Goal: Task Accomplishment & Management: Use online tool/utility

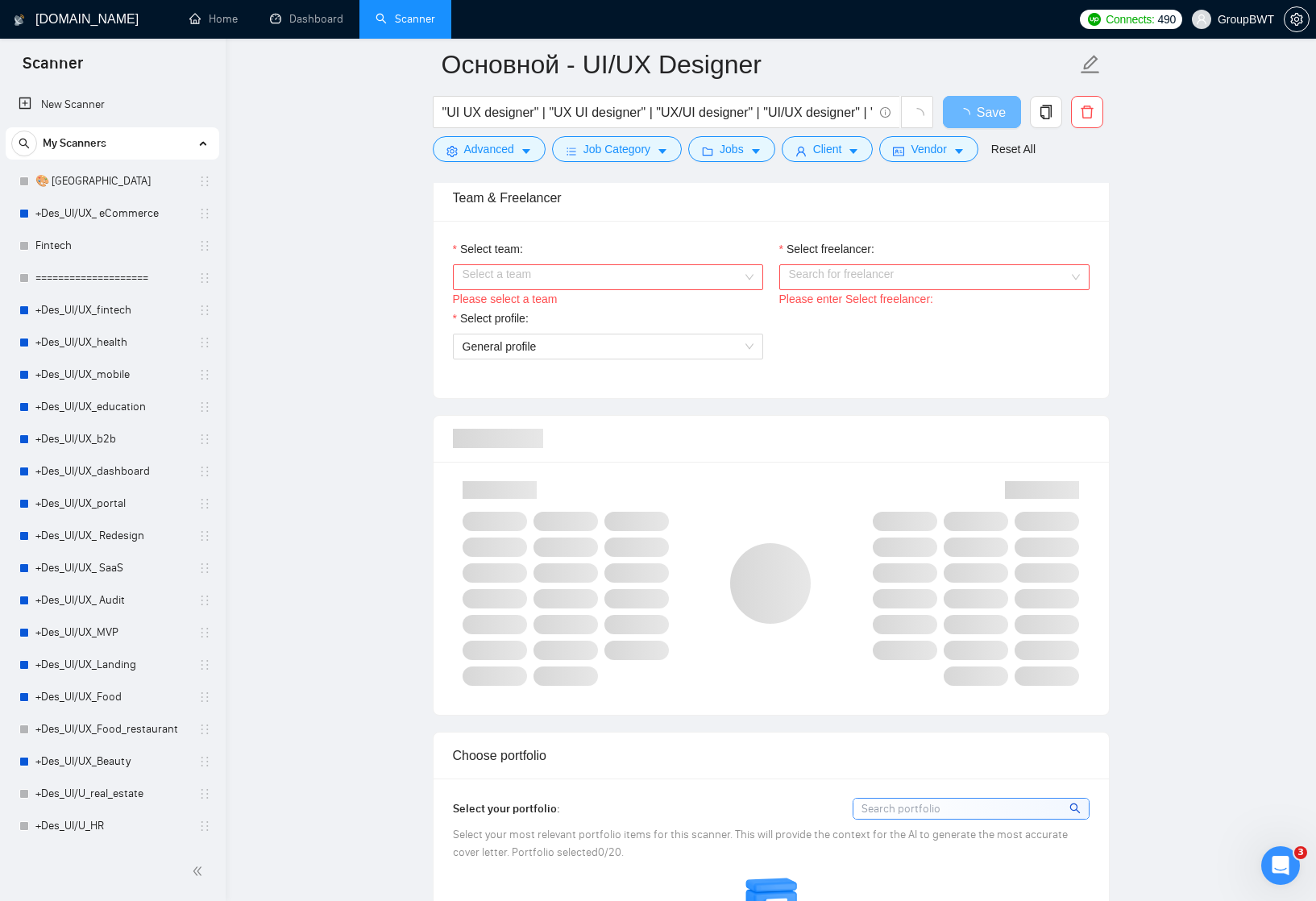
click at [744, 285] on div "Select a team" at bounding box center [608, 277] width 311 height 25
click at [711, 310] on div "BWT Team Data" at bounding box center [607, 309] width 291 height 18
click at [839, 278] on input "Select freelancer:" at bounding box center [928, 277] width 279 height 24
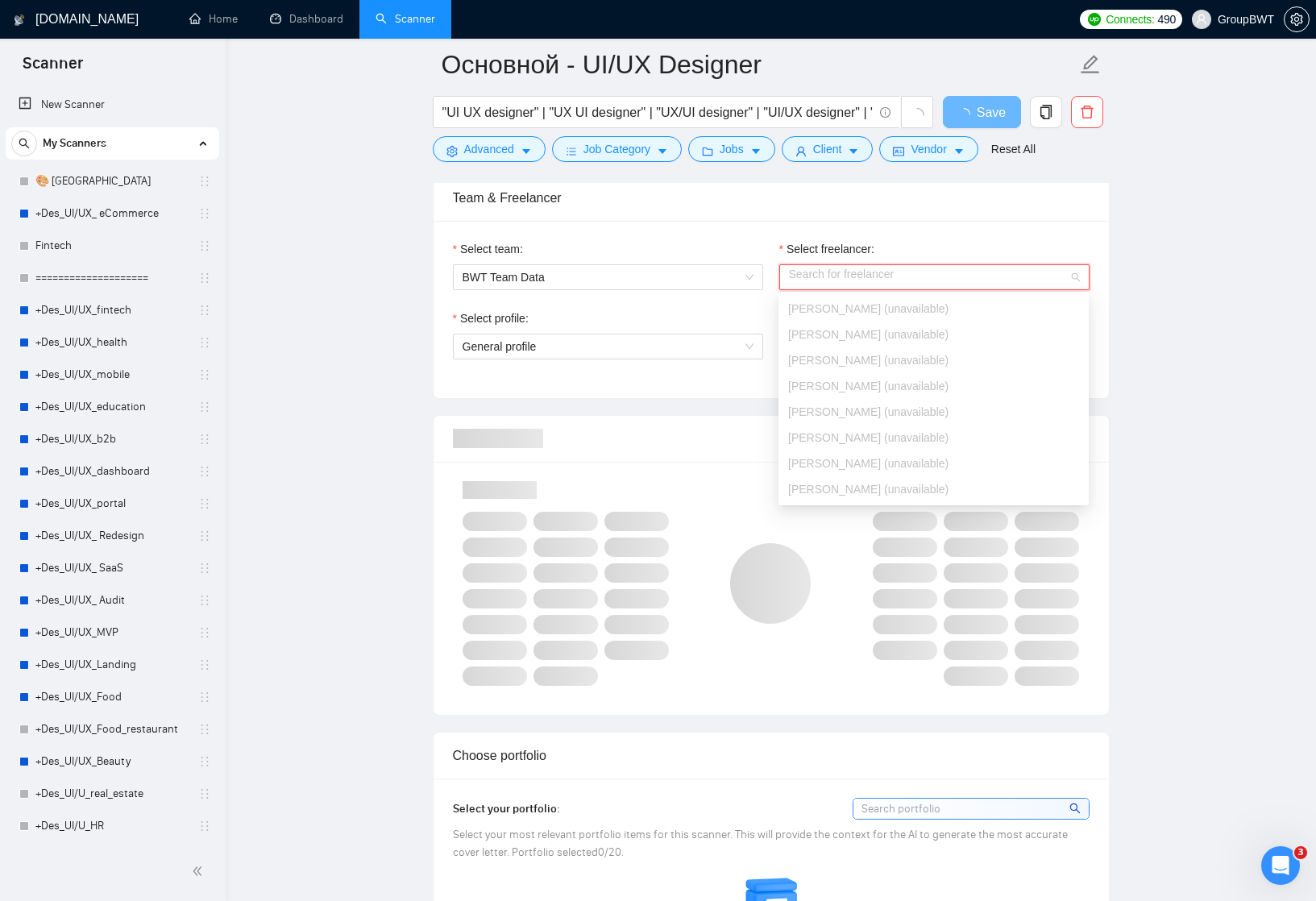
click at [748, 250] on div "Select team:" at bounding box center [608, 251] width 311 height 24
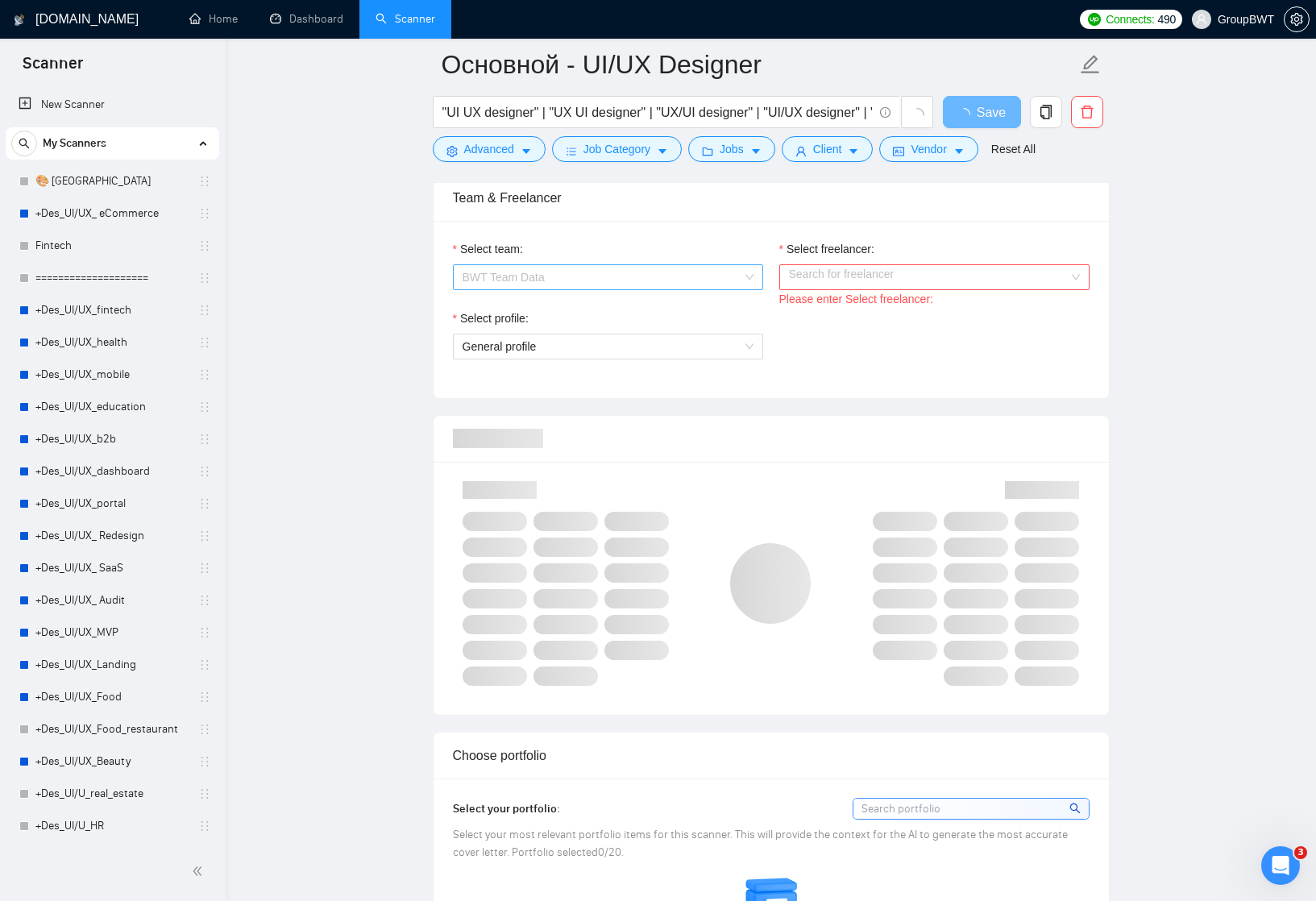
click at [745, 279] on span "BWT Team Data" at bounding box center [608, 277] width 291 height 24
click at [751, 242] on div "Select team:" at bounding box center [608, 251] width 311 height 24
click at [748, 269] on span "BWT Team Data" at bounding box center [608, 277] width 291 height 24
click at [729, 316] on div "BWT Team Data" at bounding box center [607, 309] width 291 height 18
click at [826, 291] on div "Please enter Select freelancer:" at bounding box center [935, 299] width 311 height 18
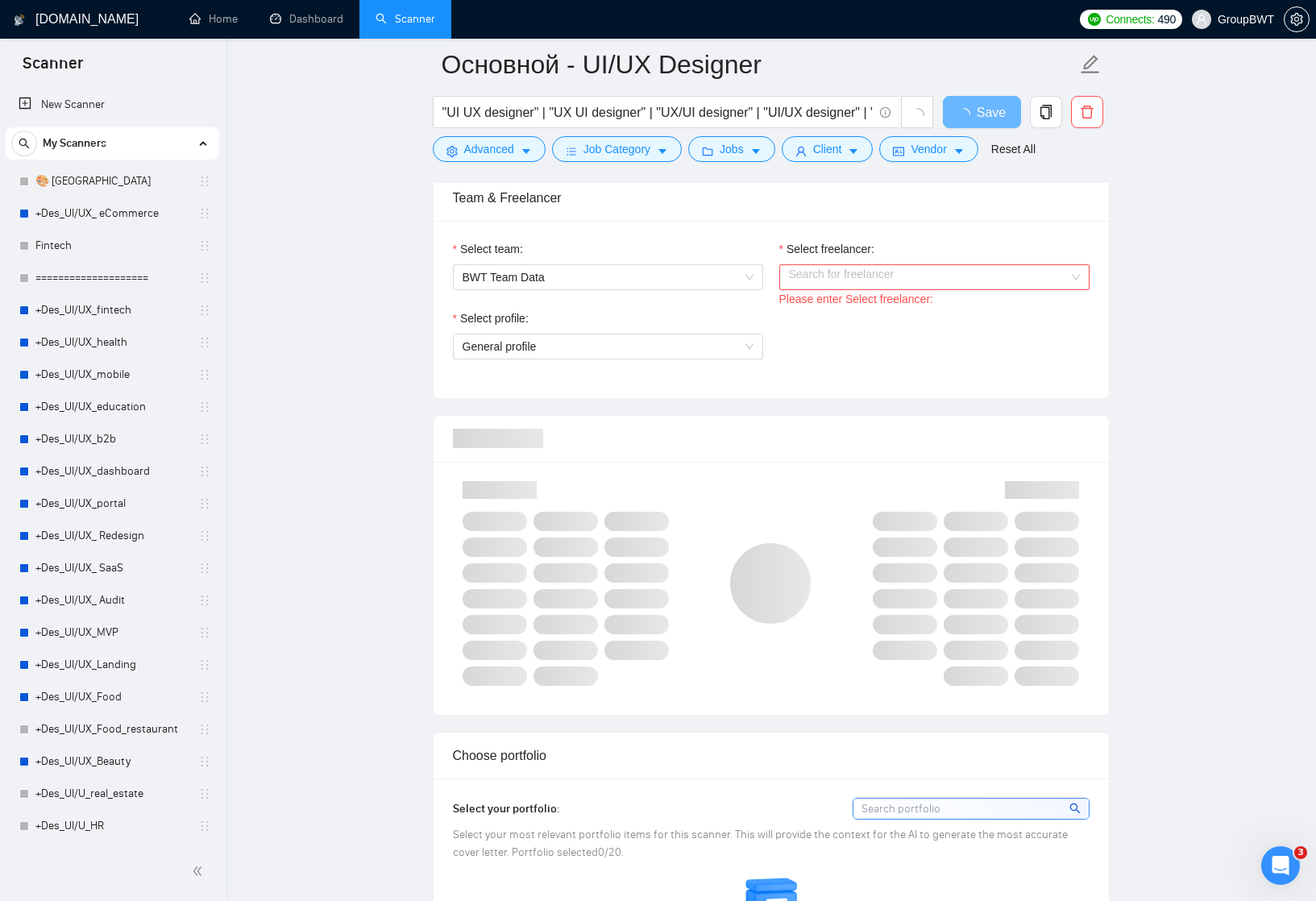
click at [823, 278] on input "Select freelancer:" at bounding box center [928, 277] width 279 height 24
click at [759, 226] on div "Select team: BWT Team Data Select freelancer: Search for freelancer Please ente…" at bounding box center [771, 310] width 675 height 177
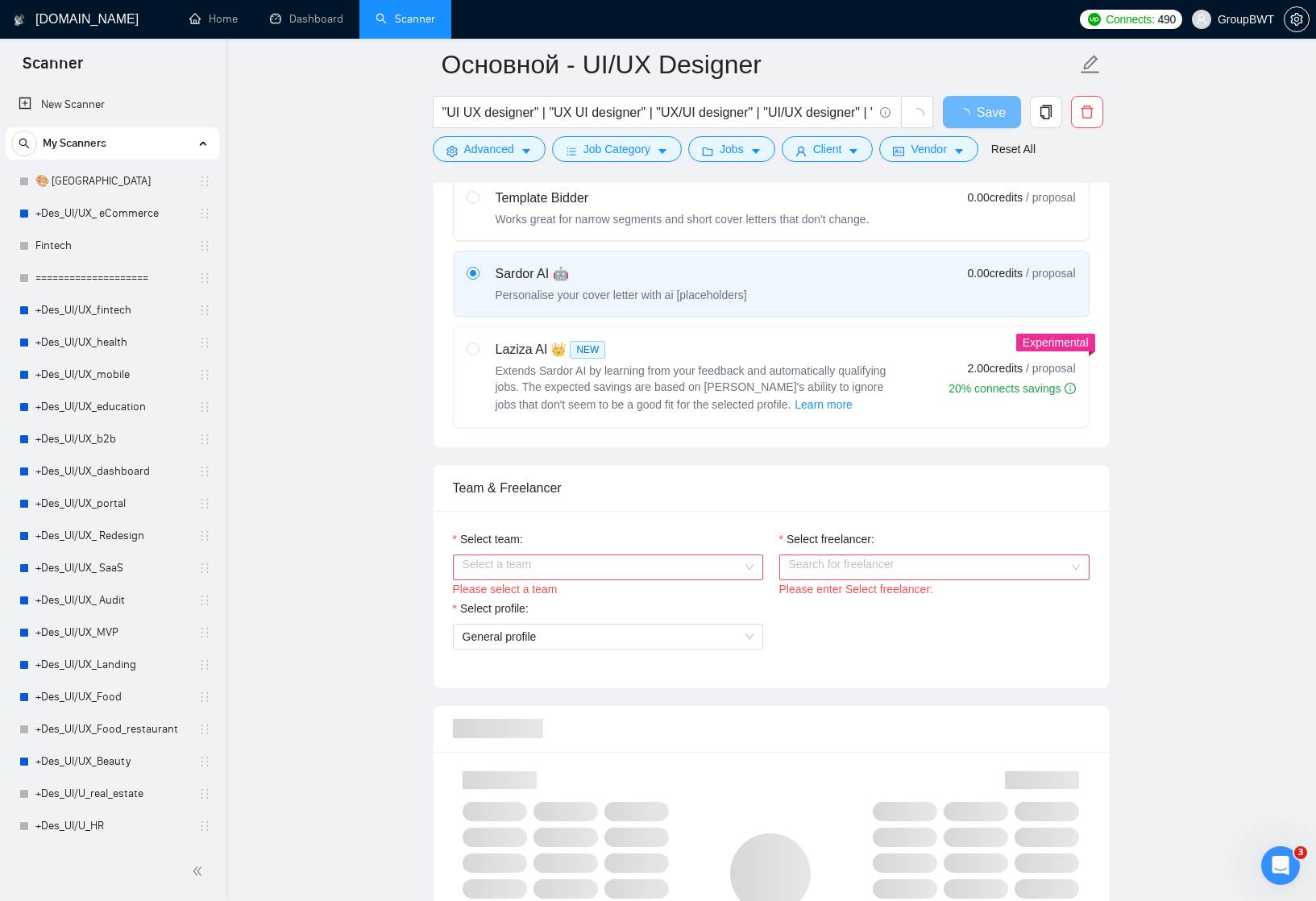
scroll to position [582, 0]
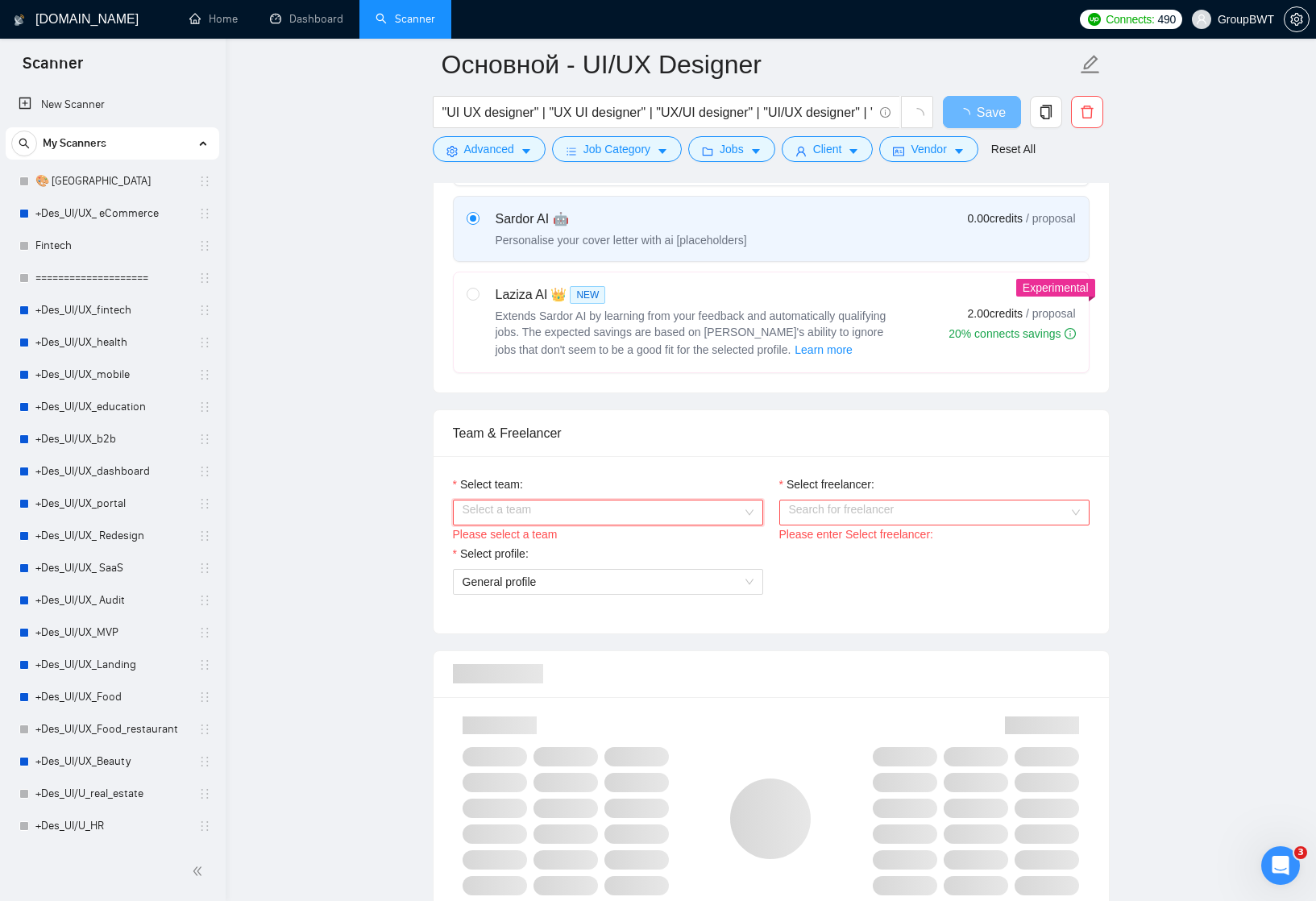
click at [741, 510] on input "Select team:" at bounding box center [602, 512] width 279 height 24
click at [725, 534] on div "BWT Team Data" at bounding box center [607, 544] width 311 height 25
click at [821, 515] on input "Select freelancer:" at bounding box center [928, 512] width 279 height 24
click at [805, 457] on div "Select team: BWT Team Data Select freelancer: Search for freelancer Please ente…" at bounding box center [771, 545] width 675 height 177
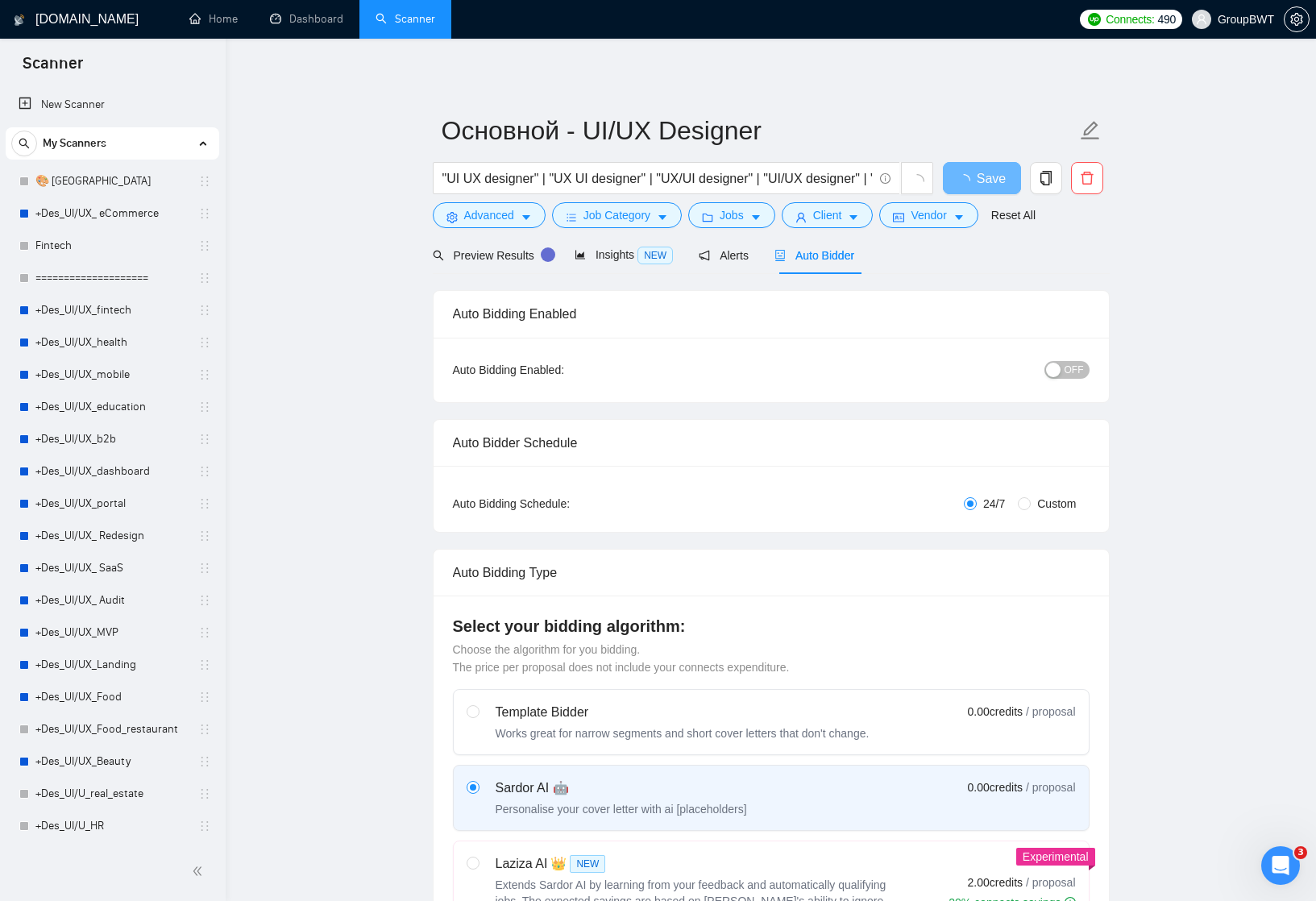
scroll to position [0, 0]
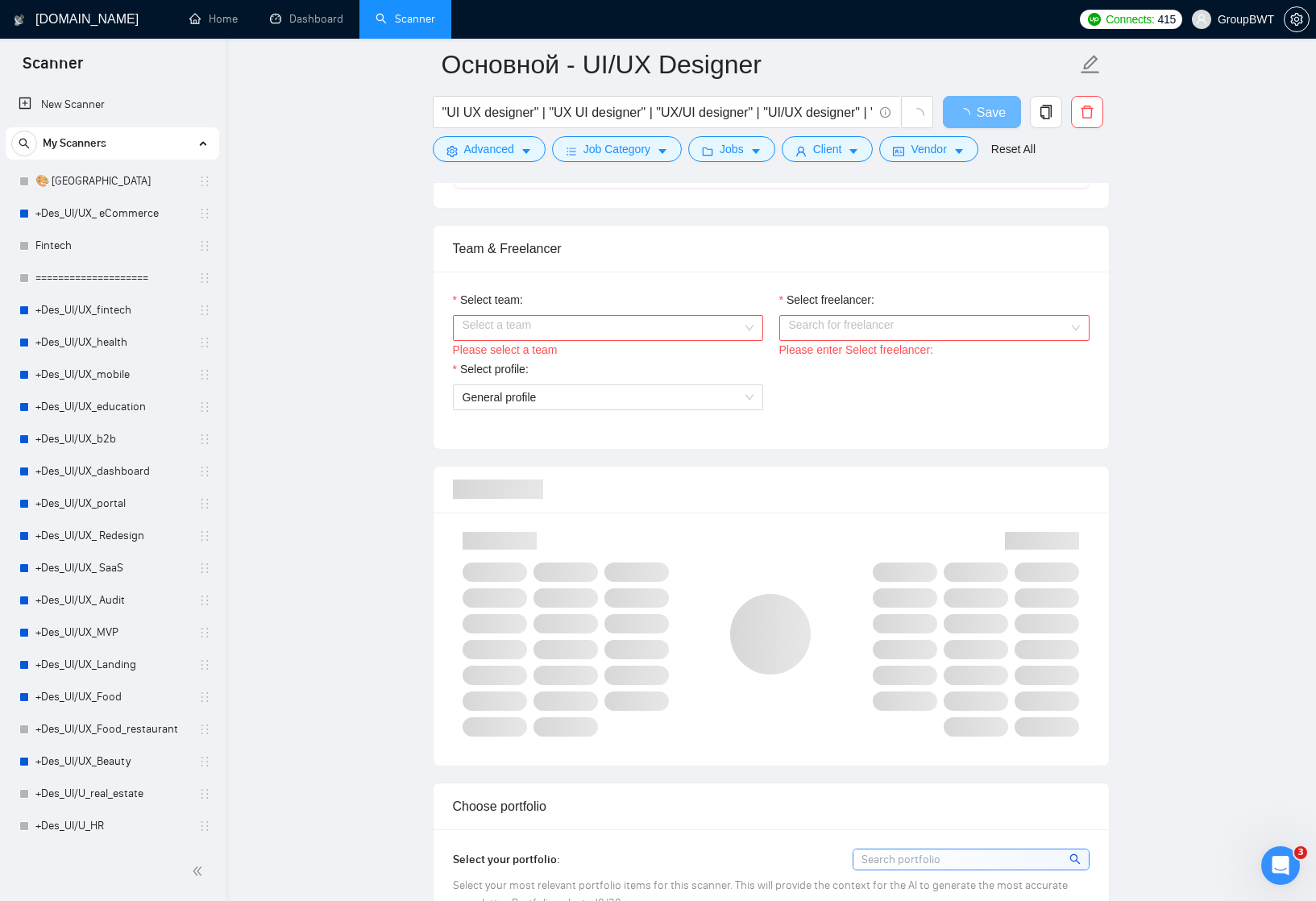
scroll to position [742, 0]
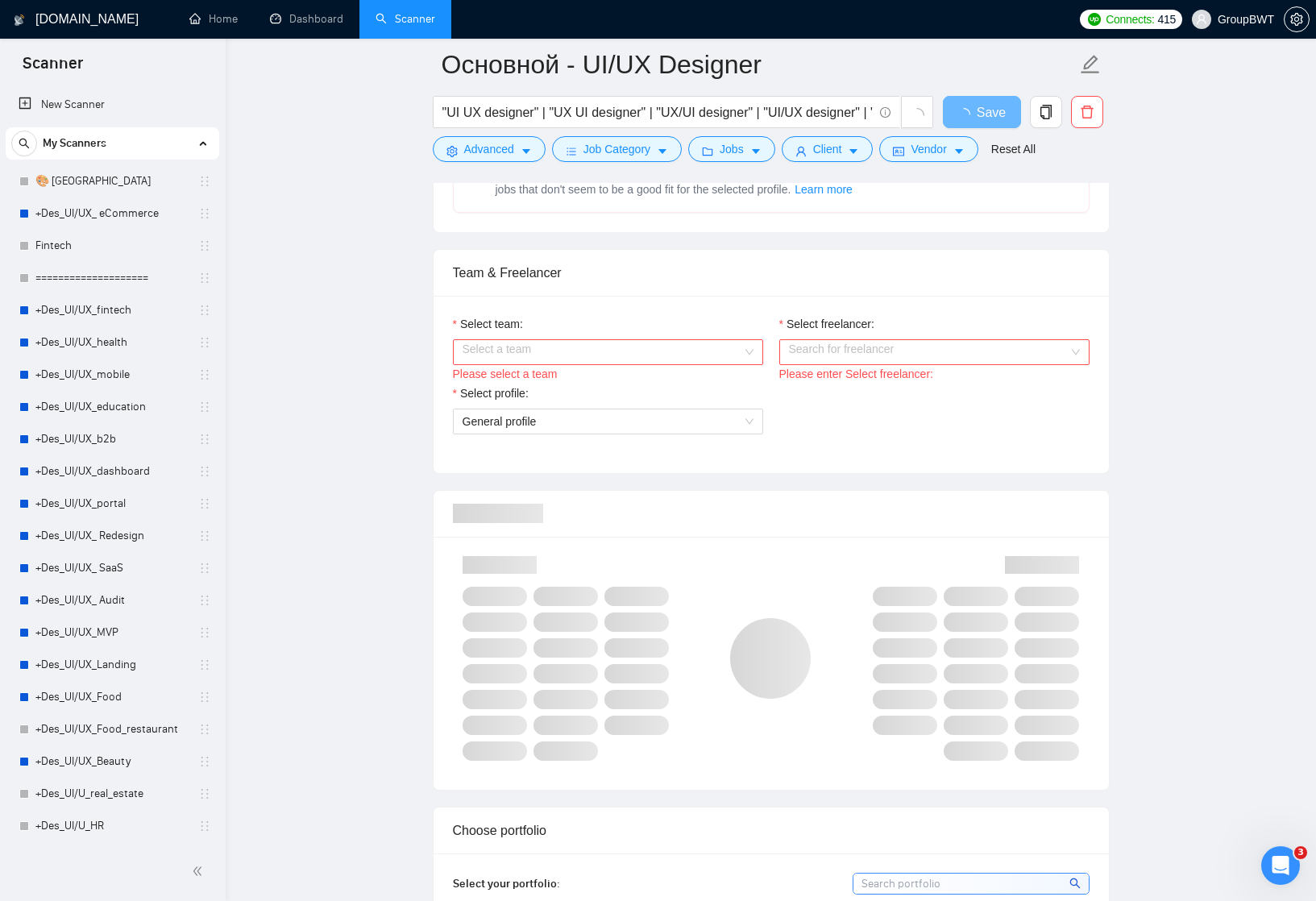
click at [740, 357] on input "Select team:" at bounding box center [602, 352] width 279 height 24
click at [711, 381] on div "BWT Team Data" at bounding box center [607, 384] width 291 height 18
click at [812, 359] on input "Select freelancer:" at bounding box center [928, 352] width 279 height 24
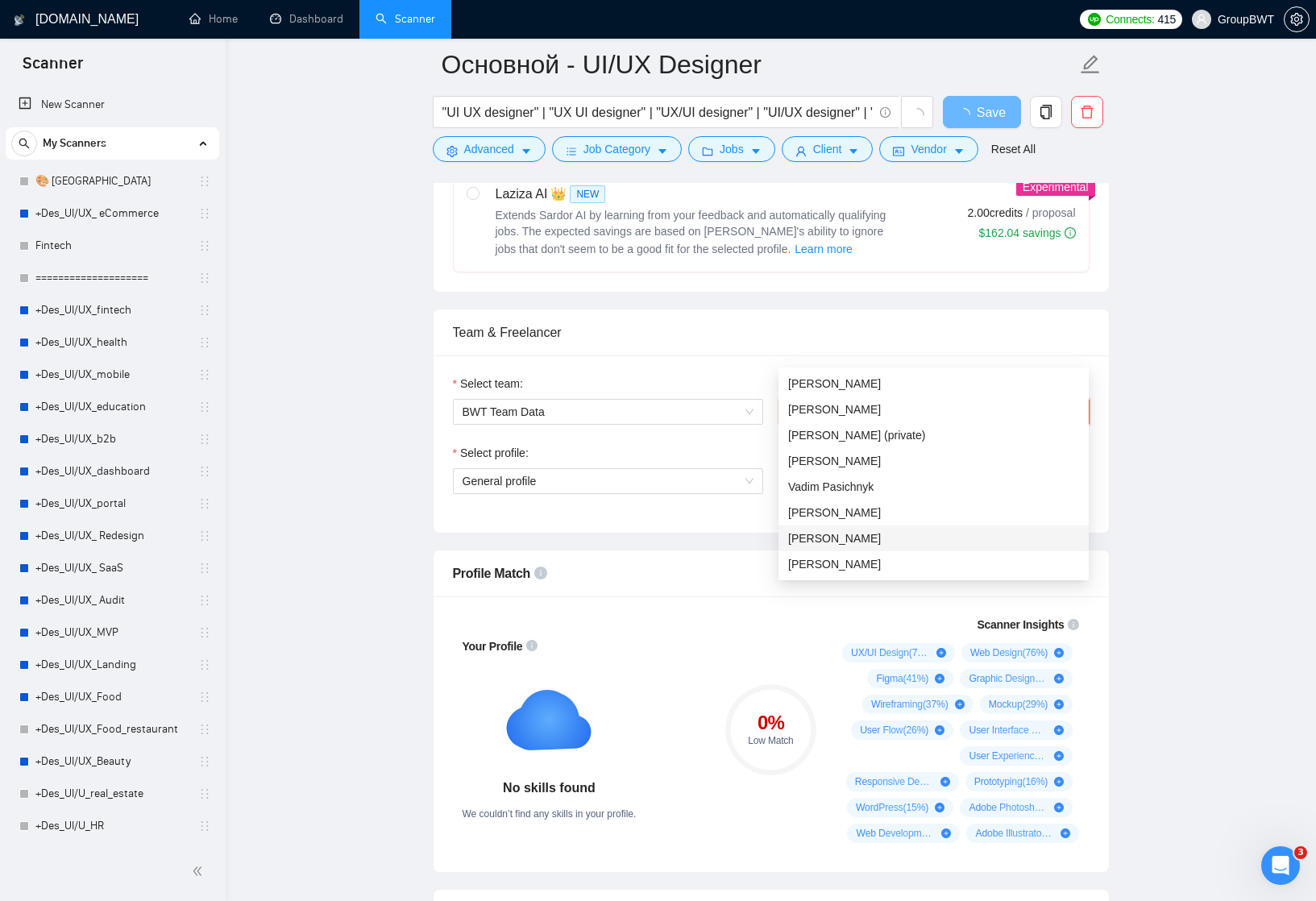
click at [843, 539] on span "[PERSON_NAME]" at bounding box center [834, 539] width 93 height 13
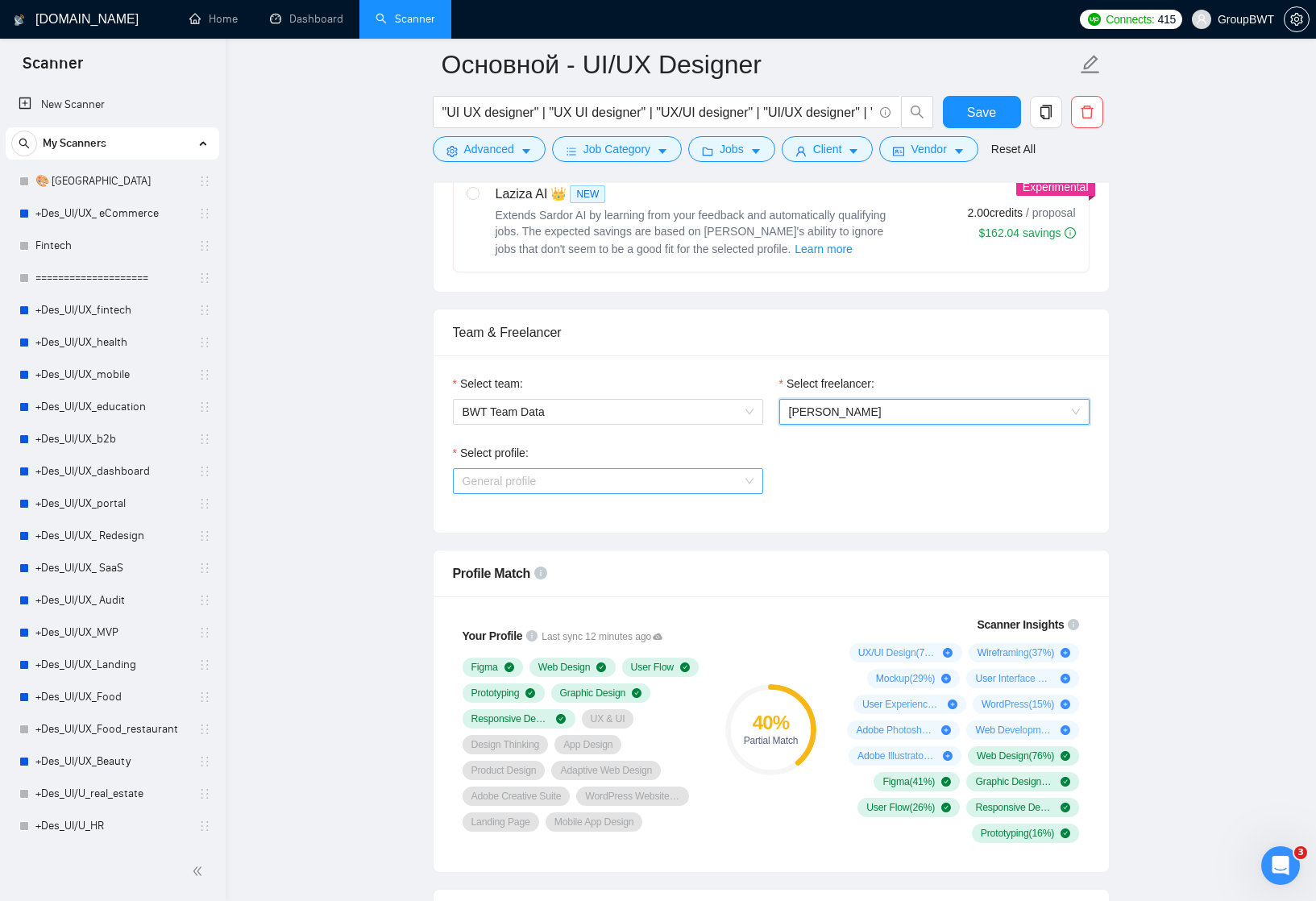
click at [749, 493] on span "General profile" at bounding box center [608, 480] width 291 height 24
click at [630, 555] on div "UX/UI Design" at bounding box center [607, 556] width 291 height 18
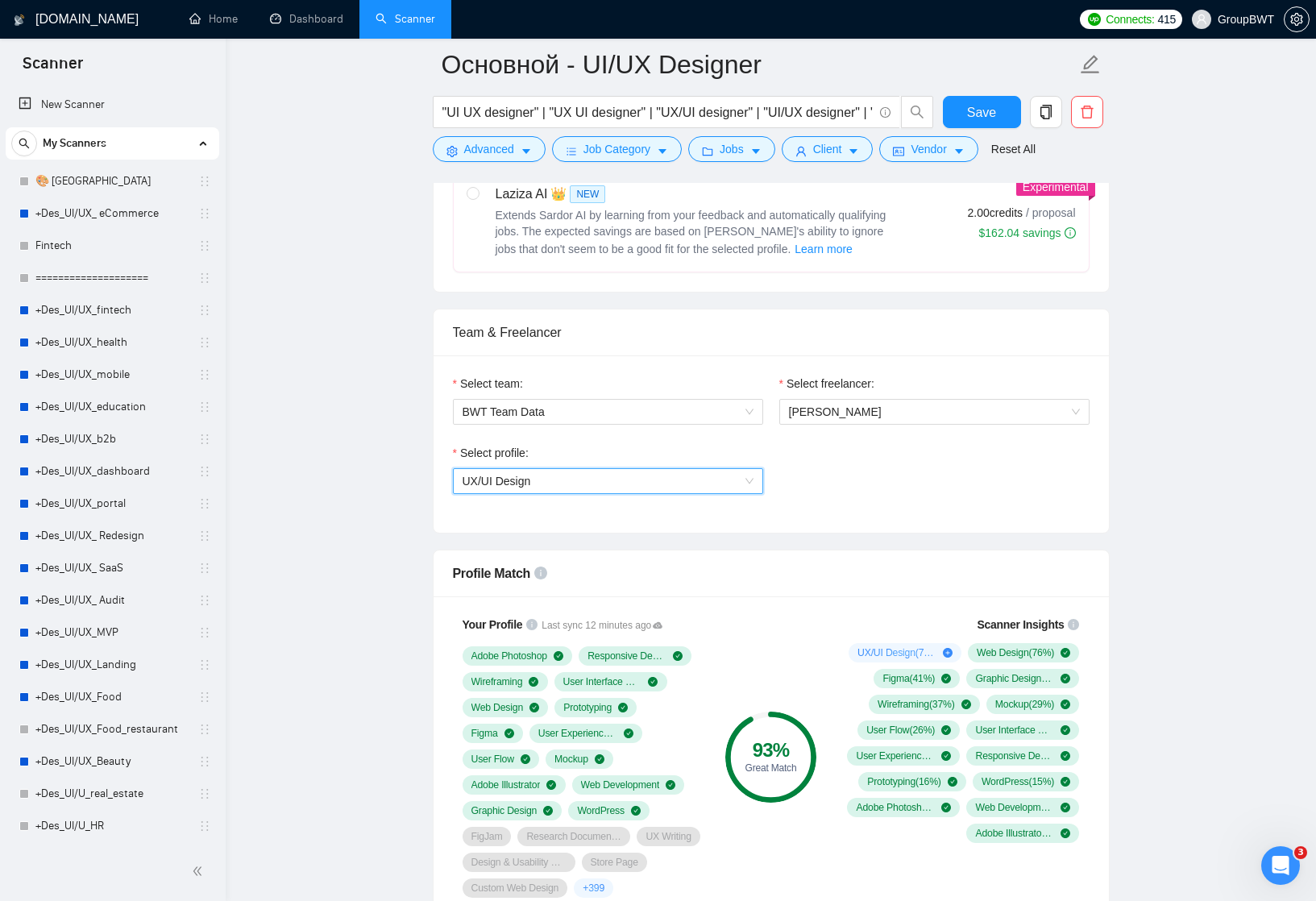
click at [725, 493] on span "UX/UI Design" at bounding box center [608, 480] width 291 height 24
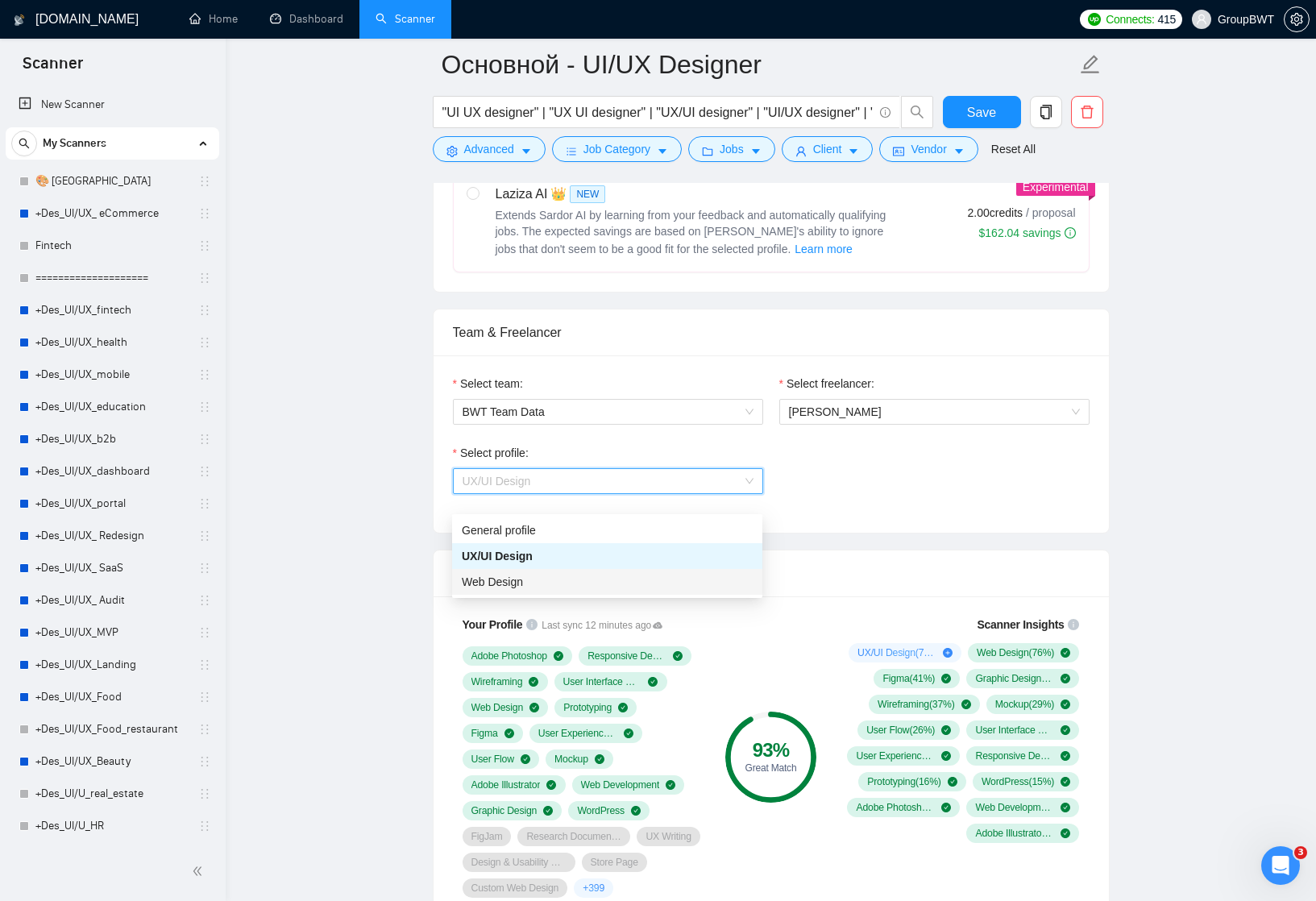
click at [670, 582] on div "Web Design" at bounding box center [607, 582] width 291 height 18
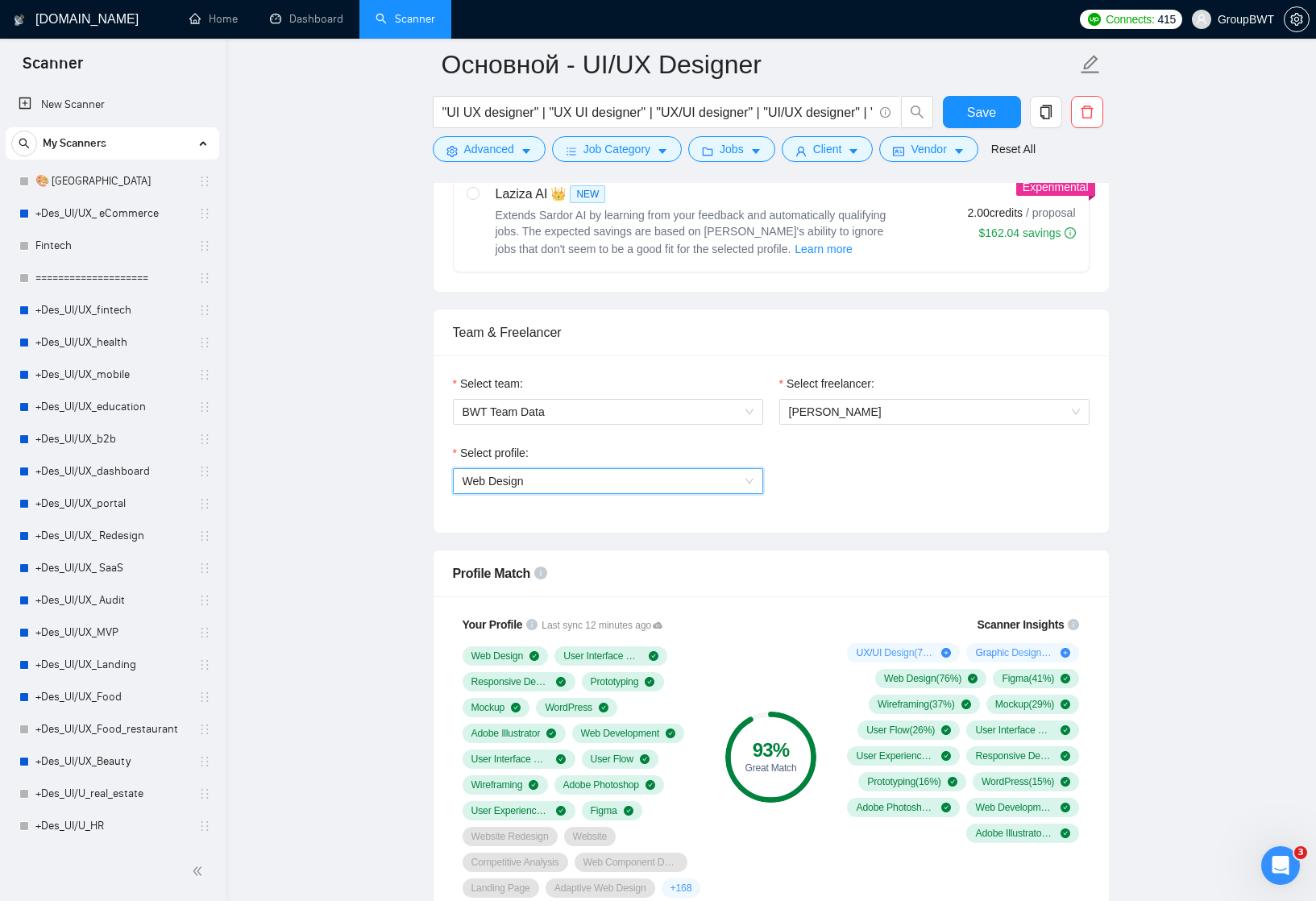
click at [748, 493] on span "Web Design" at bounding box center [608, 480] width 291 height 24
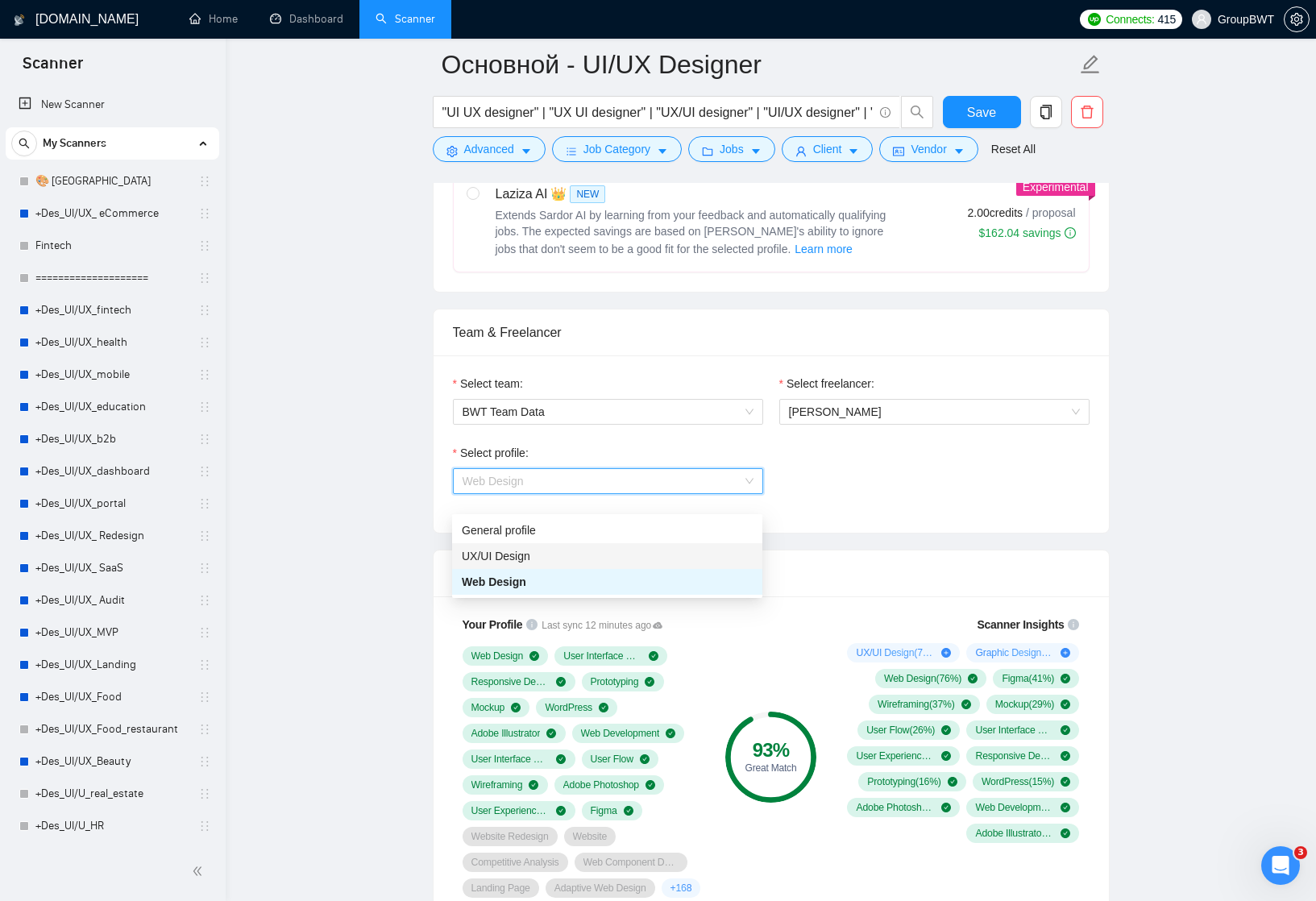
click at [683, 559] on div "UX/UI Design" at bounding box center [607, 556] width 291 height 18
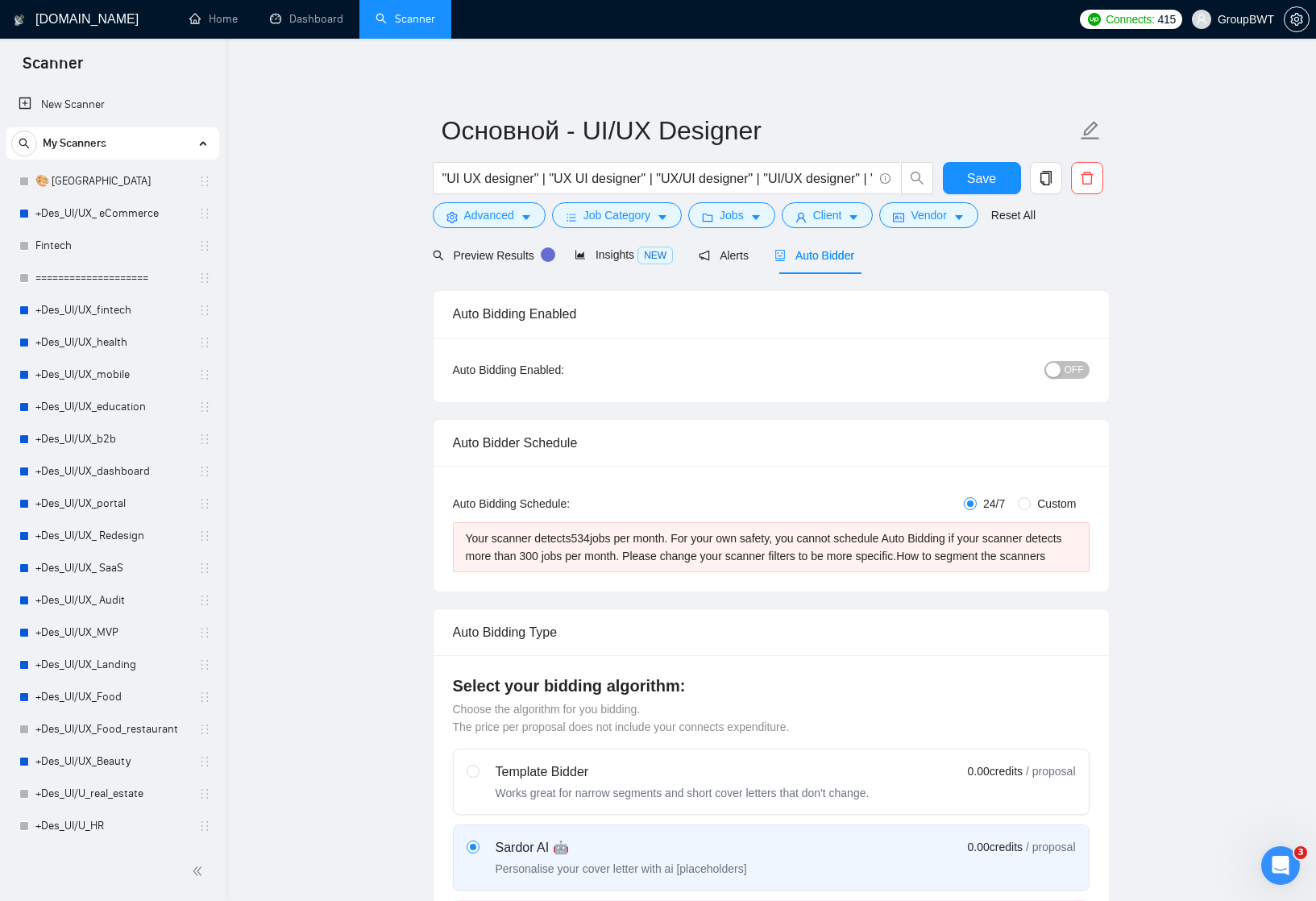
scroll to position [778, 0]
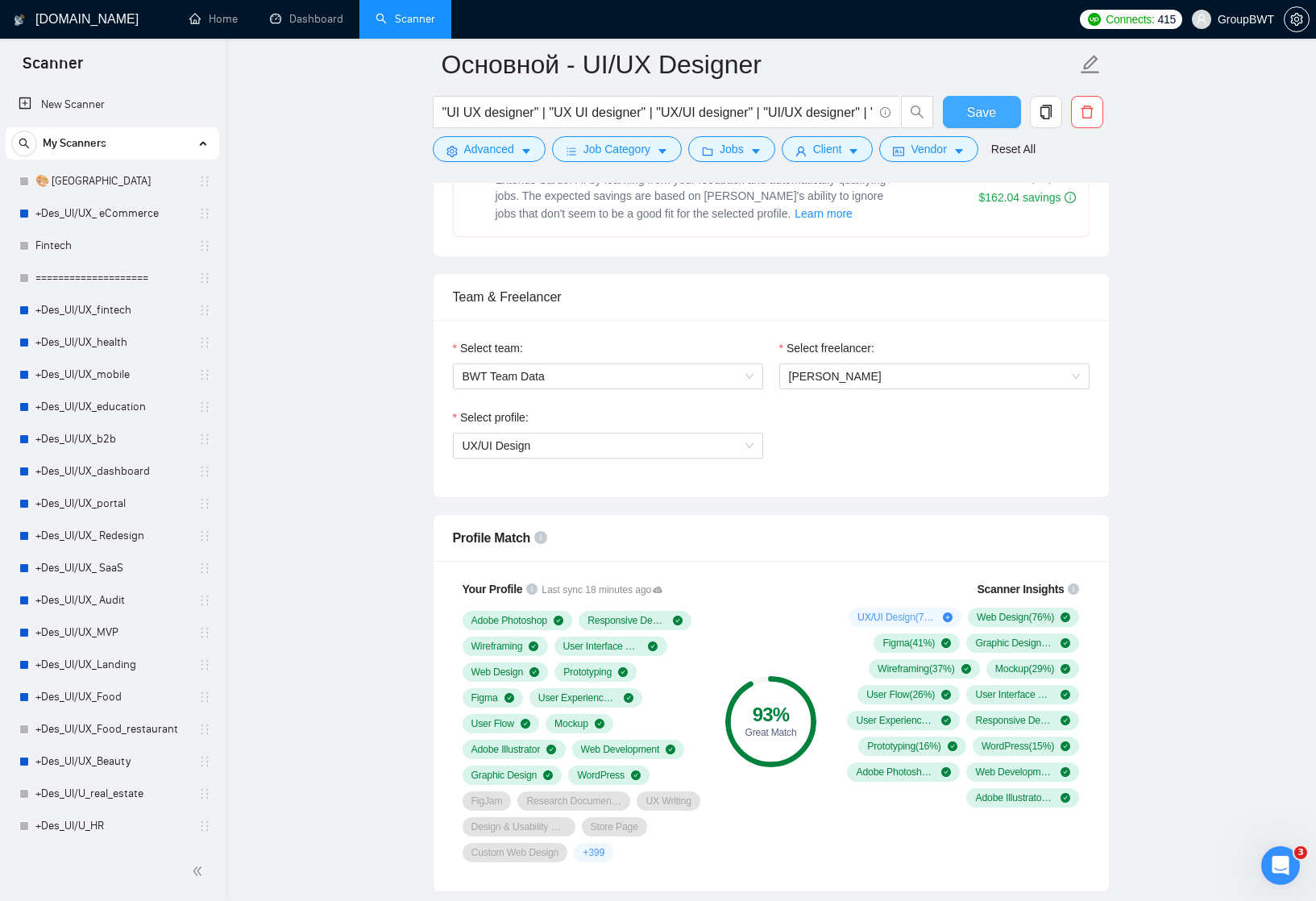
click at [990, 107] on span "Save" at bounding box center [981, 113] width 29 height 21
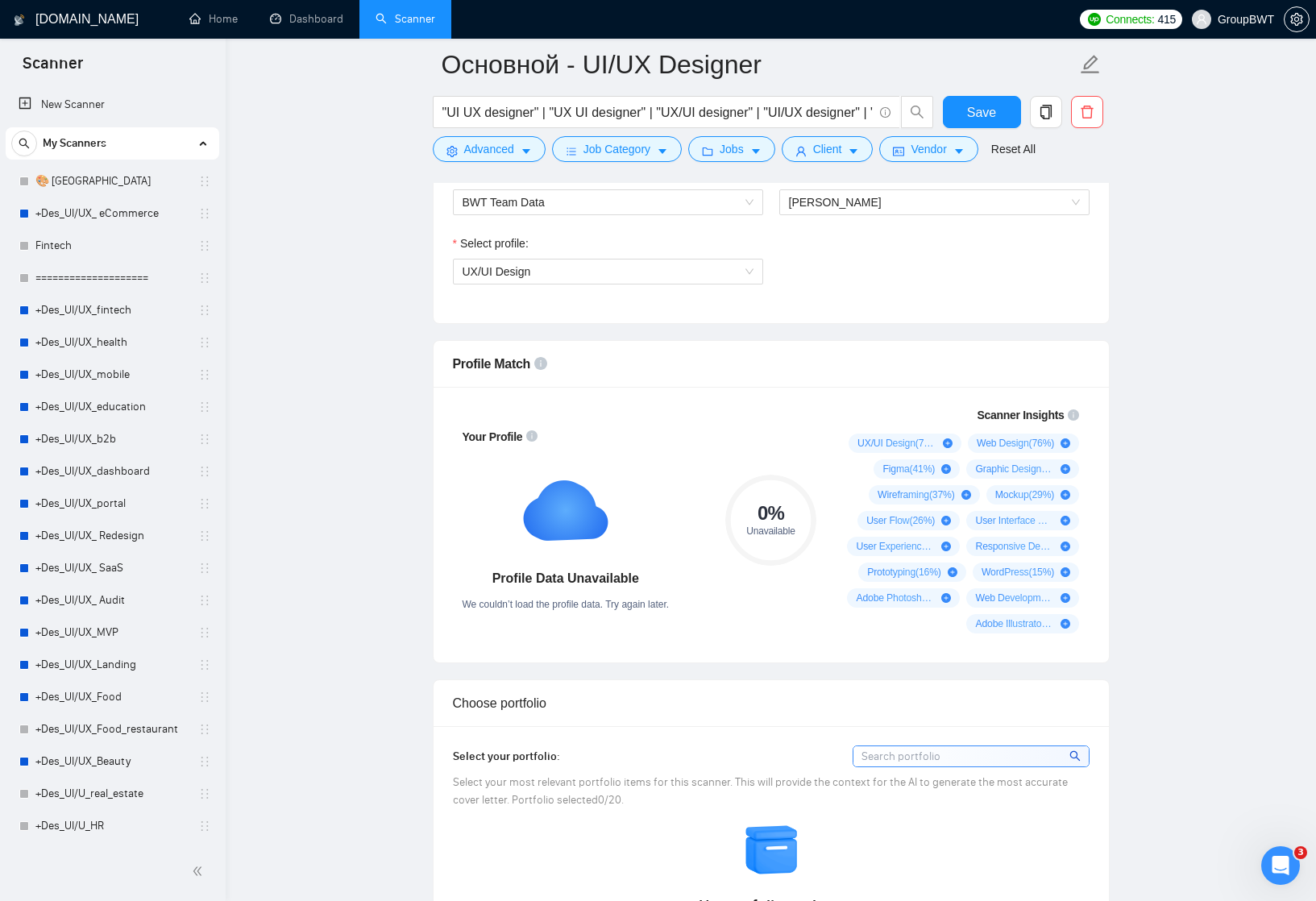
scroll to position [910, 0]
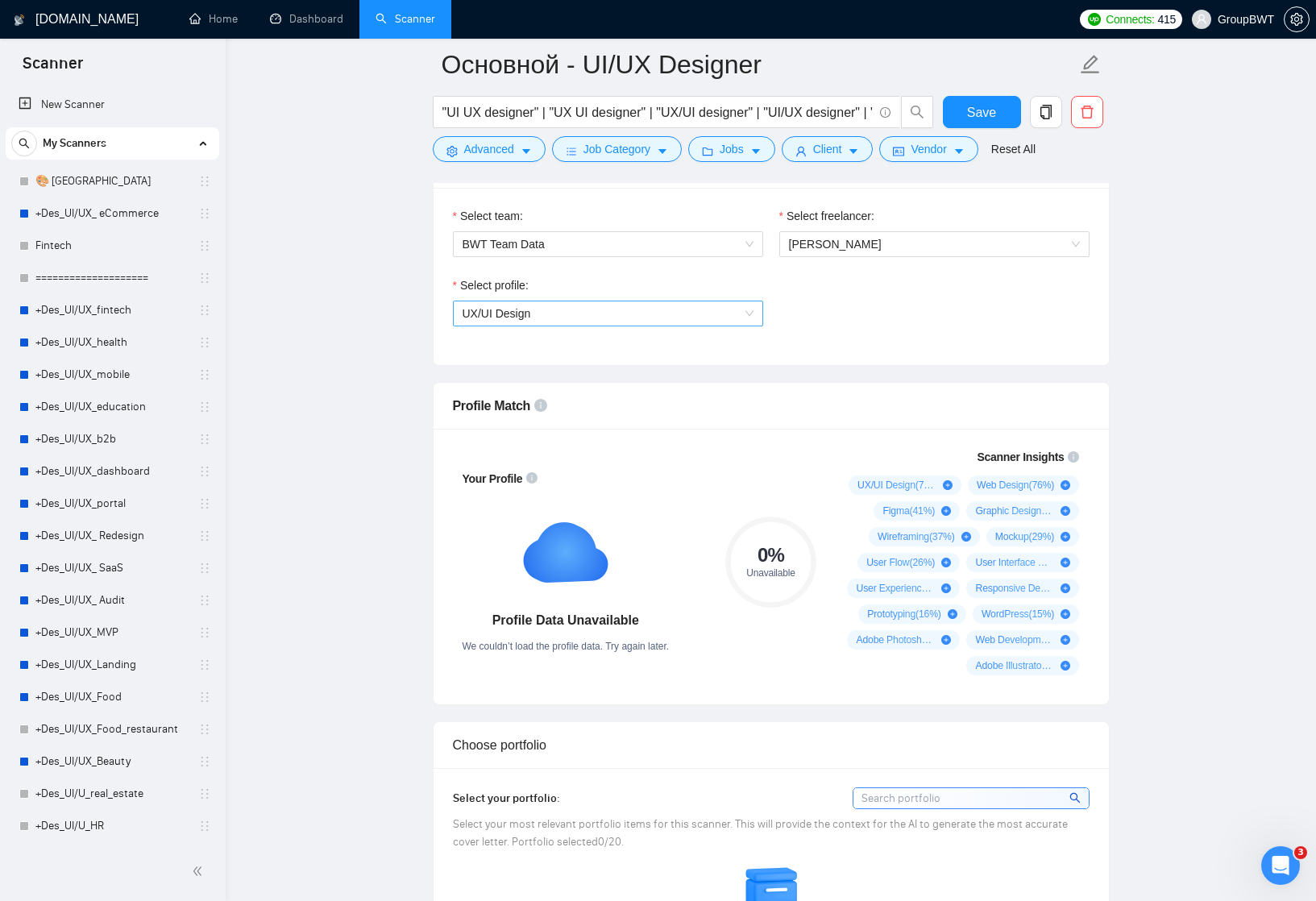
click at [710, 325] on span "UX/UI Design" at bounding box center [608, 313] width 291 height 24
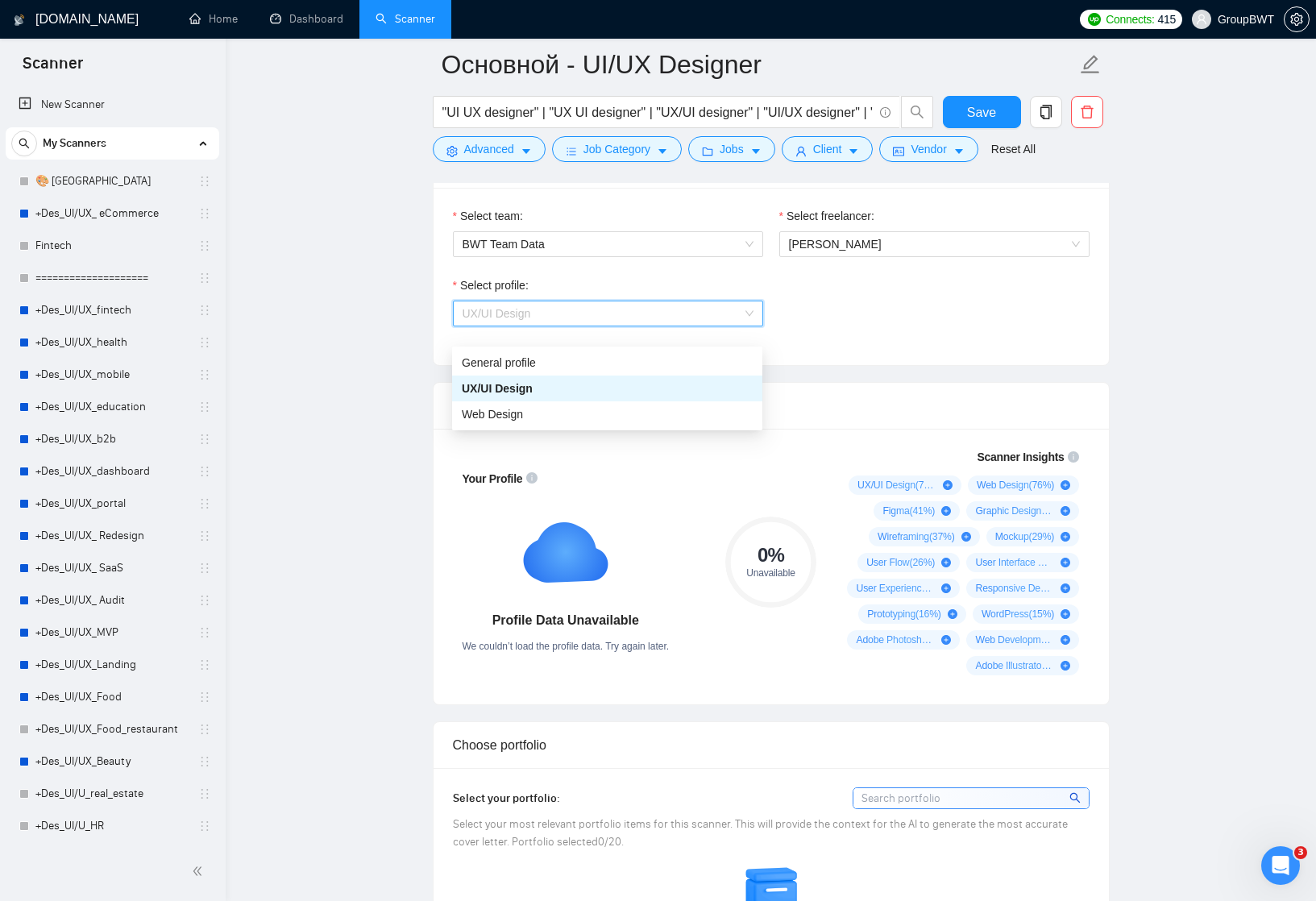
click at [613, 388] on div "UX/UI Design" at bounding box center [607, 388] width 291 height 18
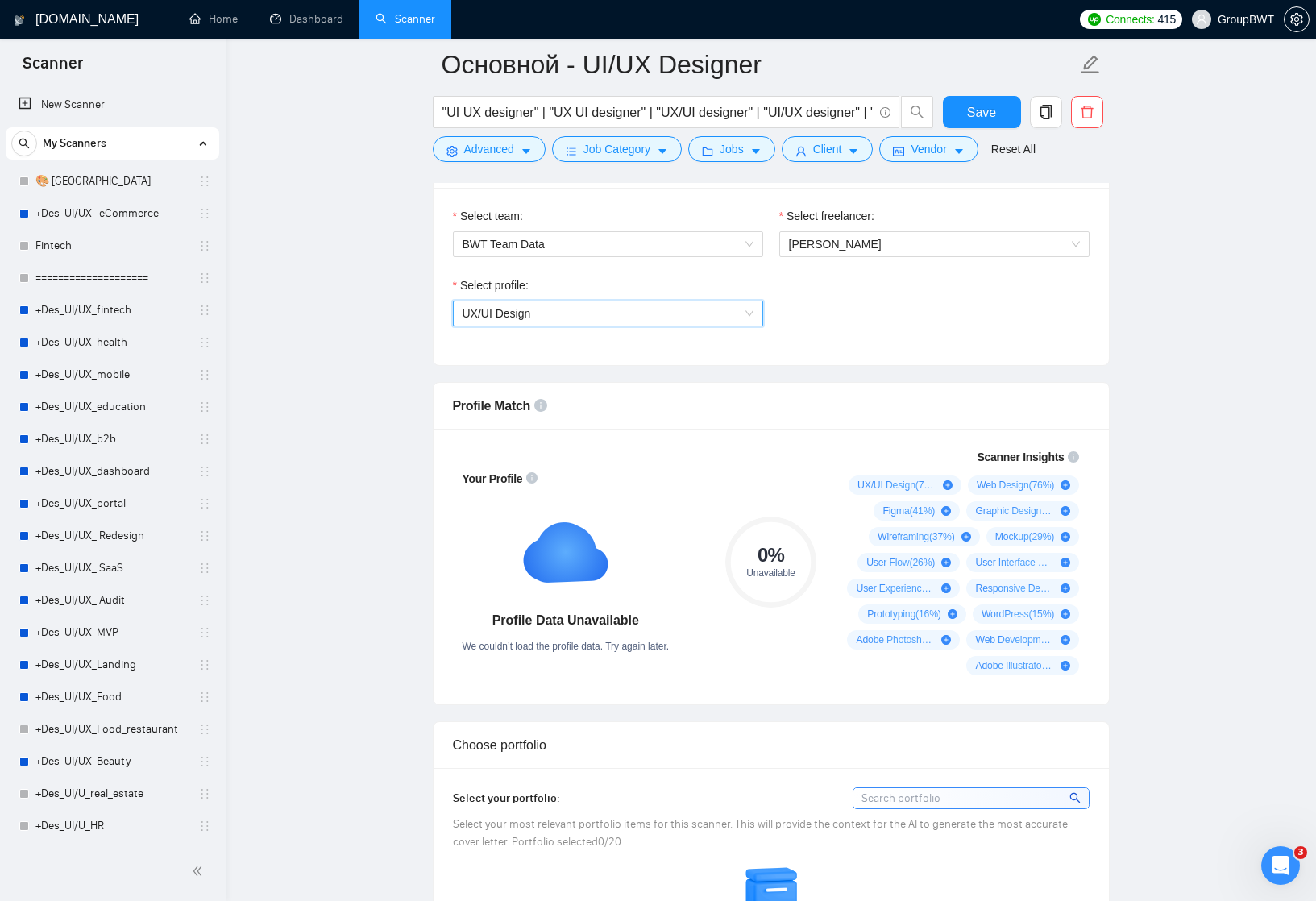
click at [662, 325] on span "UX/UI Design" at bounding box center [608, 313] width 291 height 24
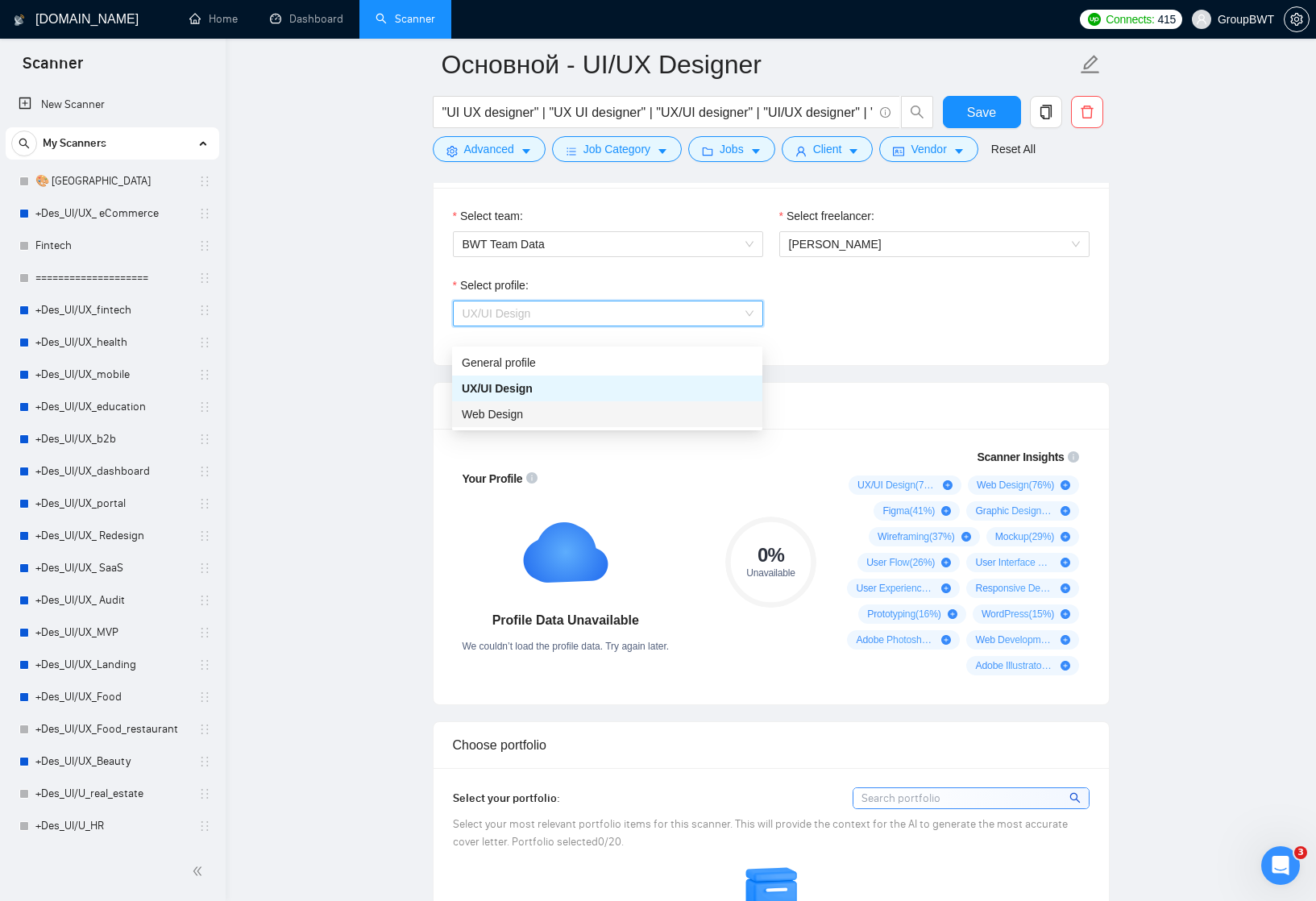
click at [613, 420] on div "Web Design" at bounding box center [607, 414] width 291 height 18
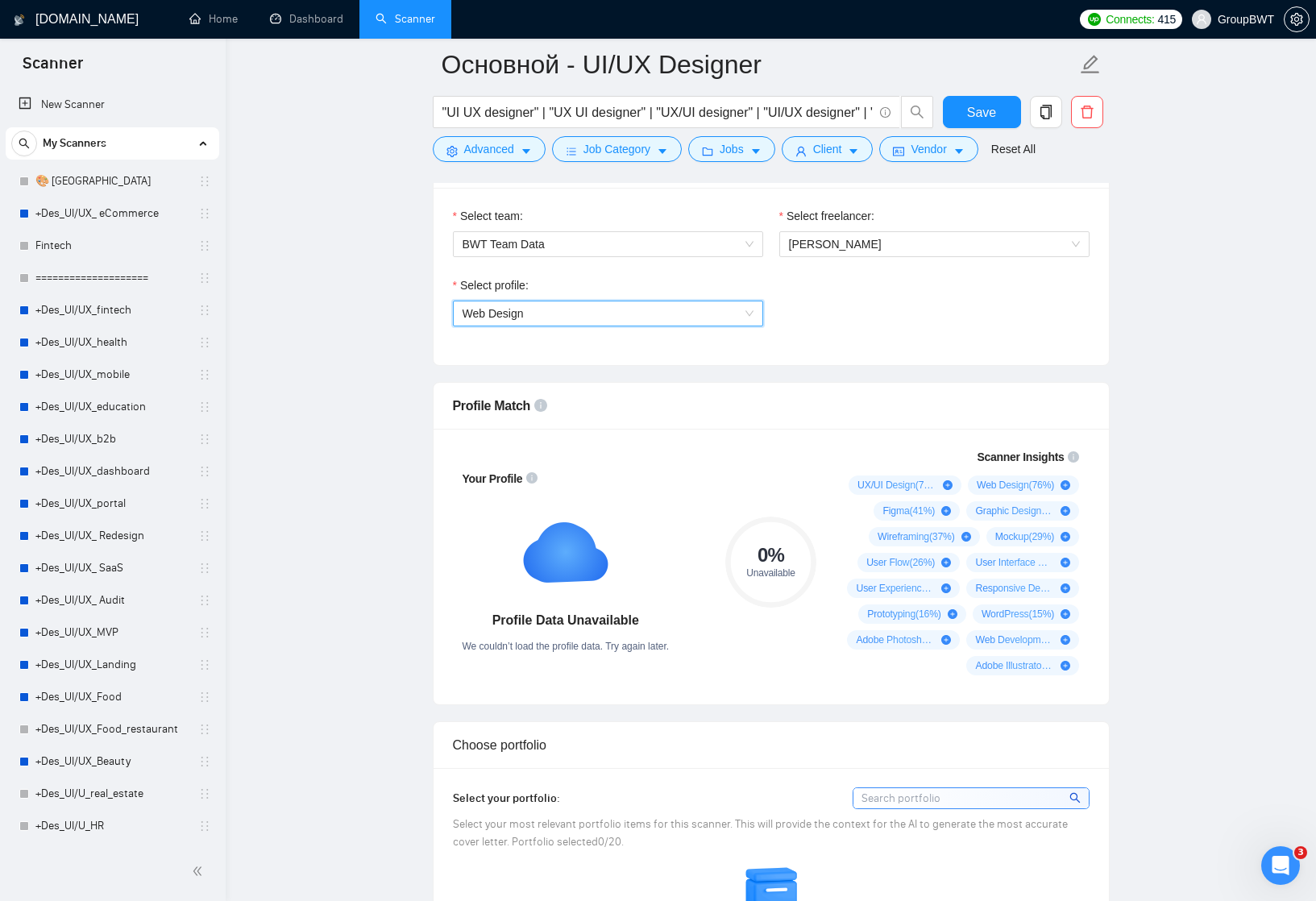
click at [628, 325] on span "Web Design" at bounding box center [608, 313] width 291 height 24
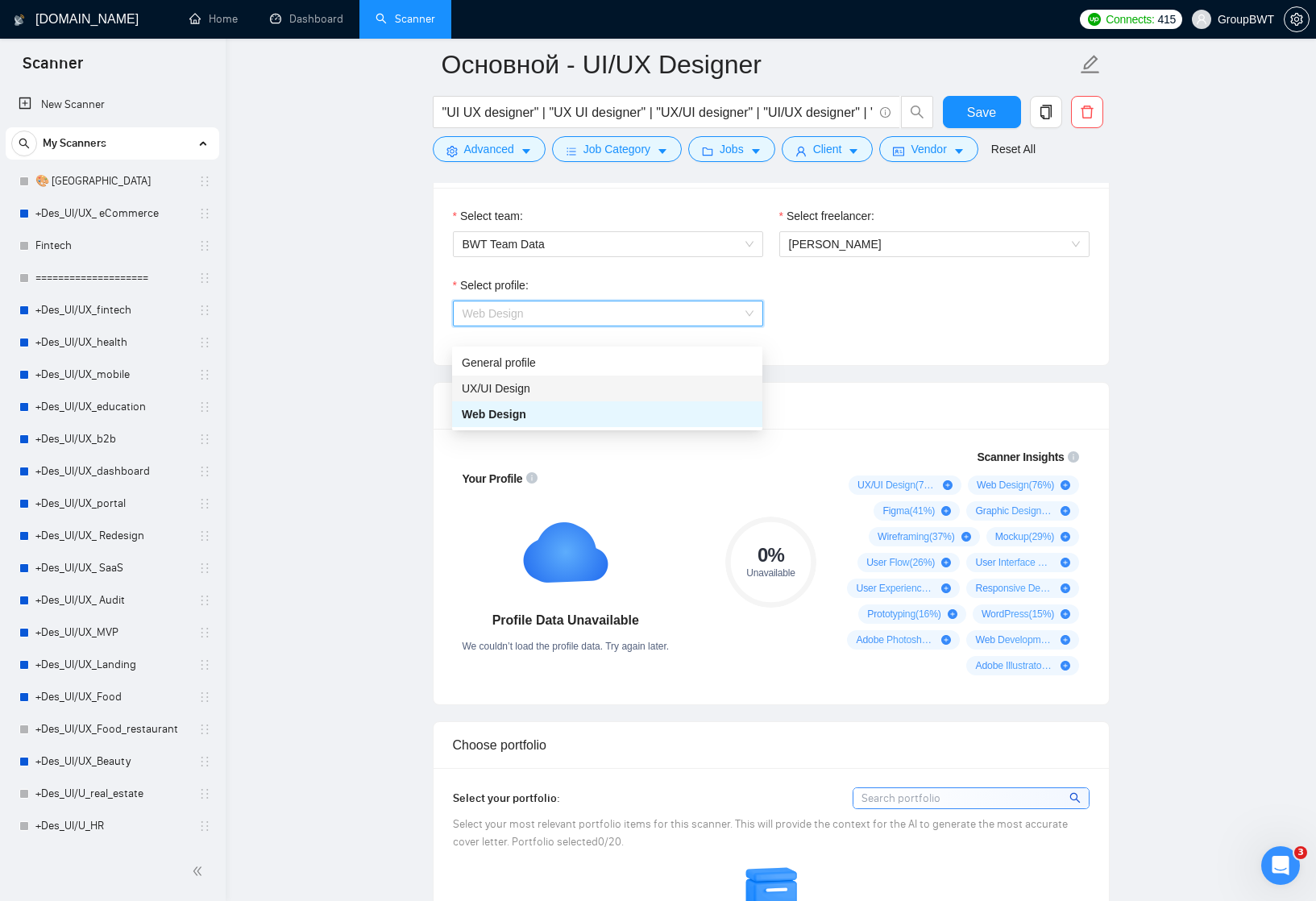
click at [598, 387] on div "UX/UI Design" at bounding box center [607, 388] width 291 height 18
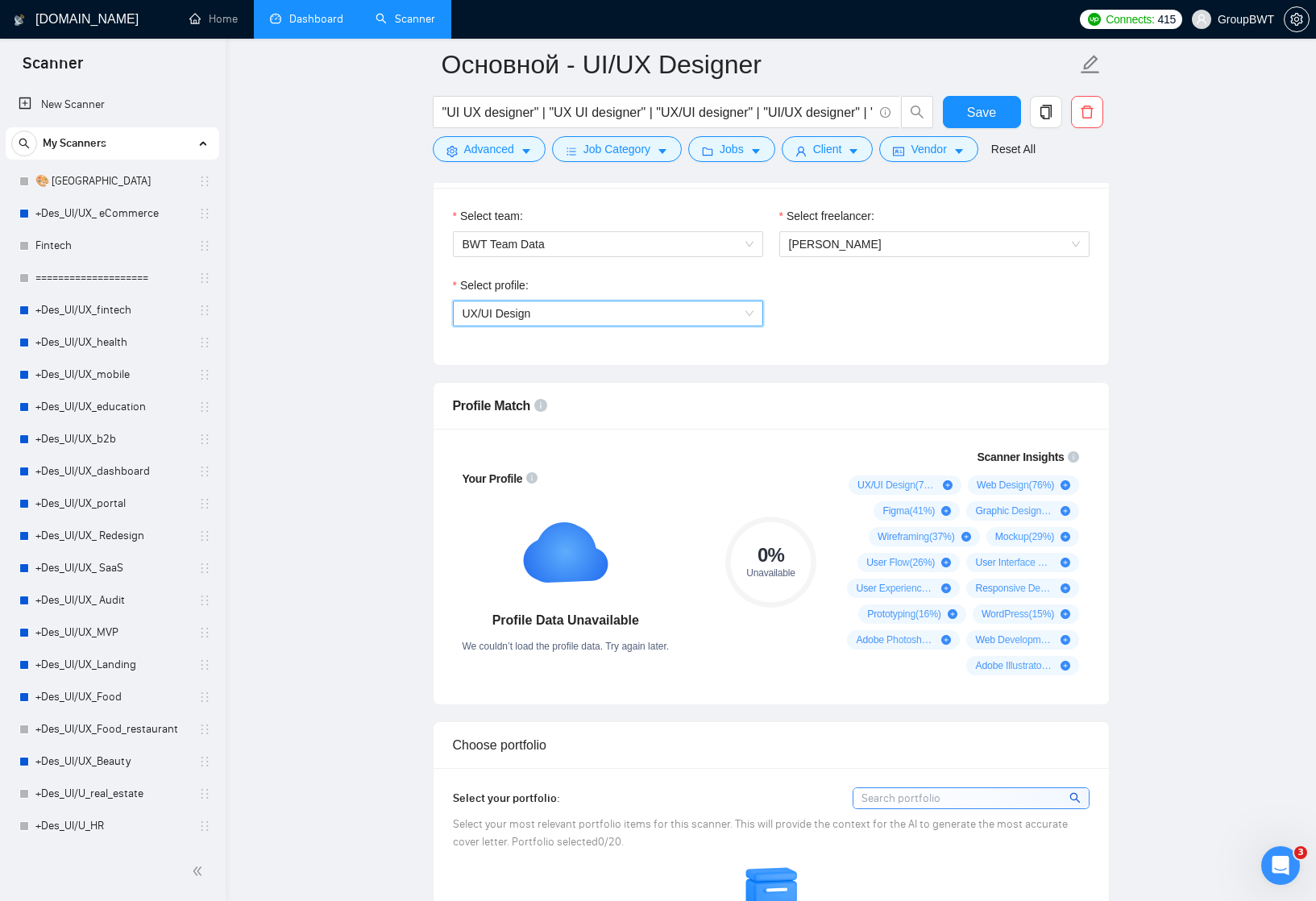
click at [318, 12] on link "Dashboard" at bounding box center [306, 19] width 73 height 14
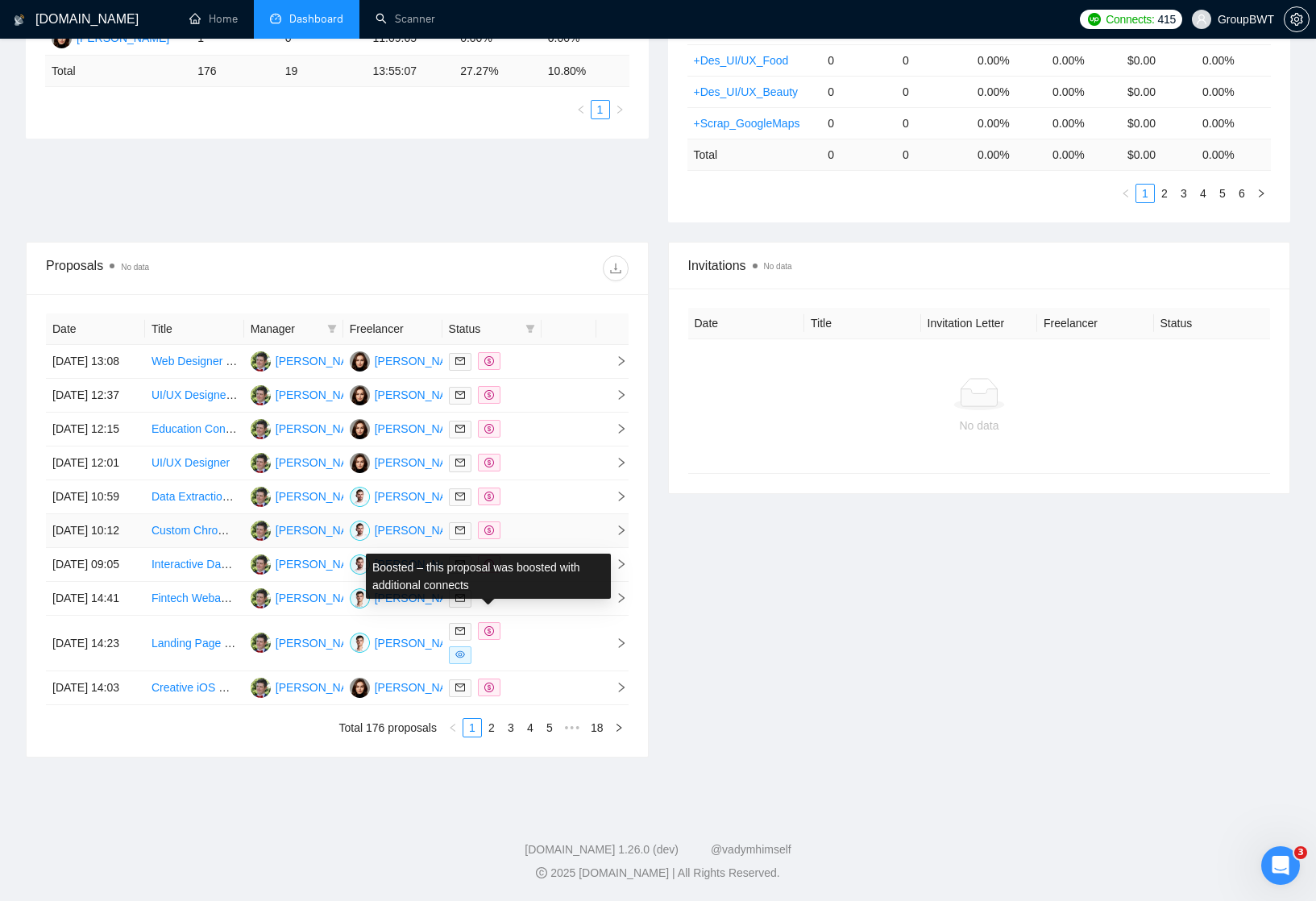
scroll to position [535, 0]
click at [492, 526] on icon "dollar" at bounding box center [490, 531] width 10 height 10
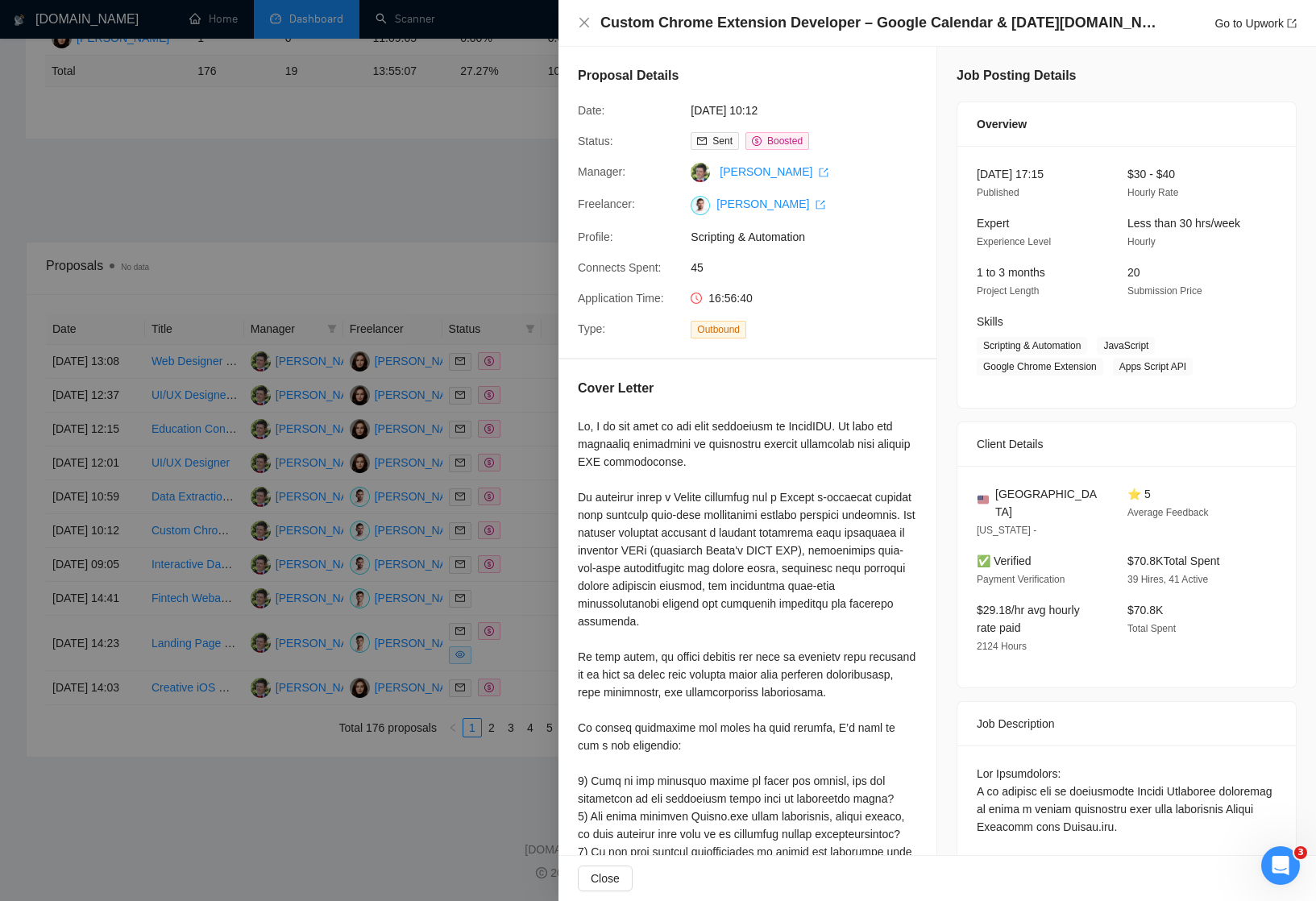
click at [298, 800] on div at bounding box center [658, 450] width 1316 height 901
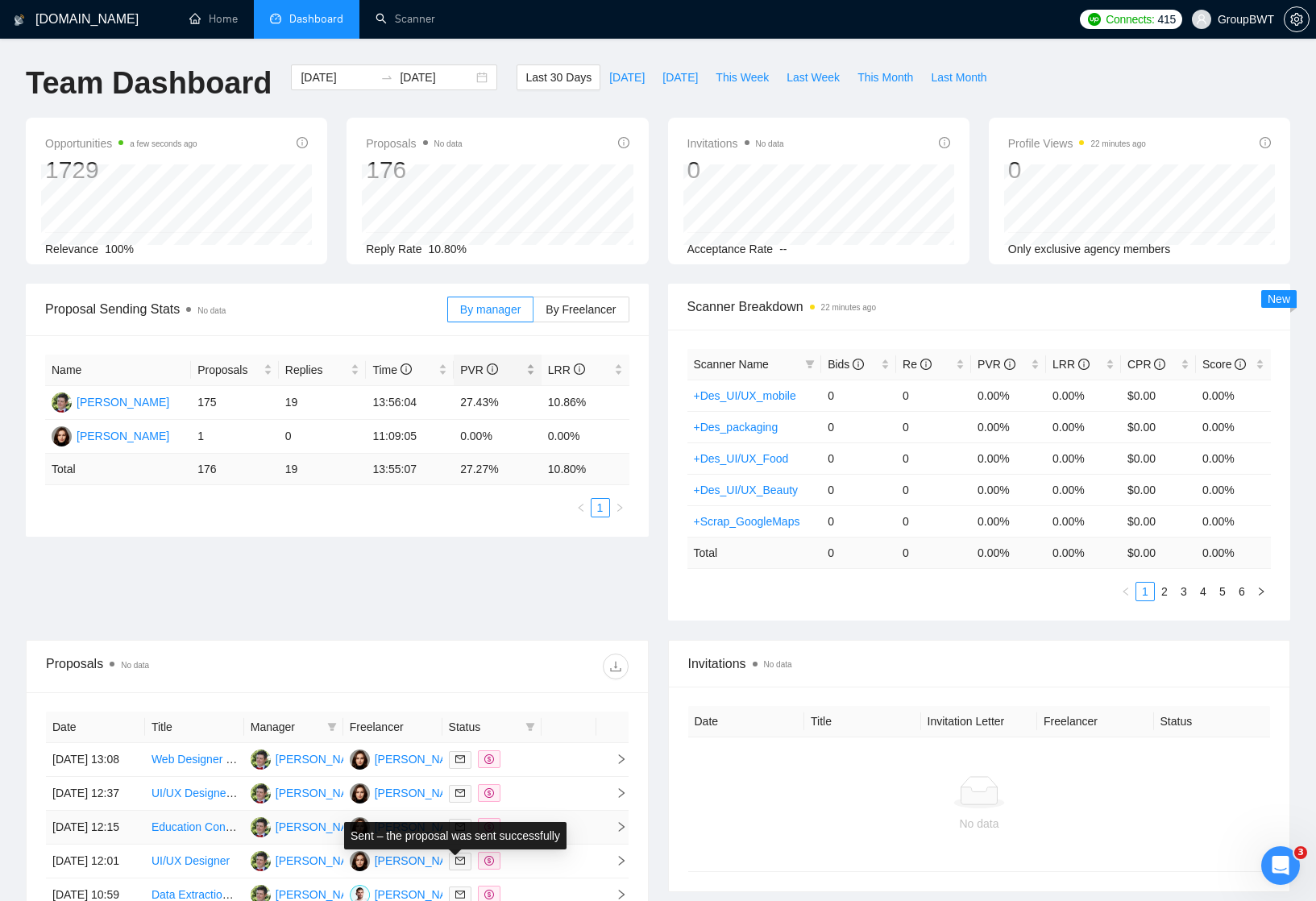
scroll to position [0, 0]
click at [656, 207] on div "Proposals No data 176 2025-08-11 Replied 0 Reply Rate 10.80%" at bounding box center [497, 191] width 320 height 147
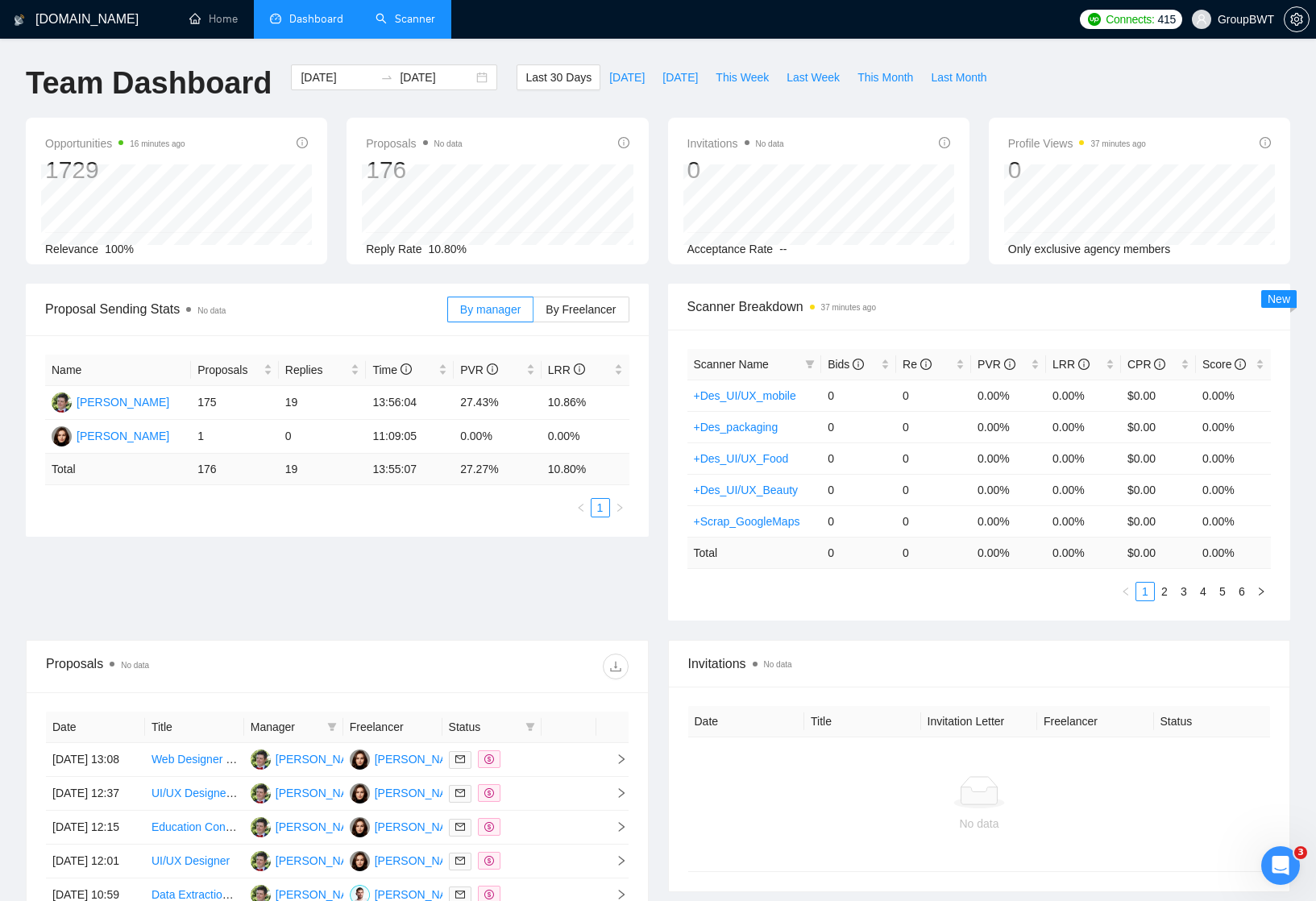
click at [403, 18] on link "Scanner" at bounding box center [405, 19] width 60 height 14
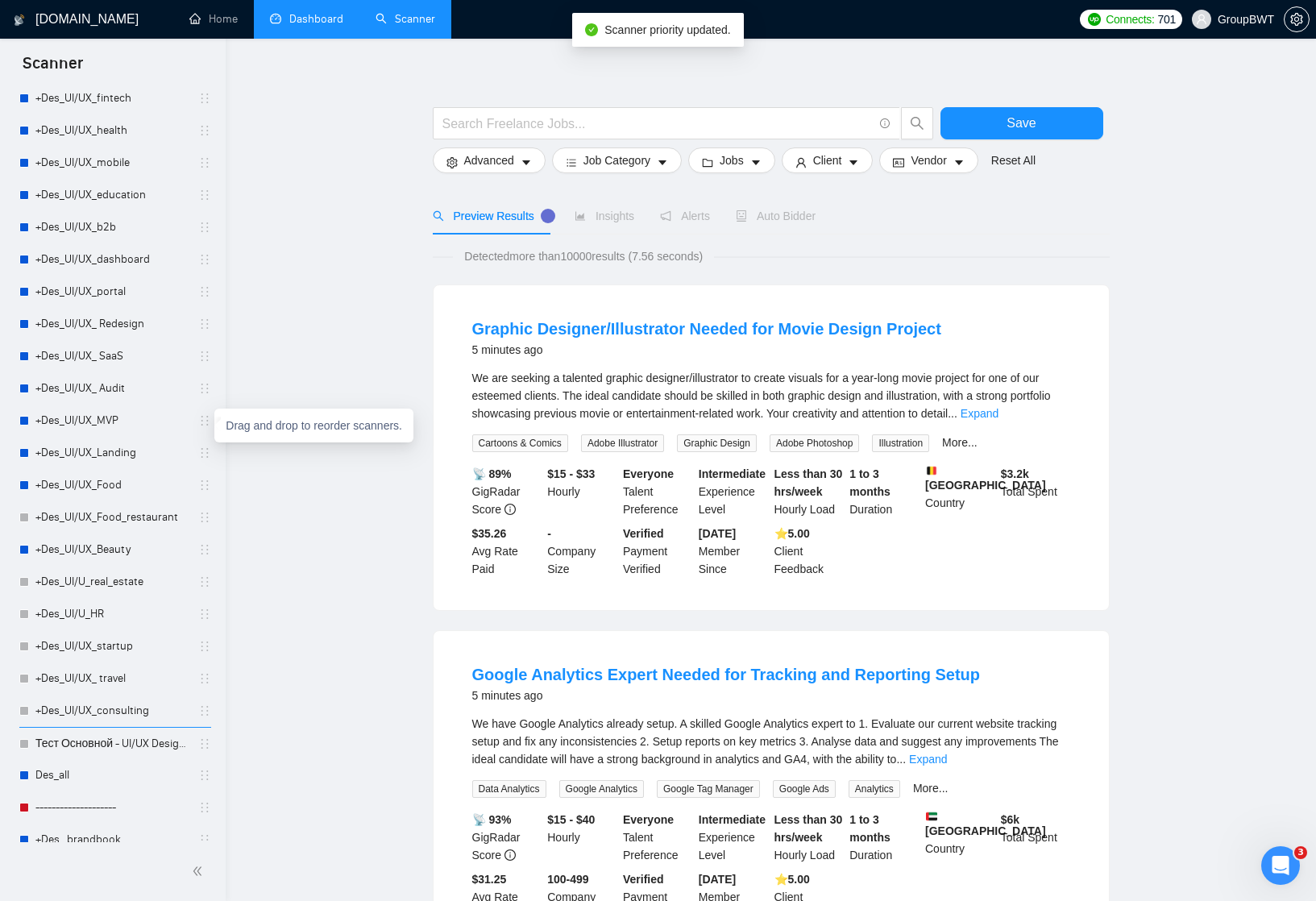
scroll to position [232, 0]
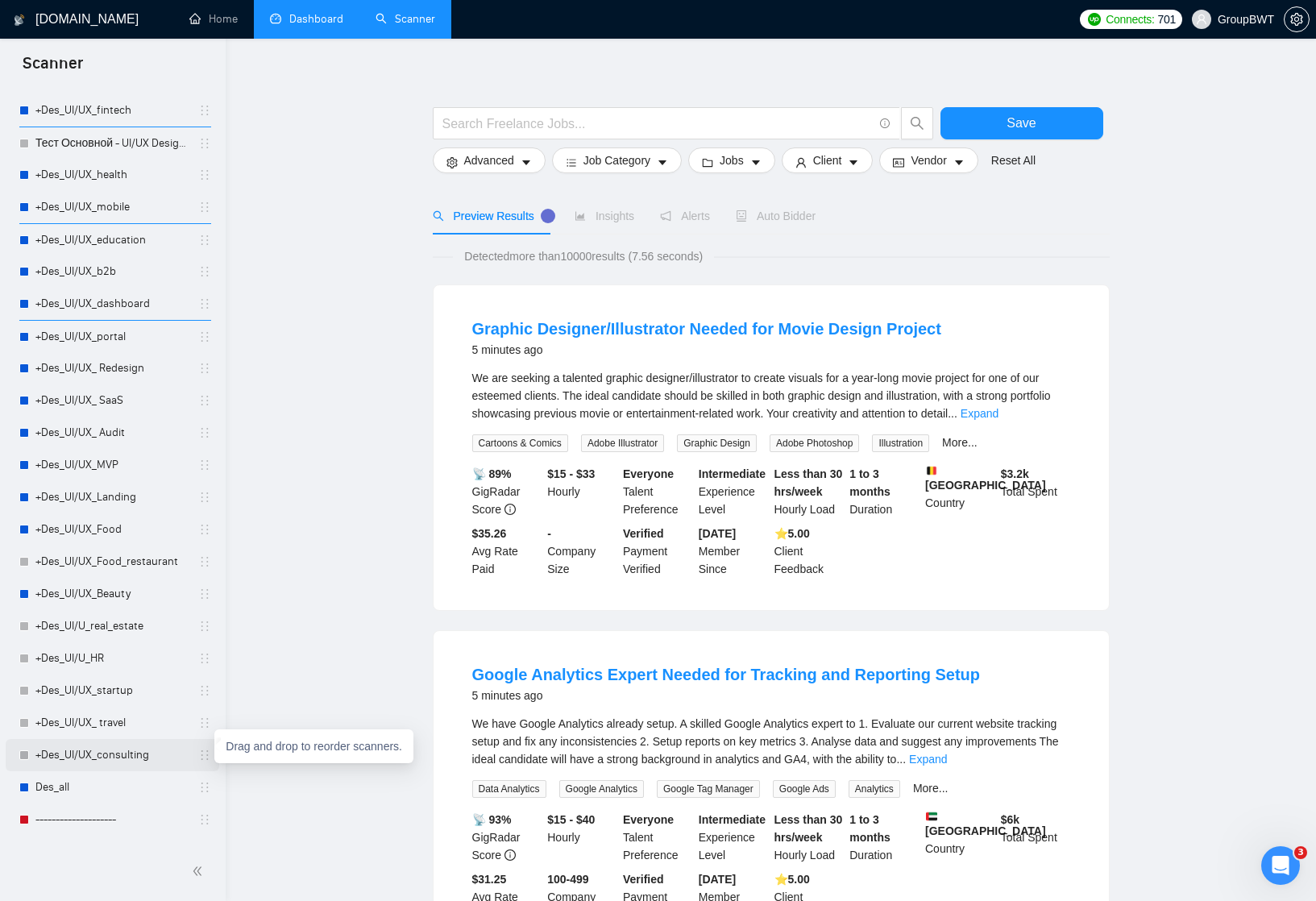
click at [204, 756] on icon "holder" at bounding box center [205, 755] width 13 height 13
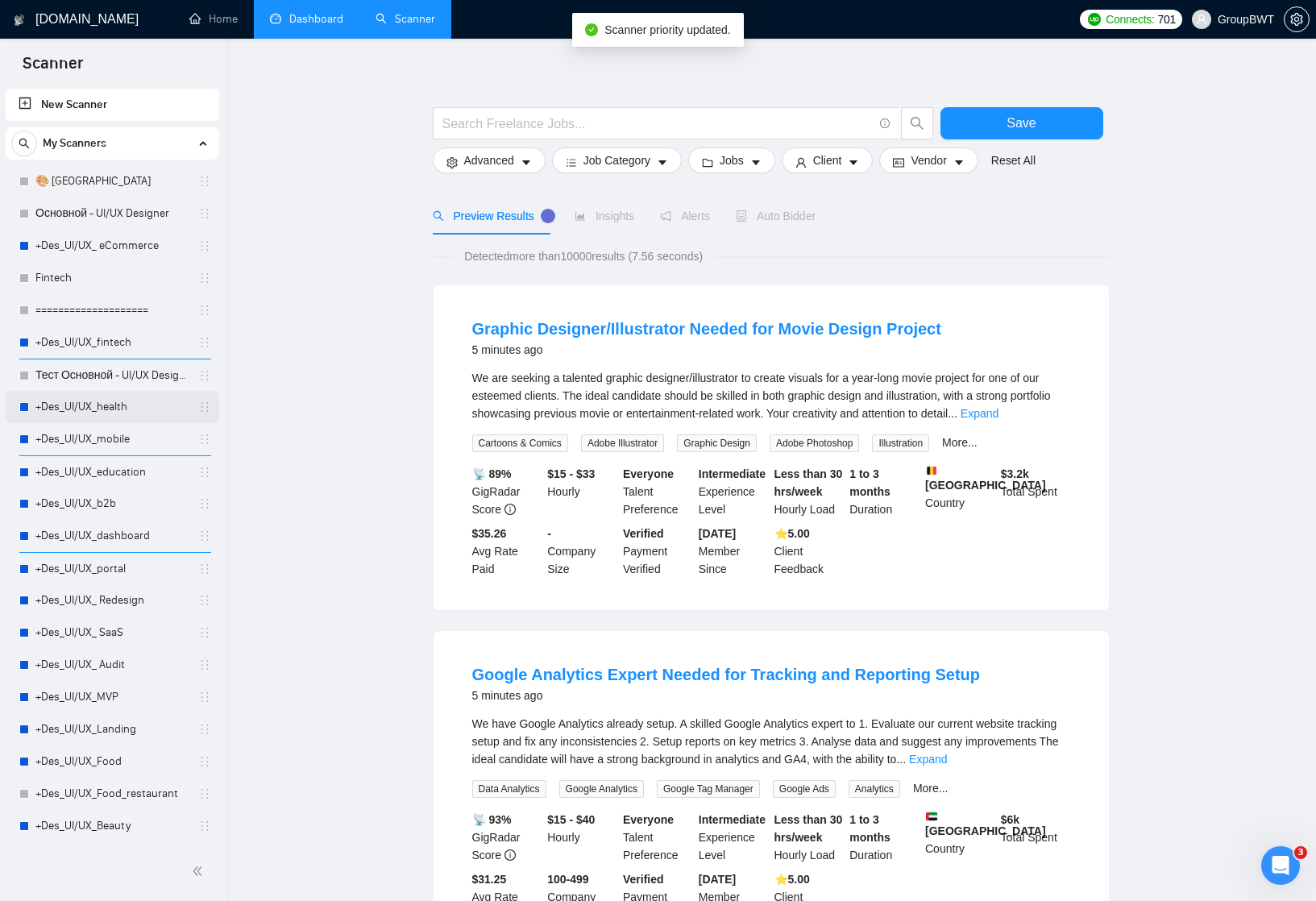
scroll to position [0, 0]
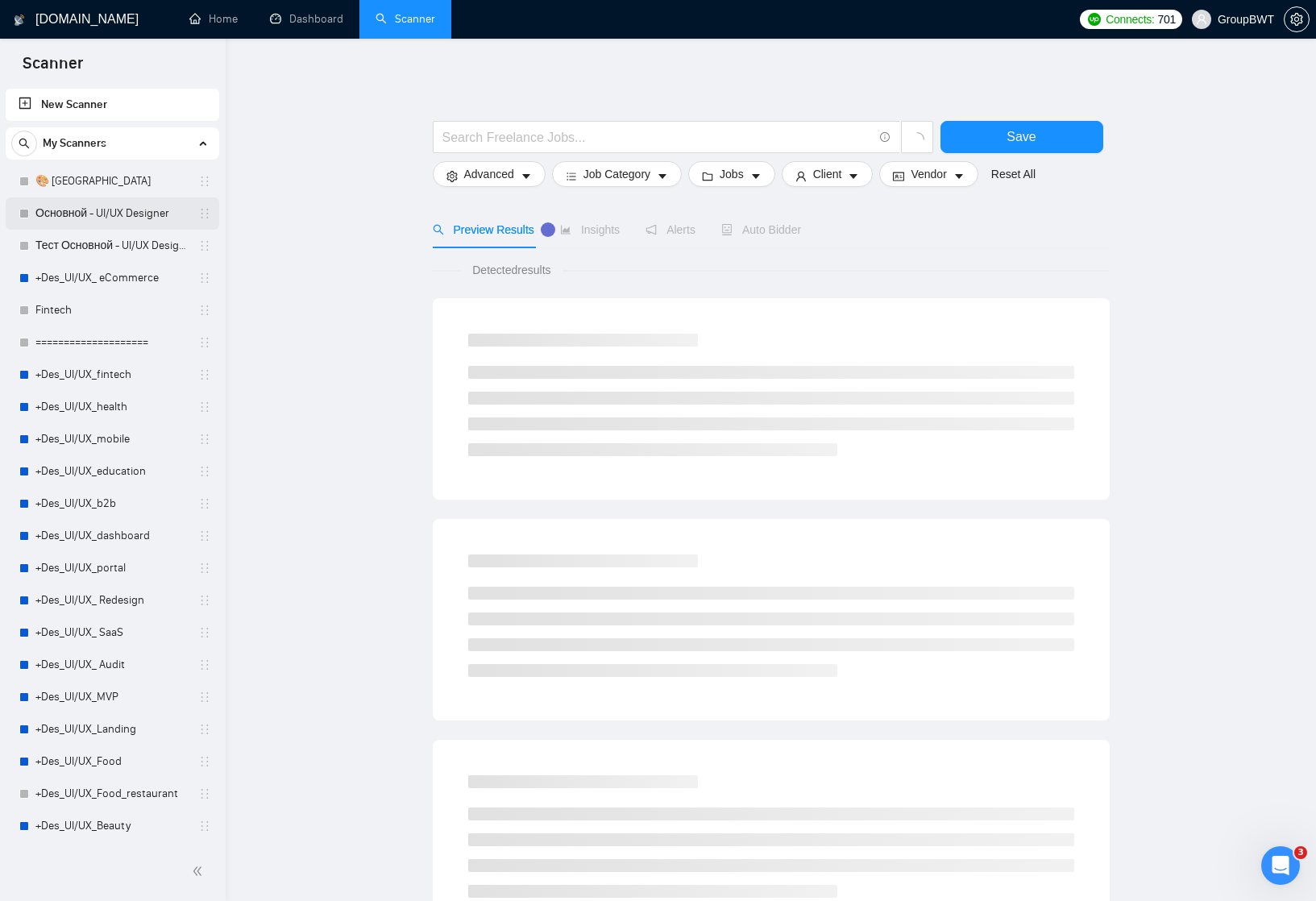
click at [122, 211] on link "Основной - UI/UX Designer" at bounding box center [112, 213] width 153 height 32
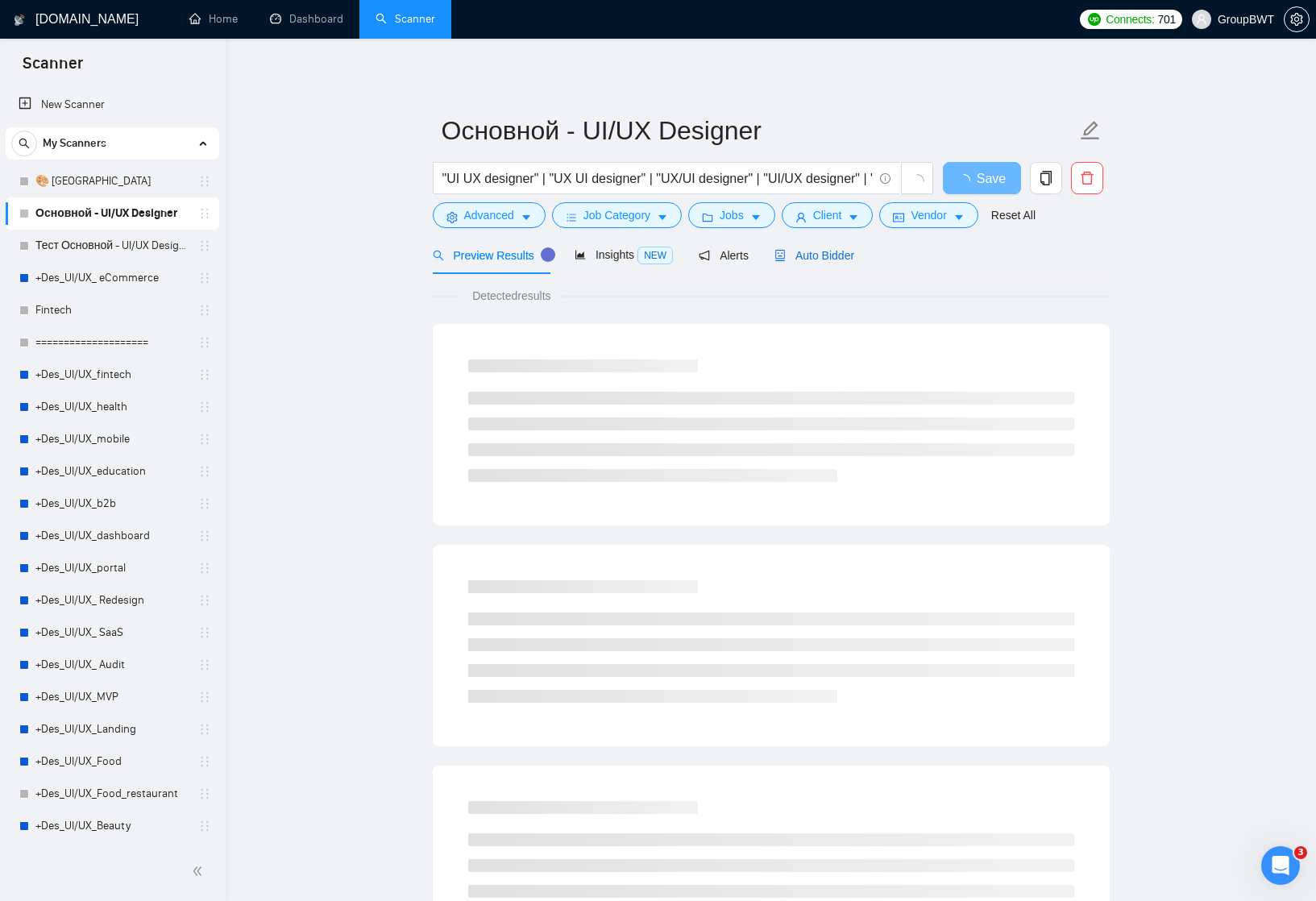
click at [817, 258] on span "Auto Bidder" at bounding box center [814, 255] width 80 height 13
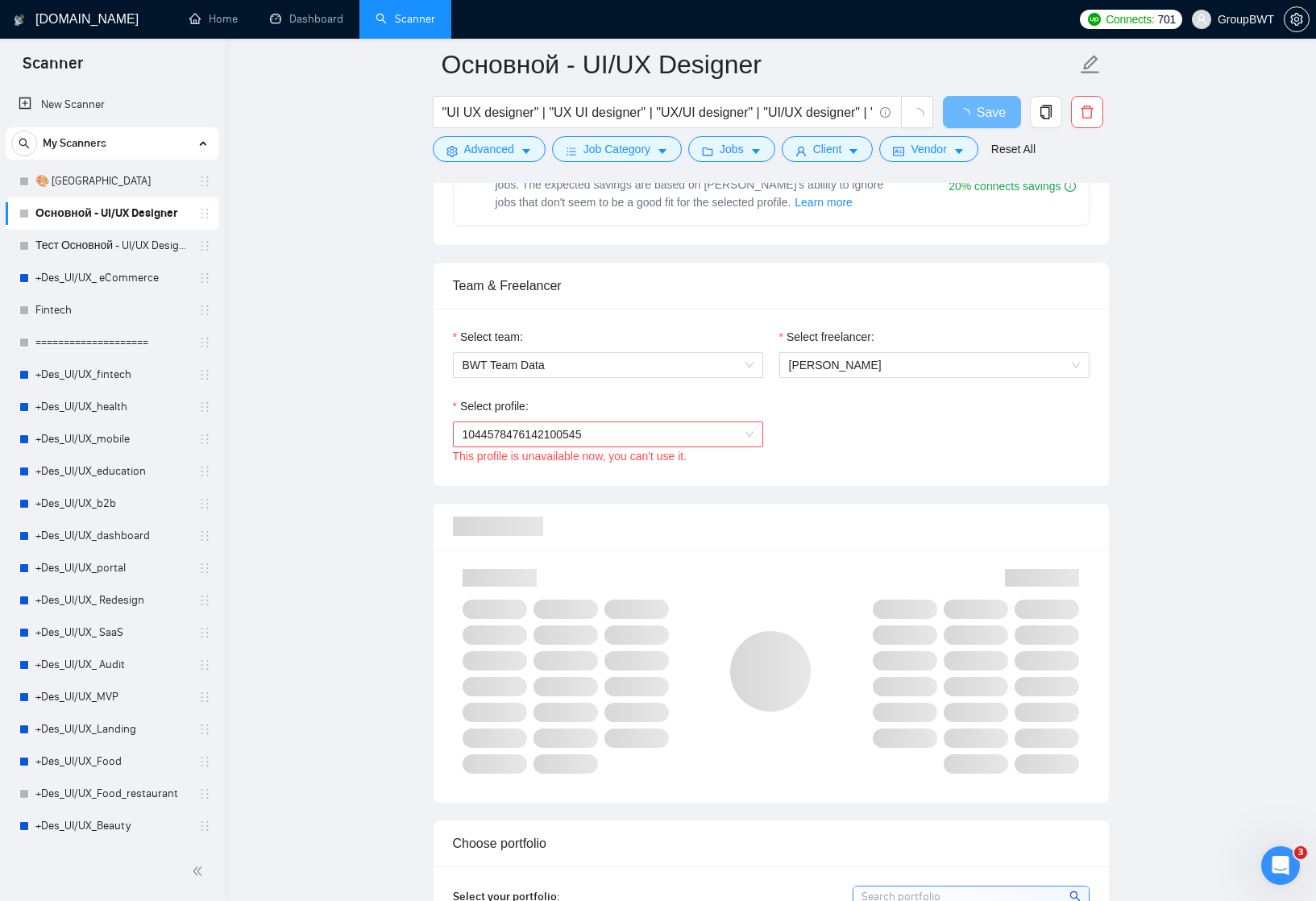
scroll to position [878, 0]
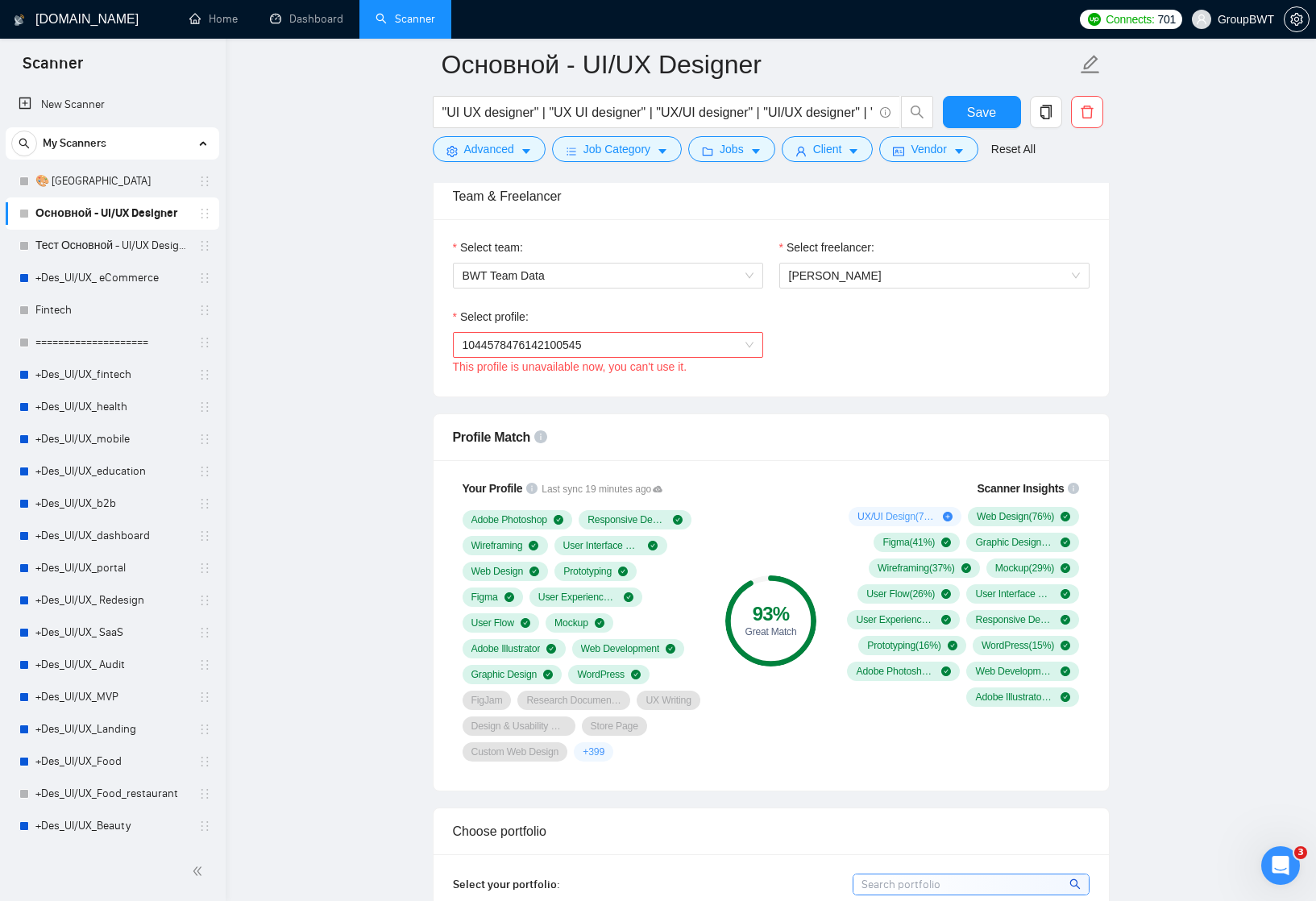
click at [749, 357] on span "1044578476142100545" at bounding box center [608, 344] width 291 height 24
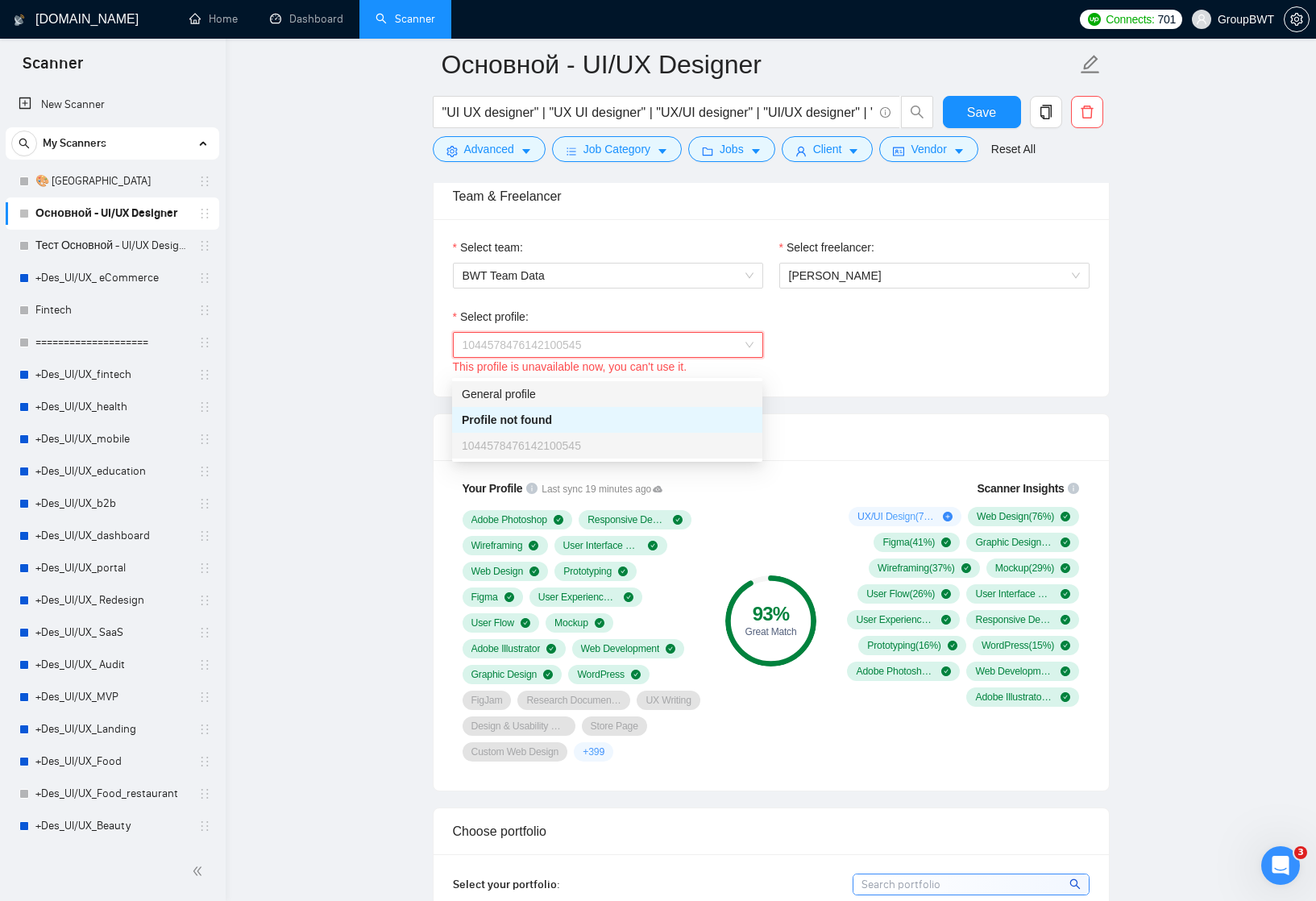
click at [841, 360] on div "Select profile: 1044578476142100545 This profile is unavailable now, you can't …" at bounding box center [771, 342] width 653 height 69
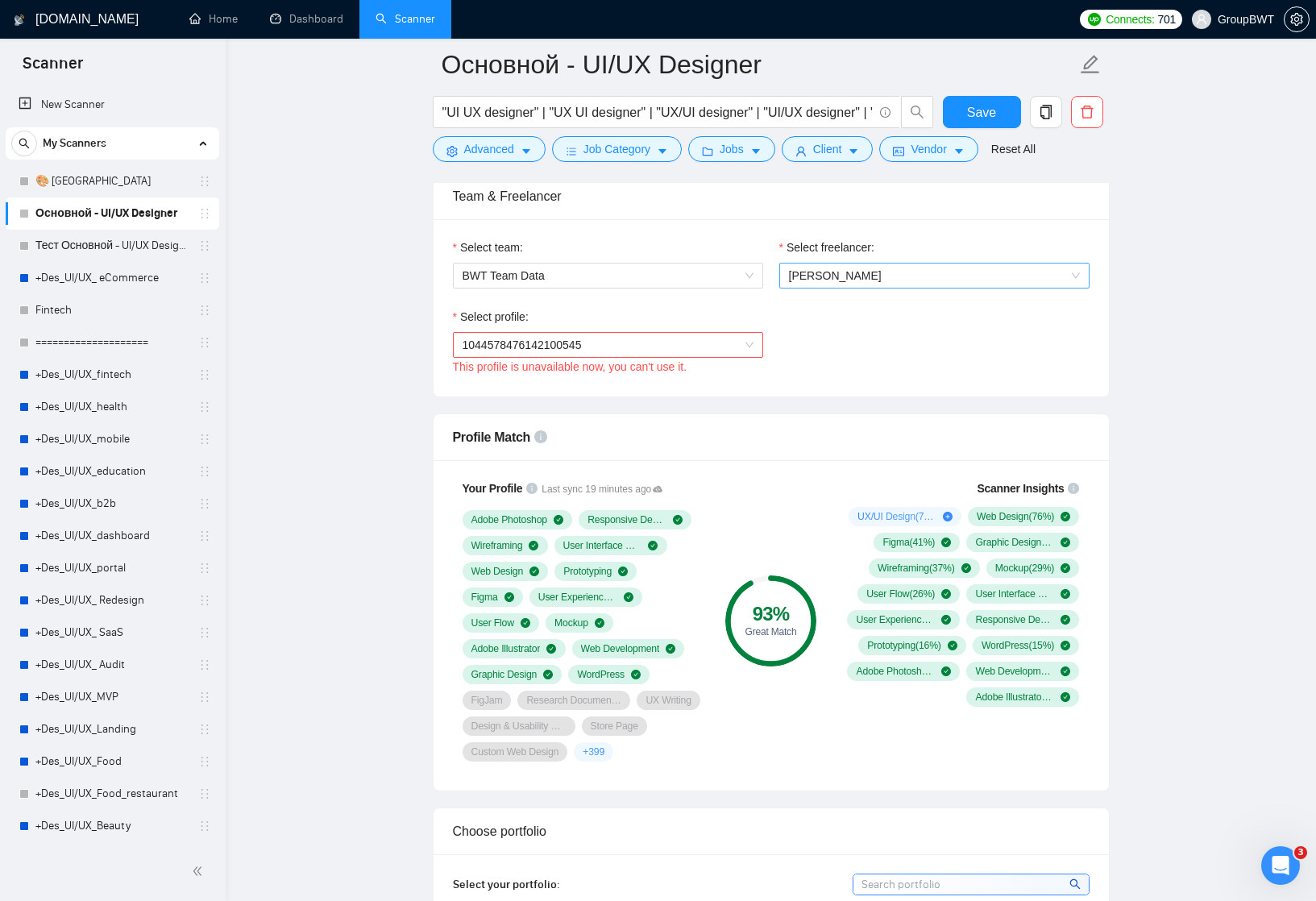
click at [831, 282] on span "[PERSON_NAME]" at bounding box center [835, 276] width 93 height 13
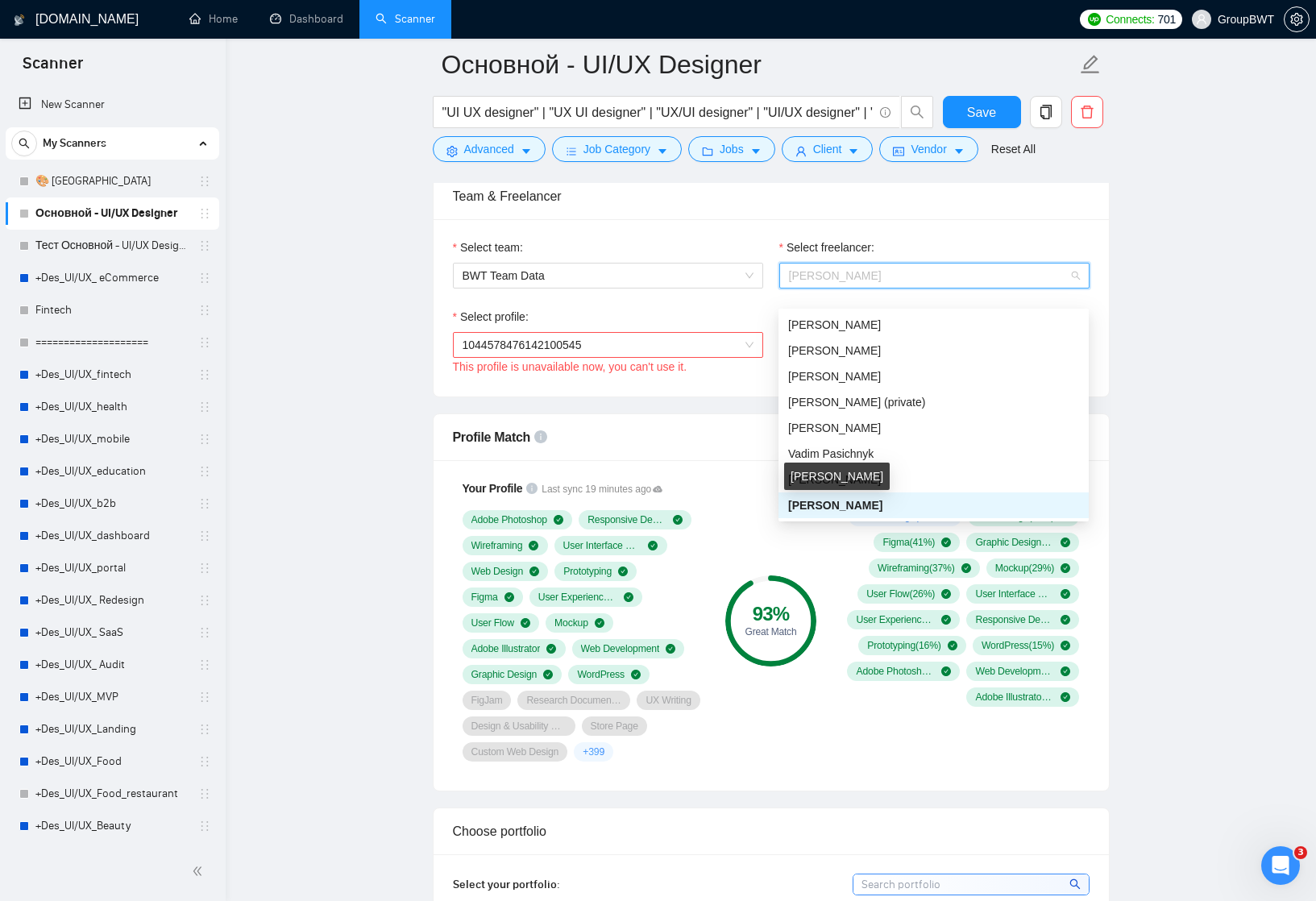
click at [831, 508] on span "[PERSON_NAME]" at bounding box center [835, 505] width 94 height 13
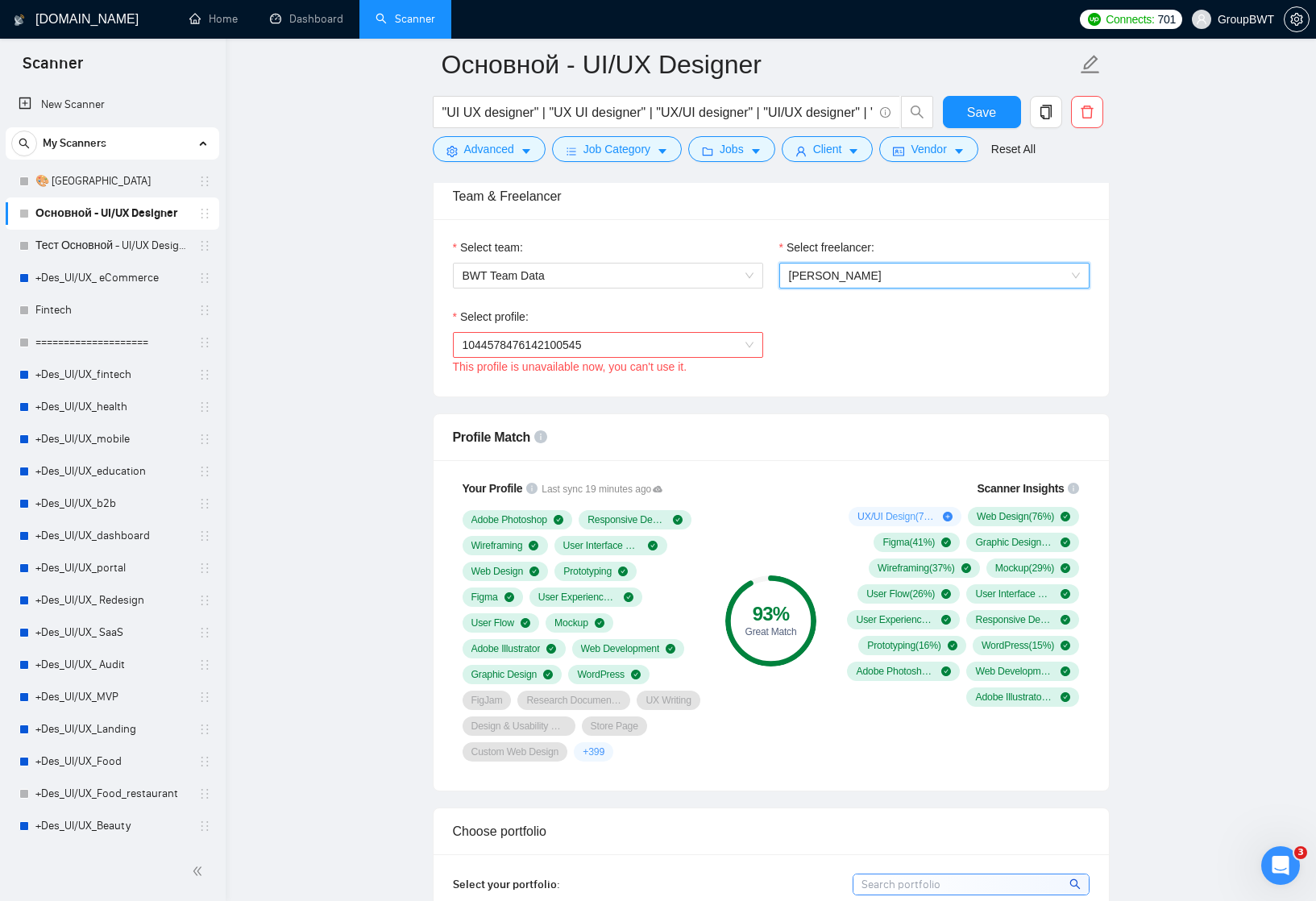
click at [747, 357] on span "1044578476142100545" at bounding box center [608, 344] width 291 height 24
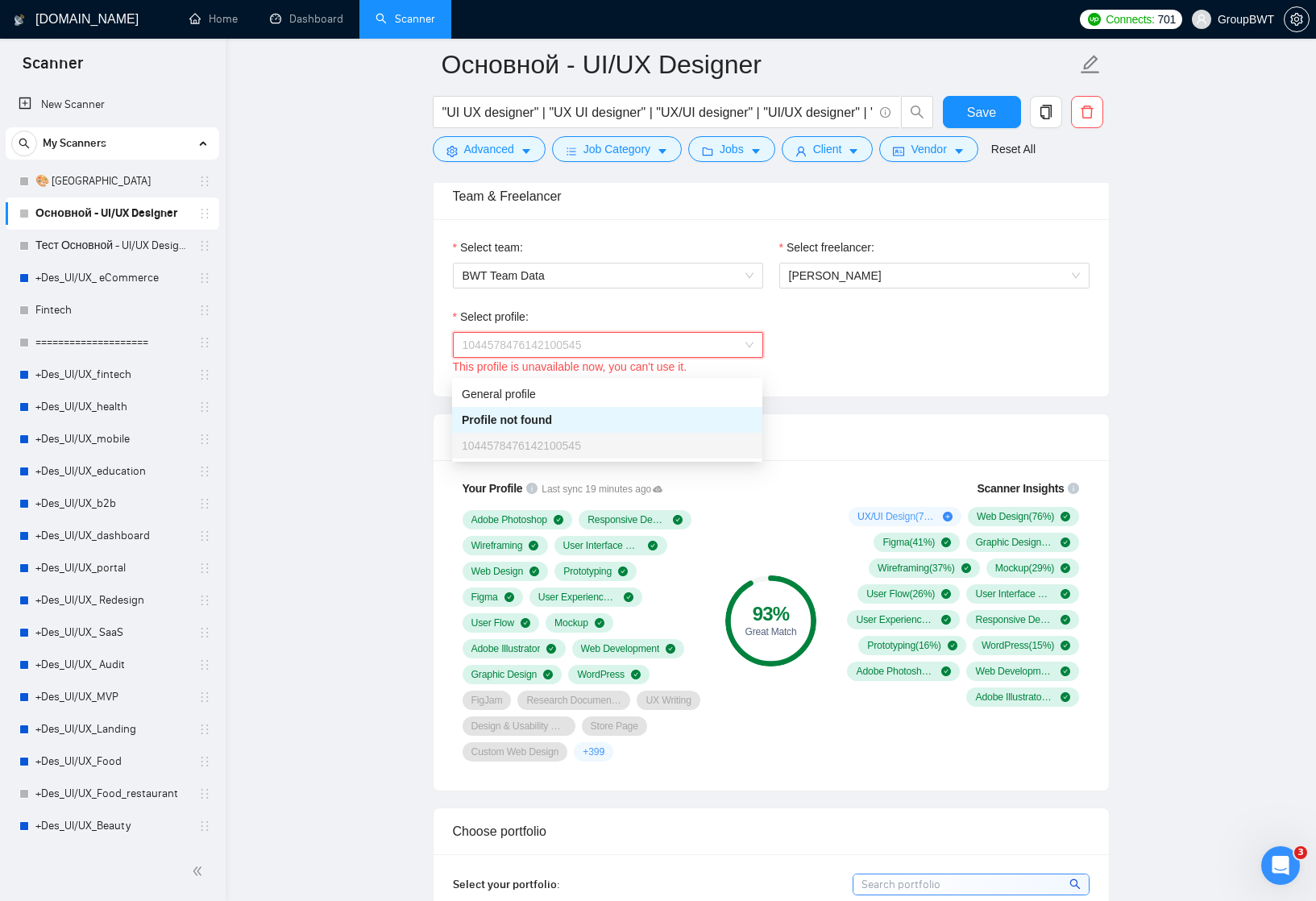
click at [679, 448] on div "1044578476142100545" at bounding box center [607, 446] width 291 height 18
click at [867, 342] on div "Select profile: 1044578476142100545 This profile is unavailable now, you can't …" at bounding box center [771, 342] width 653 height 69
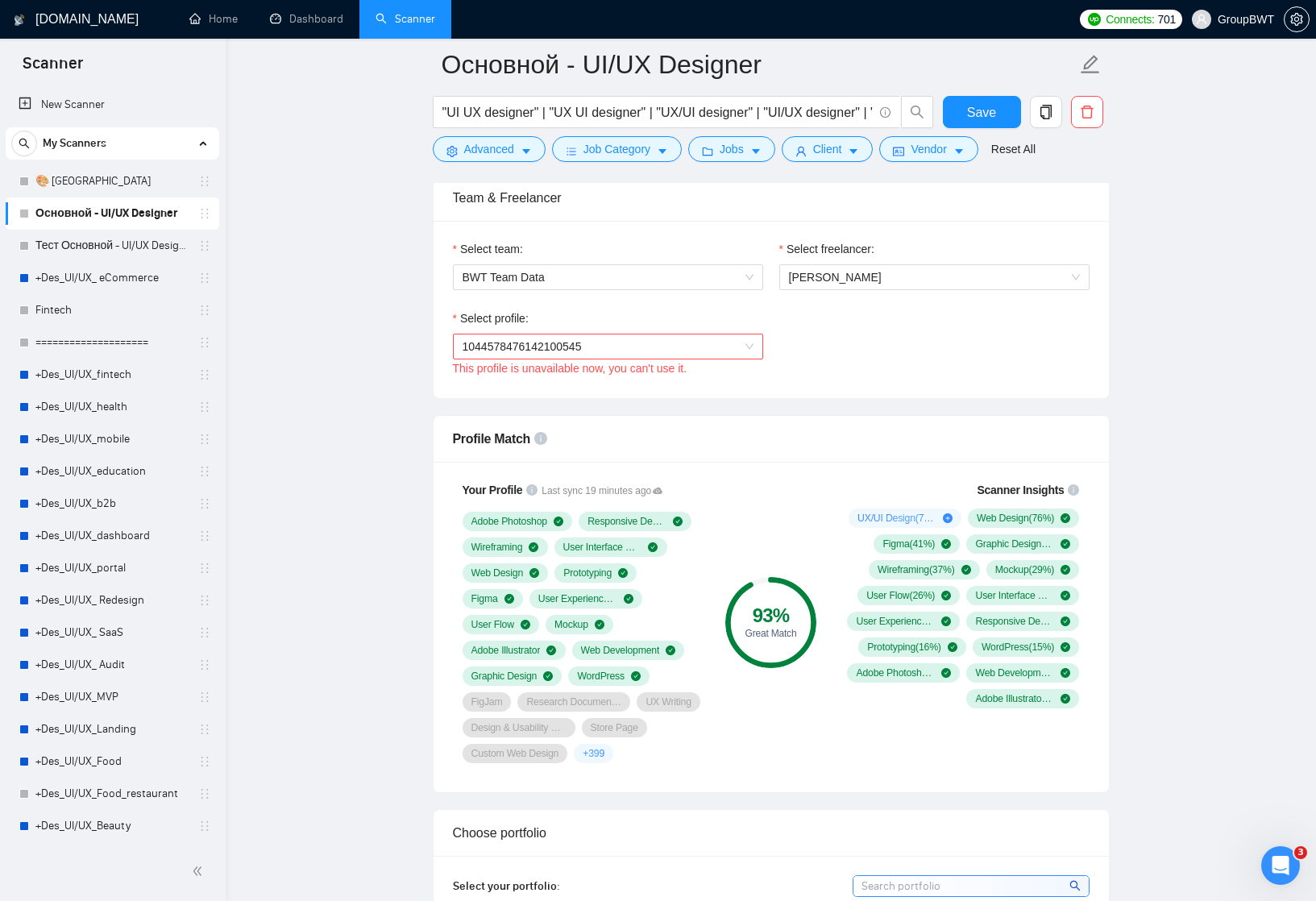
scroll to position [865, 0]
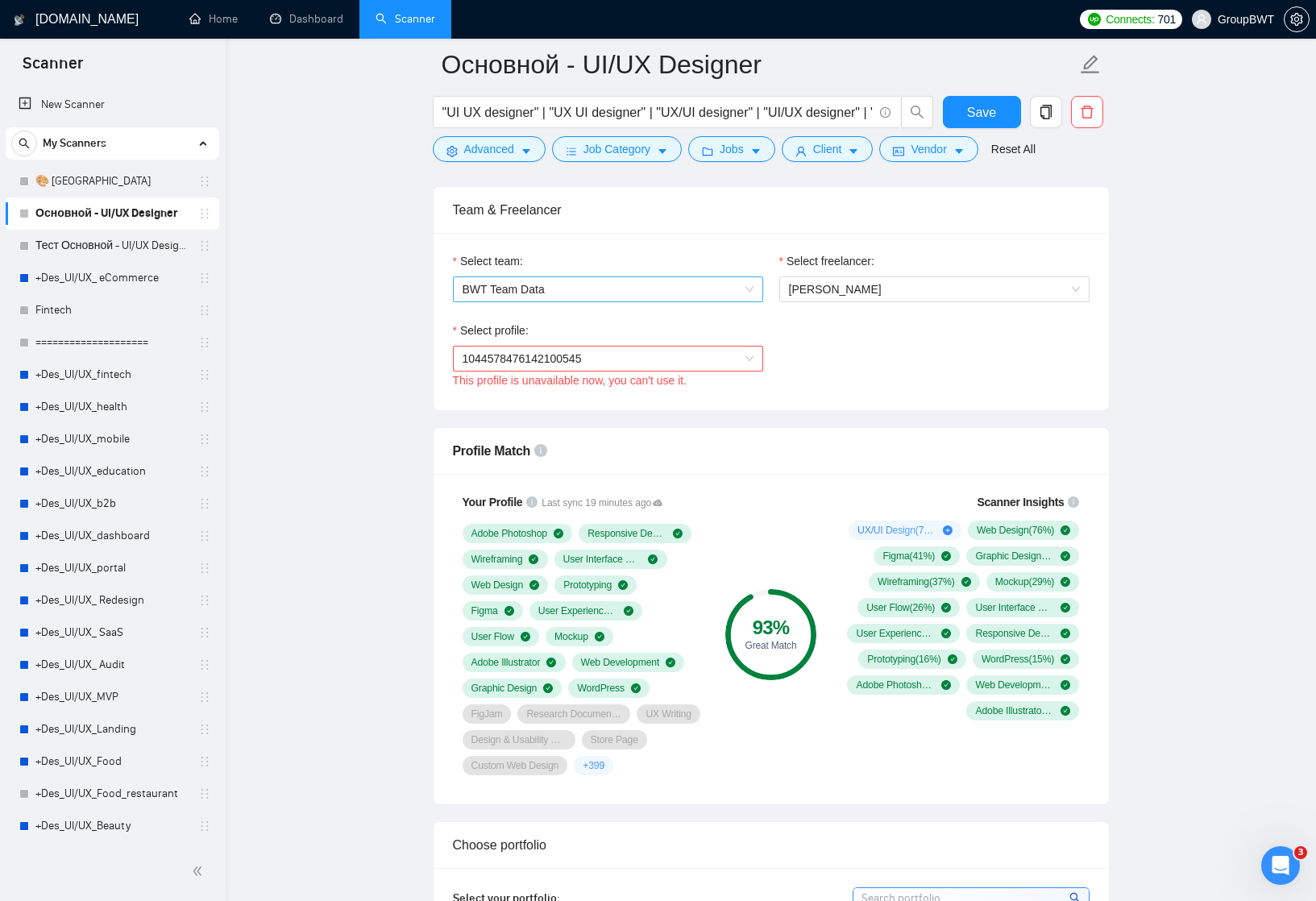
click at [747, 301] on span "BWT Team Data" at bounding box center [608, 288] width 291 height 24
click at [752, 277] on div "Select team:" at bounding box center [608, 264] width 311 height 24
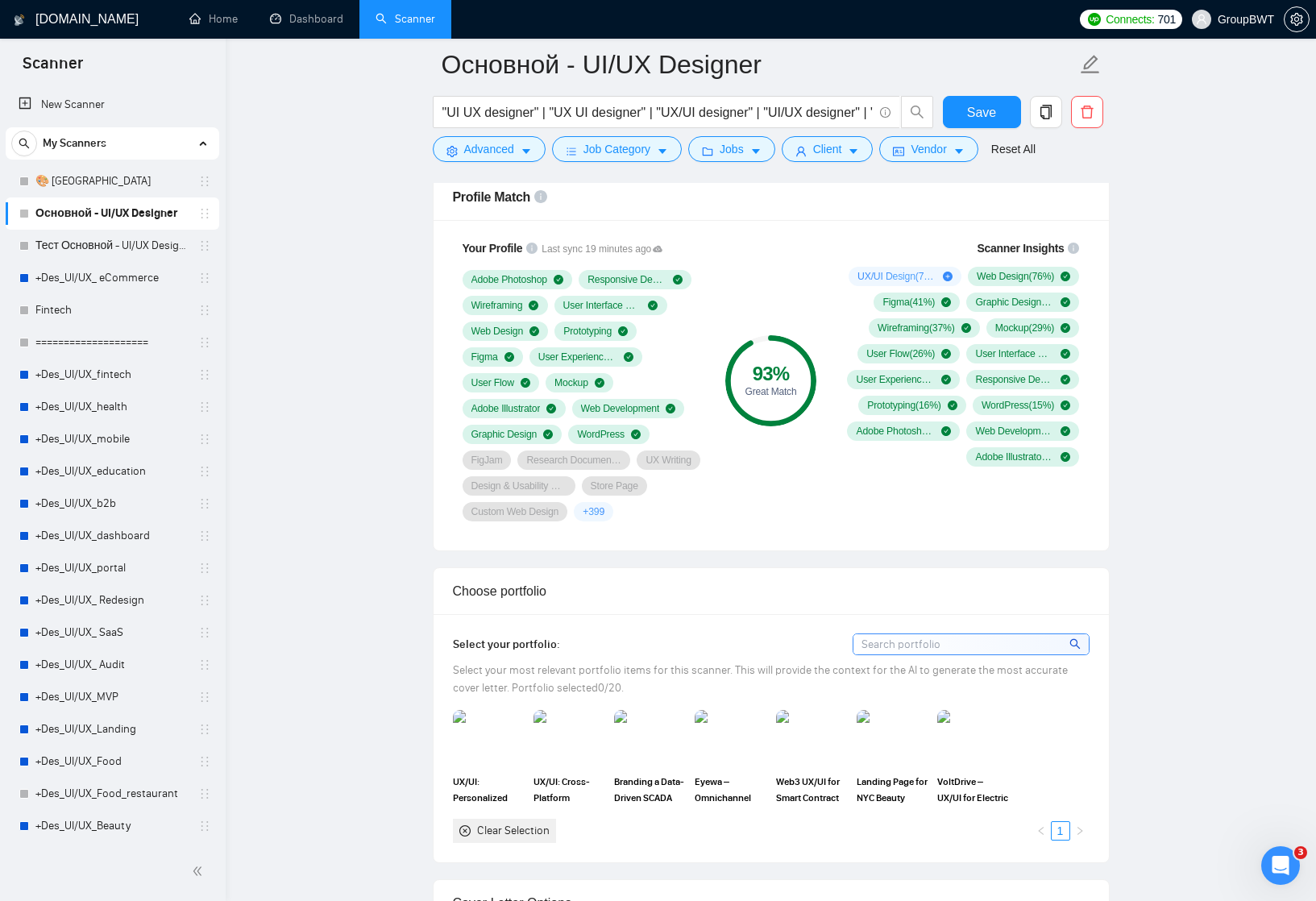
scroll to position [1122, 0]
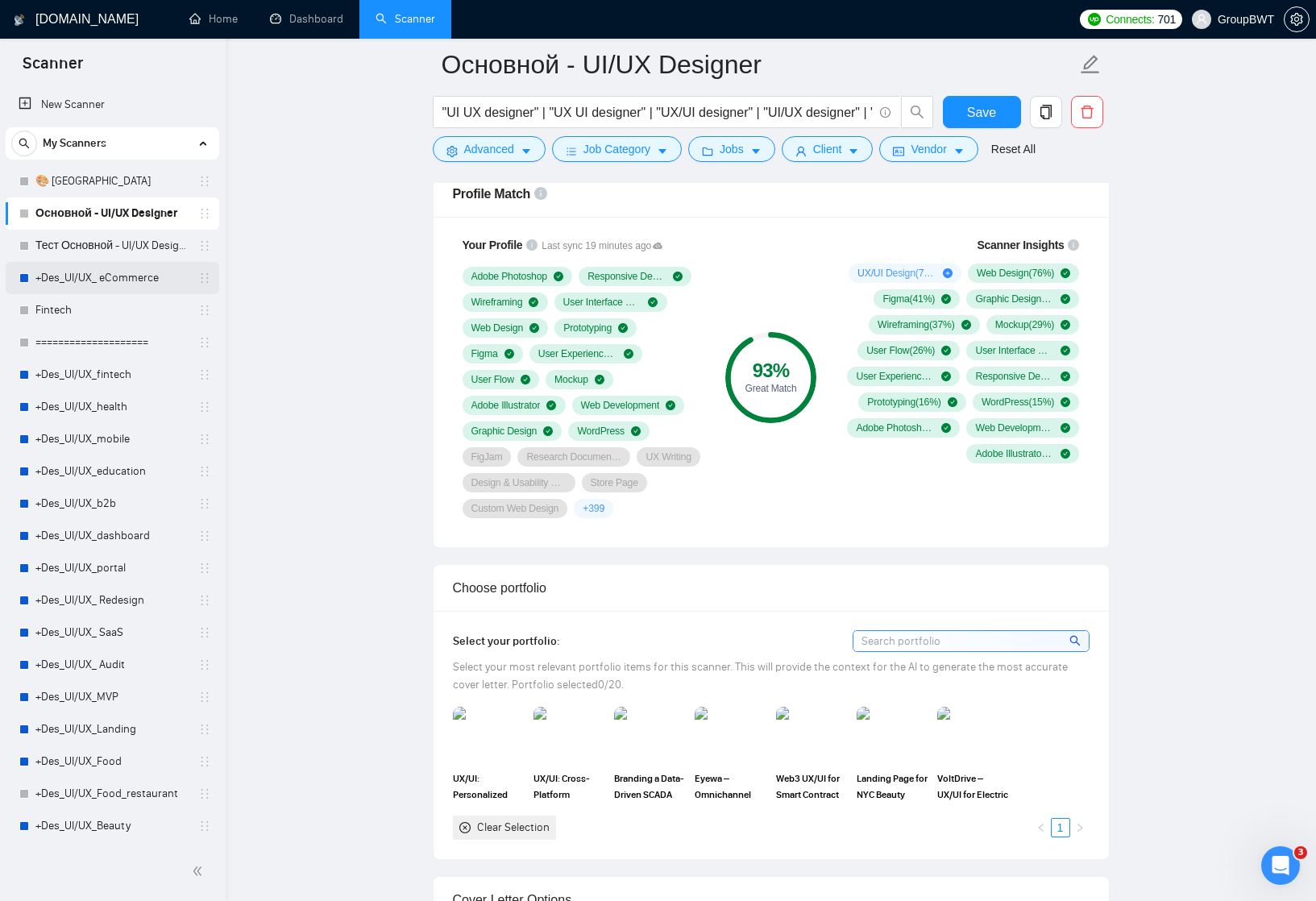
click at [136, 277] on link "+Des_UI/UX_ eCommerce" at bounding box center [112, 278] width 153 height 32
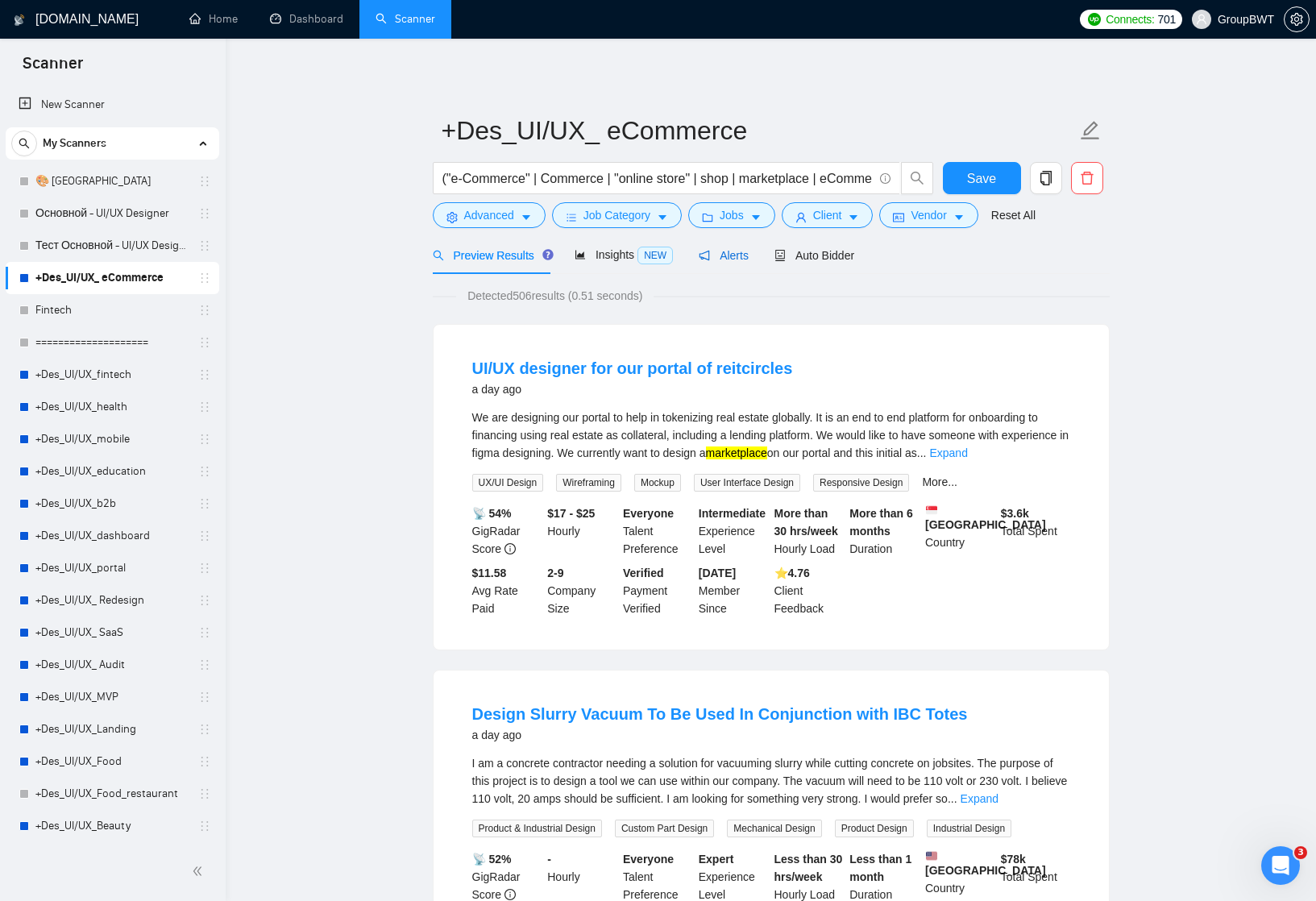
click at [739, 258] on span "Alerts" at bounding box center [724, 255] width 50 height 13
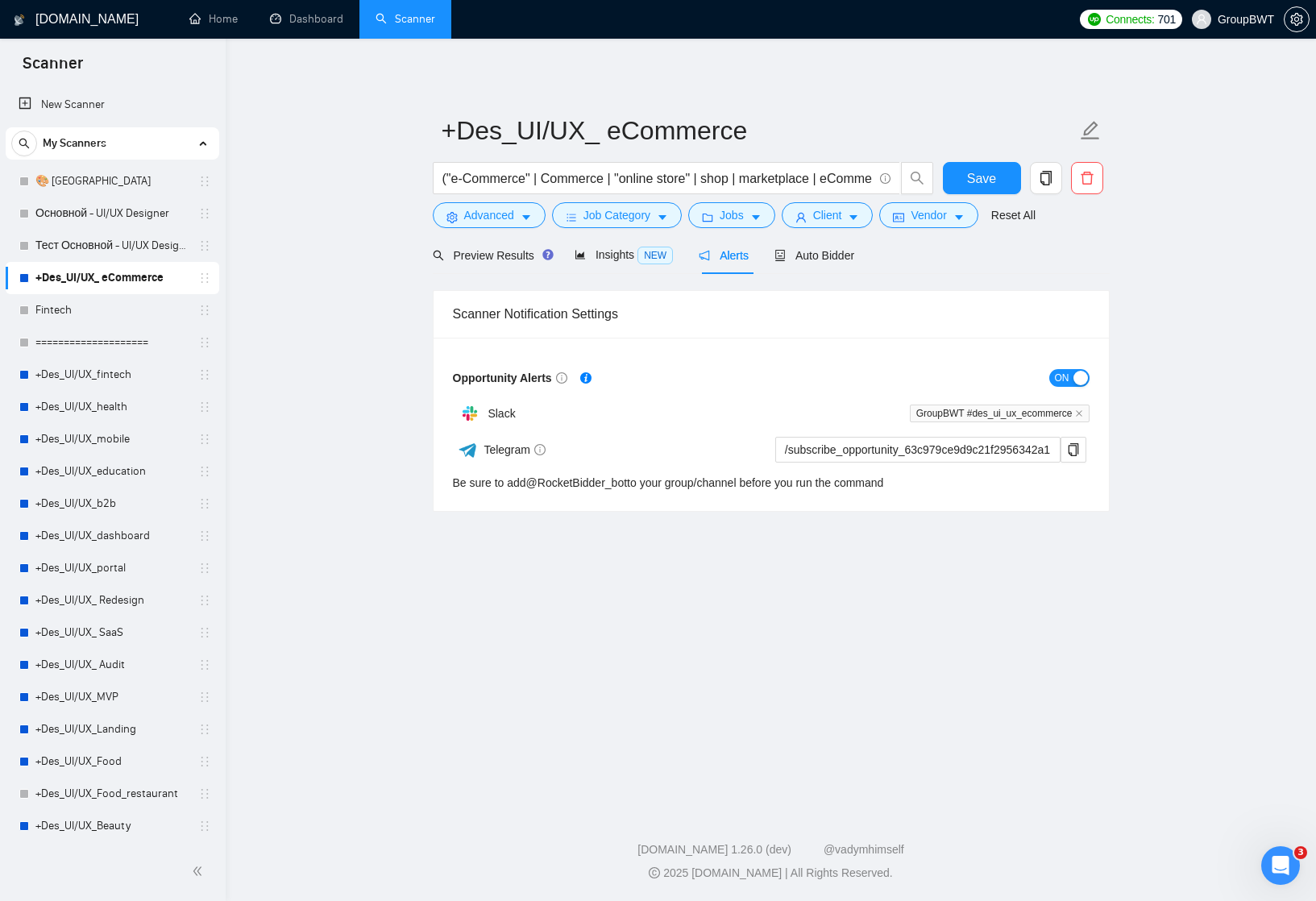
click at [1075, 378] on div "button" at bounding box center [1081, 378] width 15 height 15
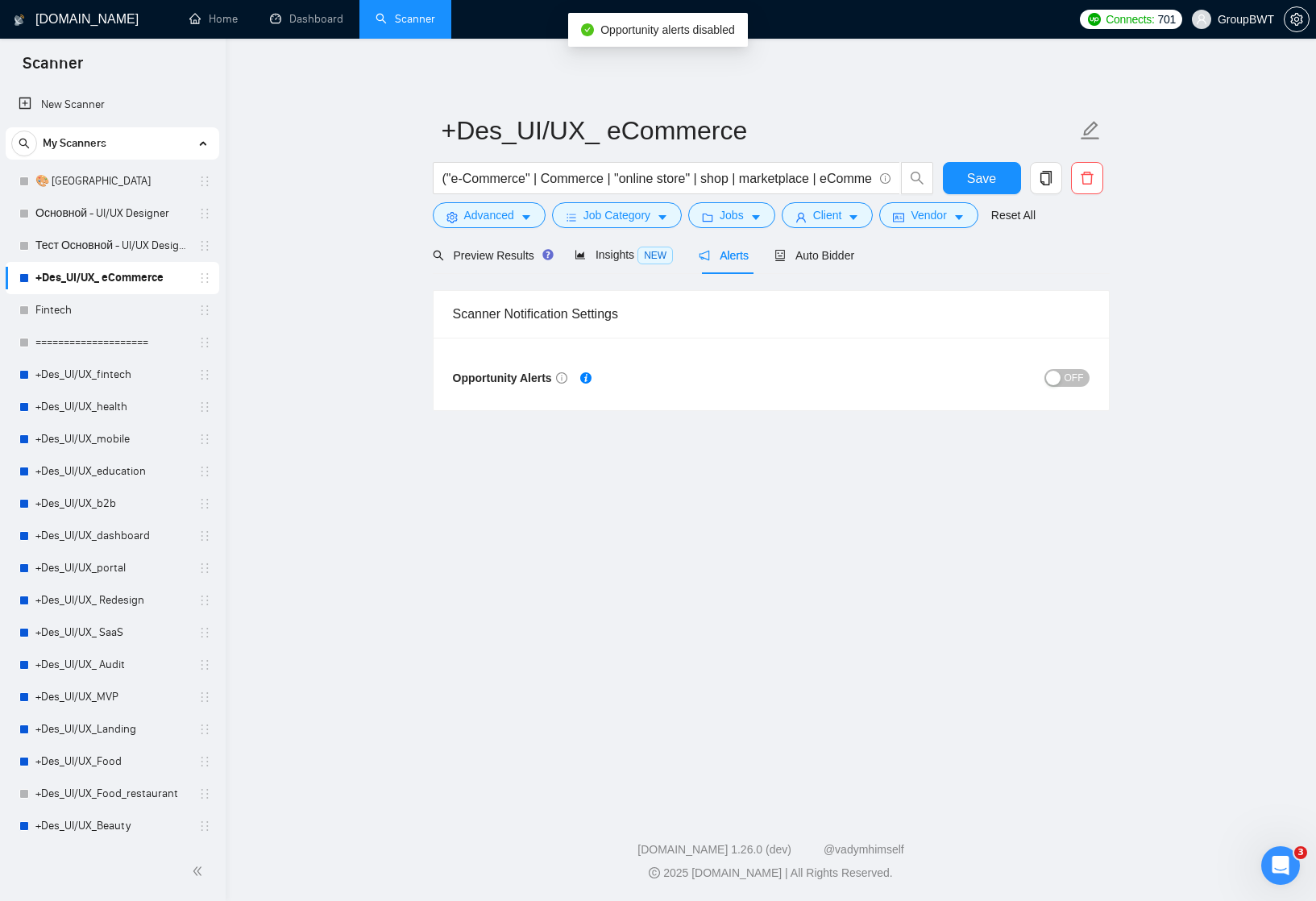
click at [312, 413] on main "+Des_UI/UX_ eCommerce ("e-Commerce" | Commerce | "online store" | shop | market…" at bounding box center [771, 420] width 1039 height 712
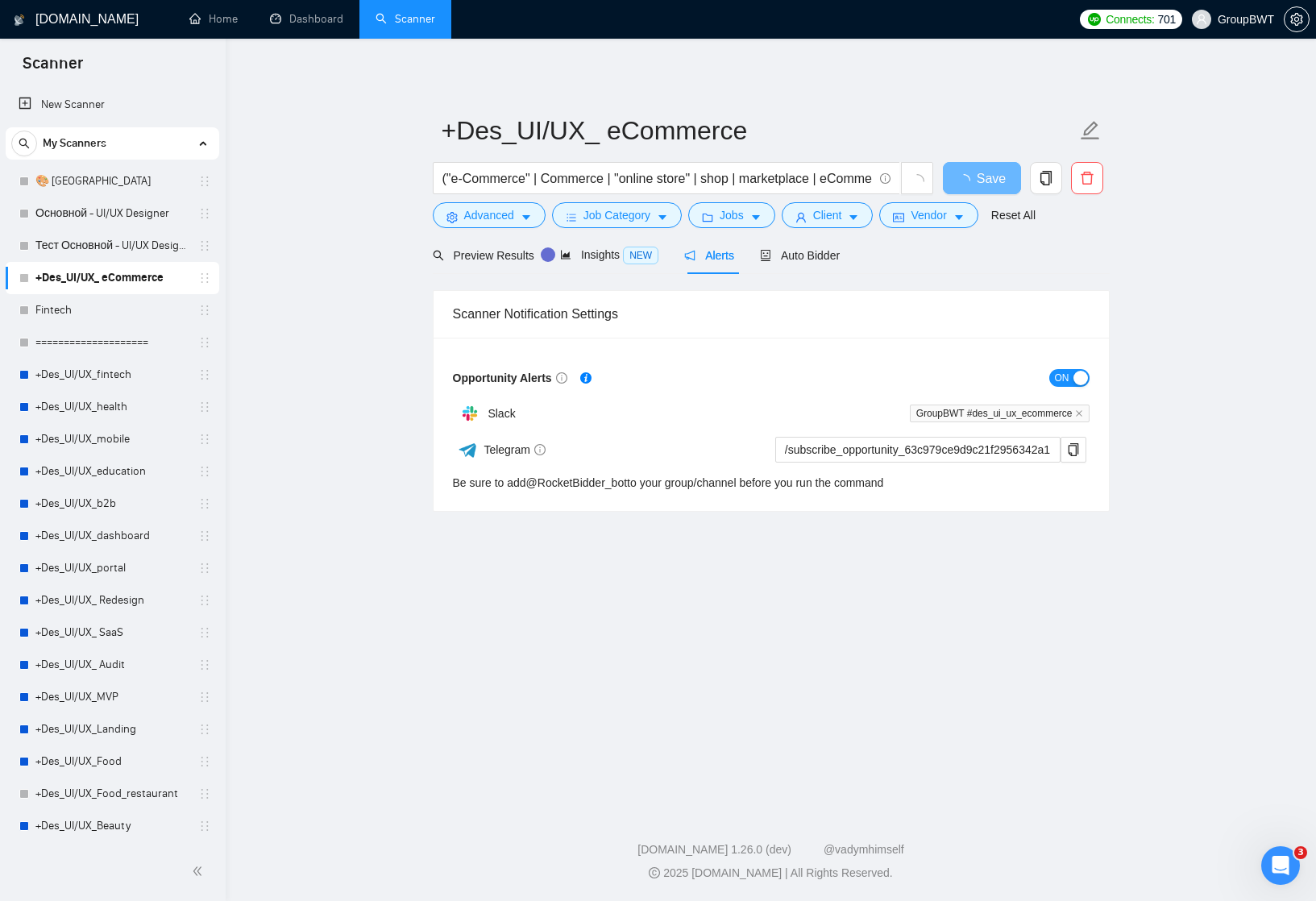
click at [1065, 375] on span "ON" at bounding box center [1062, 378] width 15 height 18
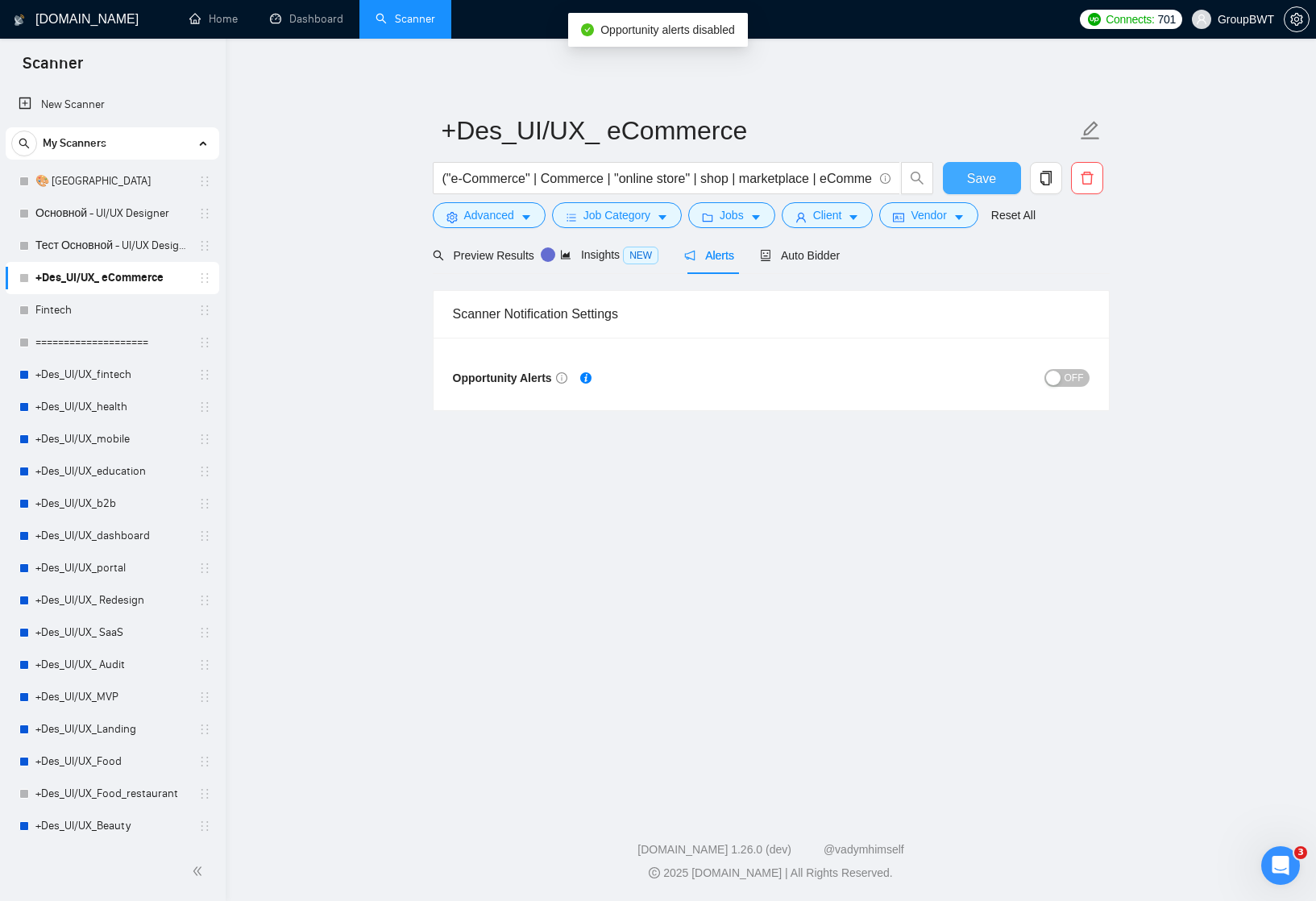
click at [987, 175] on span "Save" at bounding box center [981, 178] width 29 height 21
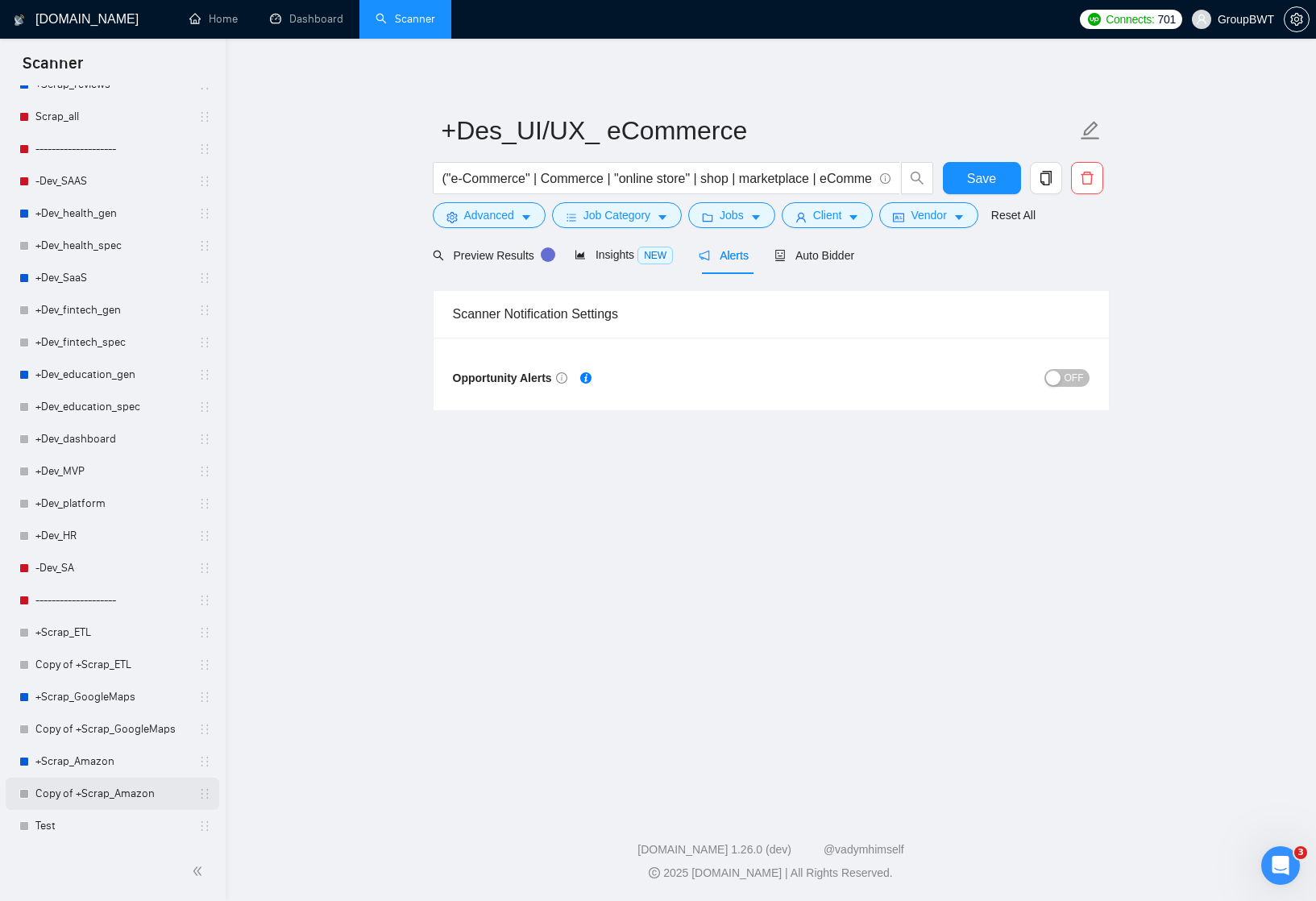
scroll to position [1354, 0]
click at [100, 822] on link "Test" at bounding box center [112, 825] width 153 height 32
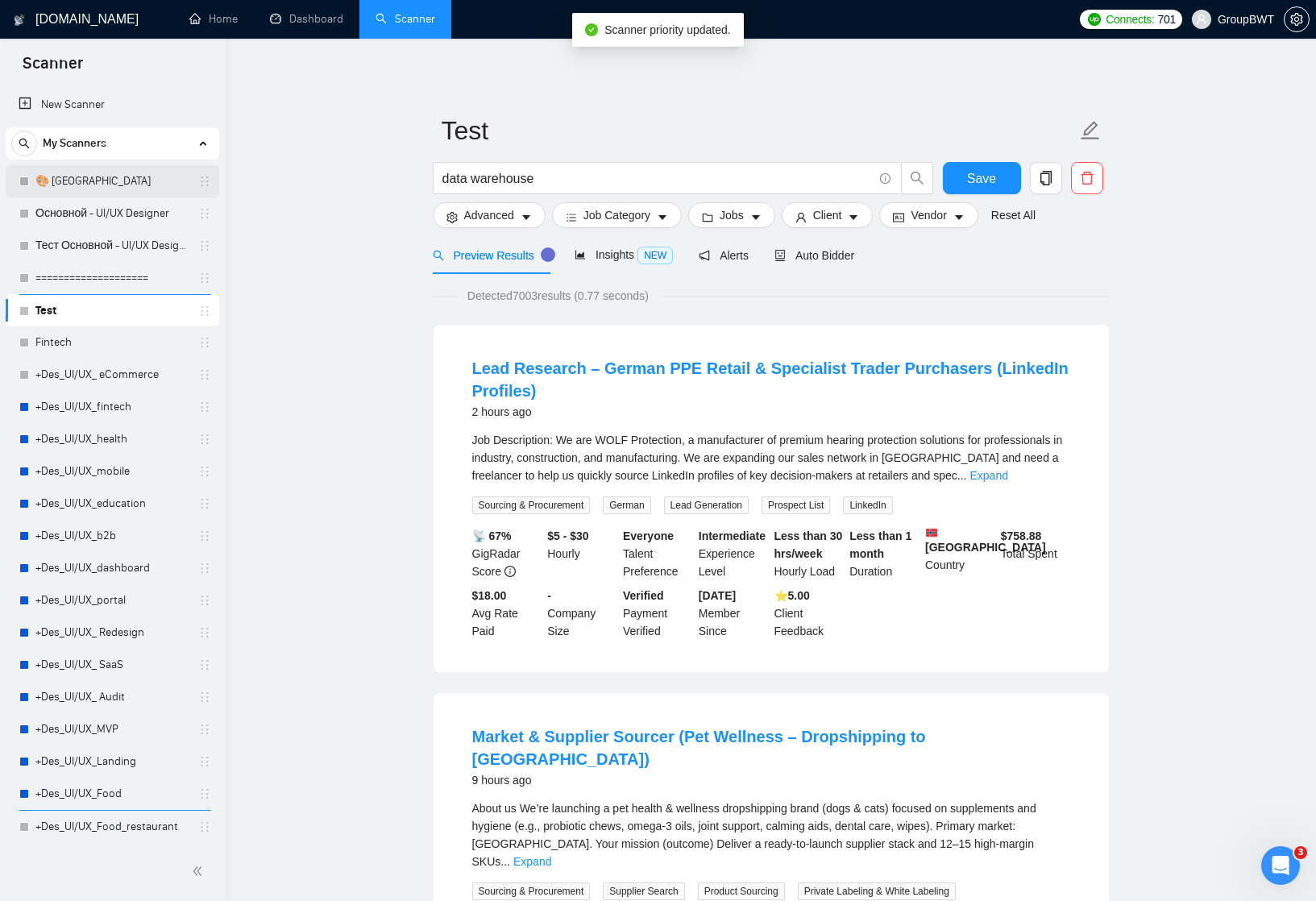
click at [164, 180] on link "🎨 [GEOGRAPHIC_DATA]" at bounding box center [112, 181] width 153 height 32
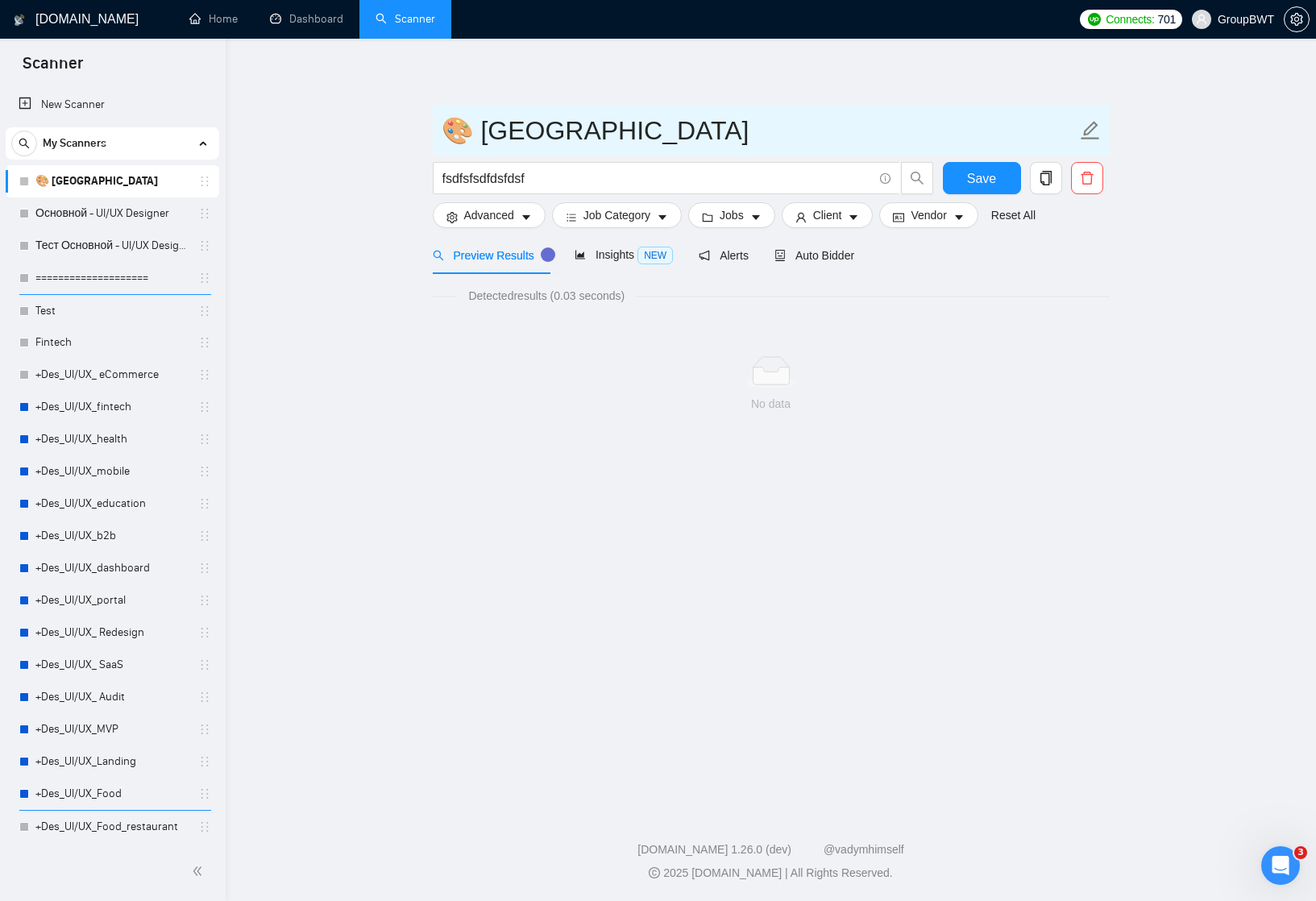
click at [540, 128] on input "🎨 [GEOGRAPHIC_DATA]" at bounding box center [759, 130] width 635 height 40
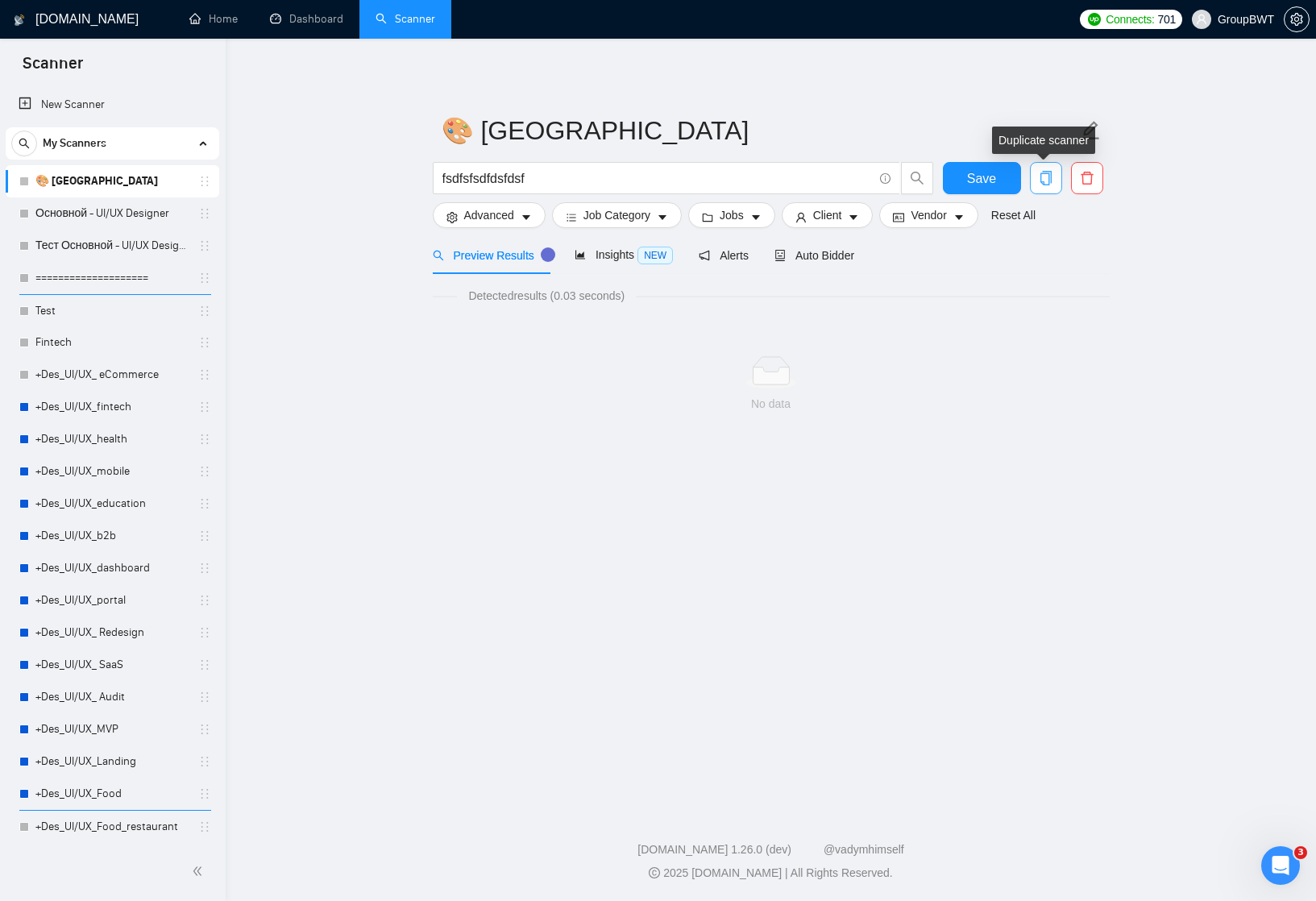
click at [1048, 177] on icon "copy" at bounding box center [1046, 178] width 12 height 15
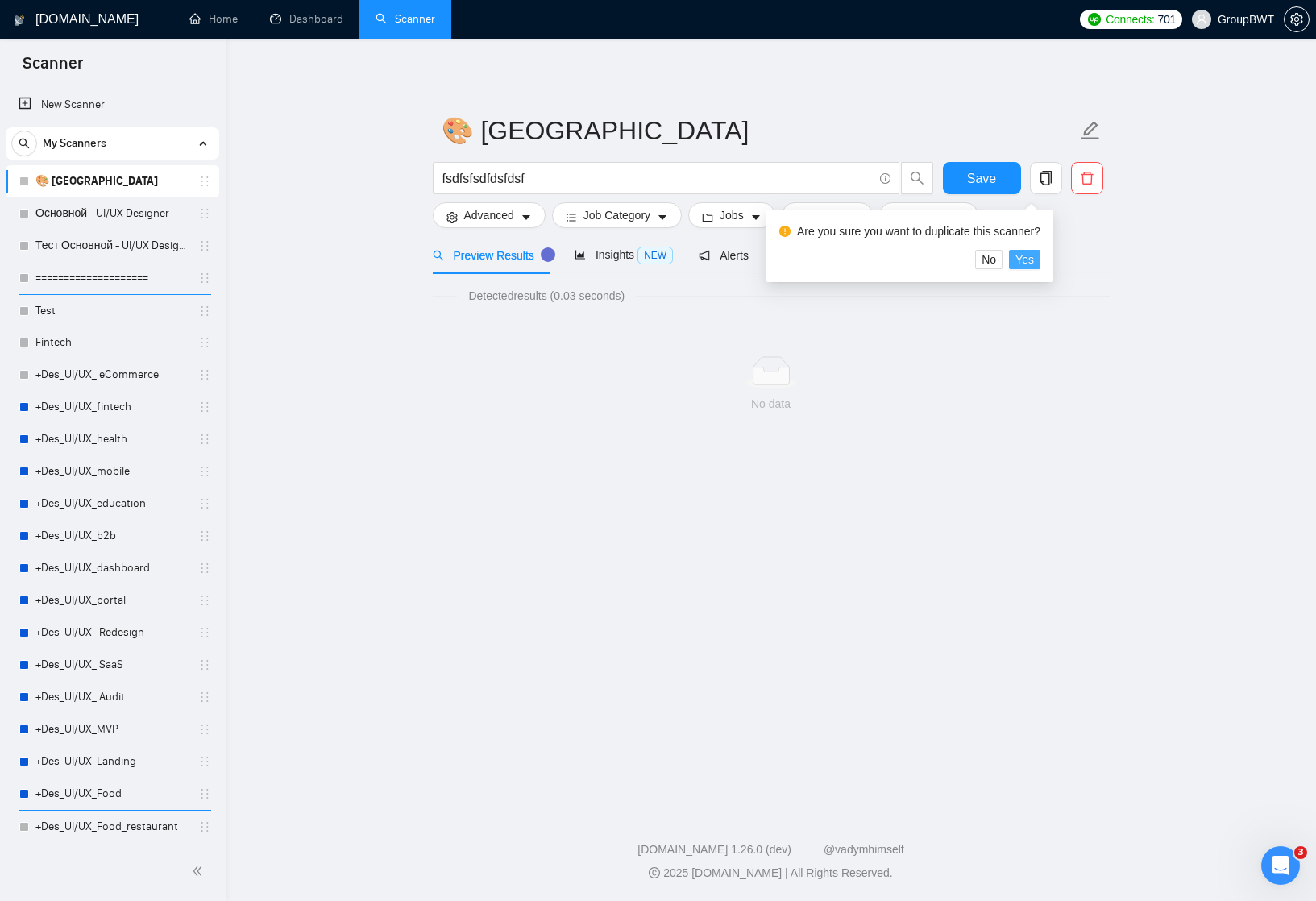
click at [1034, 264] on span "Yes" at bounding box center [1024, 260] width 19 height 18
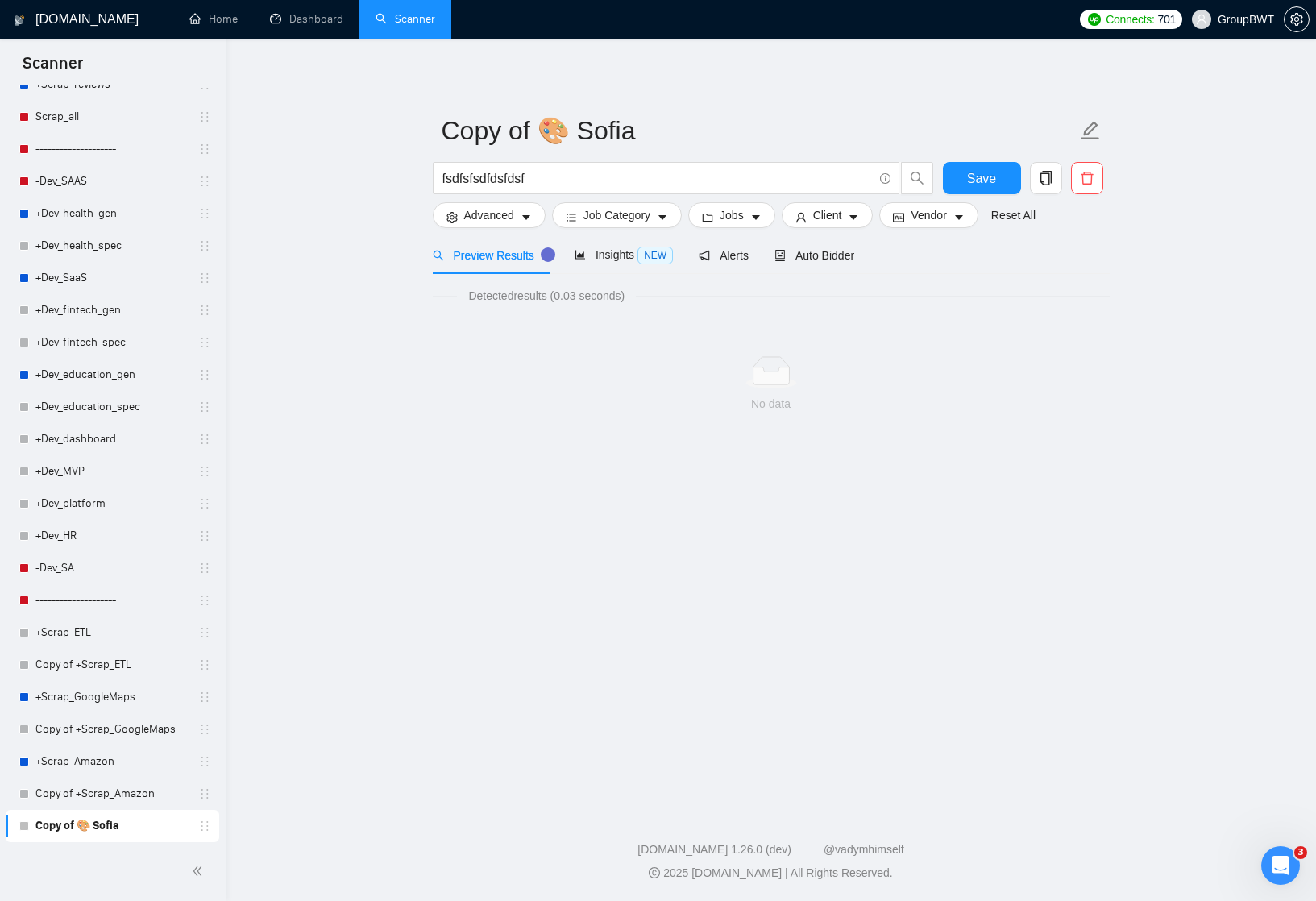
scroll to position [1386, 0]
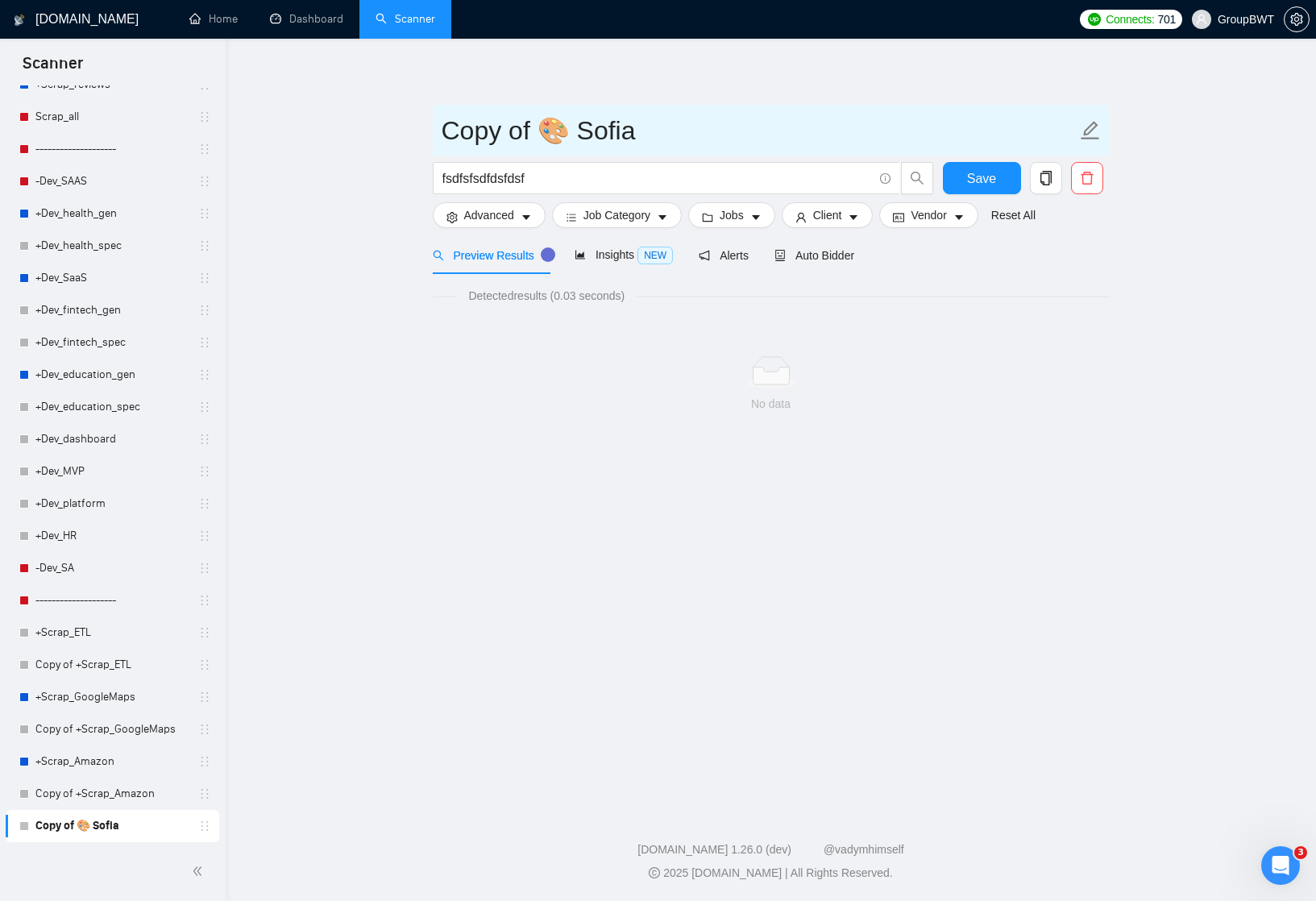
click at [534, 128] on input "Copy of 🎨 Sofia" at bounding box center [759, 130] width 635 height 40
drag, startPoint x: 534, startPoint y: 128, endPoint x: 401, endPoint y: 128, distance: 133.0
click at [401, 128] on main "Copy of 🎨 Sofia fsdfsfsdfdsfdsf Save Advanced Job Category Jobs Client Vendor R…" at bounding box center [771, 420] width 1039 height 712
click at [510, 132] on input "🎨 [GEOGRAPHIC_DATA]" at bounding box center [759, 130] width 635 height 40
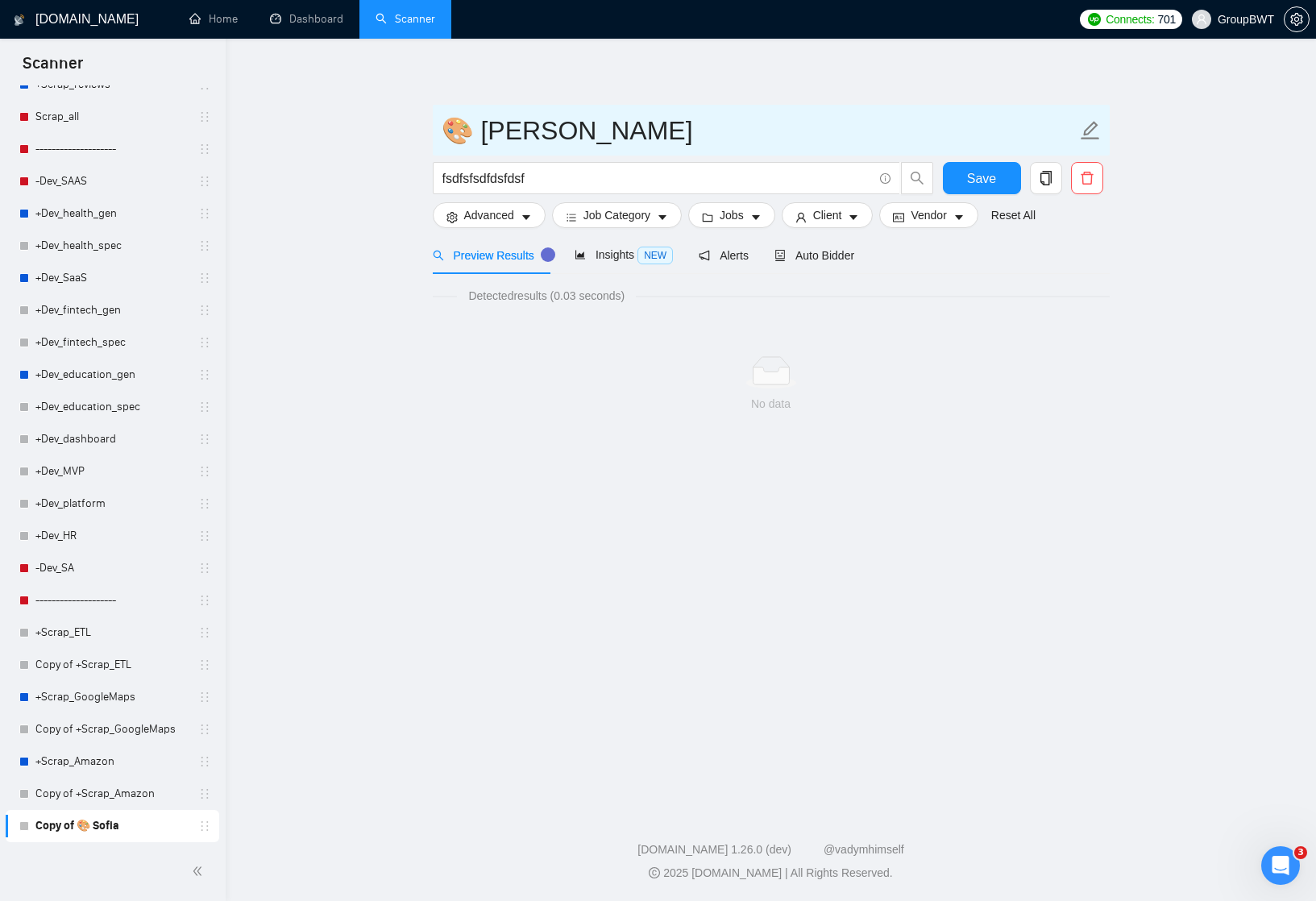
click at [468, 126] on input "🎨 Oleg" at bounding box center [759, 130] width 635 height 40
paste input "🖥️"
click at [466, 129] on input "🎨🖥️ Oleg" at bounding box center [759, 130] width 635 height 40
type input "🖥️ [PERSON_NAME]"
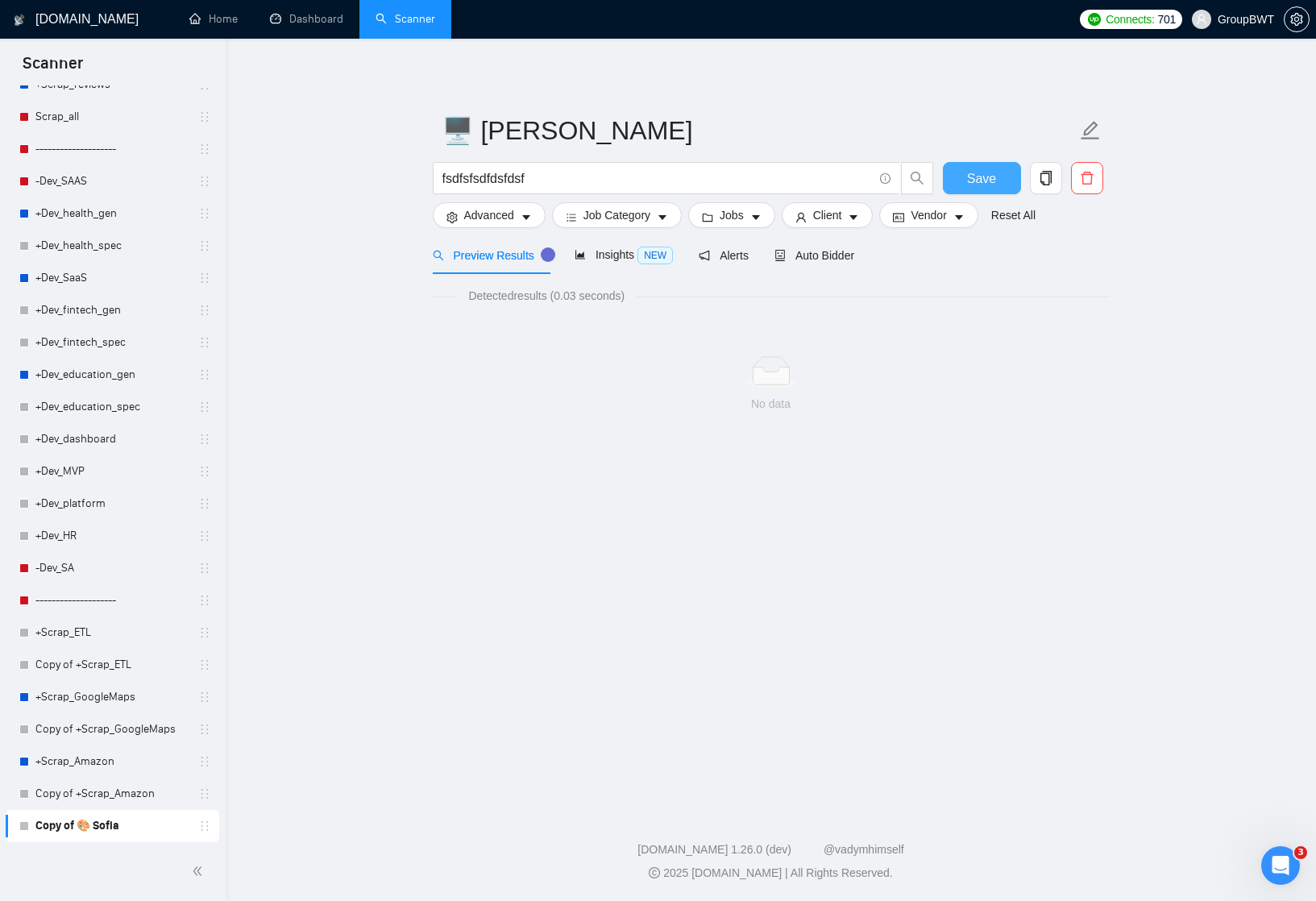
click at [989, 177] on span "Save" at bounding box center [981, 178] width 29 height 21
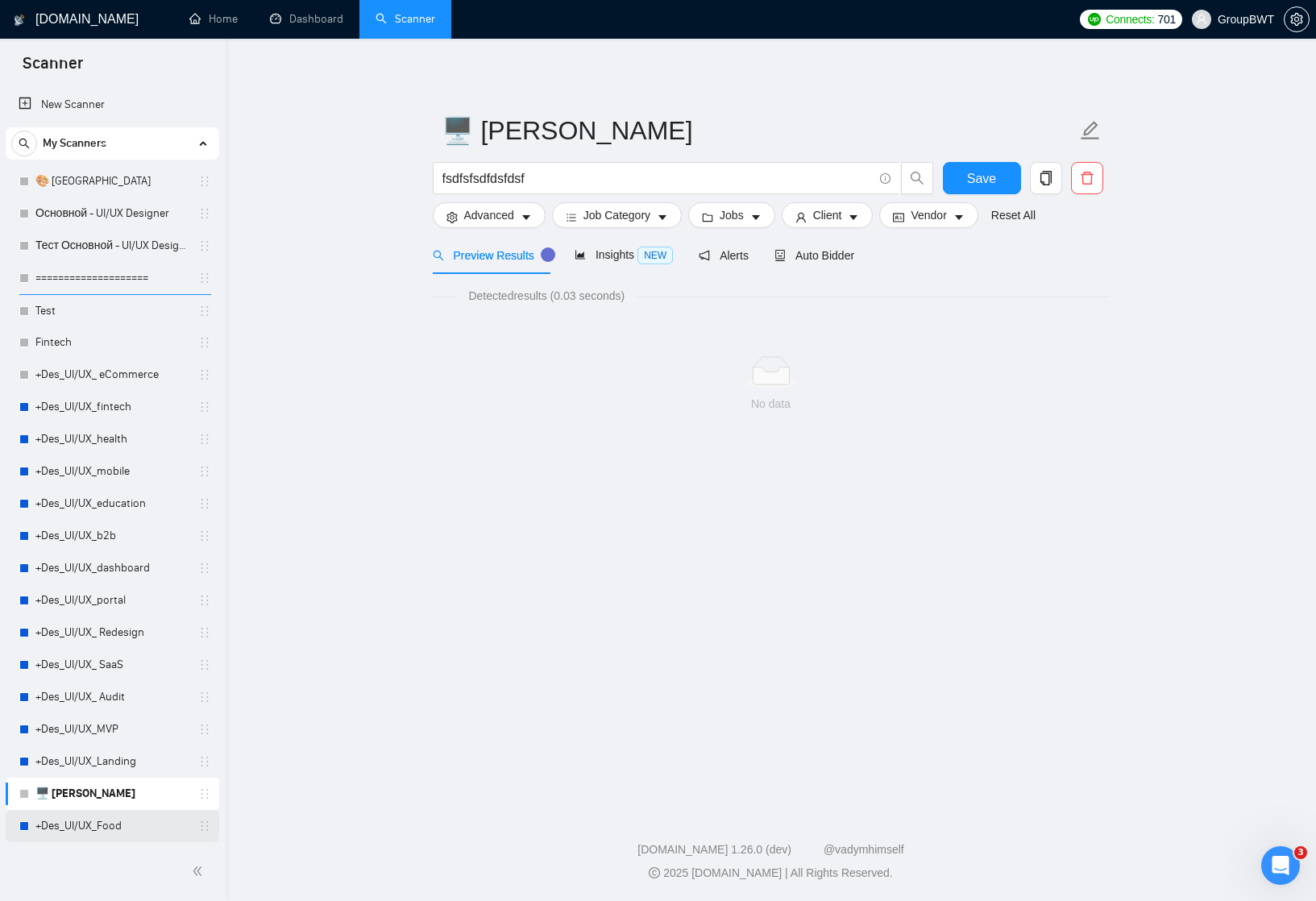
scroll to position [0, 0]
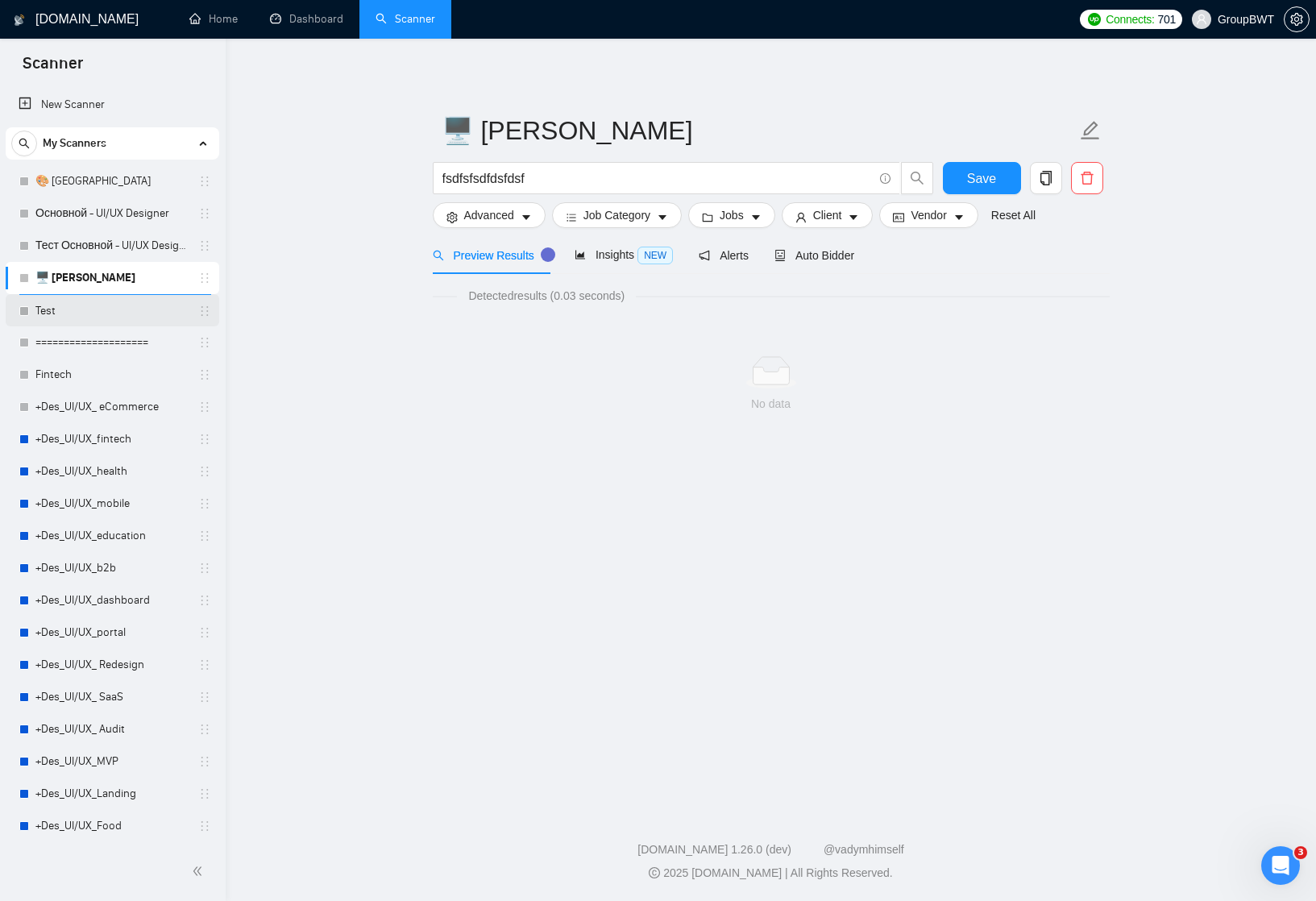
click at [90, 313] on link "Test" at bounding box center [112, 310] width 153 height 32
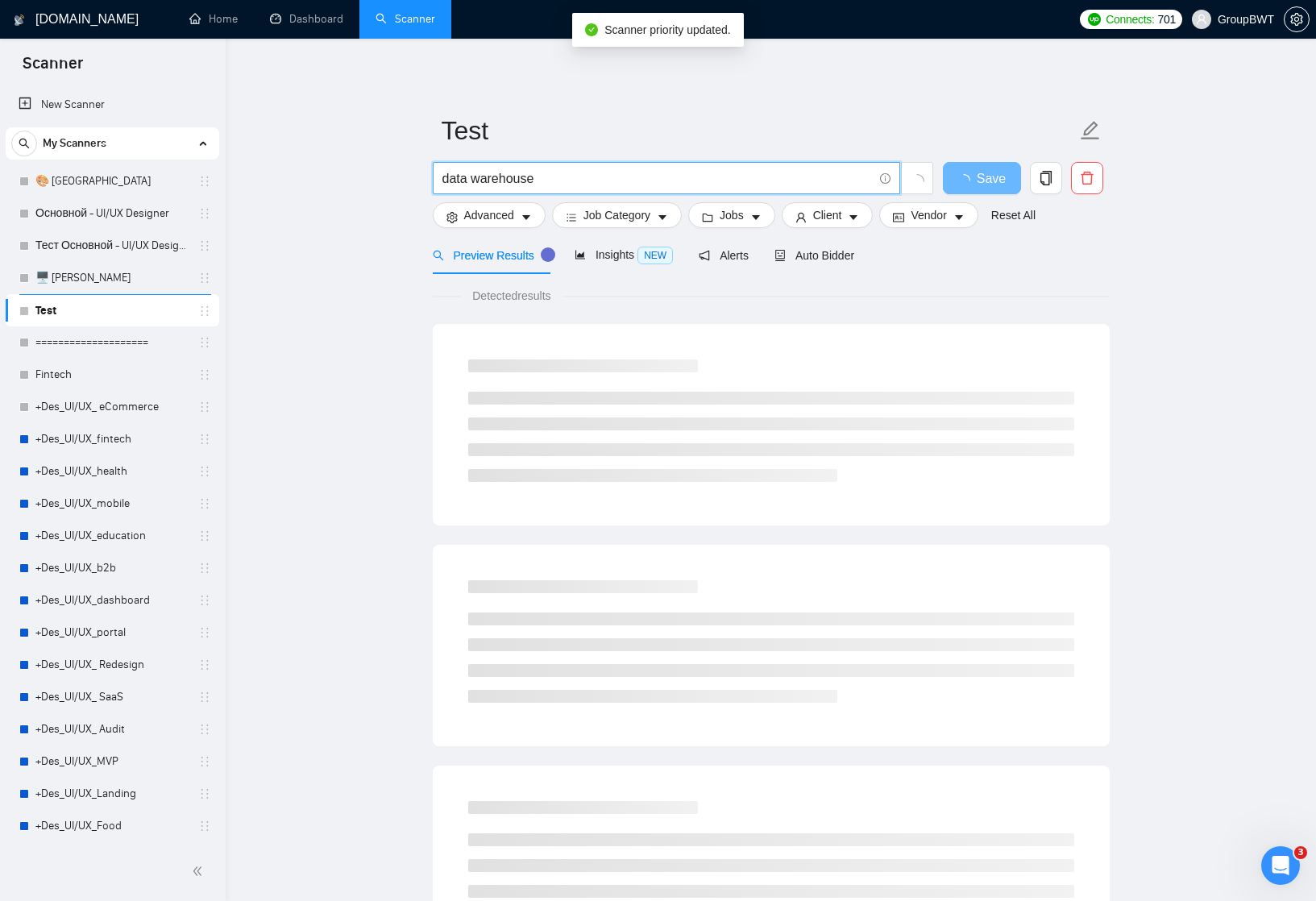
click at [550, 176] on input "data warehouse" at bounding box center [658, 178] width 430 height 21
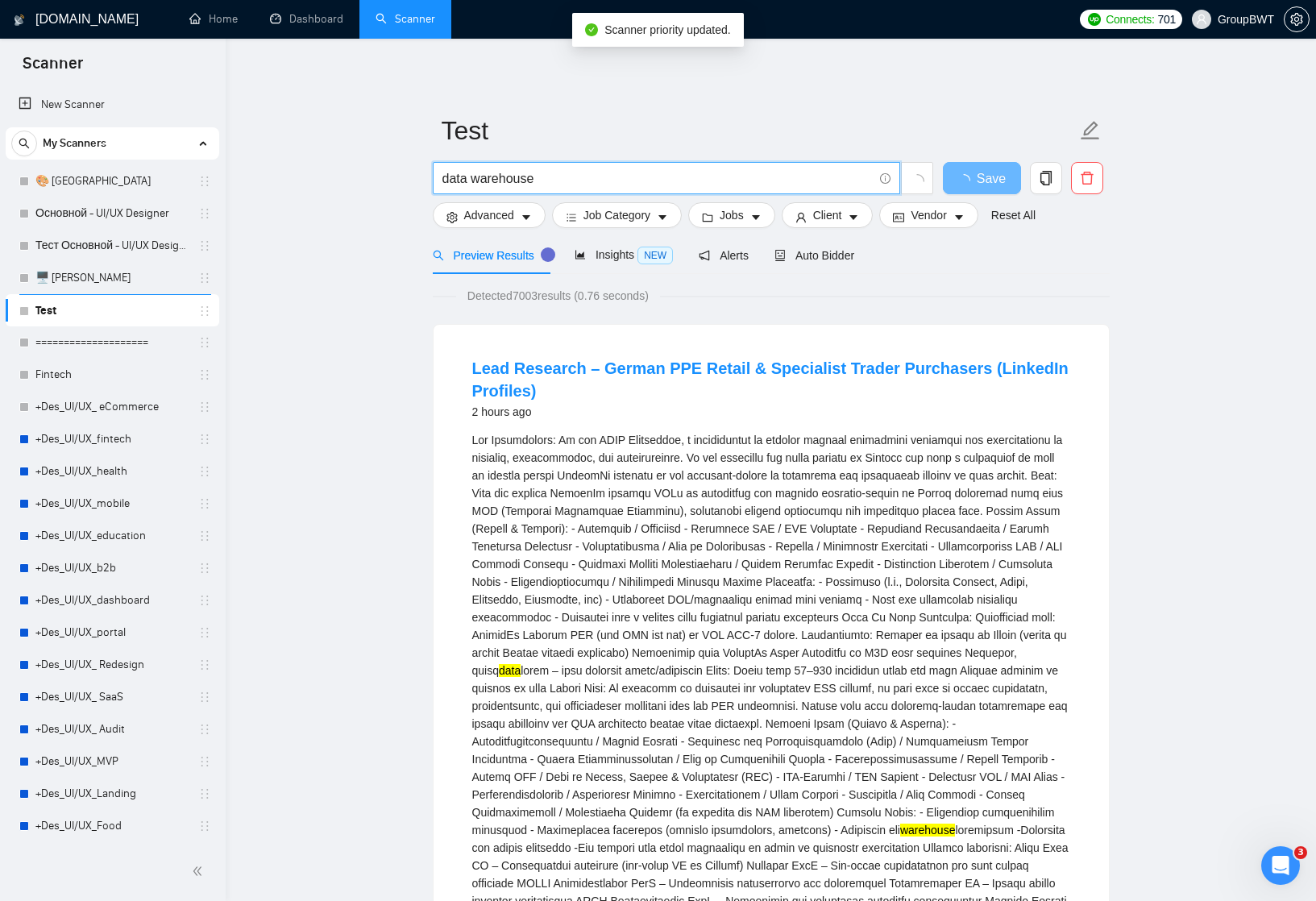
click at [550, 176] on input "data warehouse" at bounding box center [658, 178] width 430 height 21
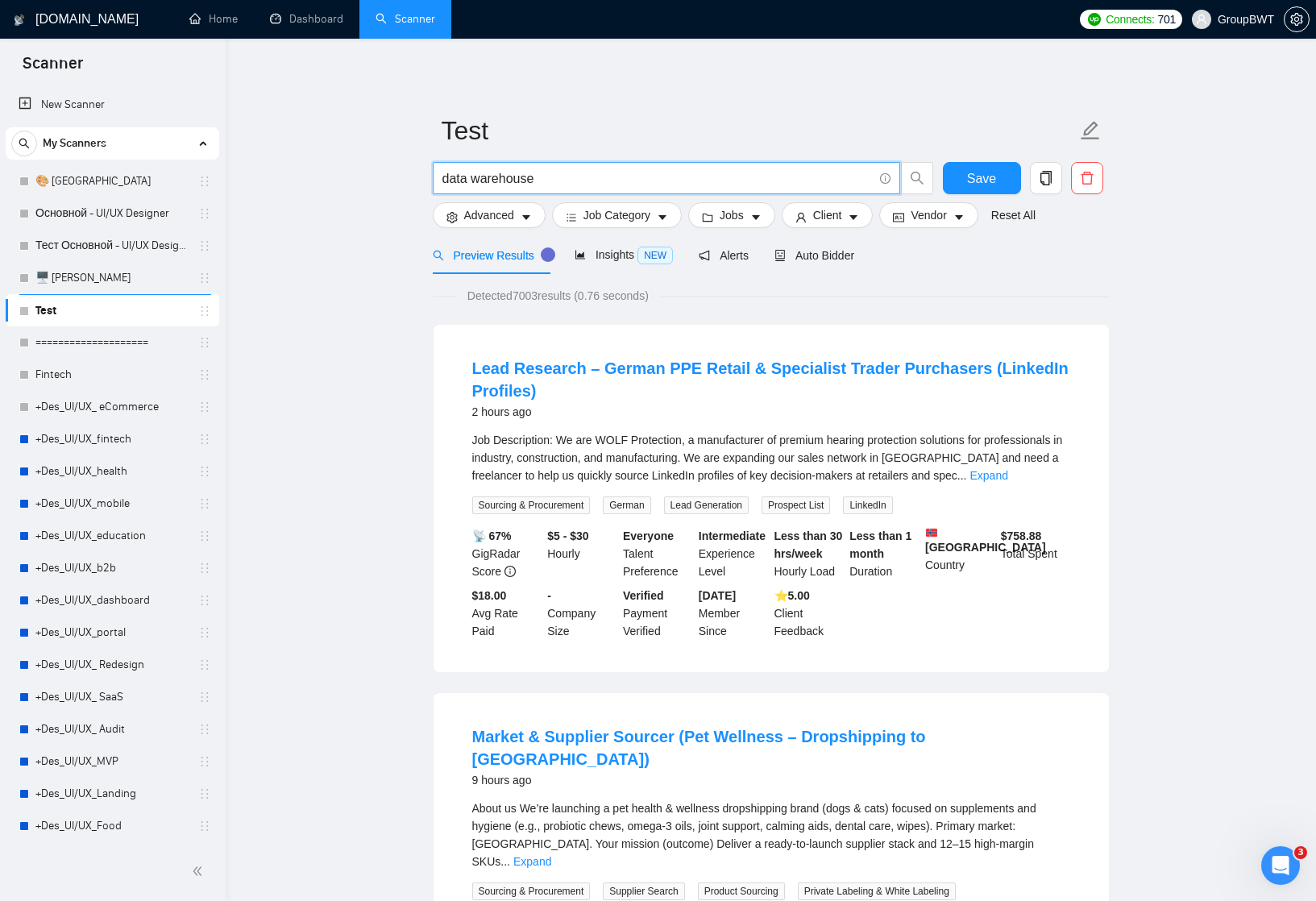
click at [550, 176] on input "data warehouse" at bounding box center [658, 178] width 430 height 21
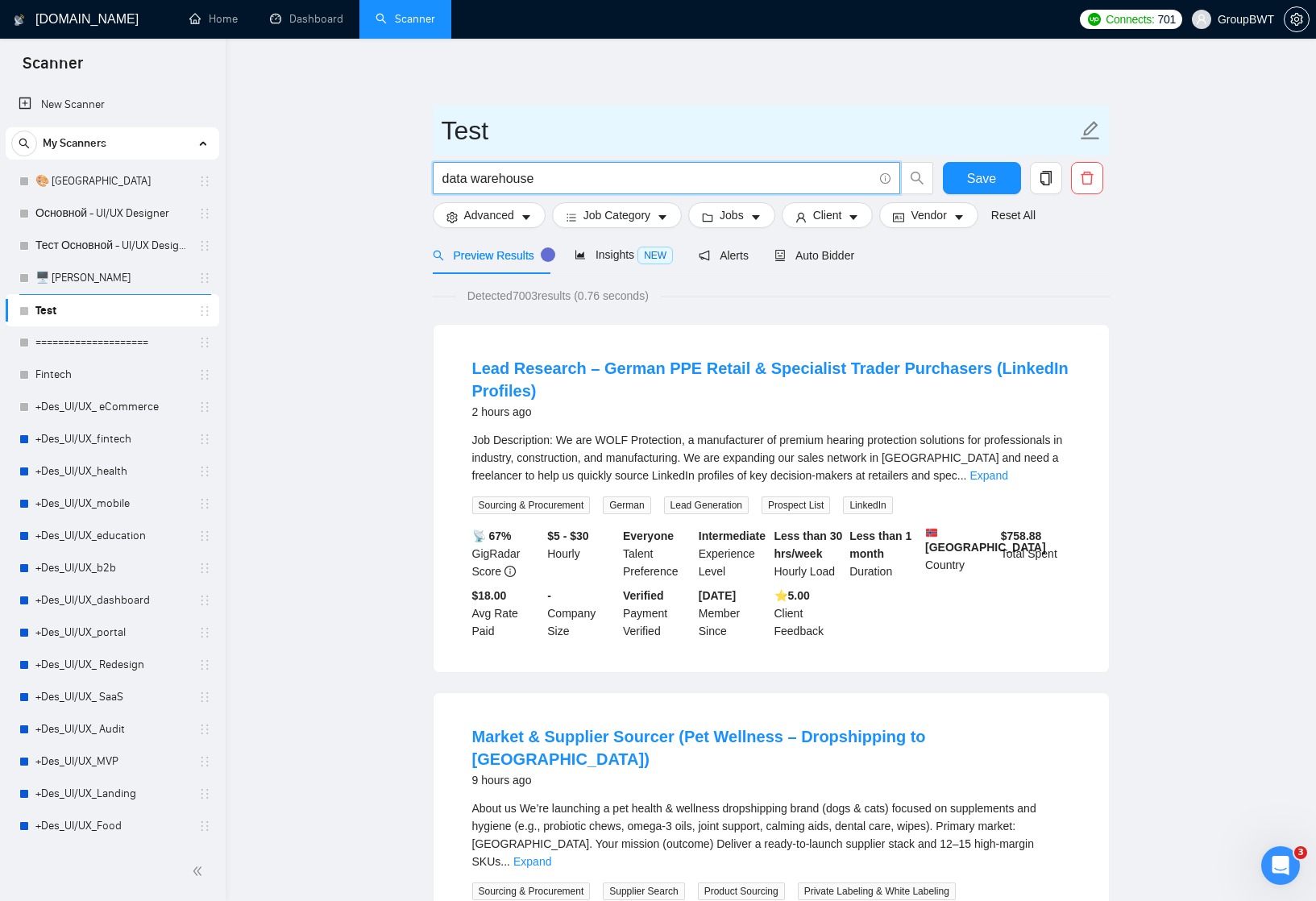
click at [490, 135] on input "Test" at bounding box center [759, 130] width 635 height 40
paste input "data warehouse"
drag, startPoint x: 458, startPoint y: 137, endPoint x: 438, endPoint y: 135, distance: 20.1
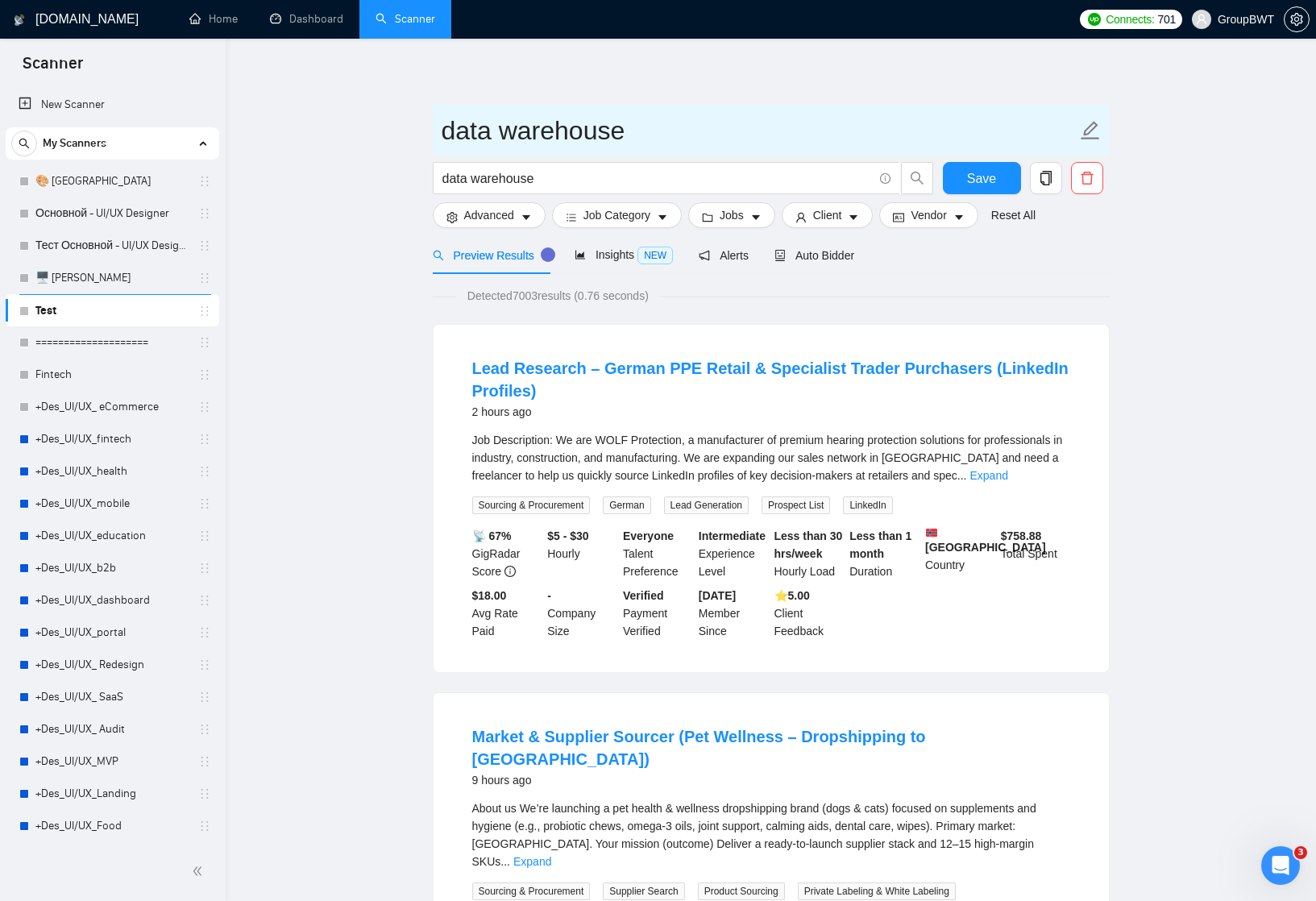
click at [437, 136] on span "data warehouse" at bounding box center [771, 131] width 677 height 51
click at [517, 136] on input "Data warehouse" at bounding box center [759, 130] width 635 height 40
click at [527, 127] on input "Data Warehouse" at bounding box center [759, 130] width 635 height 40
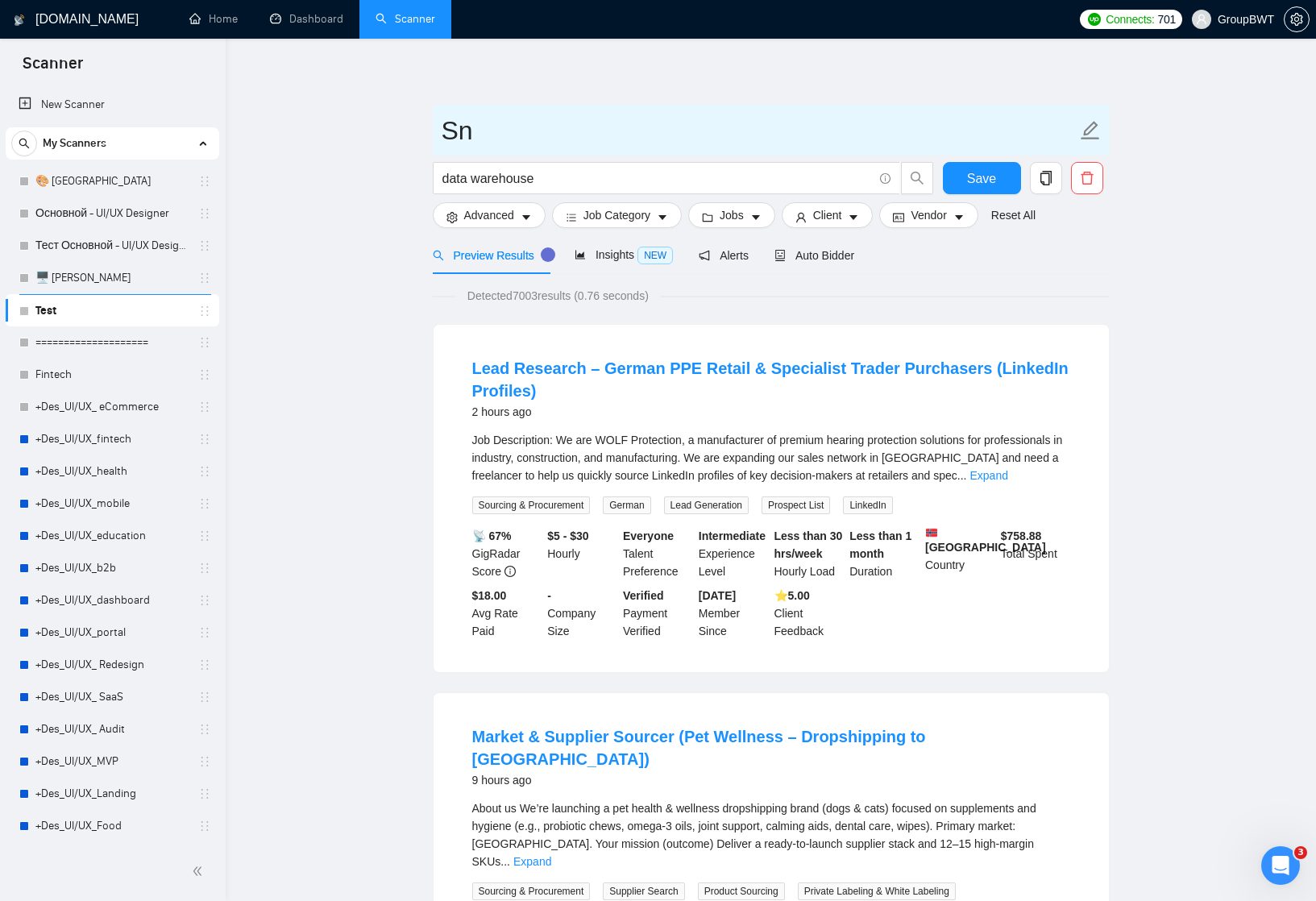
type input "S"
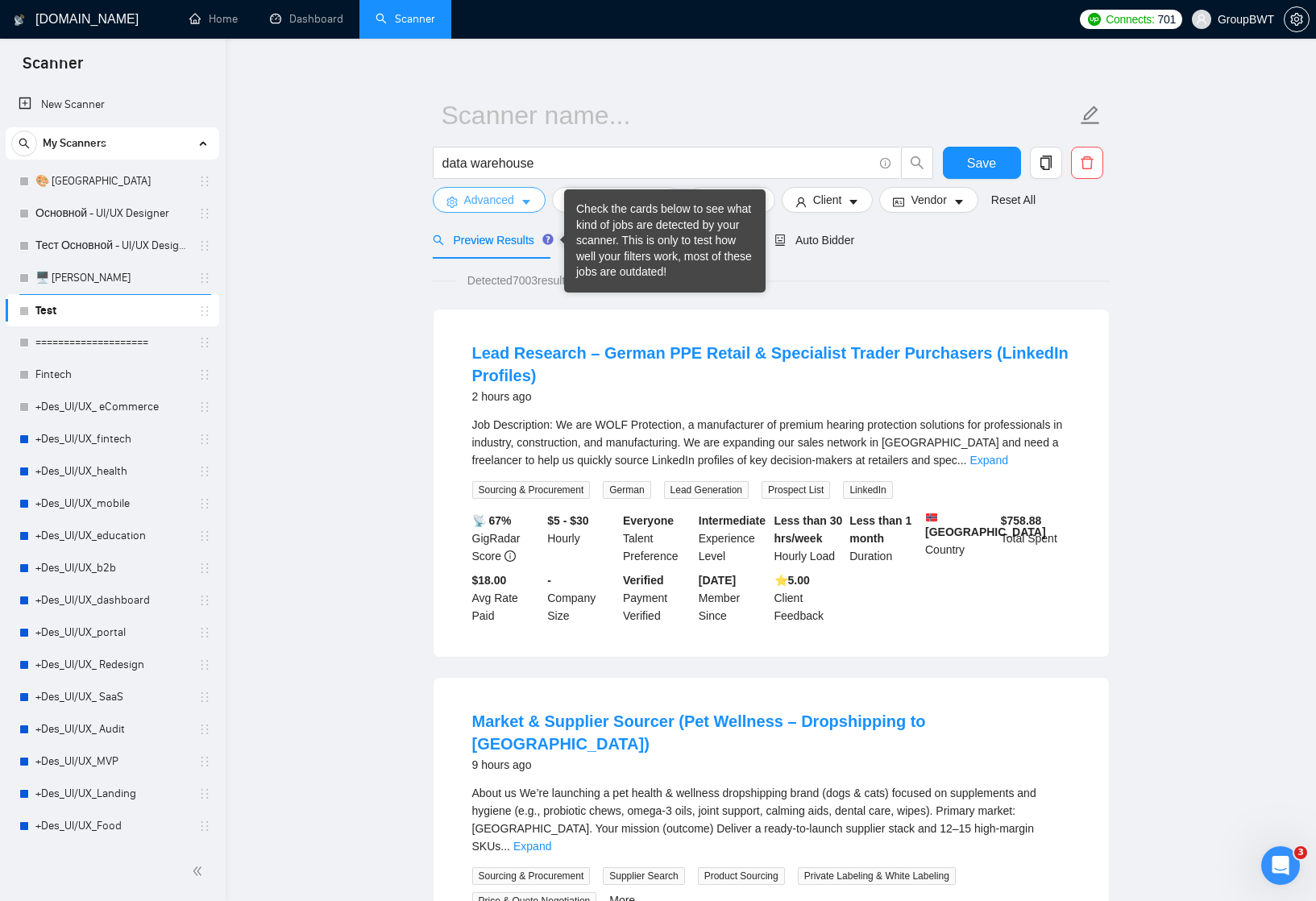
click at [529, 204] on icon "caret-down" at bounding box center [527, 202] width 12 height 11
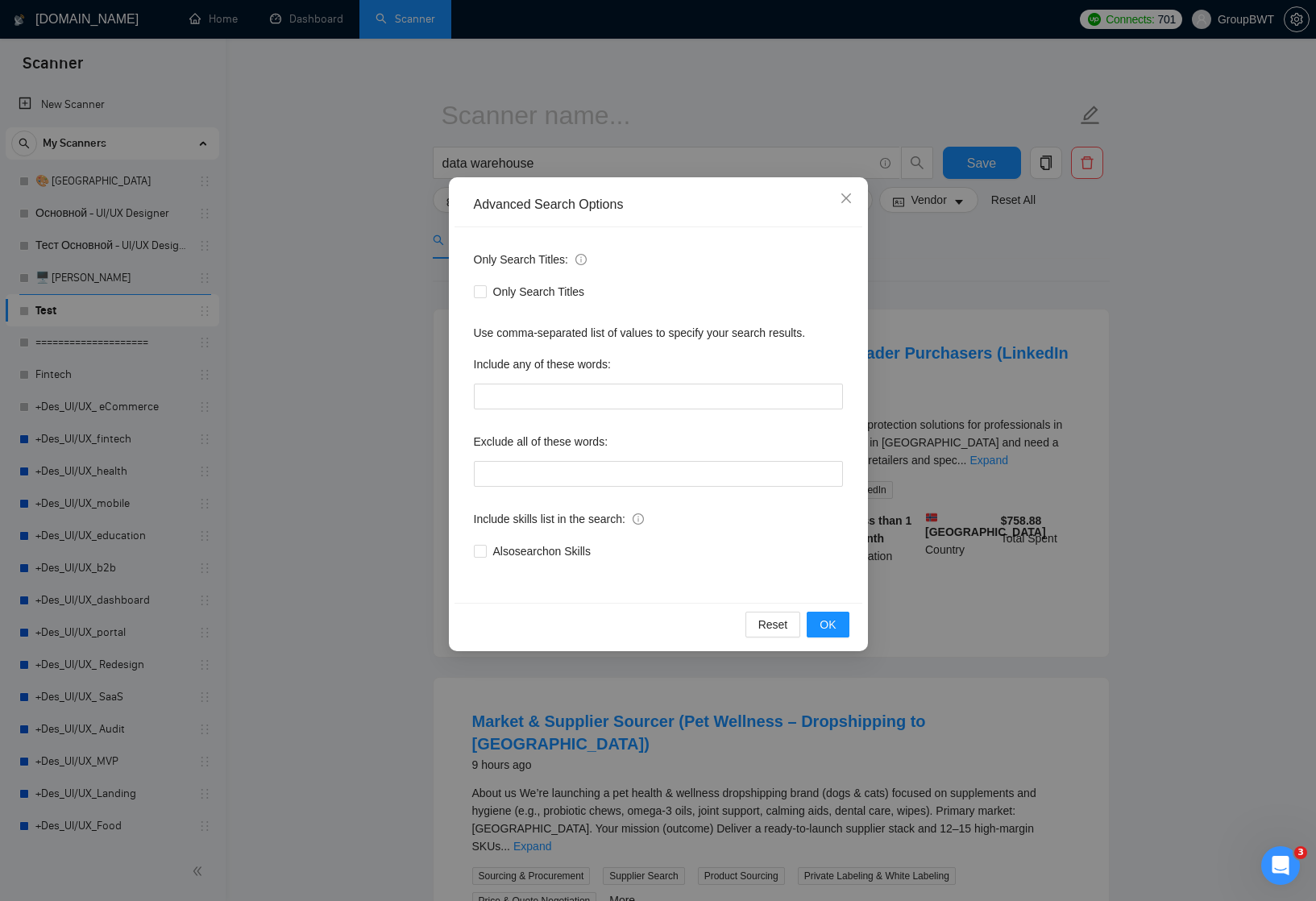
click at [429, 318] on div "Advanced Search Options Only Search Titles: Only Search Titles Use comma-separa…" at bounding box center [658, 450] width 1316 height 901
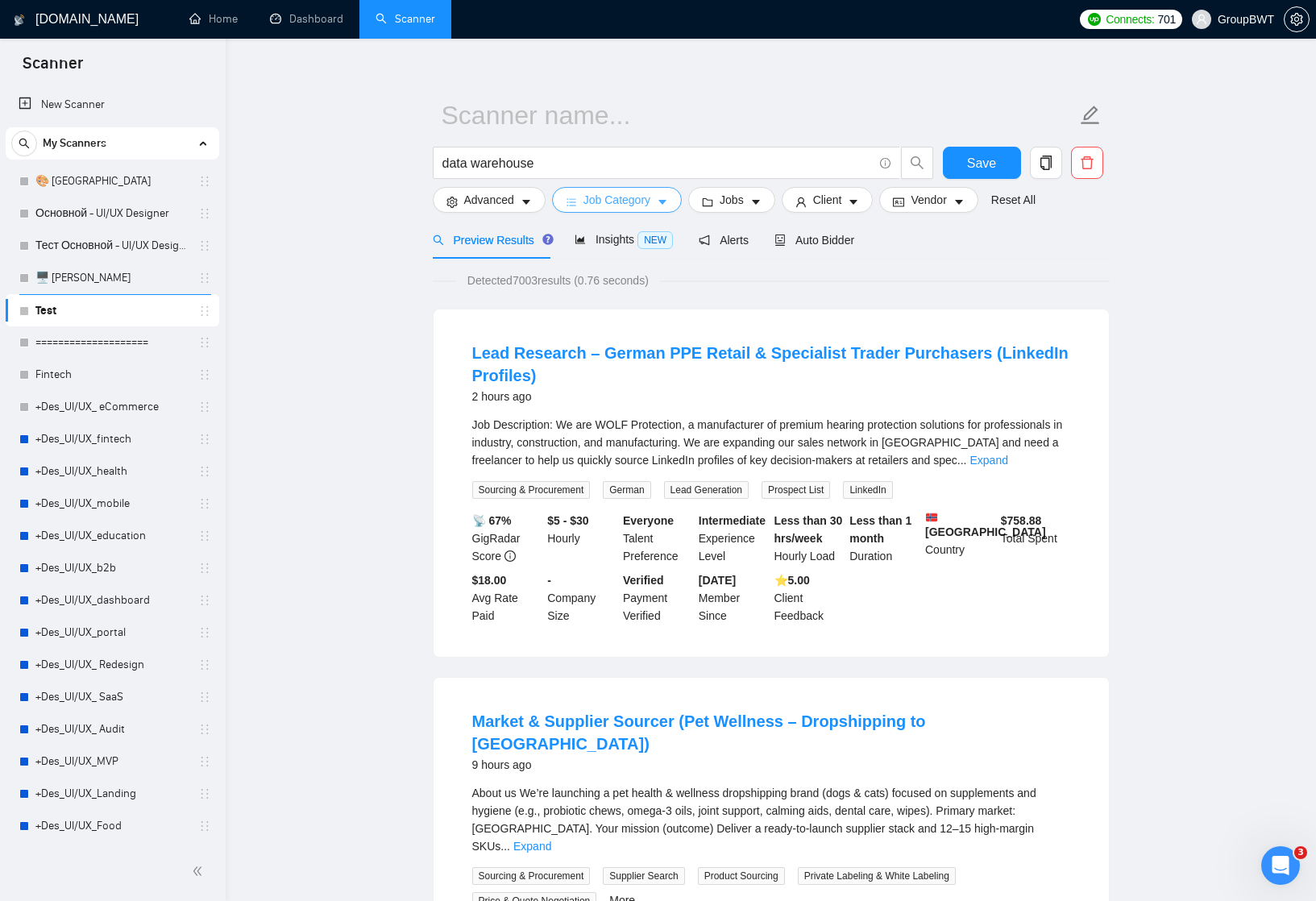
click at [606, 199] on span "Job Category" at bounding box center [616, 200] width 67 height 18
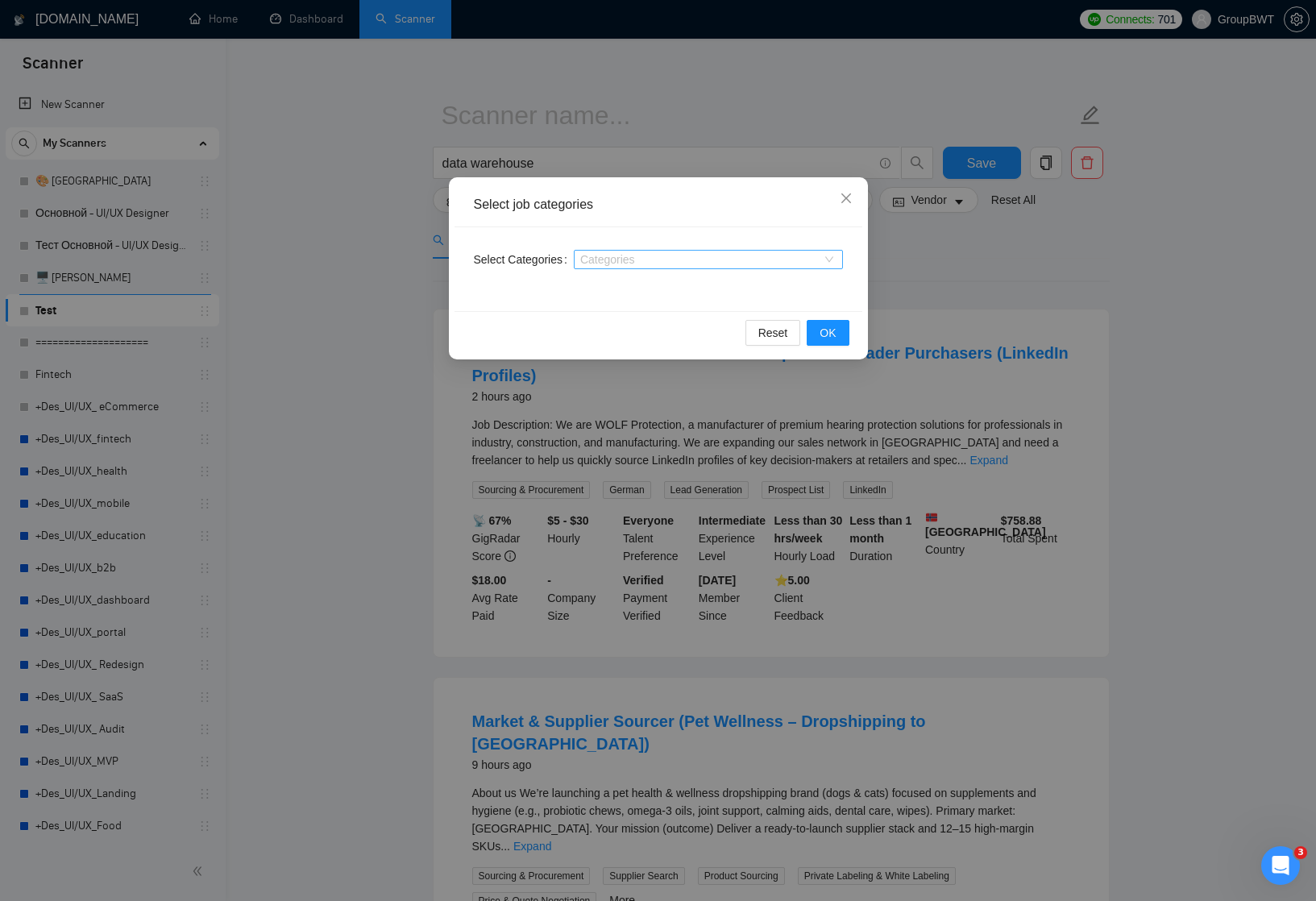
click at [608, 264] on div at bounding box center [700, 260] width 245 height 13
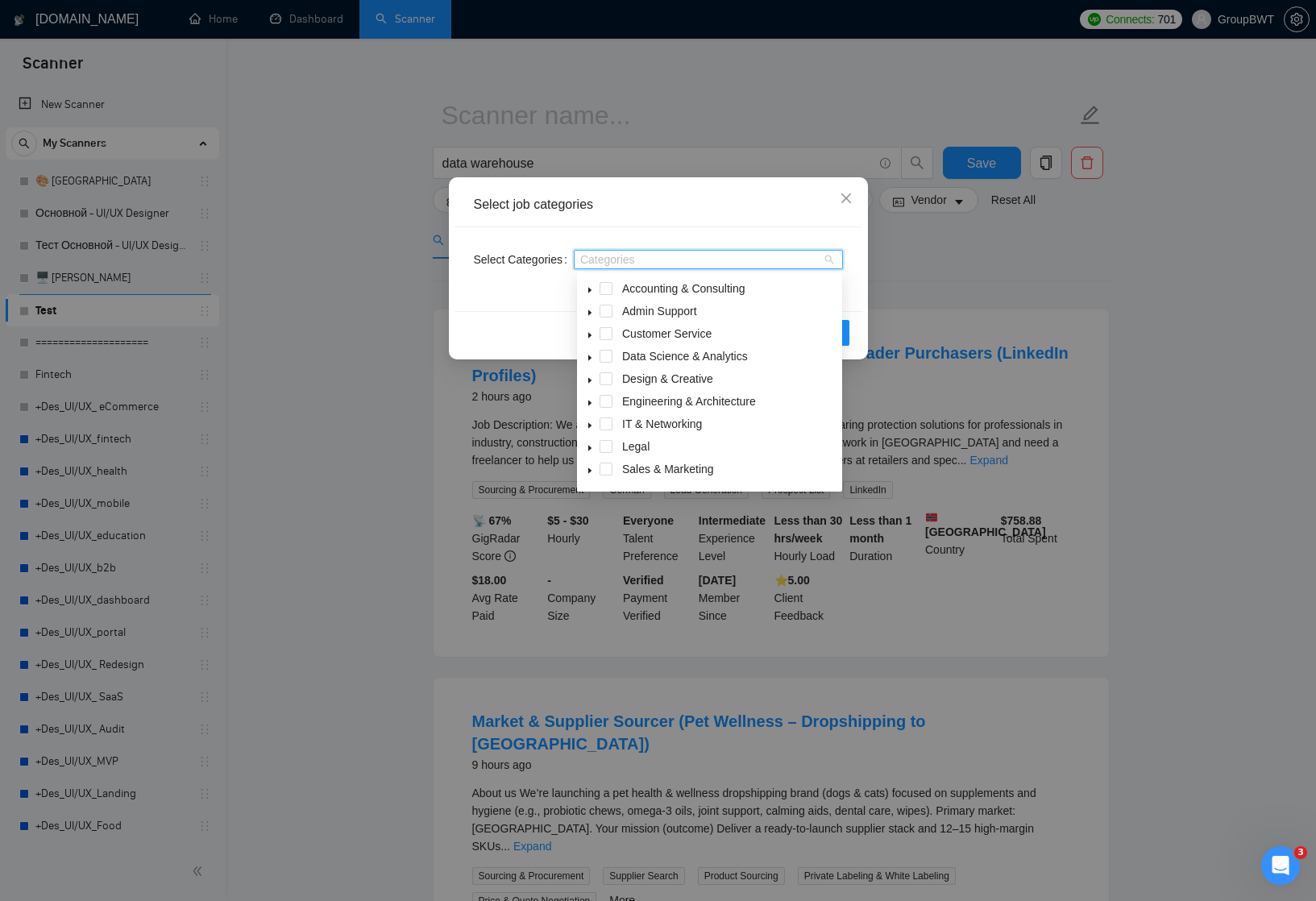
click at [591, 356] on icon "caret-down" at bounding box center [590, 358] width 8 height 8
click at [628, 378] on span at bounding box center [625, 379] width 13 height 13
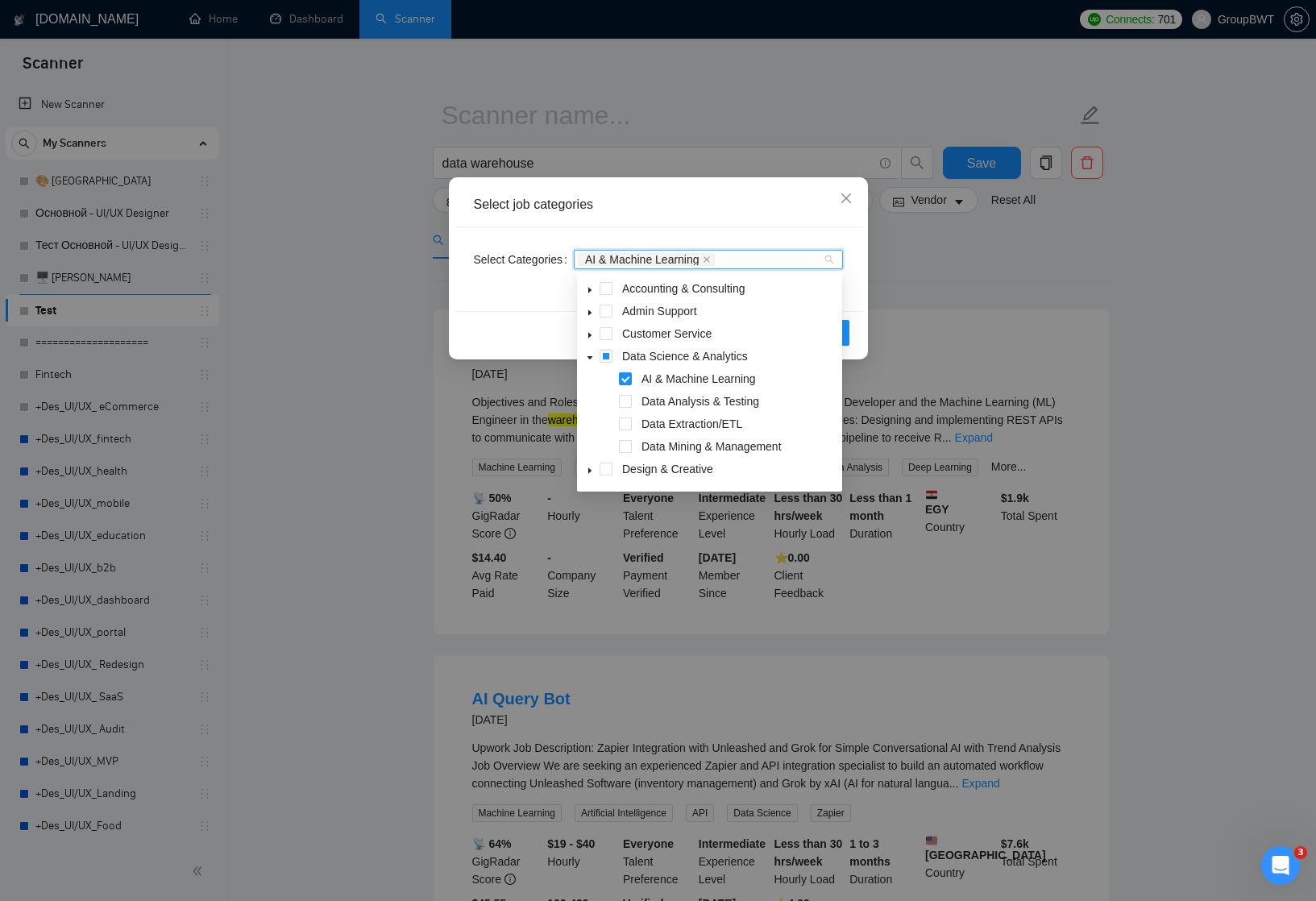
click at [590, 356] on icon "caret-down" at bounding box center [590, 358] width 8 height 8
click at [398, 418] on div "Select job categories Select Categories AI & Machine Learning Reset OK" at bounding box center [658, 450] width 1316 height 901
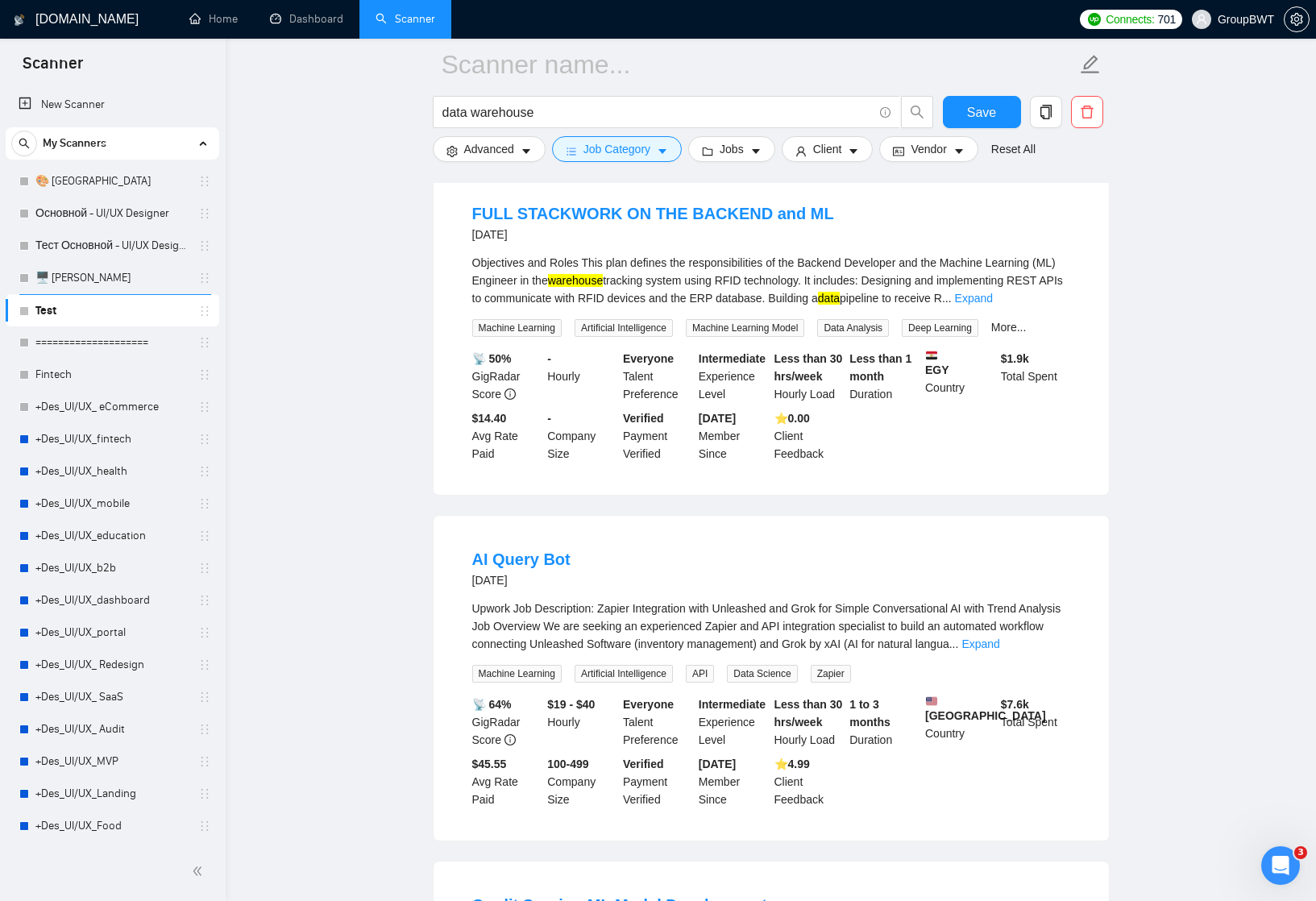
scroll to position [101, 0]
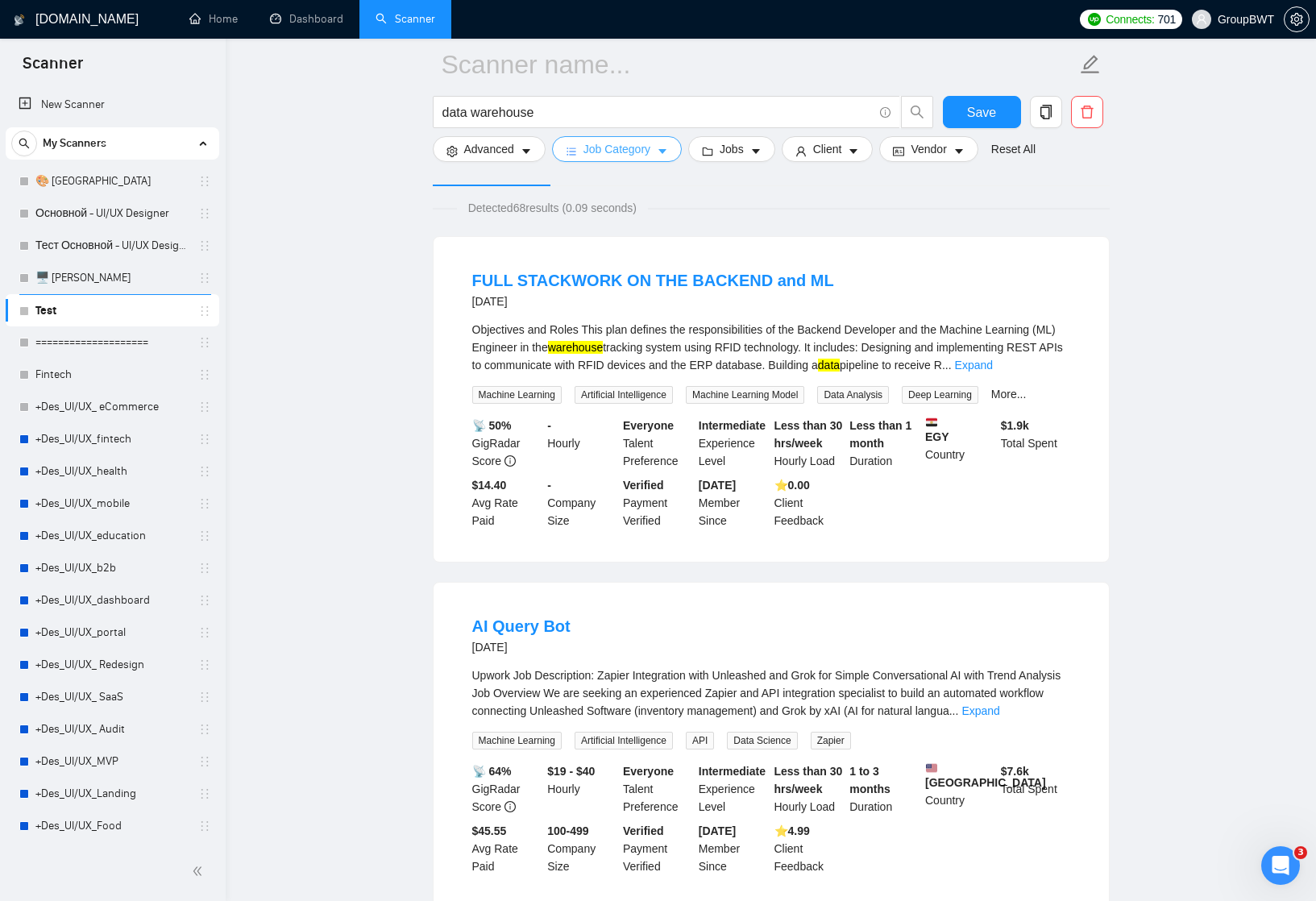
click at [621, 154] on span "Job Category" at bounding box center [616, 149] width 67 height 18
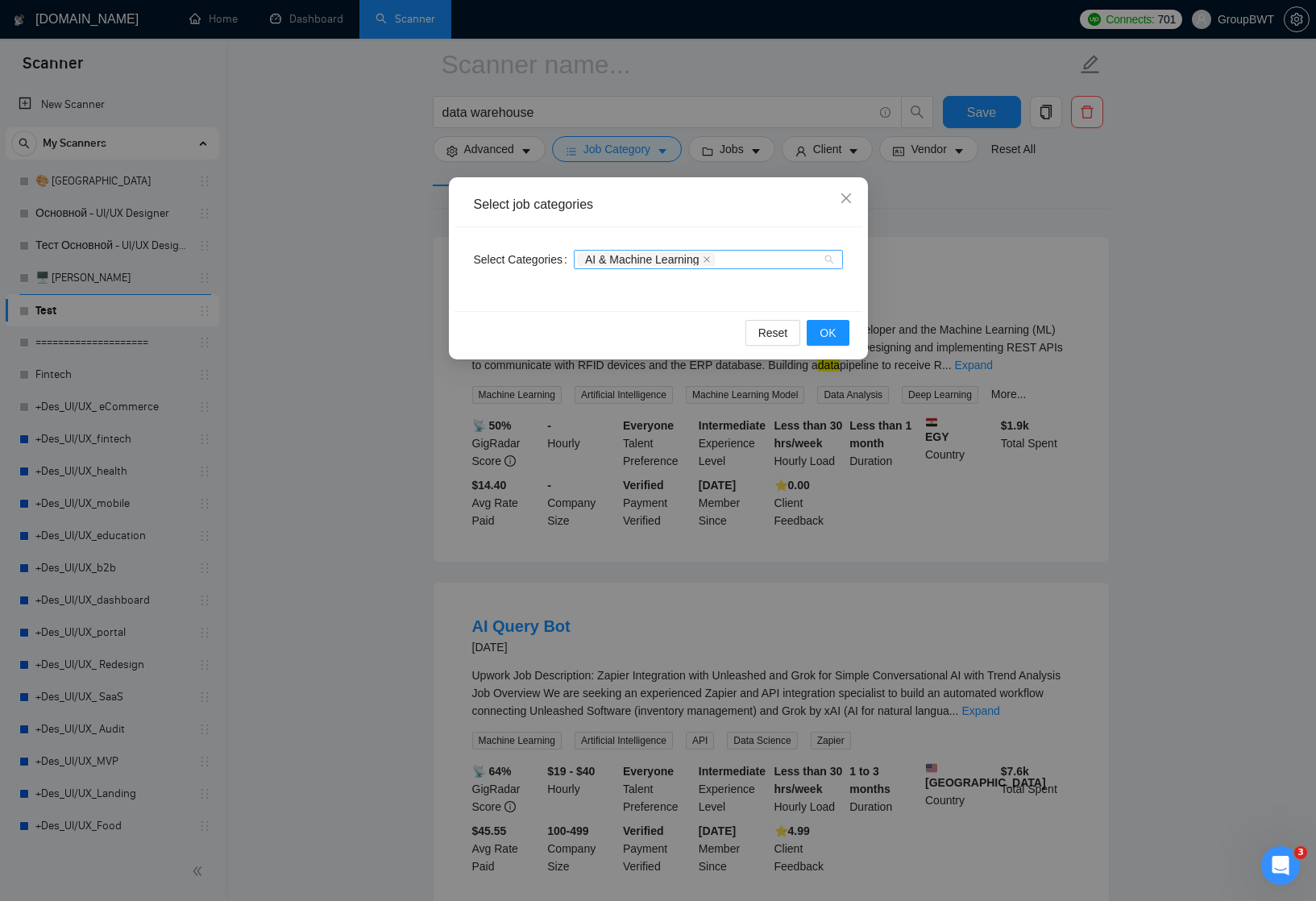
click at [830, 260] on div "AI & Machine Learning" at bounding box center [709, 260] width 269 height 20
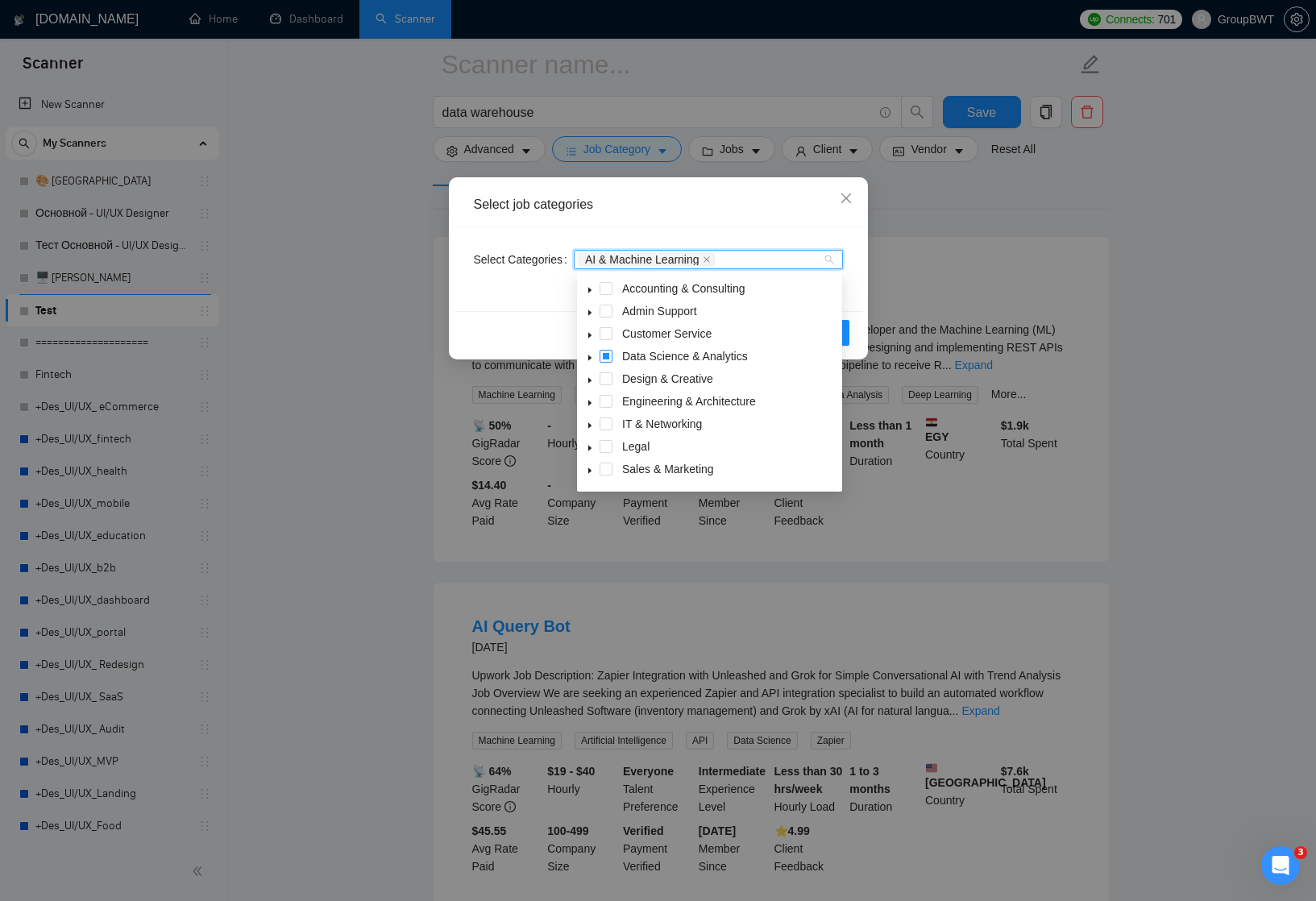
click at [605, 356] on span at bounding box center [606, 356] width 13 height 13
click at [605, 356] on span at bounding box center [606, 356] width 13 height 13
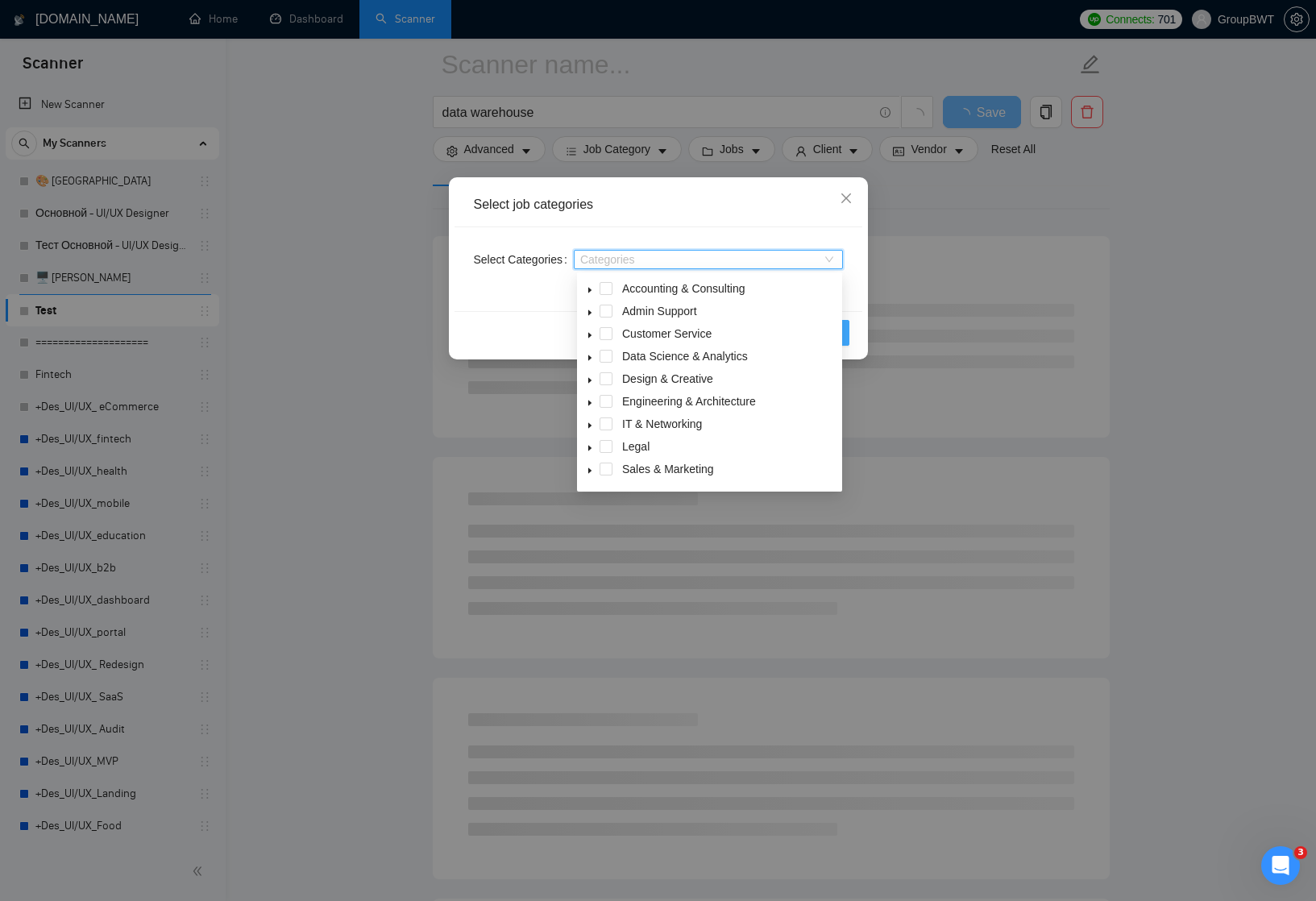
click at [846, 333] on button "OK" at bounding box center [827, 332] width 42 height 25
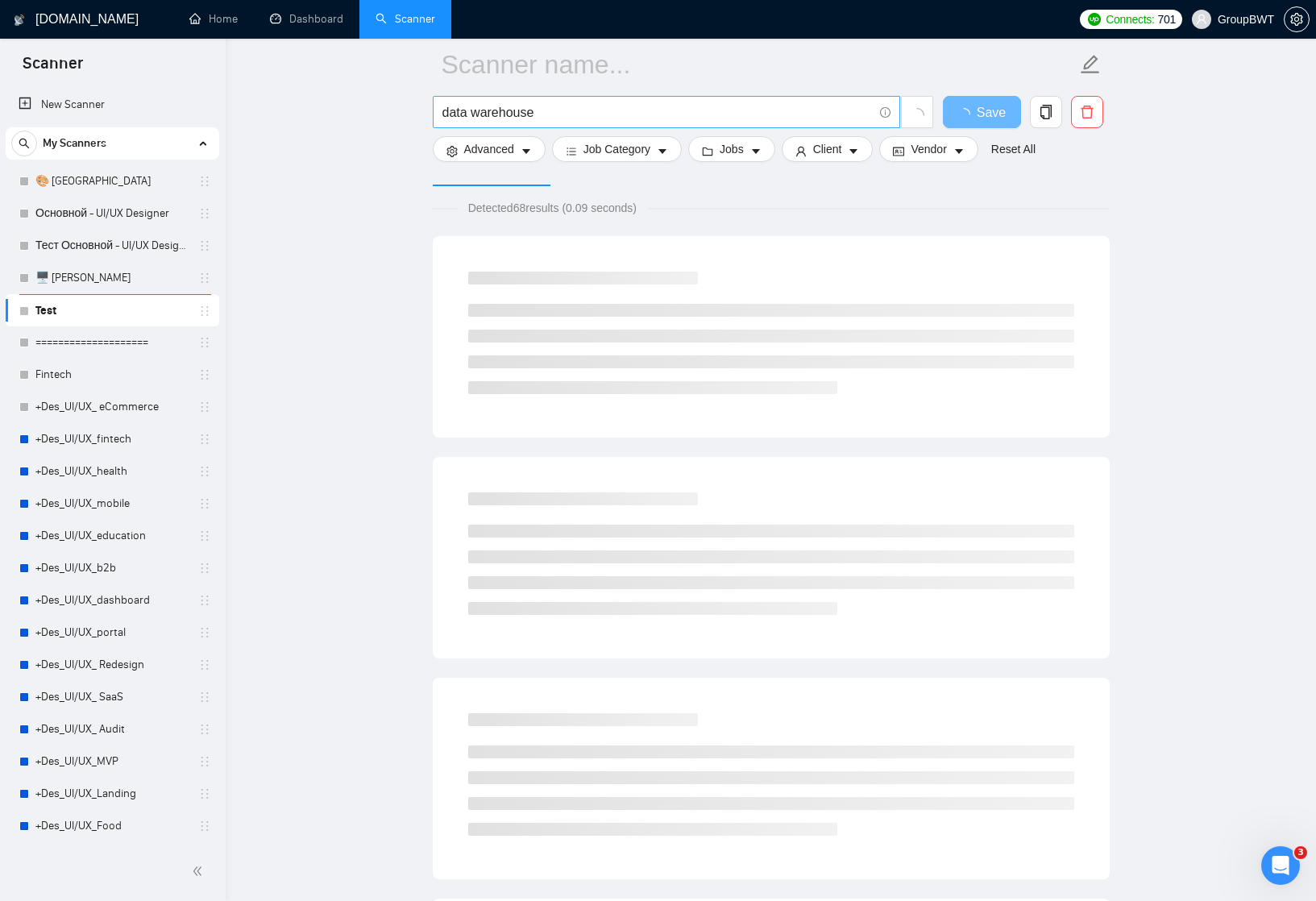
click at [558, 113] on input "data warehouse" at bounding box center [658, 113] width 430 height 21
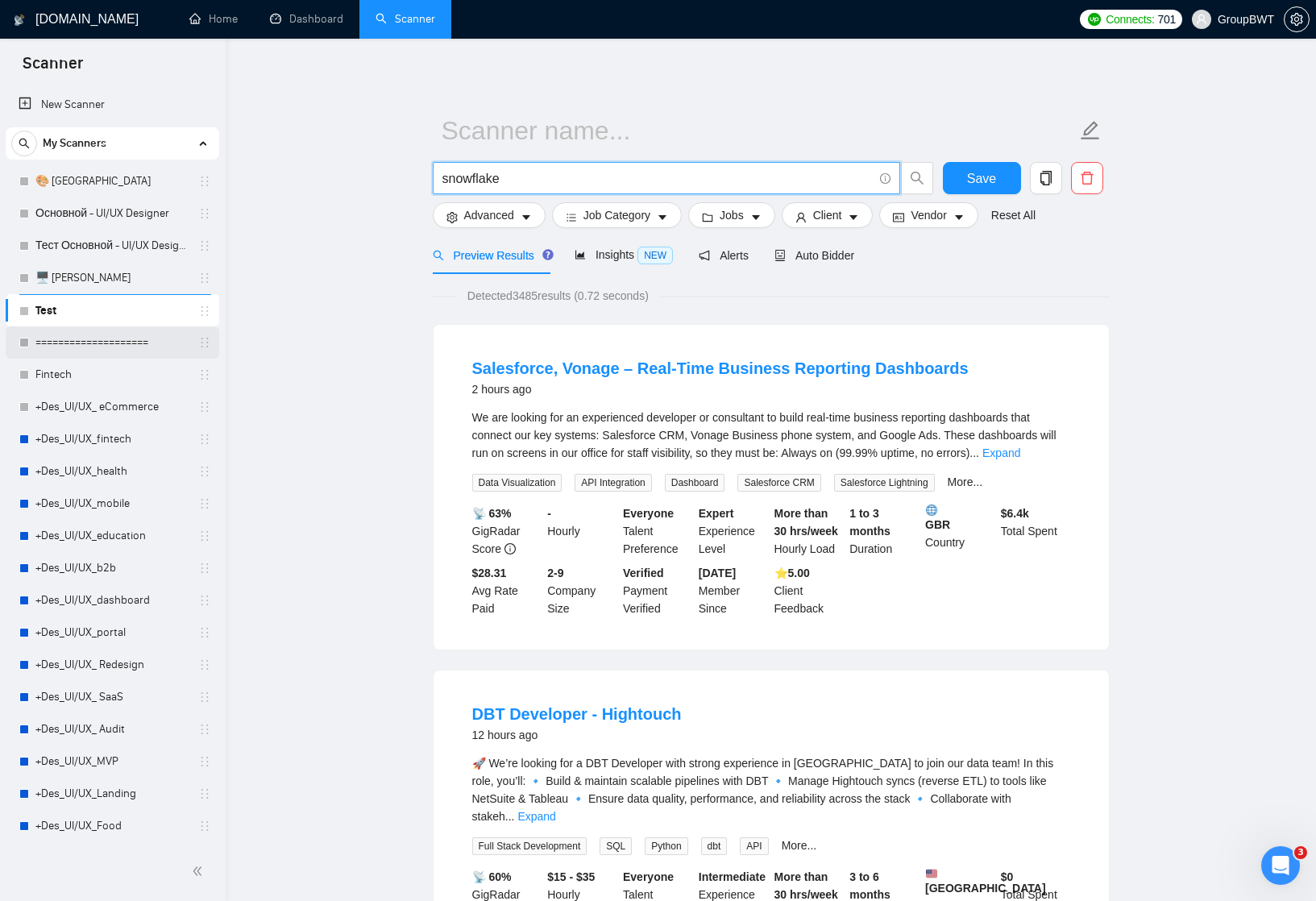
scroll to position [0, 0]
type input "snowflake"
click at [199, 281] on icon "holder" at bounding box center [205, 278] width 13 height 13
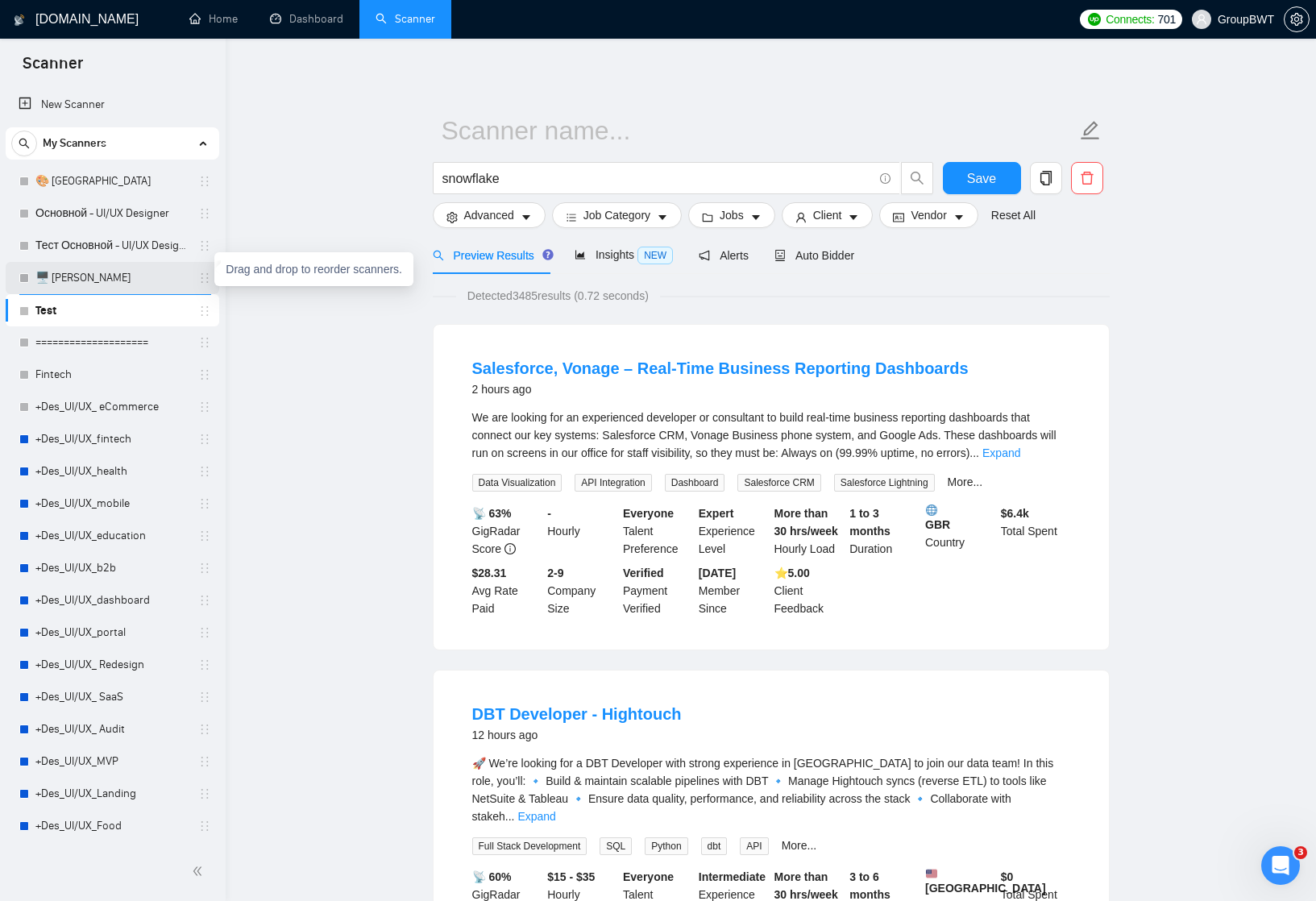
click at [198, 276] on icon "holder" at bounding box center [205, 278] width 13 height 13
click at [154, 280] on link "🖥️ [PERSON_NAME]" at bounding box center [112, 278] width 153 height 32
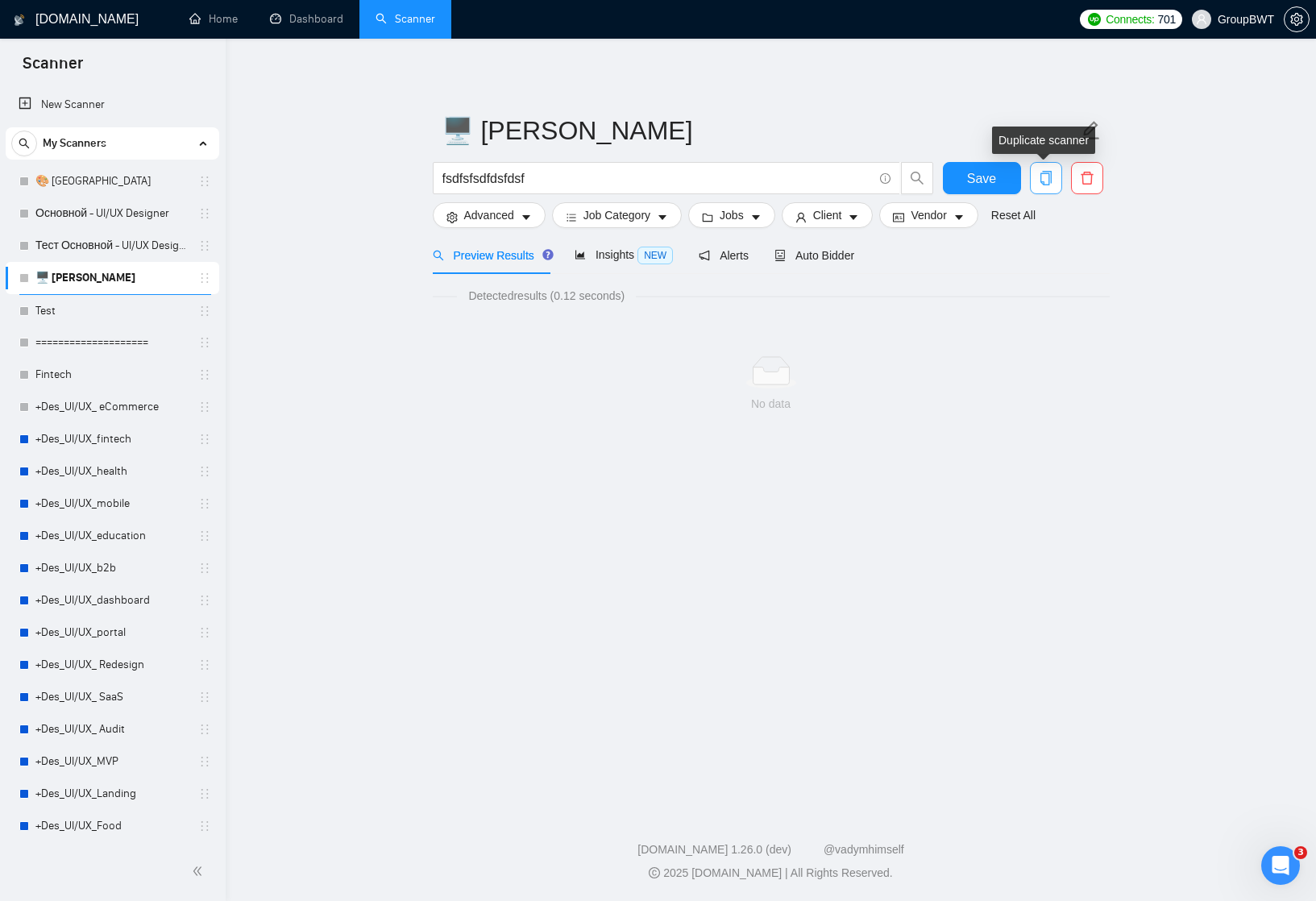
click at [1048, 180] on icon "copy" at bounding box center [1046, 178] width 12 height 15
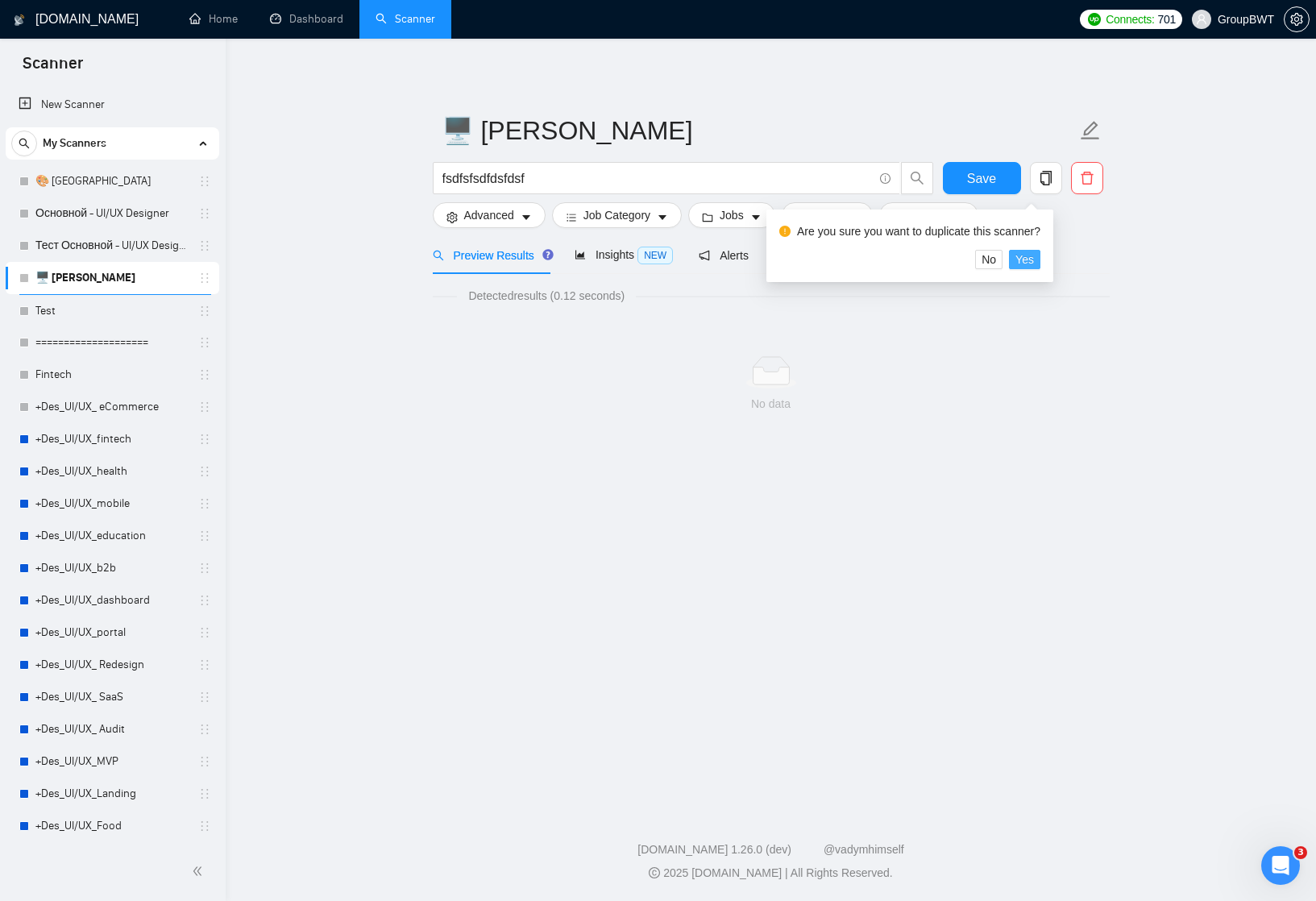
click at [1034, 259] on span "Yes" at bounding box center [1024, 260] width 19 height 18
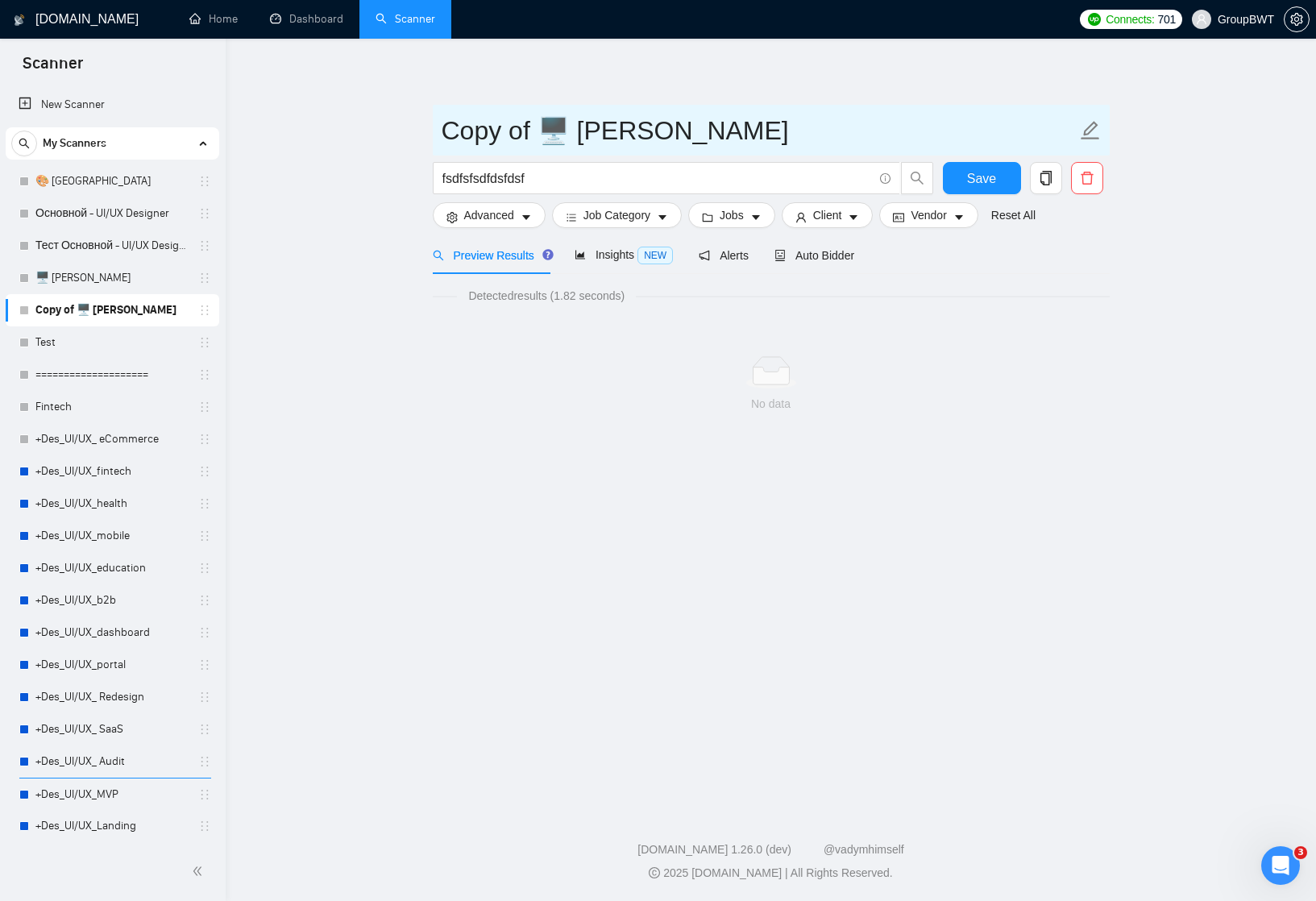
click at [532, 130] on input "Copy of 🖥️ Oleg" at bounding box center [759, 130] width 635 height 40
drag, startPoint x: 536, startPoint y: 130, endPoint x: 435, endPoint y: 130, distance: 101.0
click at [435, 130] on span "Copy of 🖥️ Oleg" at bounding box center [771, 131] width 677 height 51
click at [464, 128] on input "🖥️ Alex" at bounding box center [759, 130] width 635 height 40
paste input "🗄️"
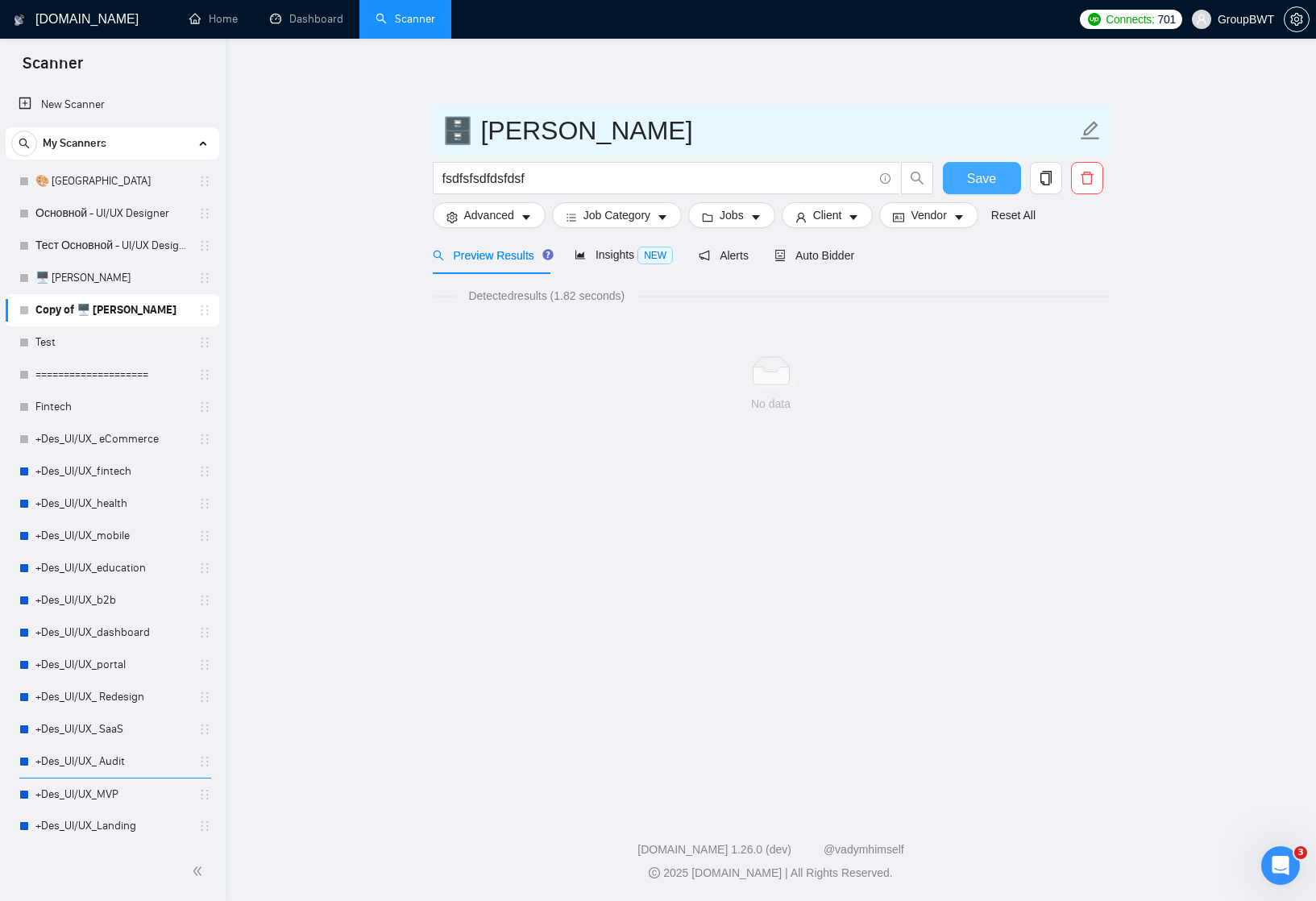
type input "🗄️ [PERSON_NAME]"
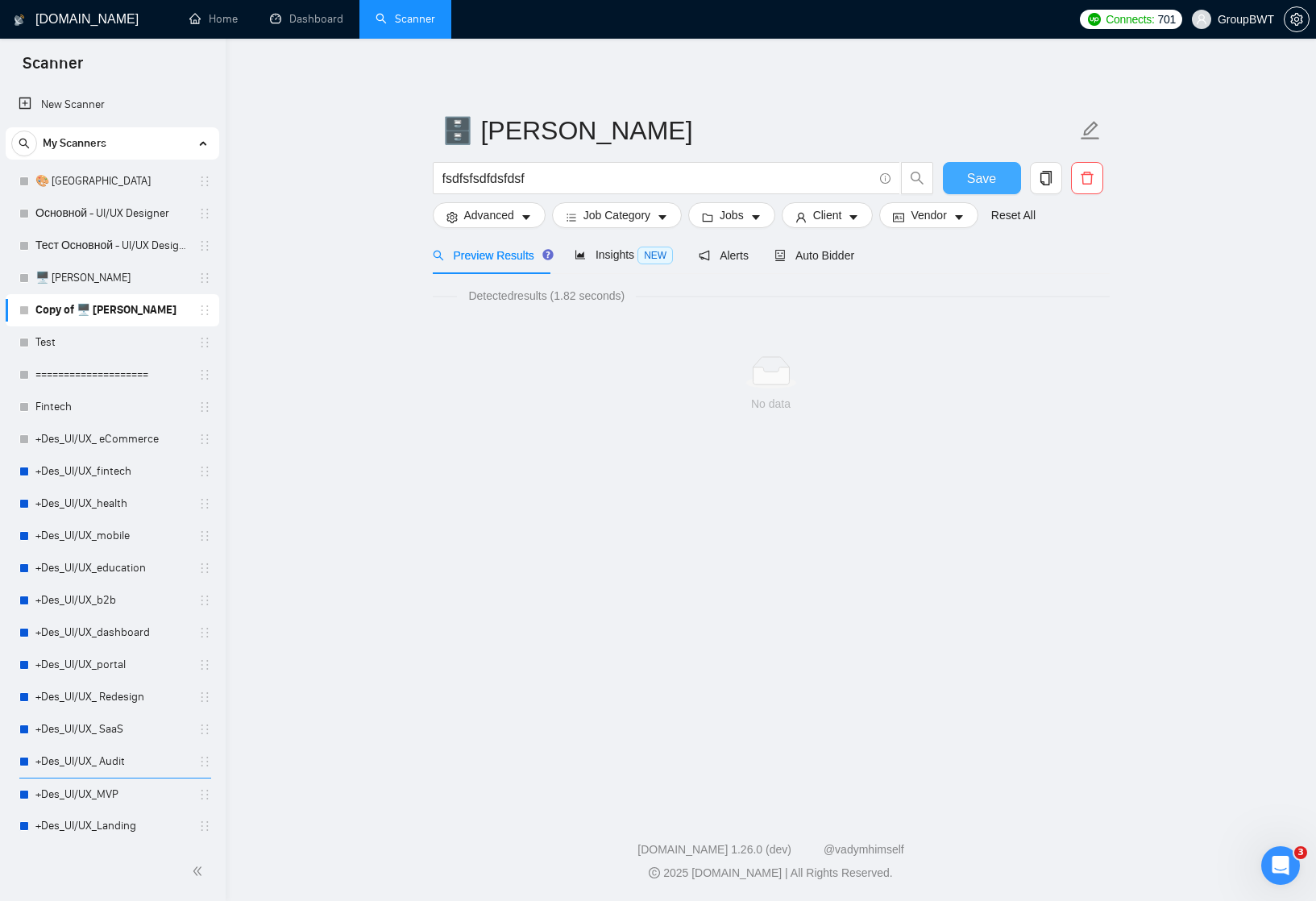
click at [994, 179] on span "Save" at bounding box center [981, 178] width 29 height 21
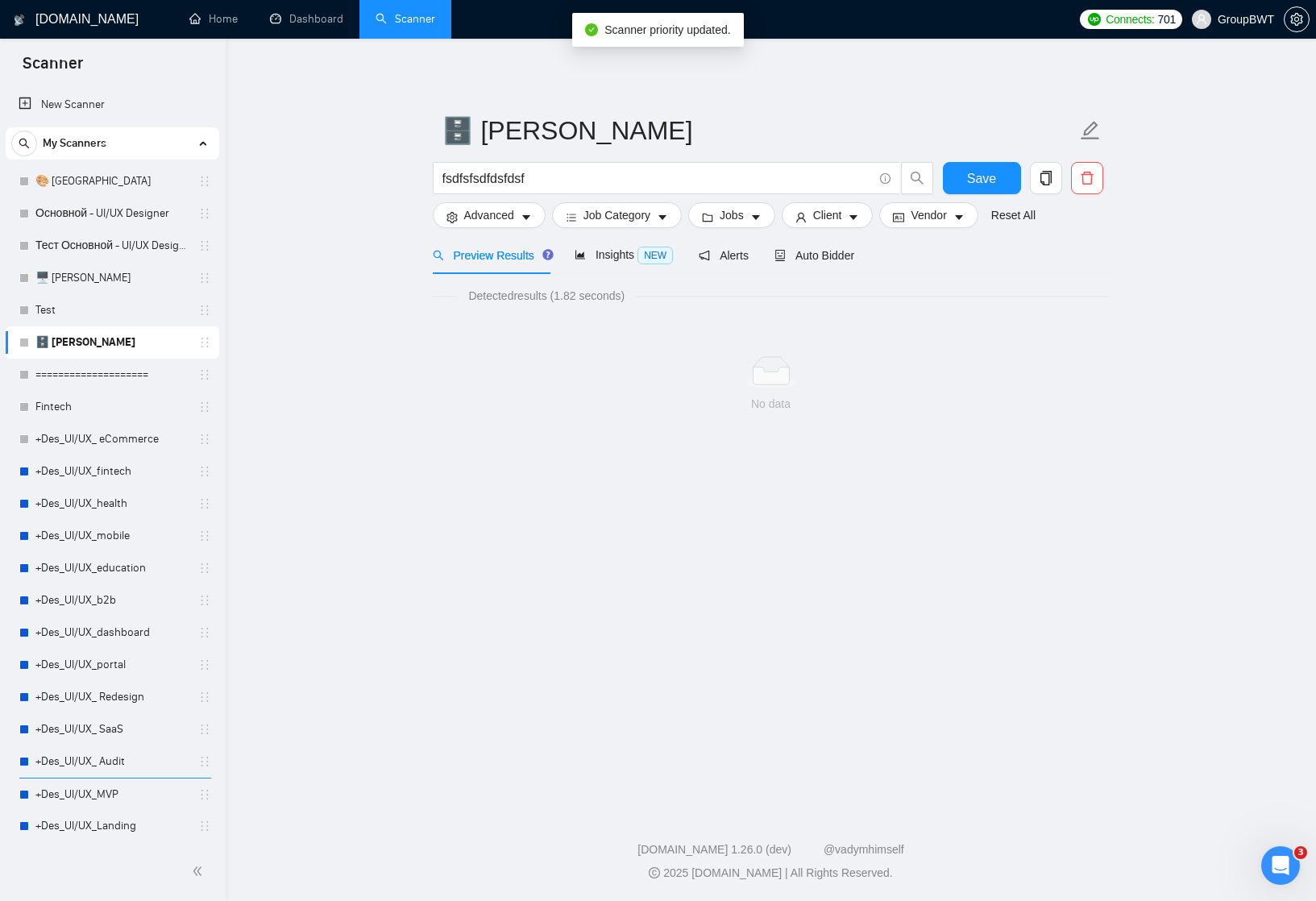
click at [342, 502] on main "🗄️ Alex fsdfsfsdfdsfdsf Save Advanced Job Category Jobs Client Vendor Reset All…" at bounding box center [771, 420] width 1039 height 712
click at [99, 329] on link "🗄️ [PERSON_NAME]" at bounding box center [112, 342] width 153 height 32
click at [399, 396] on main "🗄️ Alex fsdfsfsdfdsfdsf Save Advanced Job Category Jobs Client Vendor Reset All…" at bounding box center [771, 420] width 1039 height 712
click at [973, 171] on span "Save" at bounding box center [981, 178] width 29 height 21
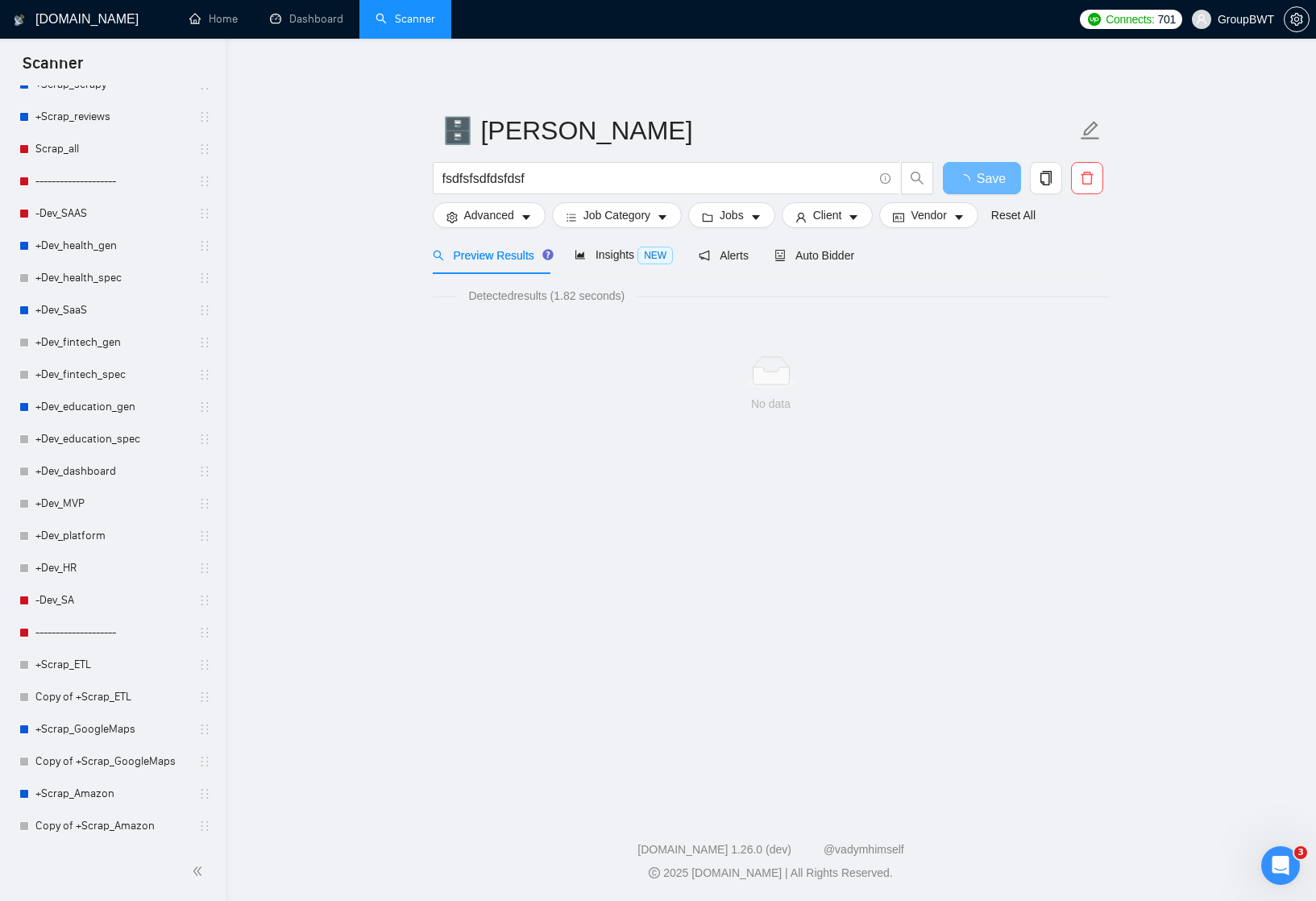
scroll to position [1418, 0]
click at [71, 661] on link "+Scrap_ETL" at bounding box center [112, 664] width 153 height 32
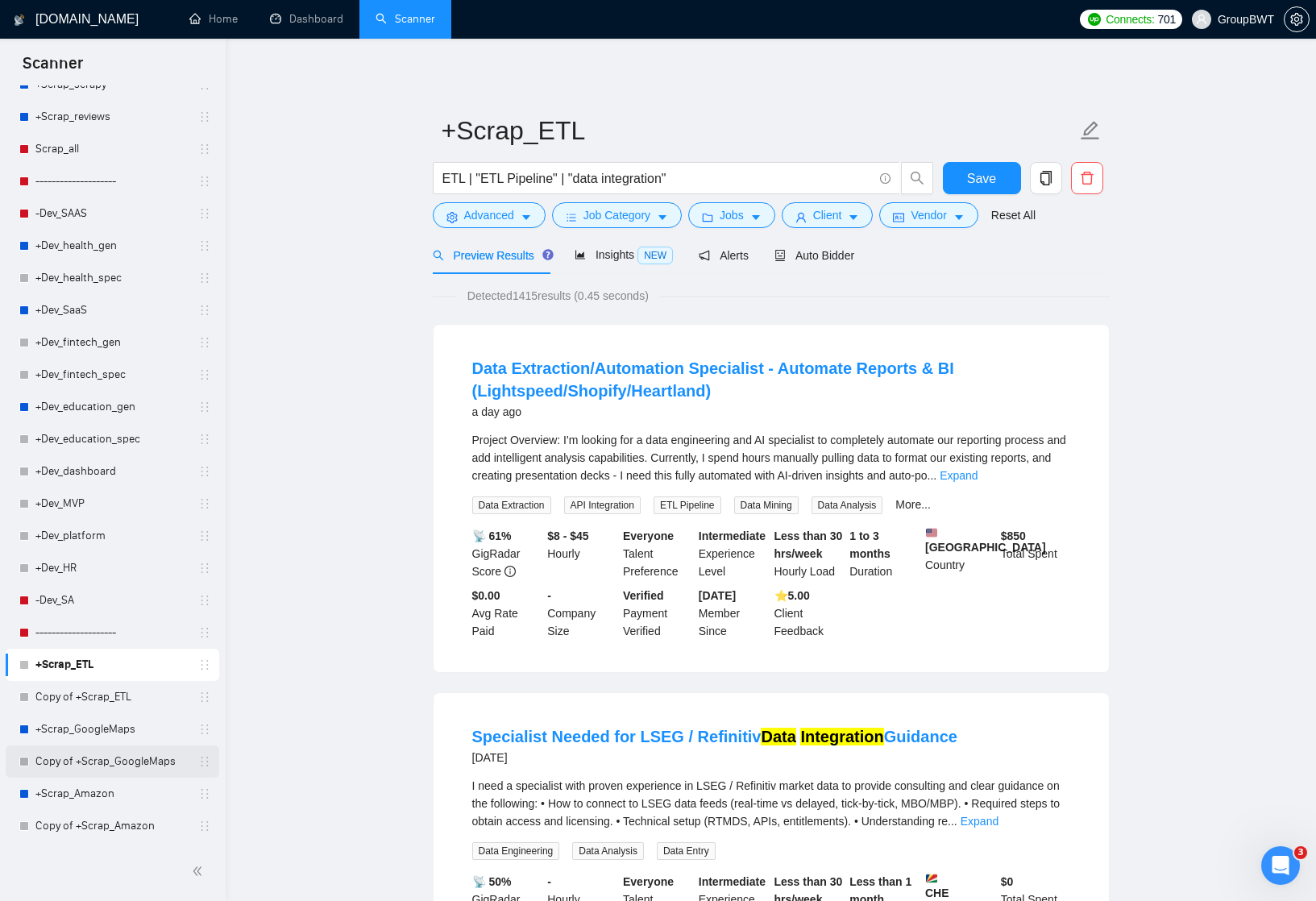
scroll to position [32, 0]
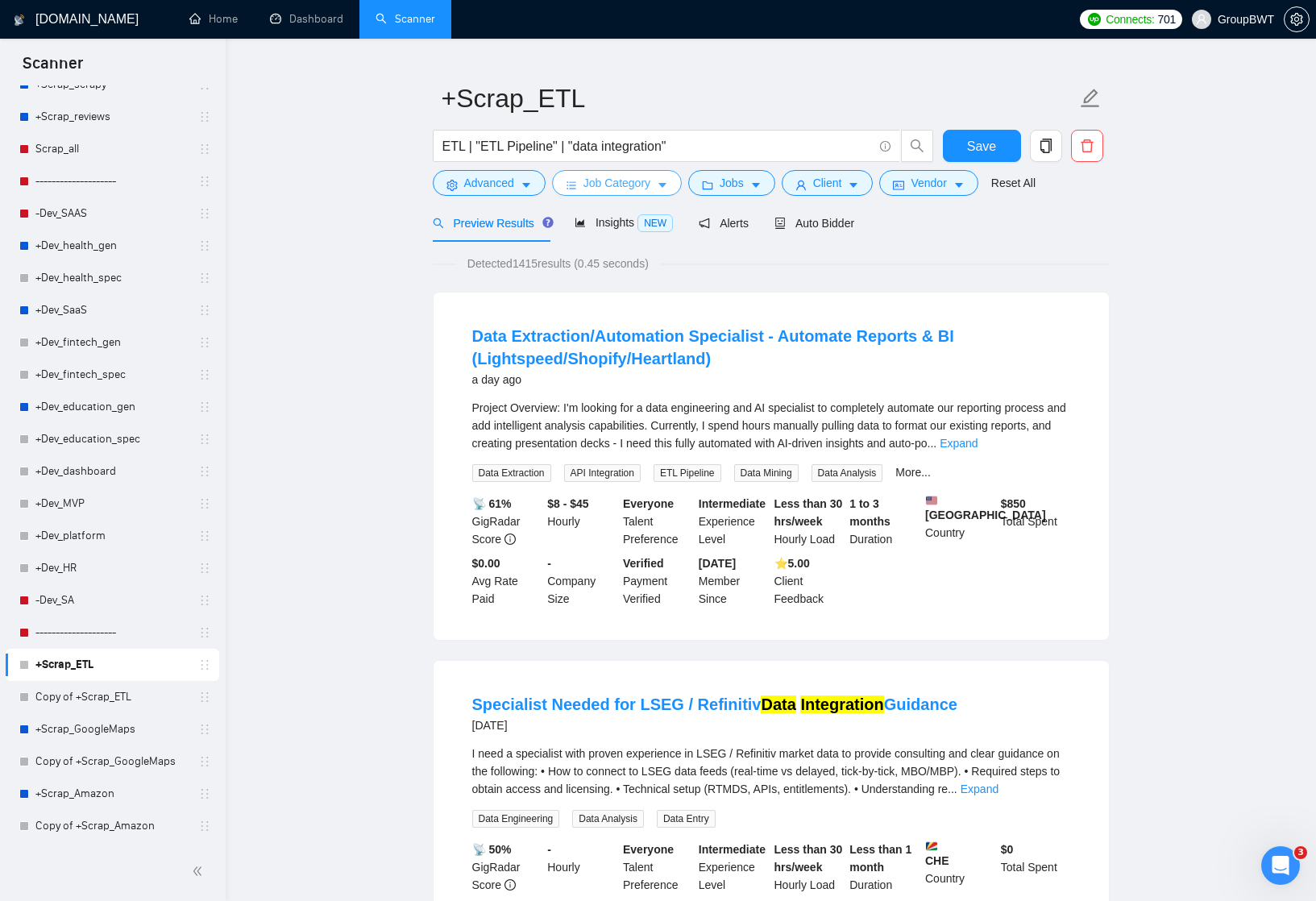
click at [659, 185] on button "Job Category" at bounding box center [617, 182] width 130 height 25
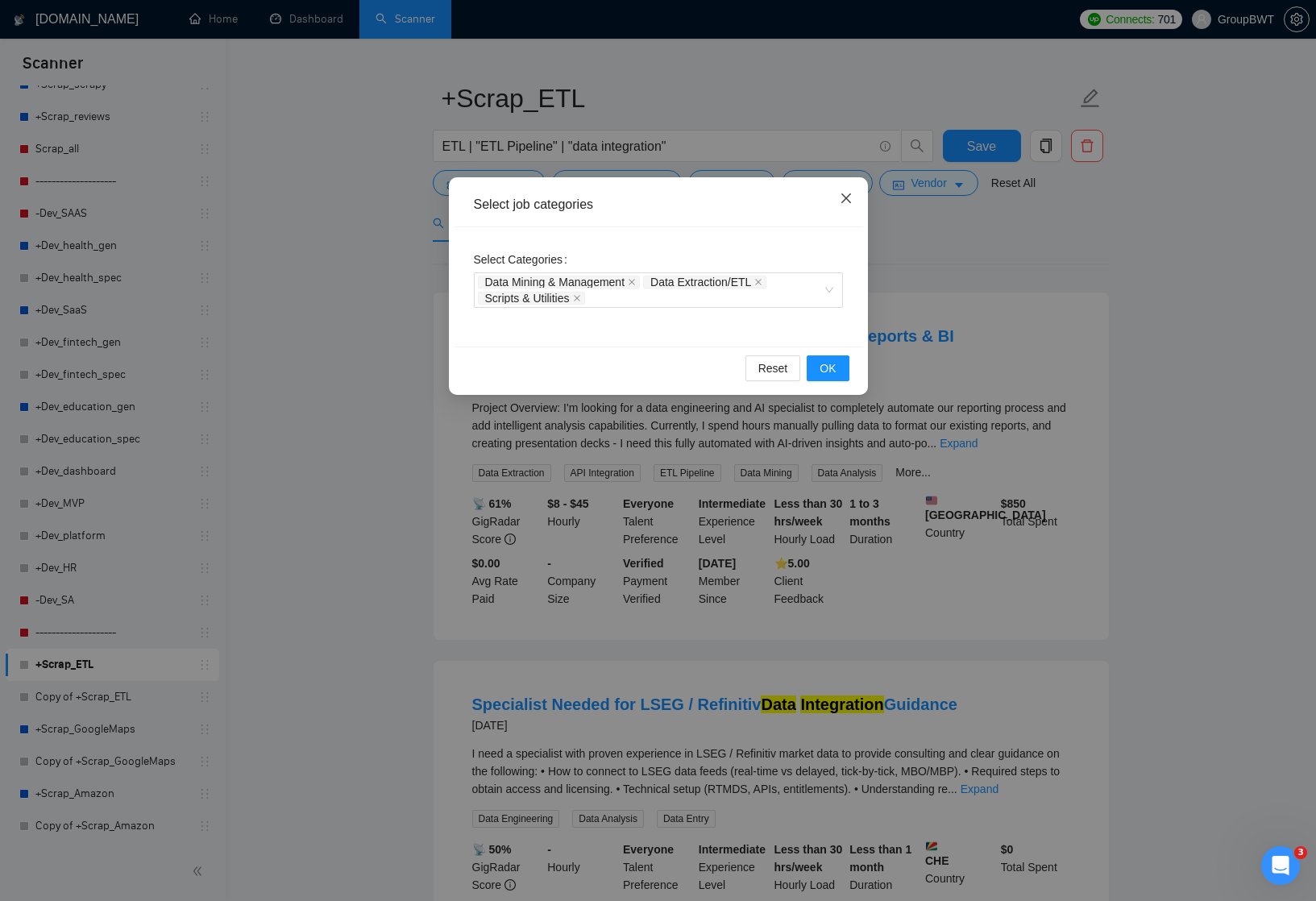
click at [850, 195] on icon "close" at bounding box center [845, 198] width 10 height 10
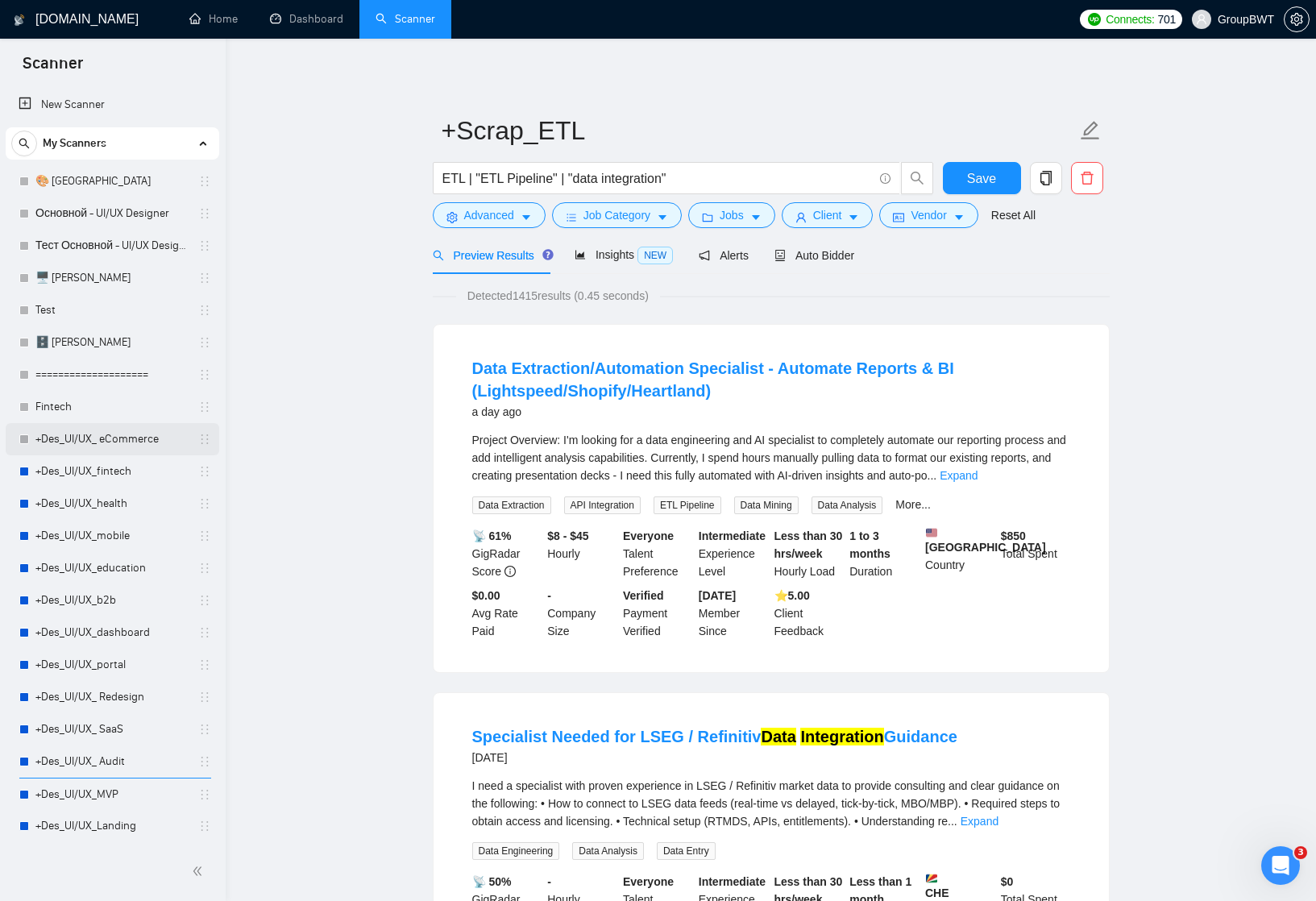
scroll to position [0, 0]
click at [85, 338] on link "Test" at bounding box center [112, 342] width 153 height 32
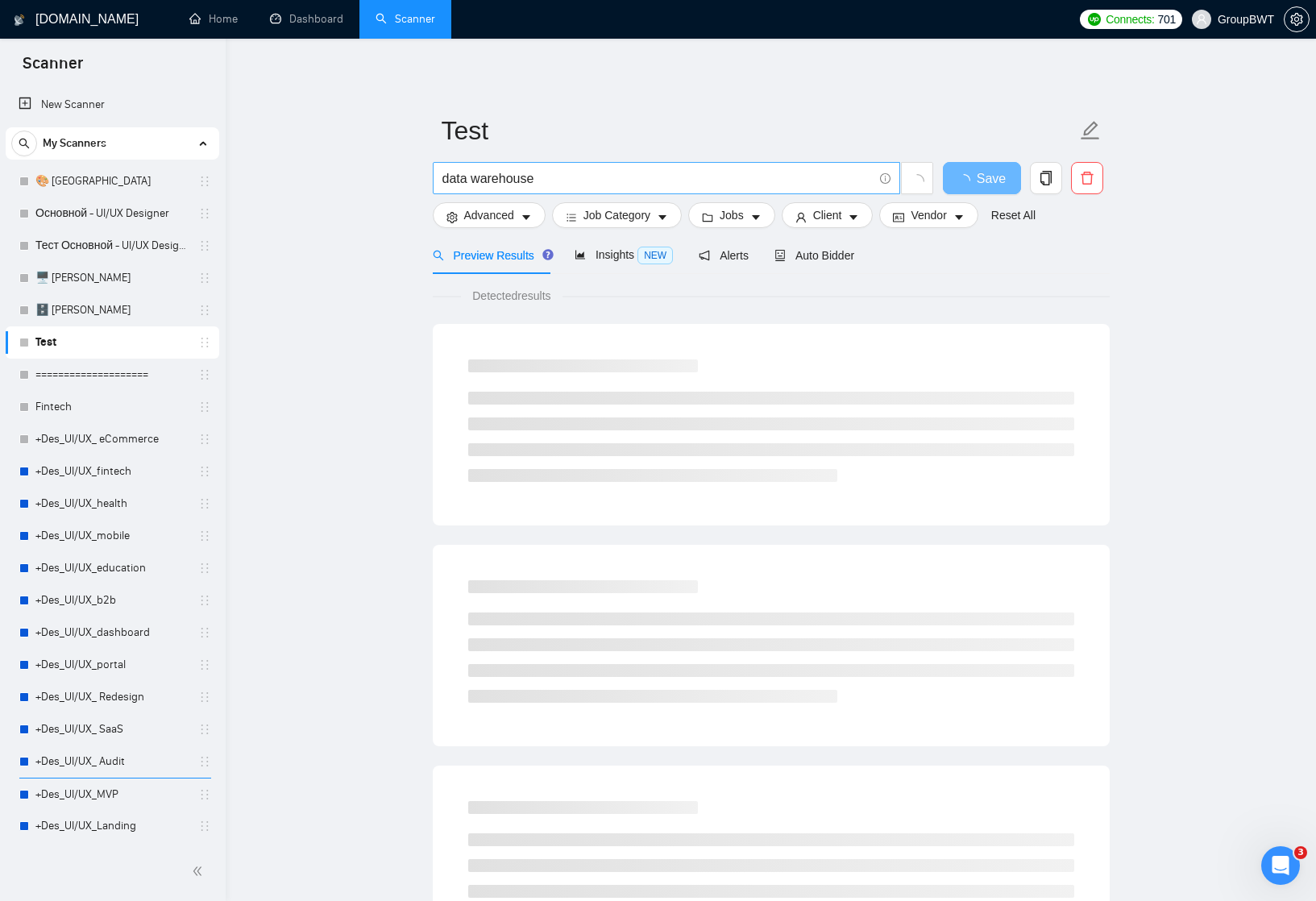
click at [514, 175] on input "data warehouse" at bounding box center [658, 178] width 430 height 21
paste input "Data Engineer"
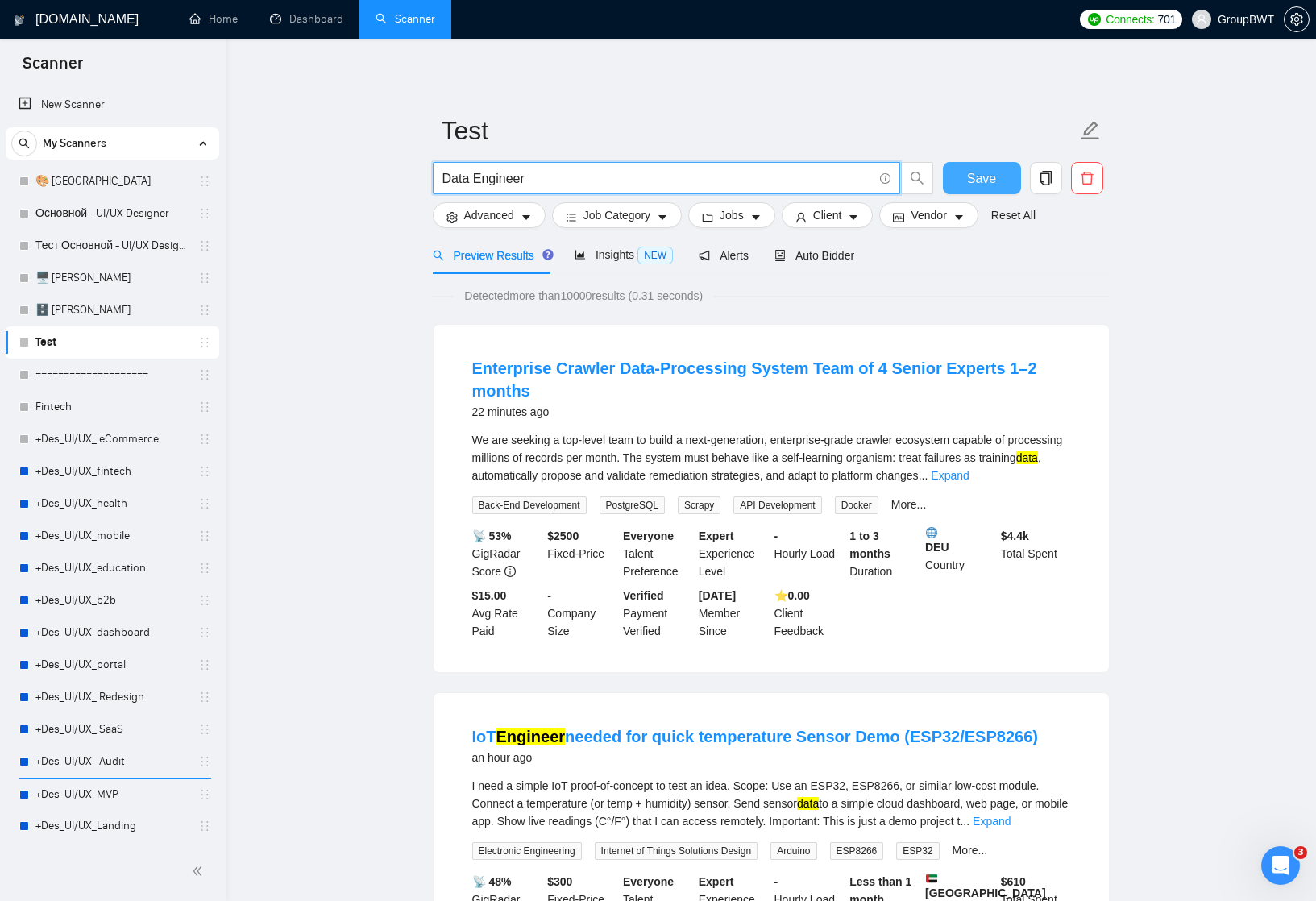
click at [979, 175] on span "Save" at bounding box center [981, 178] width 29 height 21
click at [538, 176] on input "Data Engineer" at bounding box center [658, 178] width 430 height 21
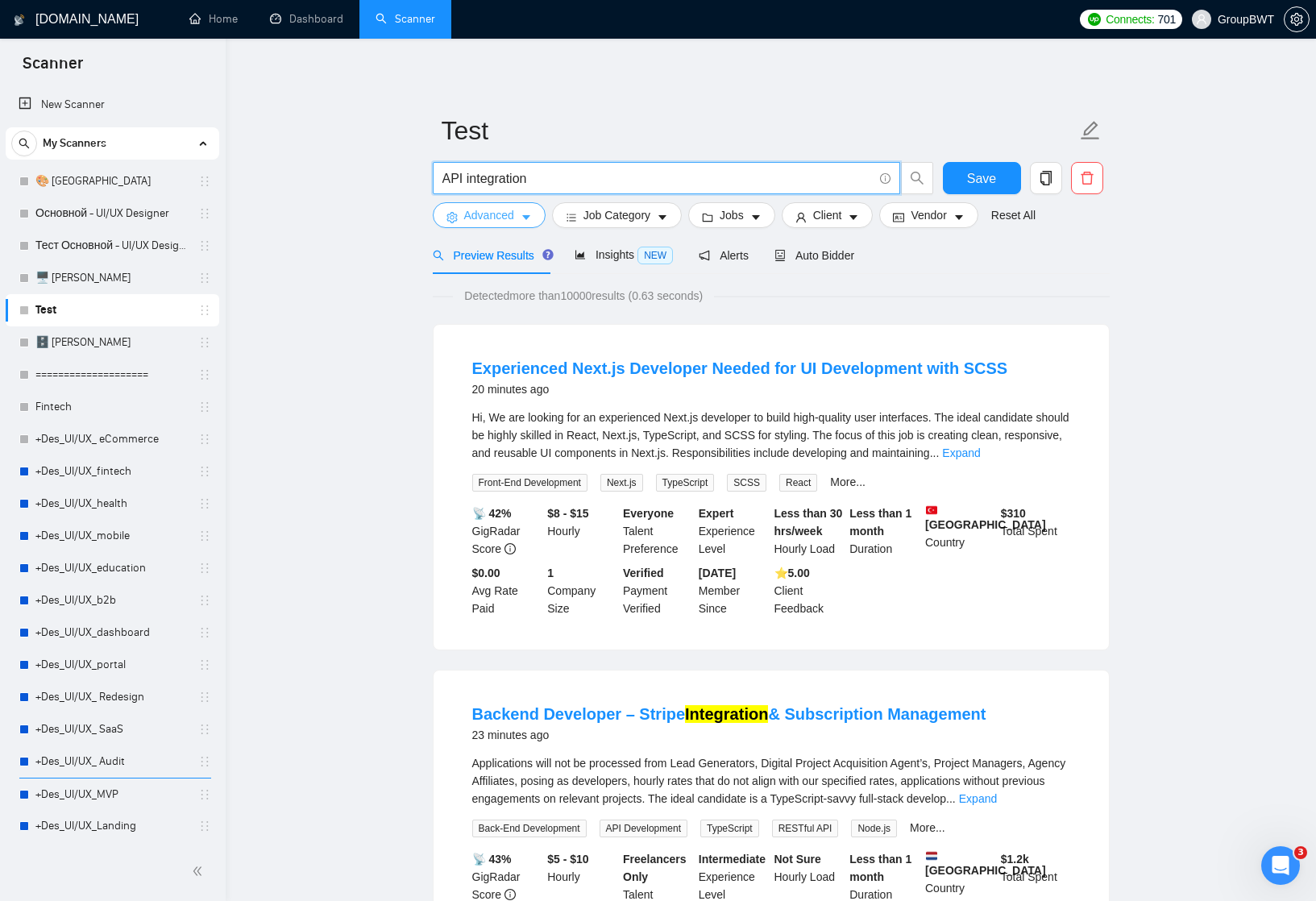
type input "API integration"
click at [530, 216] on icon "caret-down" at bounding box center [527, 218] width 8 height 5
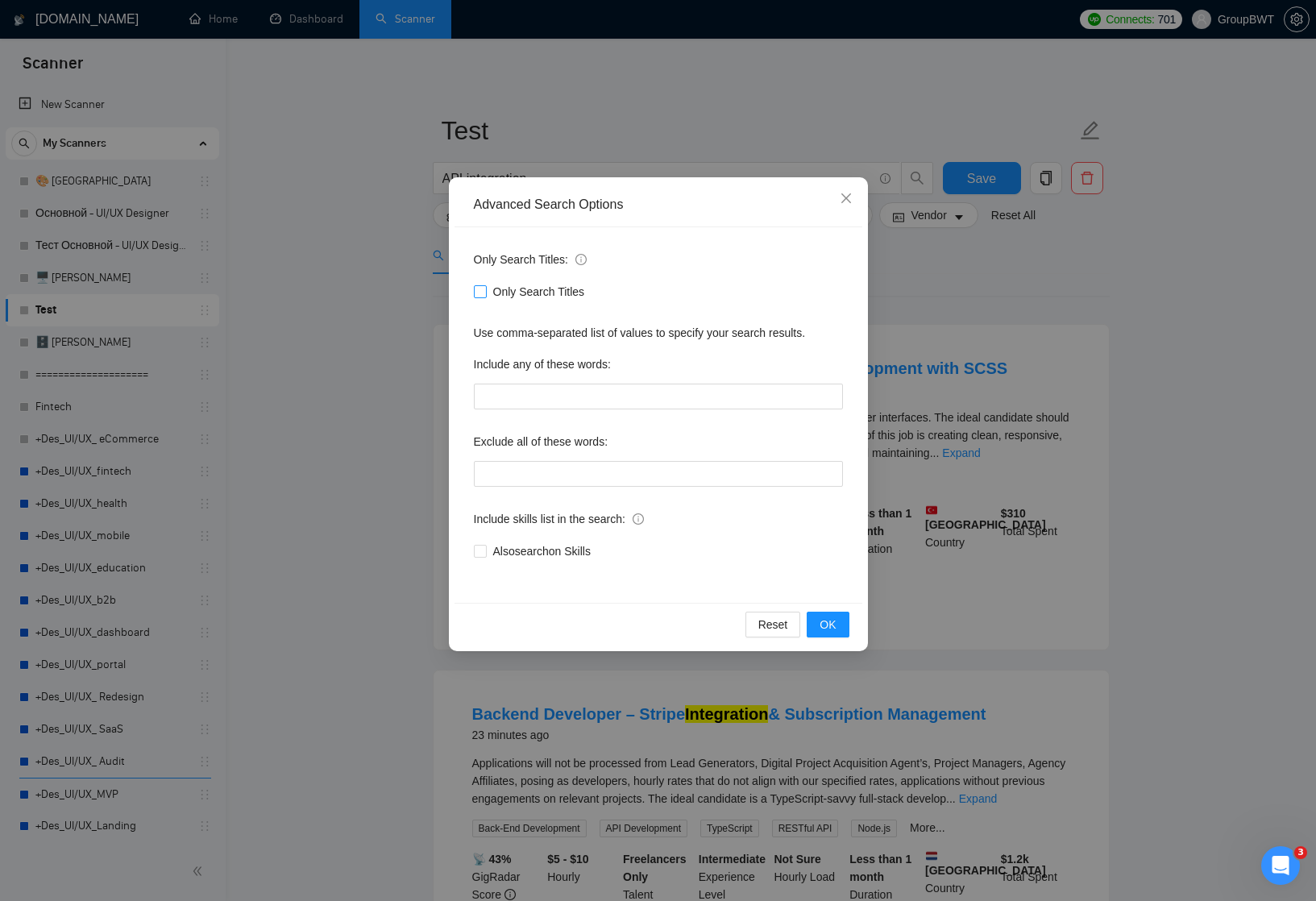
click at [479, 290] on input "Only Search Titles" at bounding box center [480, 291] width 12 height 11
checkbox input "true"
click at [830, 623] on span "OK" at bounding box center [828, 625] width 16 height 18
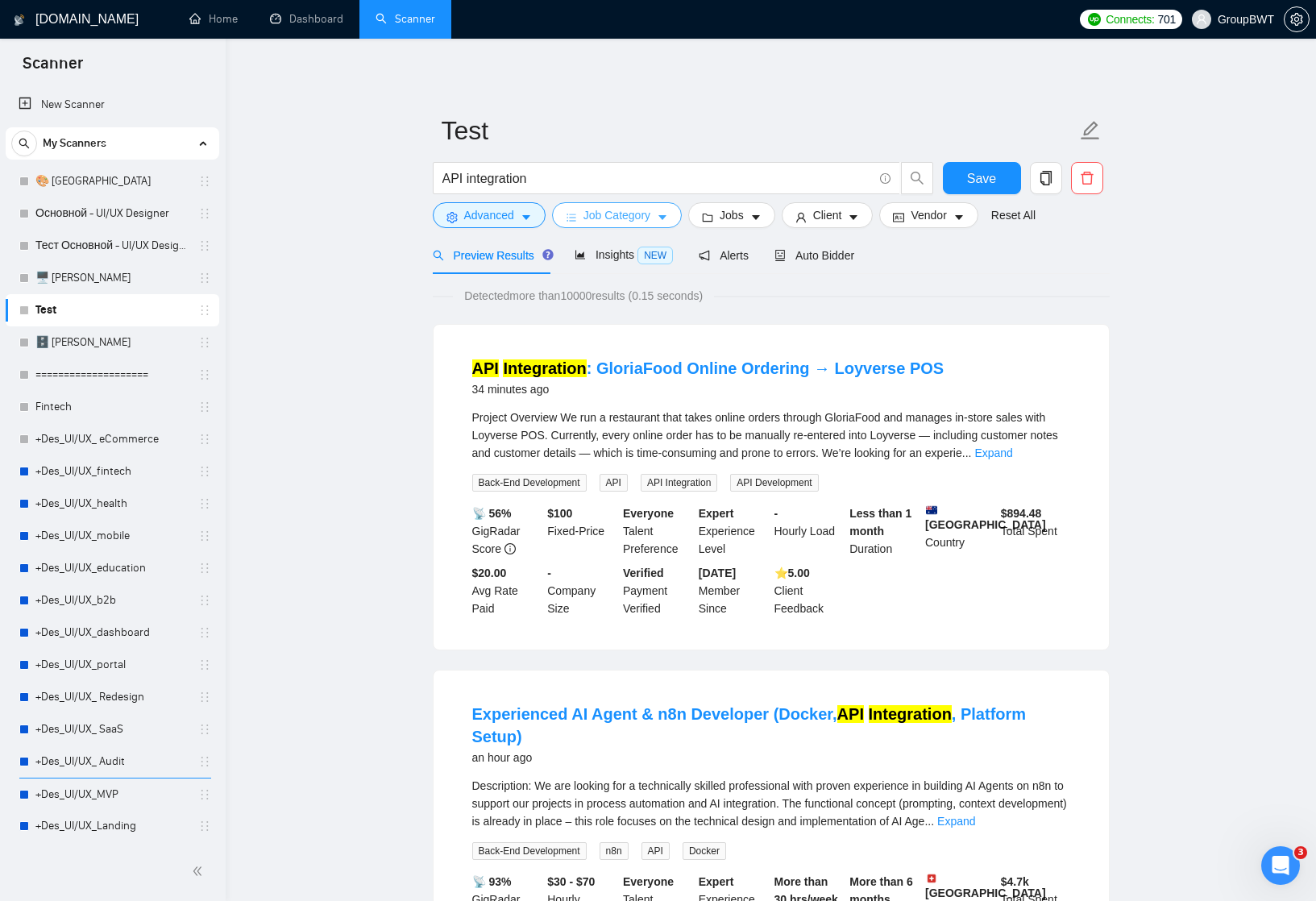
click at [665, 210] on button "Job Category" at bounding box center [617, 214] width 130 height 25
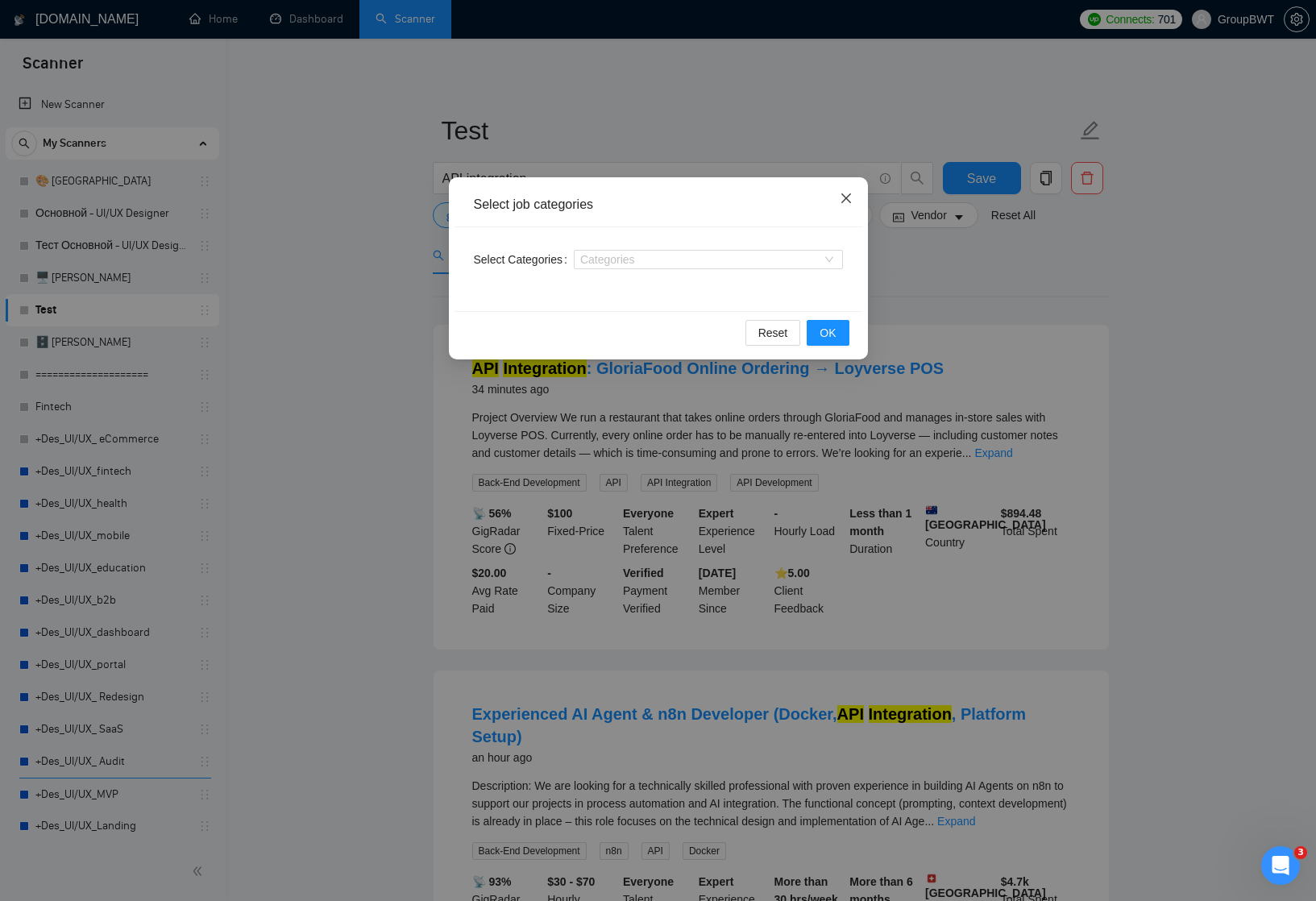
click at [849, 186] on span "Close" at bounding box center [846, 199] width 44 height 44
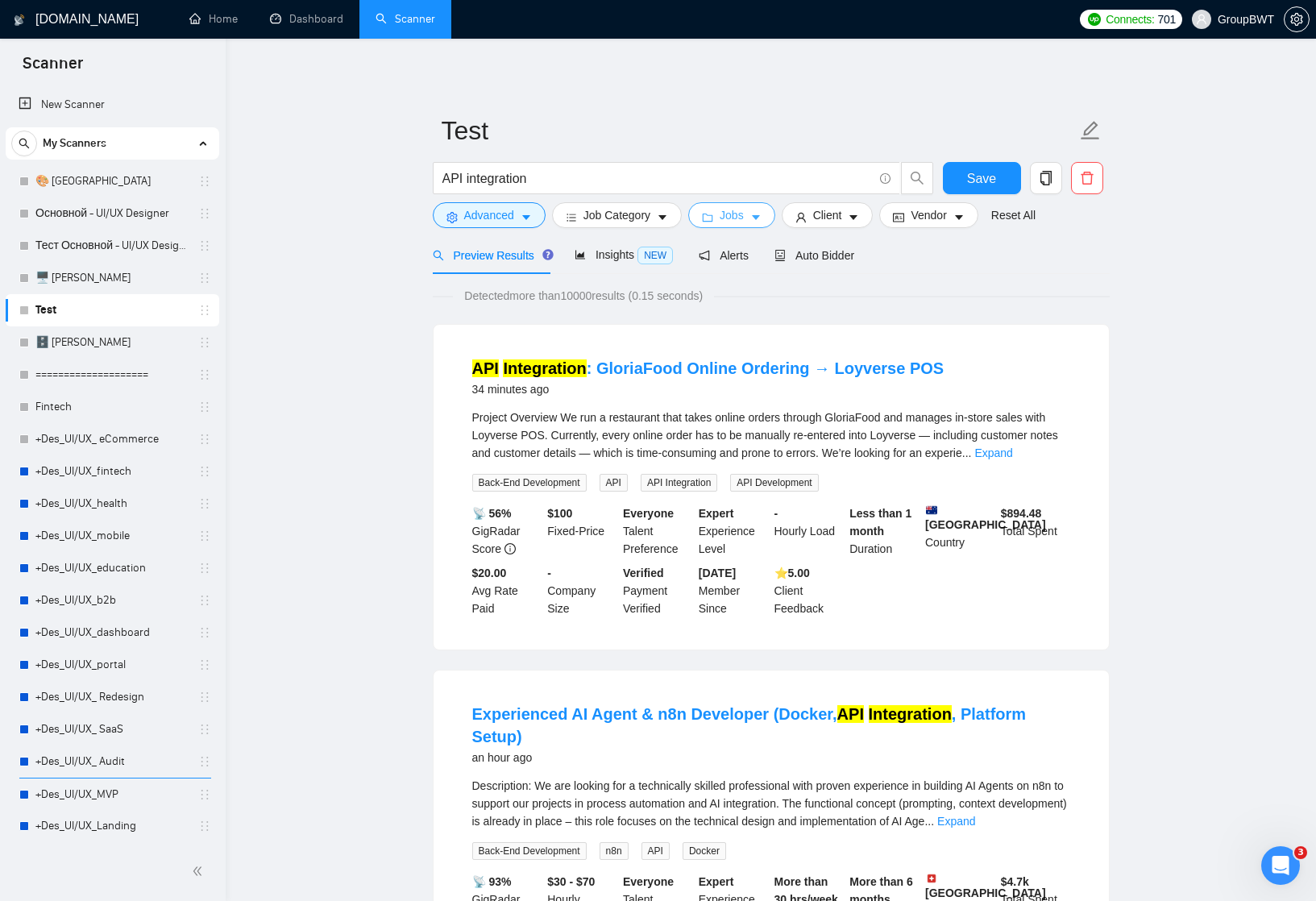
click at [760, 212] on icon "caret-down" at bounding box center [756, 218] width 12 height 11
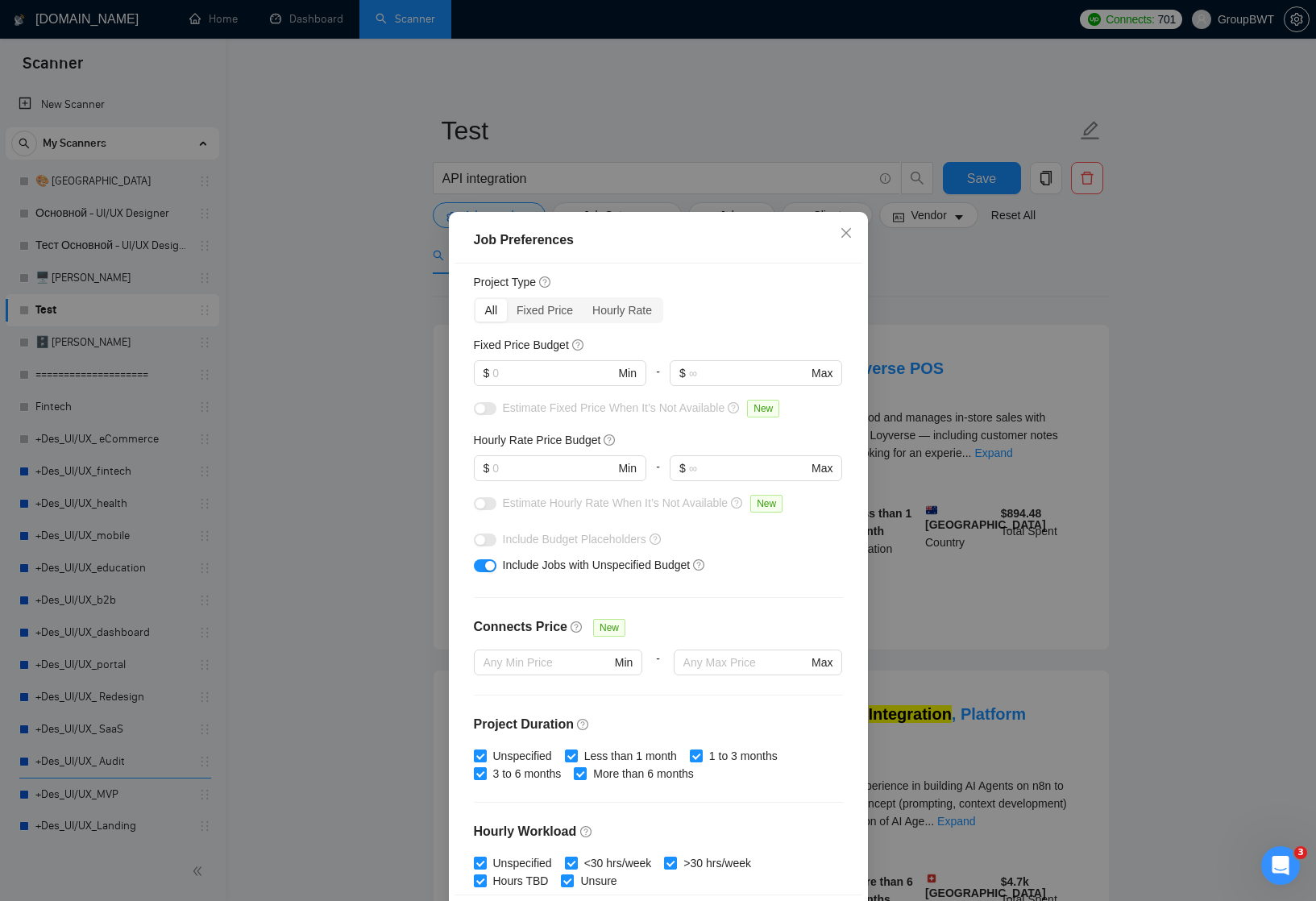
scroll to position [58, 0]
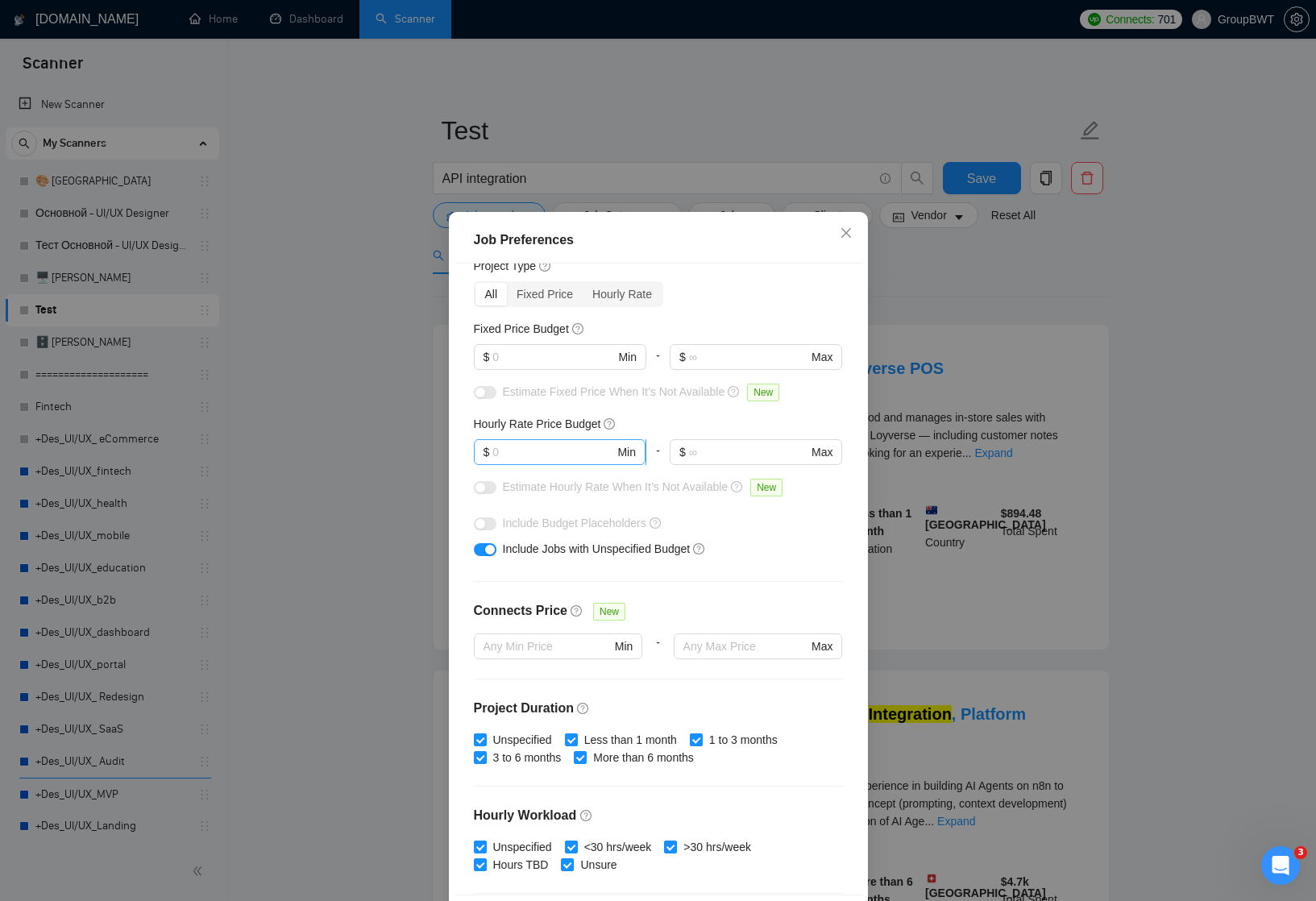
click at [545, 452] on input "text" at bounding box center [553, 453] width 122 height 18
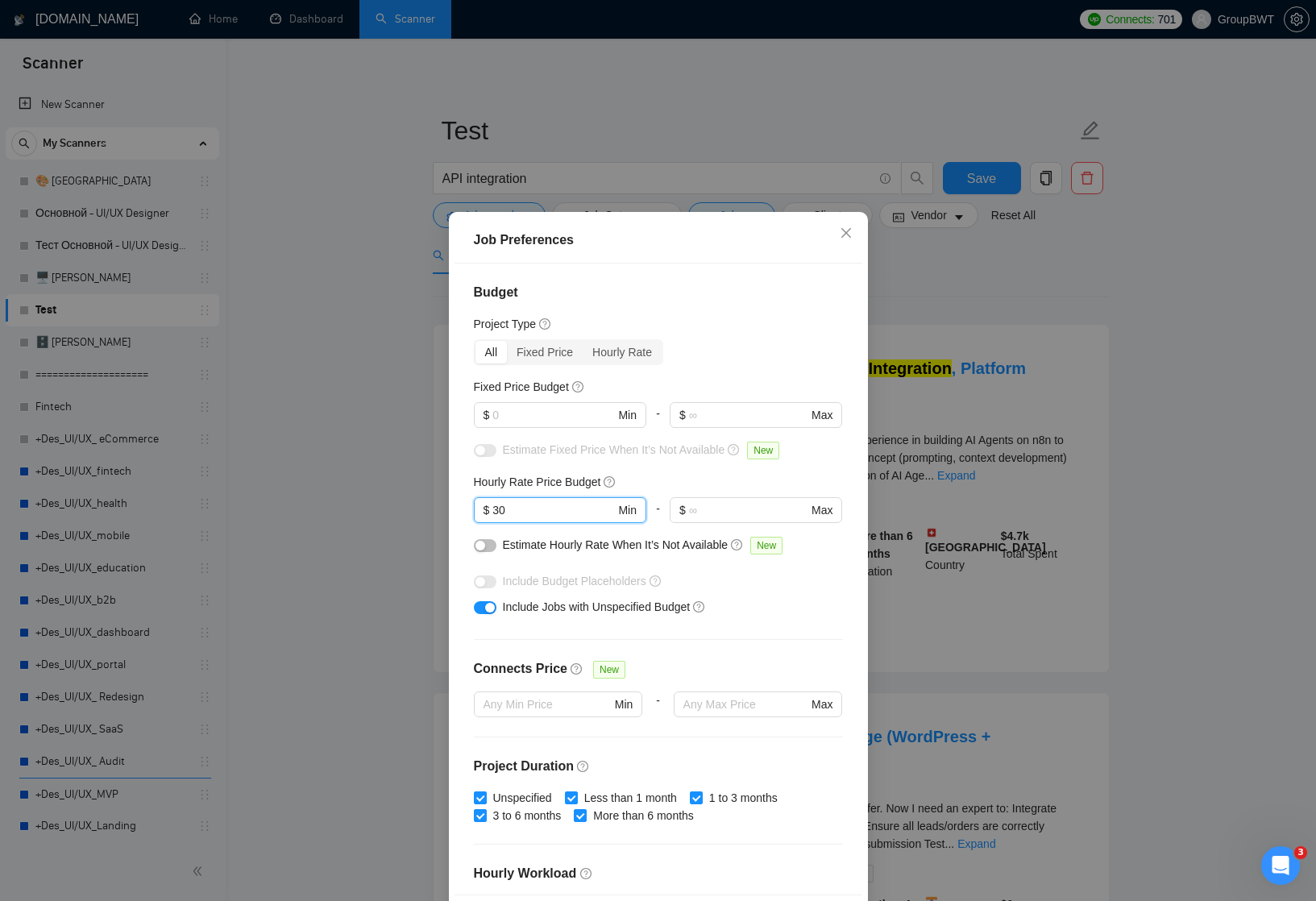
scroll to position [0, 0]
type input "30"
click at [529, 412] on input "text" at bounding box center [553, 415] width 122 height 18
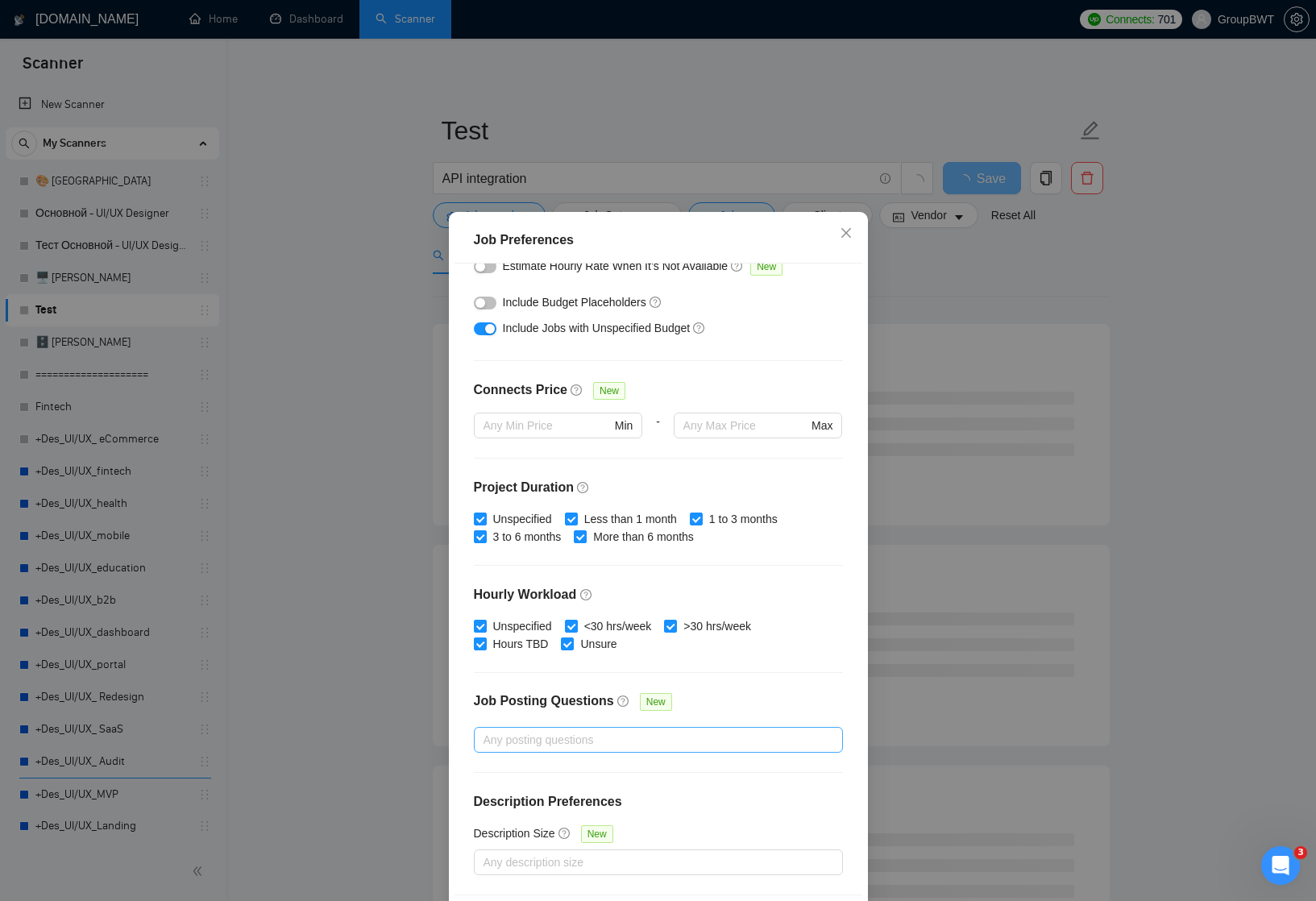
scroll to position [278, 0]
type input "500"
click at [854, 231] on span "Close" at bounding box center [846, 233] width 44 height 44
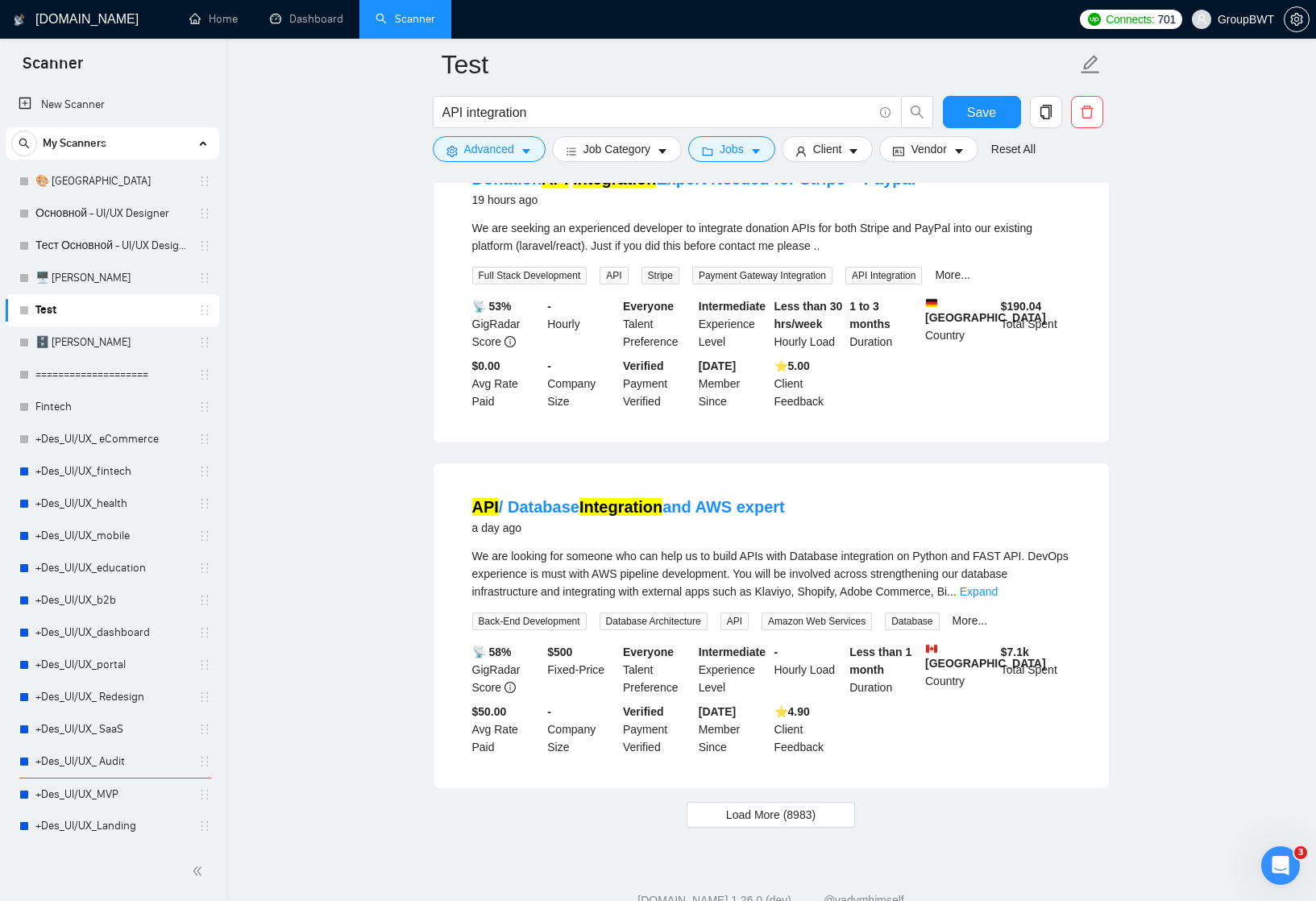
scroll to position [3036, 0]
drag, startPoint x: 642, startPoint y: 537, endPoint x: 711, endPoint y: 536, distance: 69.0
click at [711, 549] on span "We are looking for someone who can help us to build APIs with Database integrat…" at bounding box center [771, 572] width 596 height 48
click at [684, 549] on span "We are looking for someone who can help us to build APIs with Database integrat…" at bounding box center [771, 572] width 596 height 48
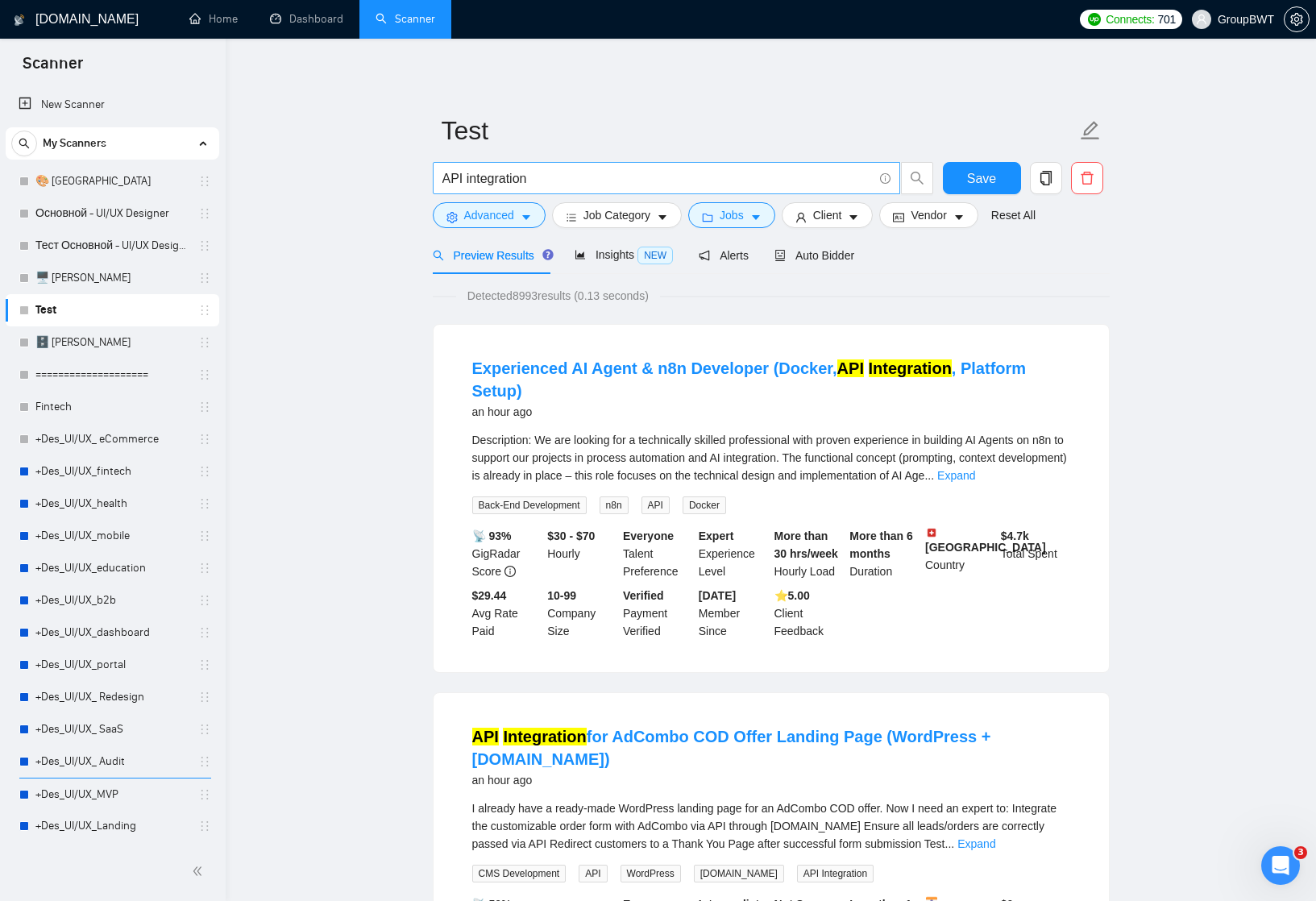
scroll to position [0, 0]
click at [531, 173] on input "API integration" at bounding box center [658, 178] width 430 height 21
paste input "pipeline"
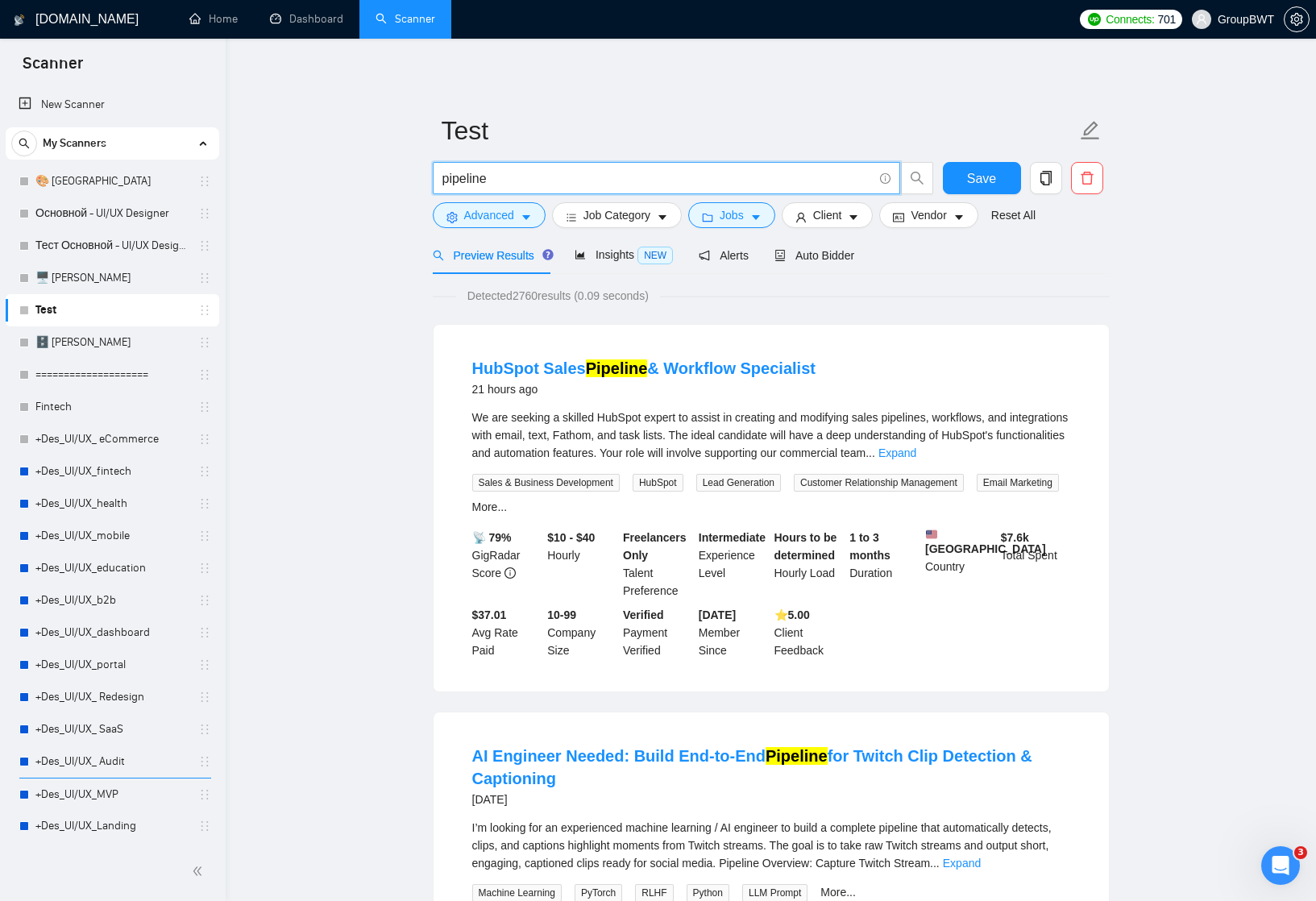
drag, startPoint x: 514, startPoint y: 180, endPoint x: 429, endPoint y: 179, distance: 85.0
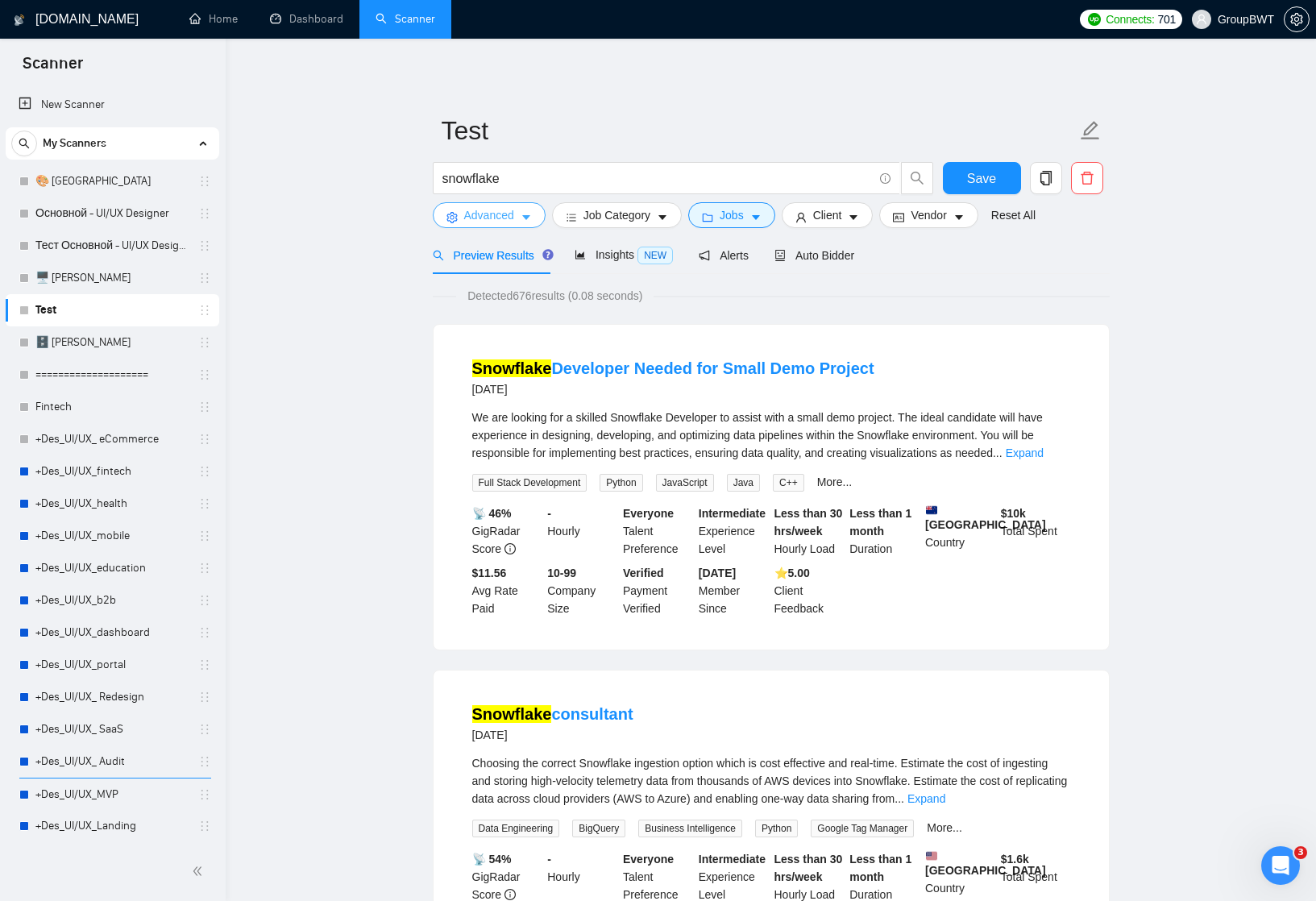
click at [531, 216] on icon "caret-down" at bounding box center [527, 218] width 8 height 5
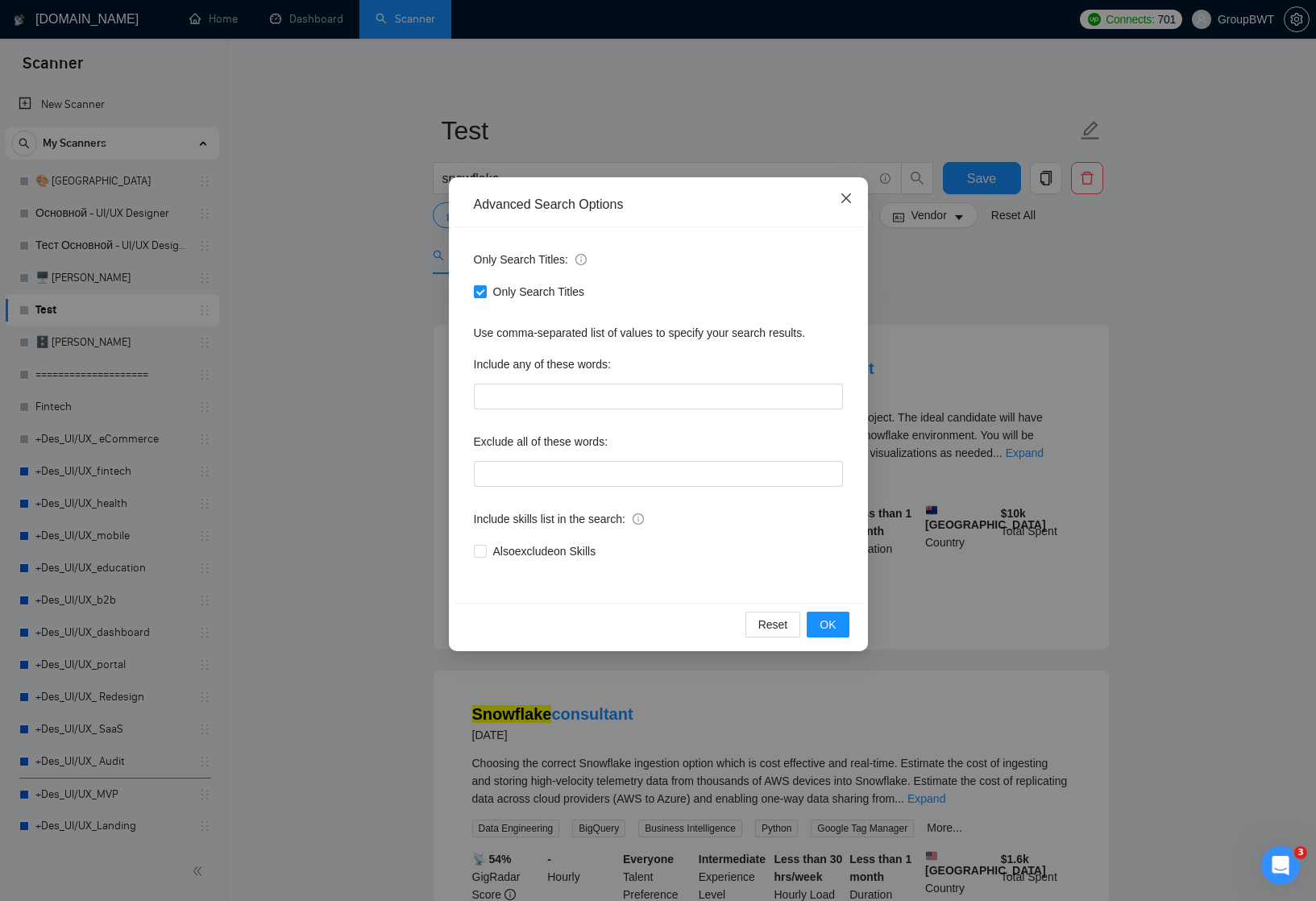
click at [840, 199] on icon "close" at bounding box center [846, 198] width 13 height 13
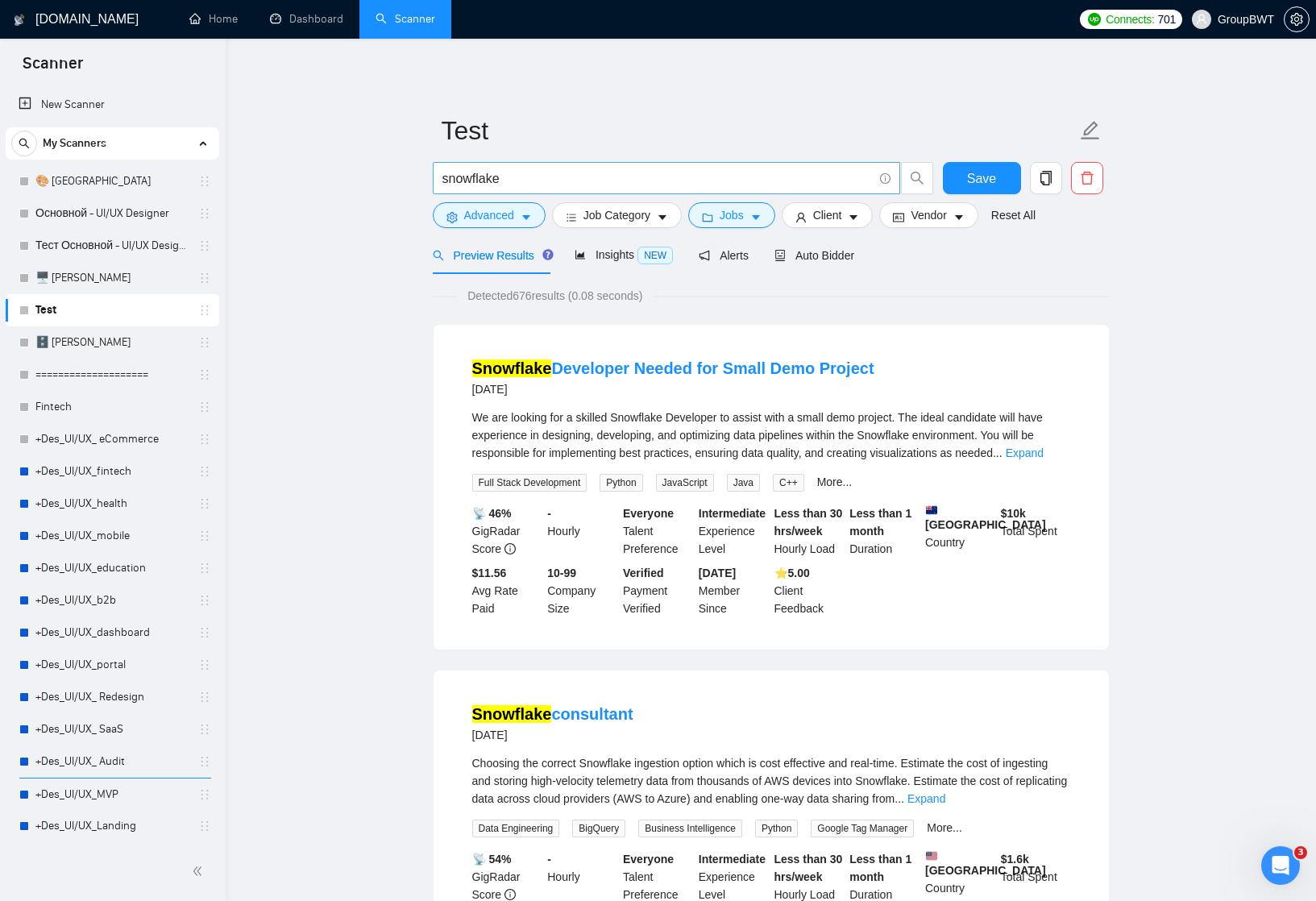
click at [684, 174] on input "snowflake" at bounding box center [658, 178] width 430 height 21
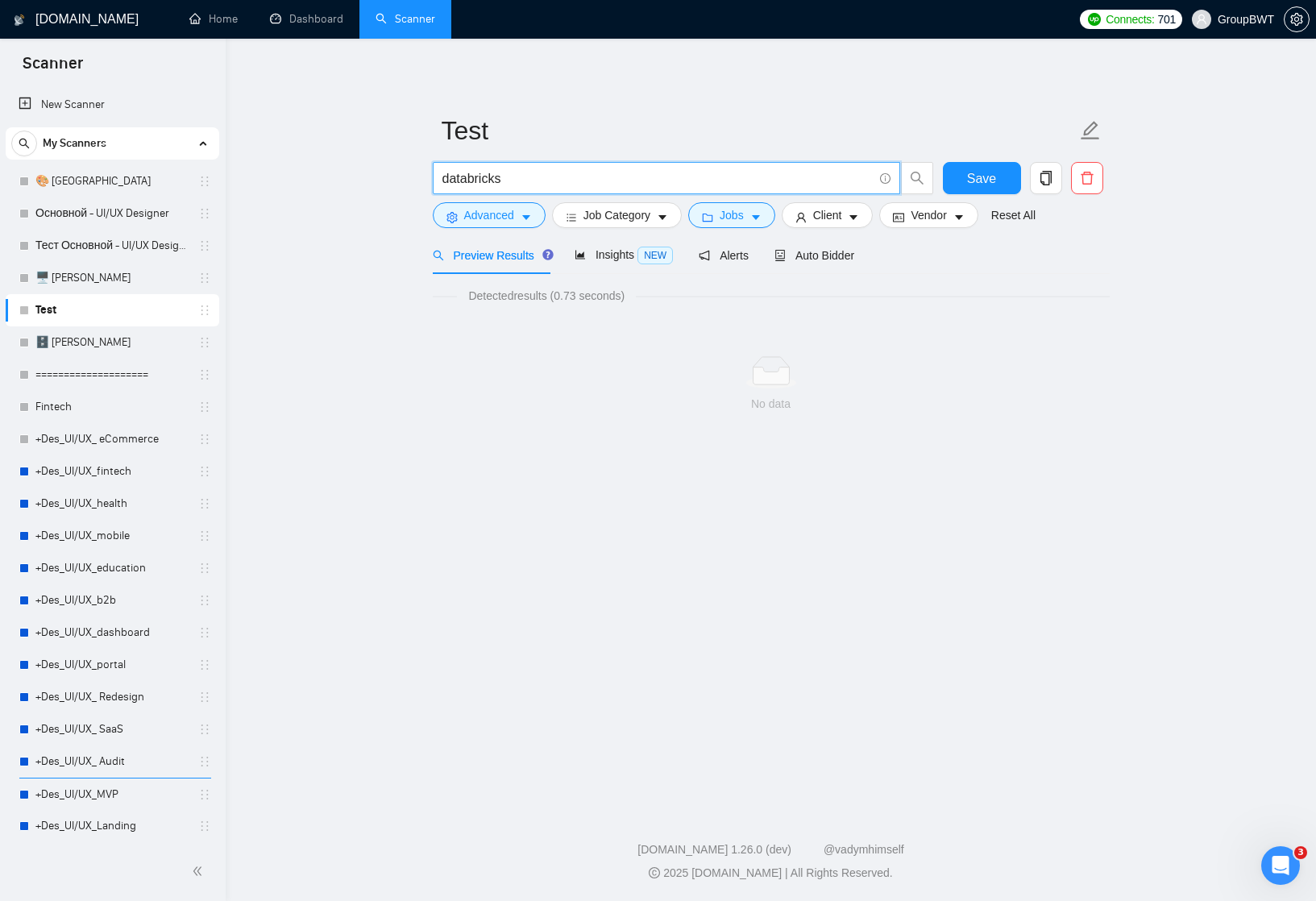
type input "databricks"
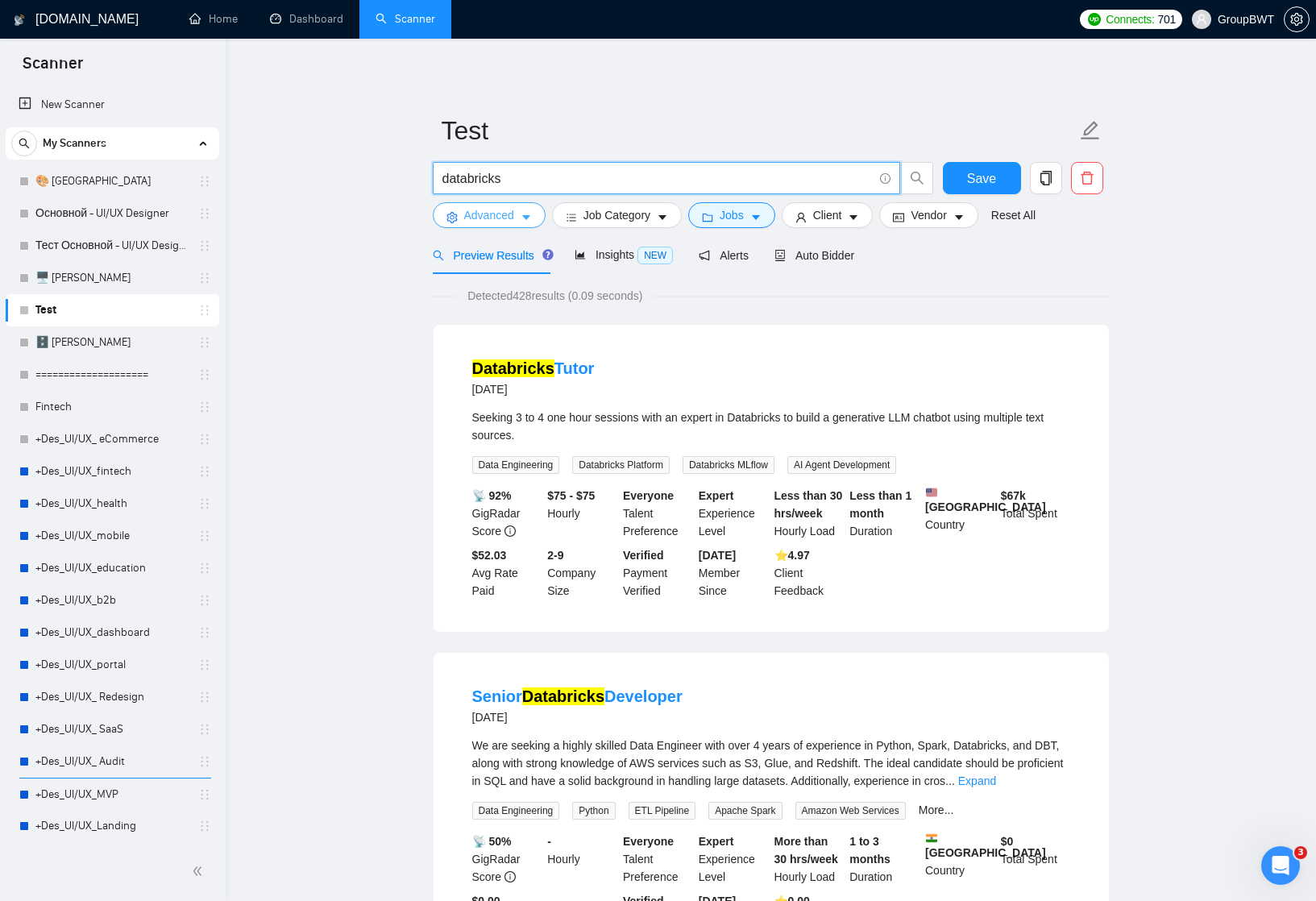
click at [532, 226] on button "Advanced" at bounding box center [489, 214] width 113 height 25
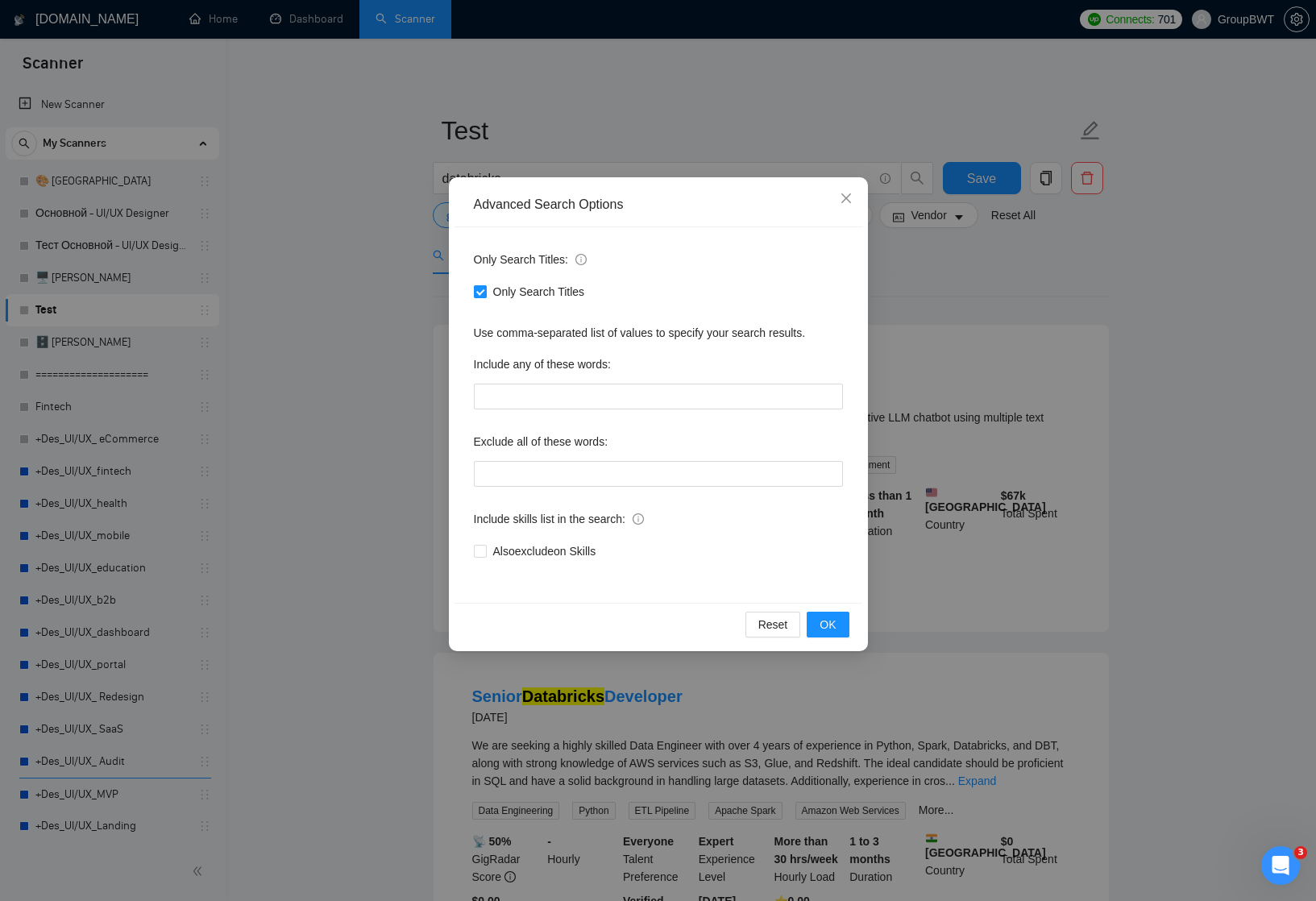
click at [484, 292] on input "Only Search Titles" at bounding box center [480, 291] width 12 height 11
checkbox input "false"
click at [820, 620] on span "OK" at bounding box center [828, 625] width 16 height 18
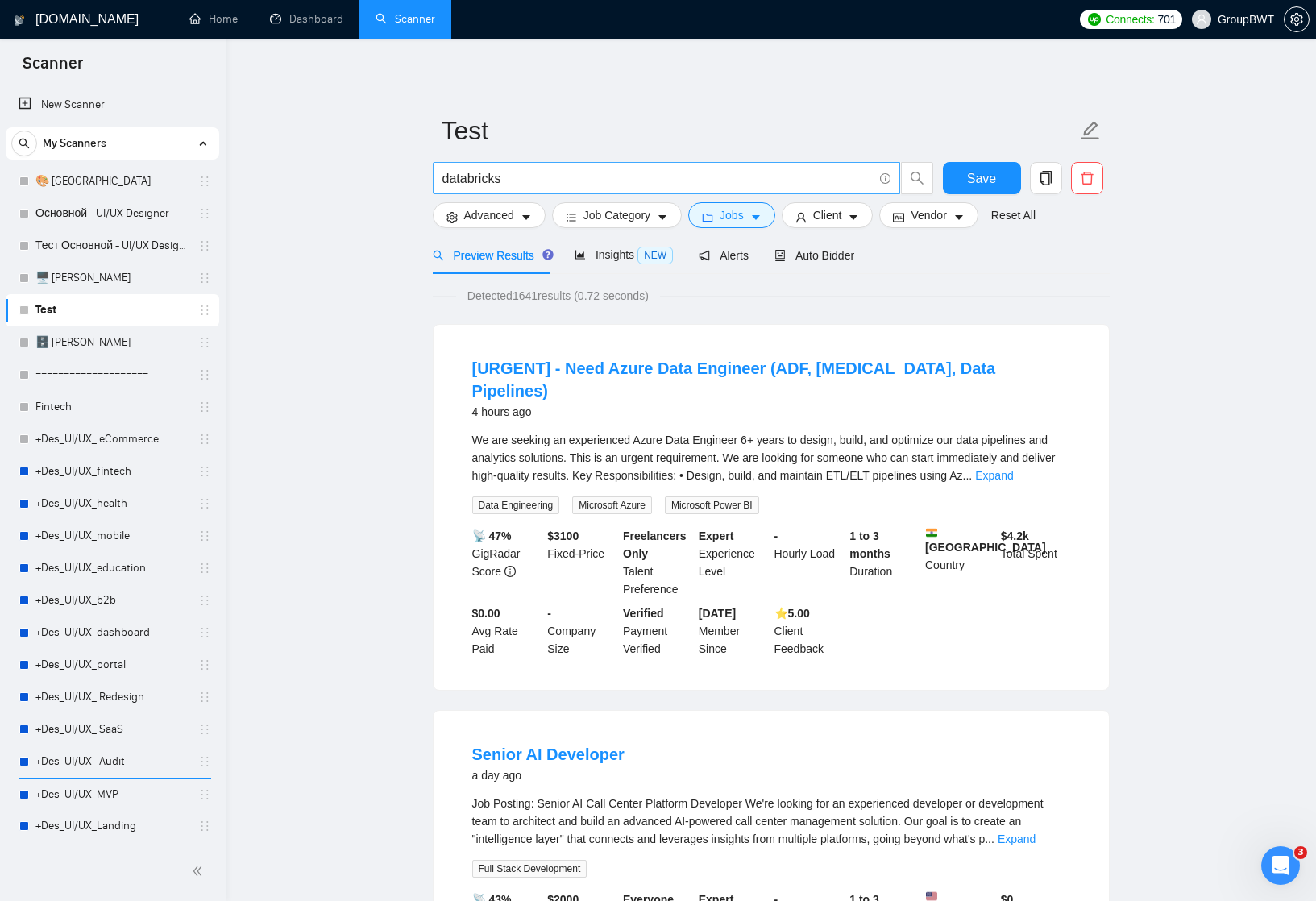
click at [481, 177] on input "databricks" at bounding box center [658, 178] width 430 height 21
click at [499, 184] on input "databricks" at bounding box center [658, 178] width 430 height 21
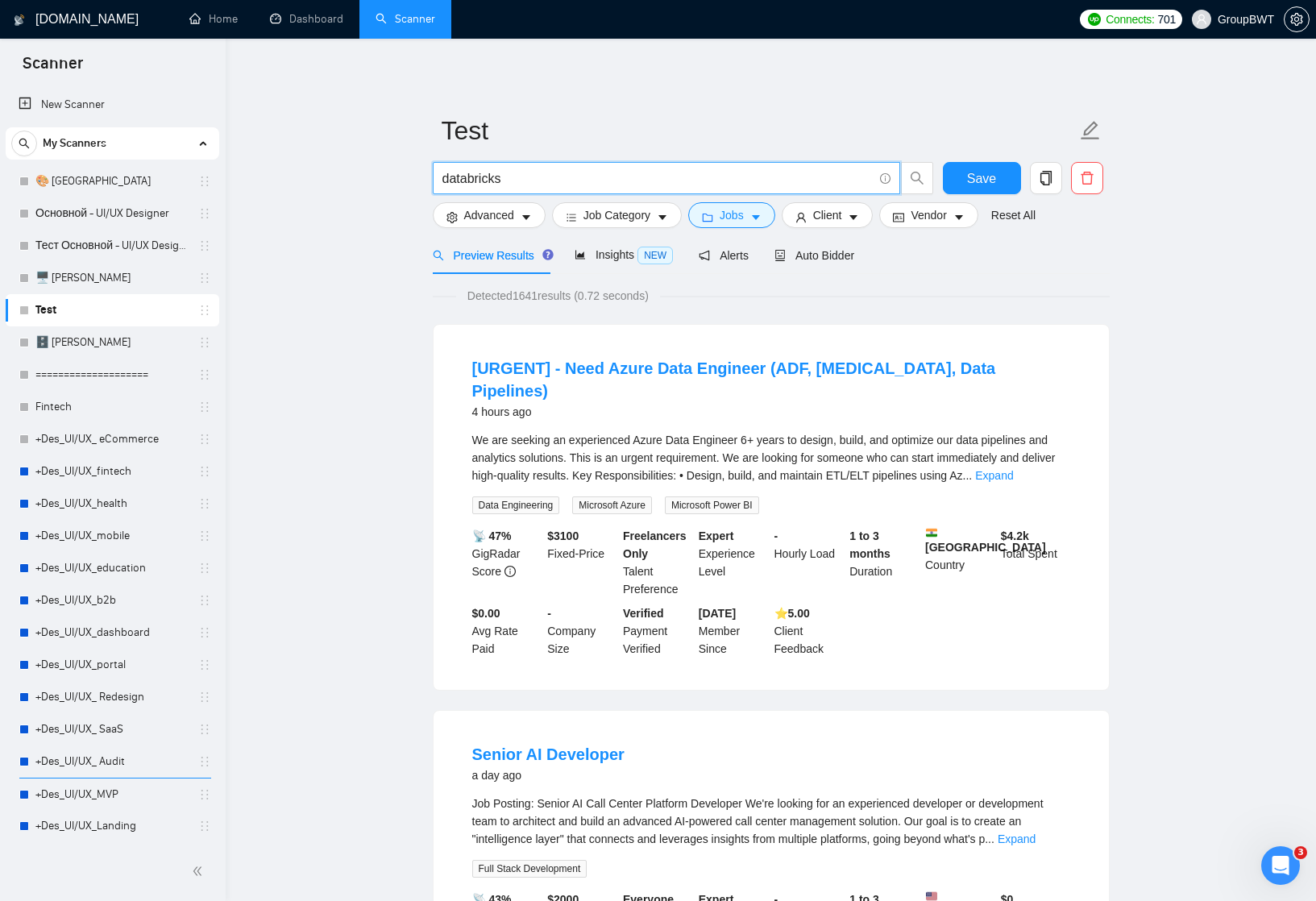
click at [499, 184] on input "databricks" at bounding box center [658, 178] width 430 height 21
paste input "Data Integration"
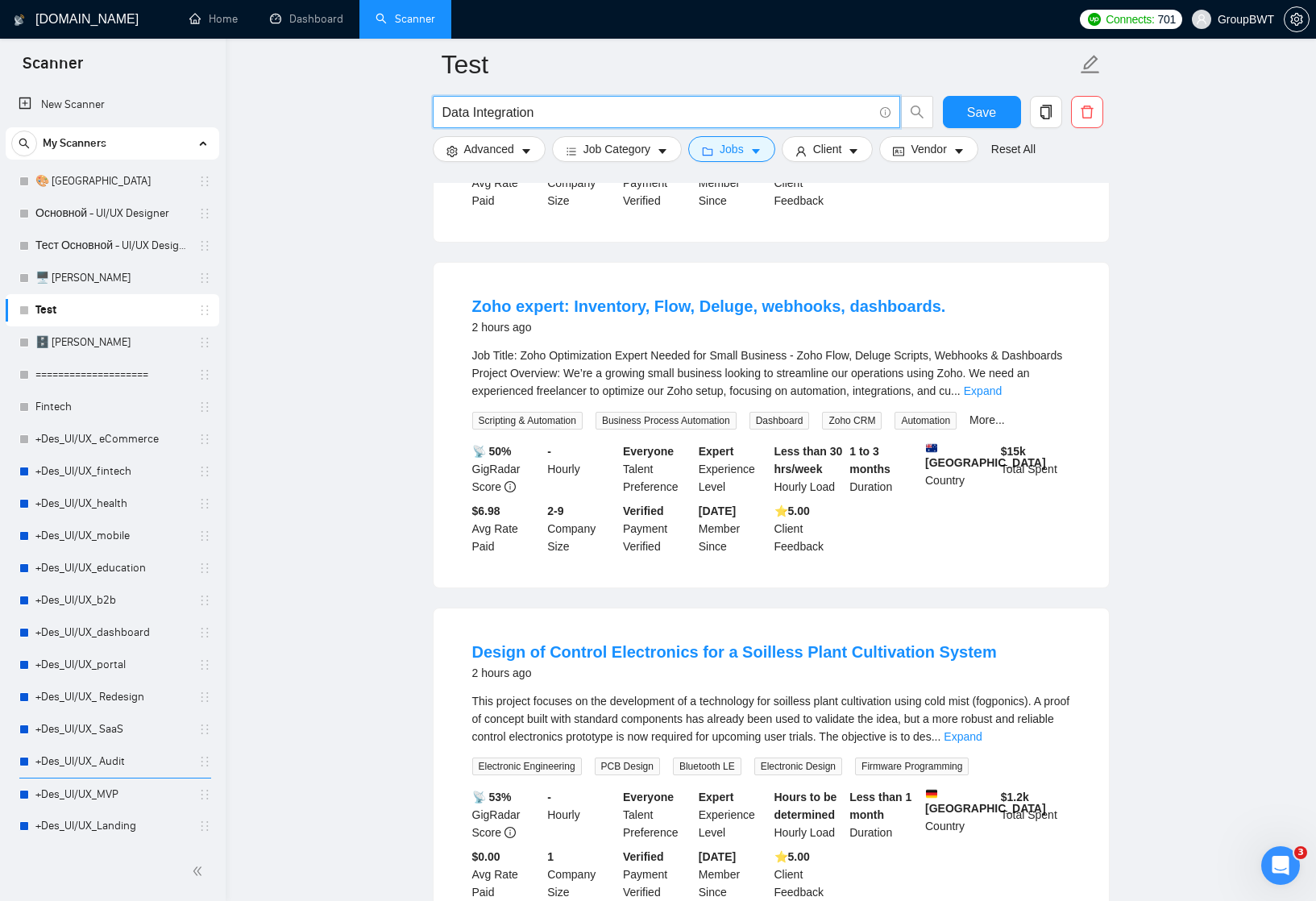
scroll to position [1524, 0]
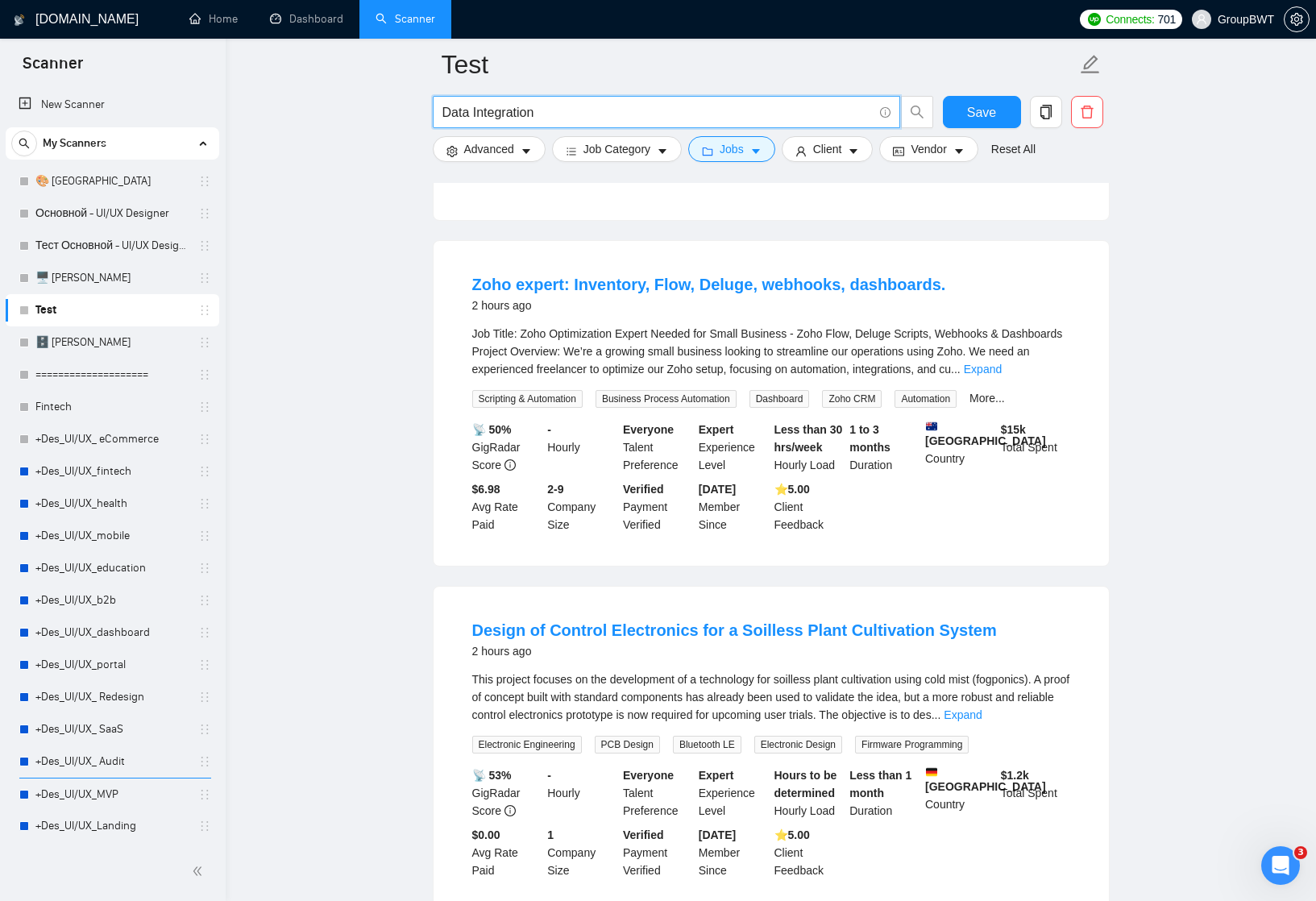
click at [570, 113] on input "Data Integration" at bounding box center [658, 113] width 430 height 21
paste input "Engineer"
type input "Data Engineer"
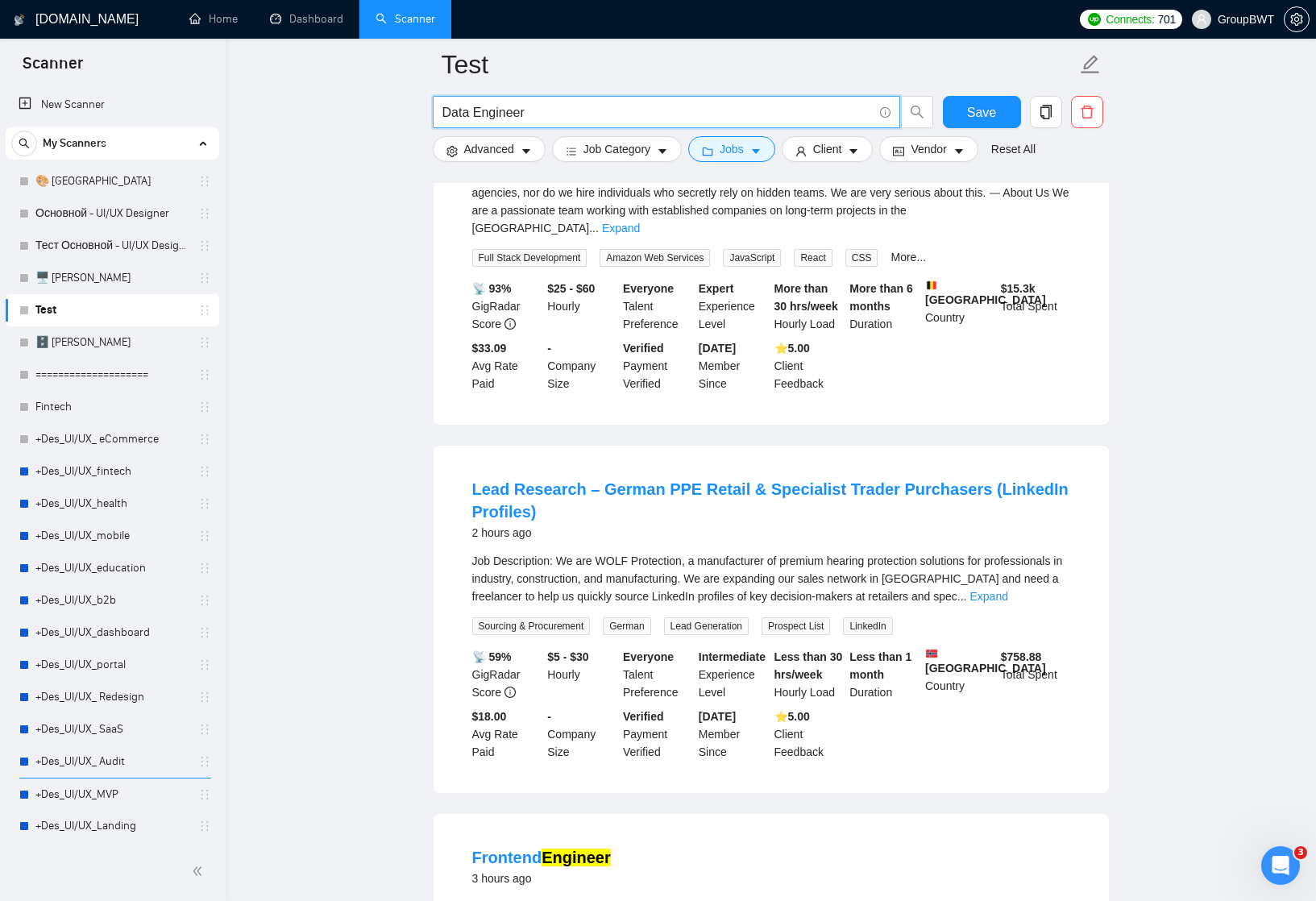
scroll to position [656, 0]
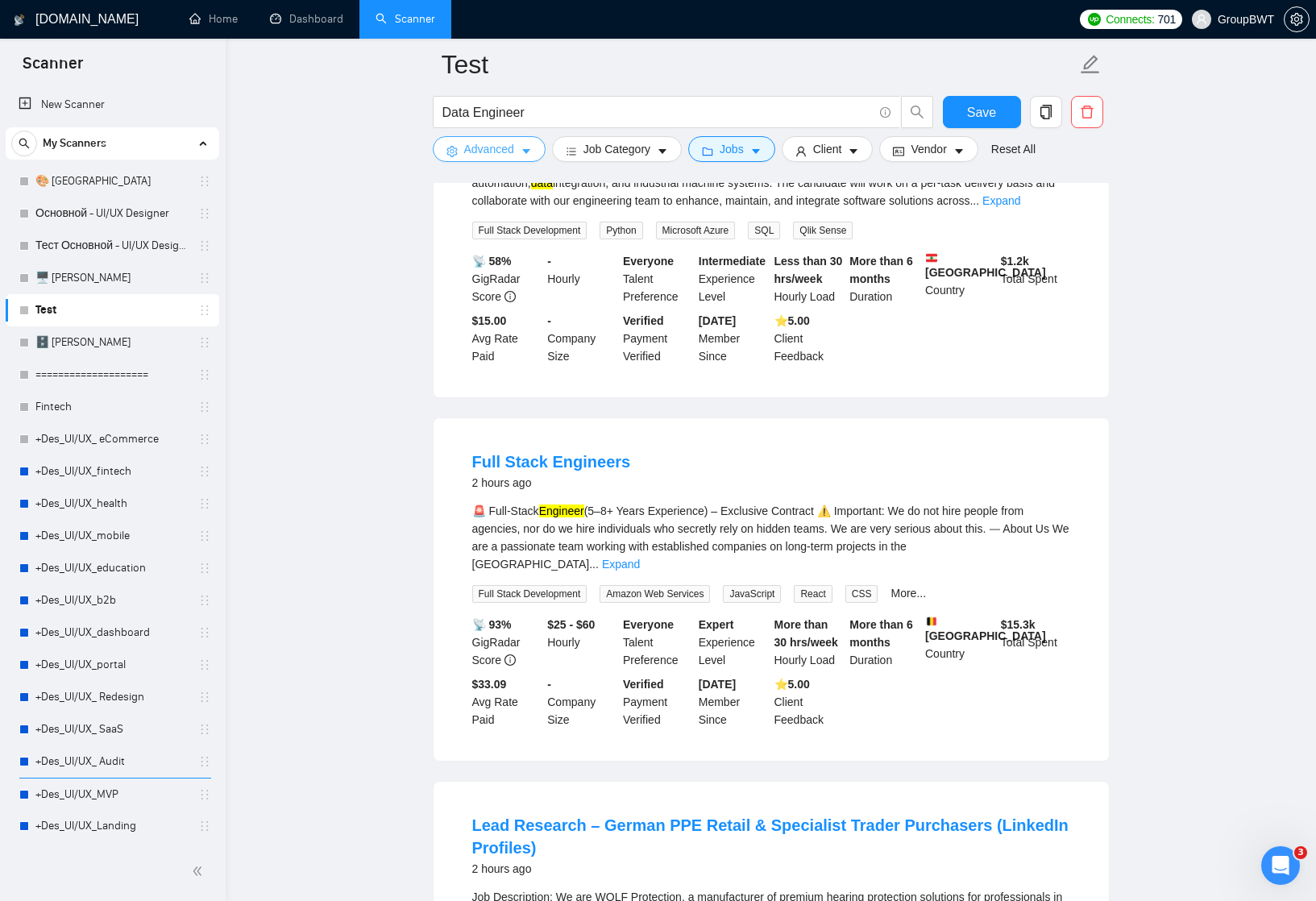
click at [506, 148] on span "Advanced" at bounding box center [489, 149] width 50 height 18
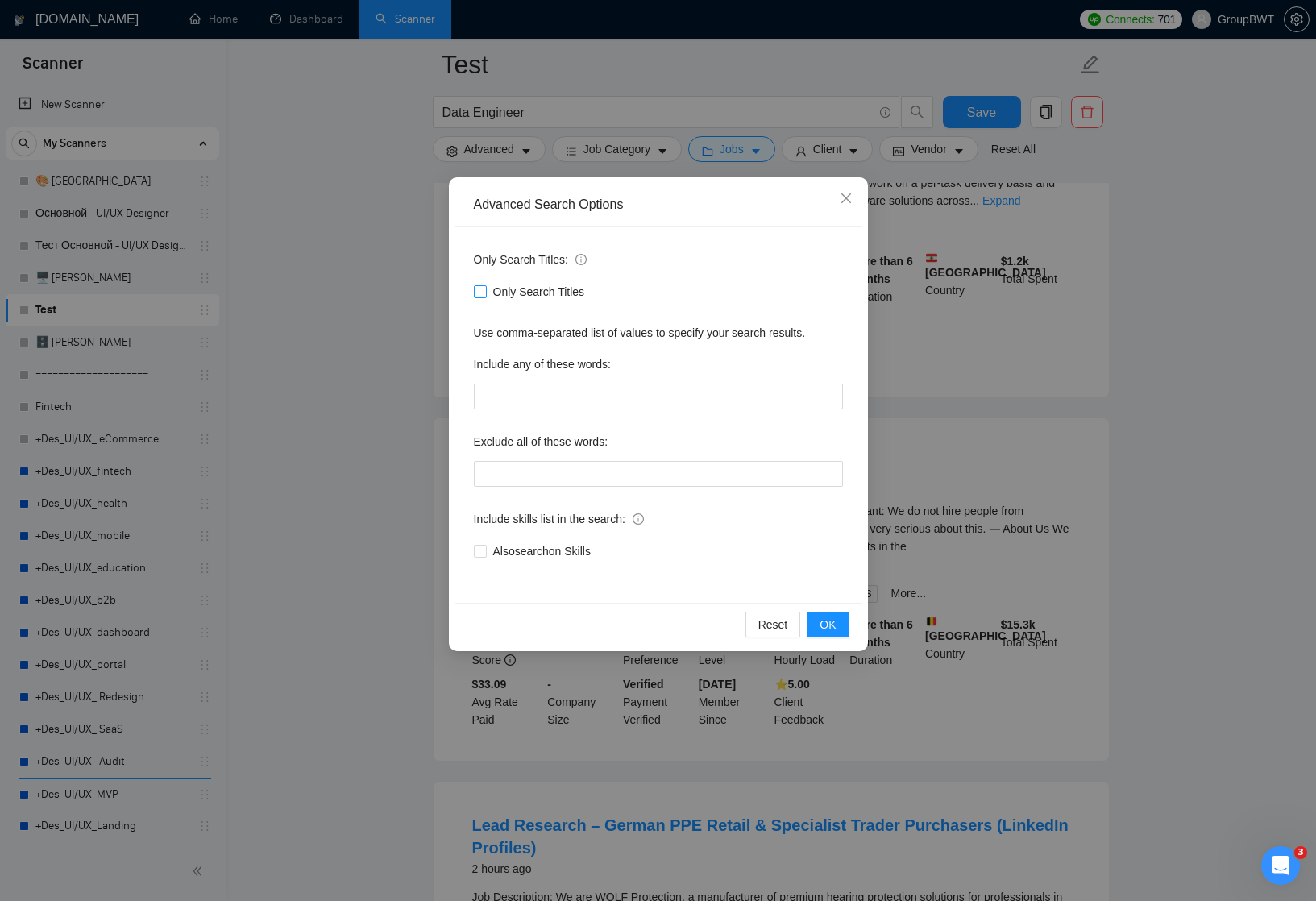
click at [509, 291] on span "Only Search Titles" at bounding box center [540, 292] width 105 height 18
click at [485, 291] on input "Only Search Titles" at bounding box center [480, 291] width 12 height 11
checkbox input "true"
click at [830, 624] on span "OK" at bounding box center [828, 625] width 16 height 18
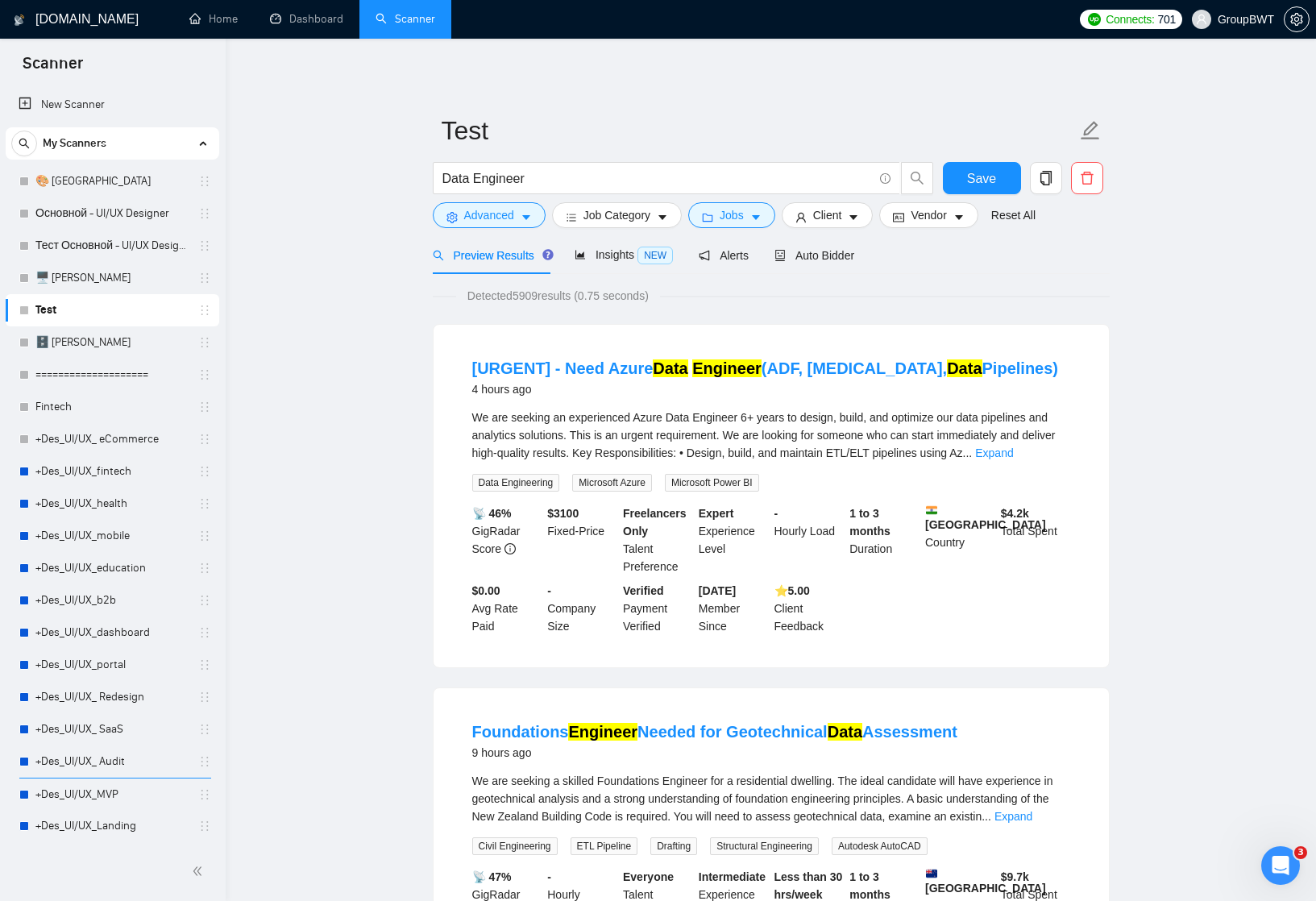
scroll to position [0, 0]
click at [534, 178] on input "Data Engineer" at bounding box center [658, 178] width 430 height 21
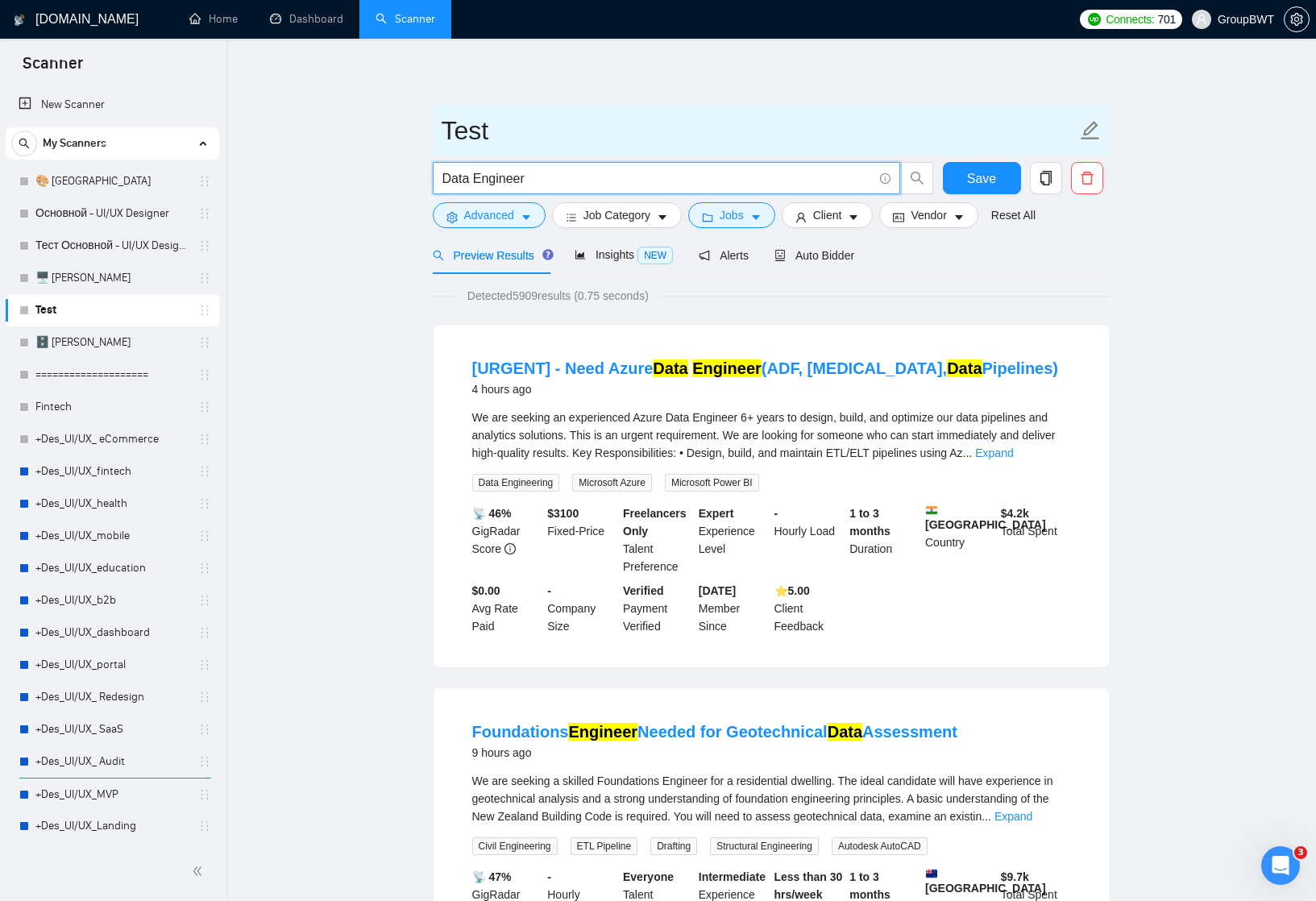
click at [488, 117] on input "Test" at bounding box center [759, 130] width 635 height 40
paste input "Data Engineer"
type input "Data Engineer"
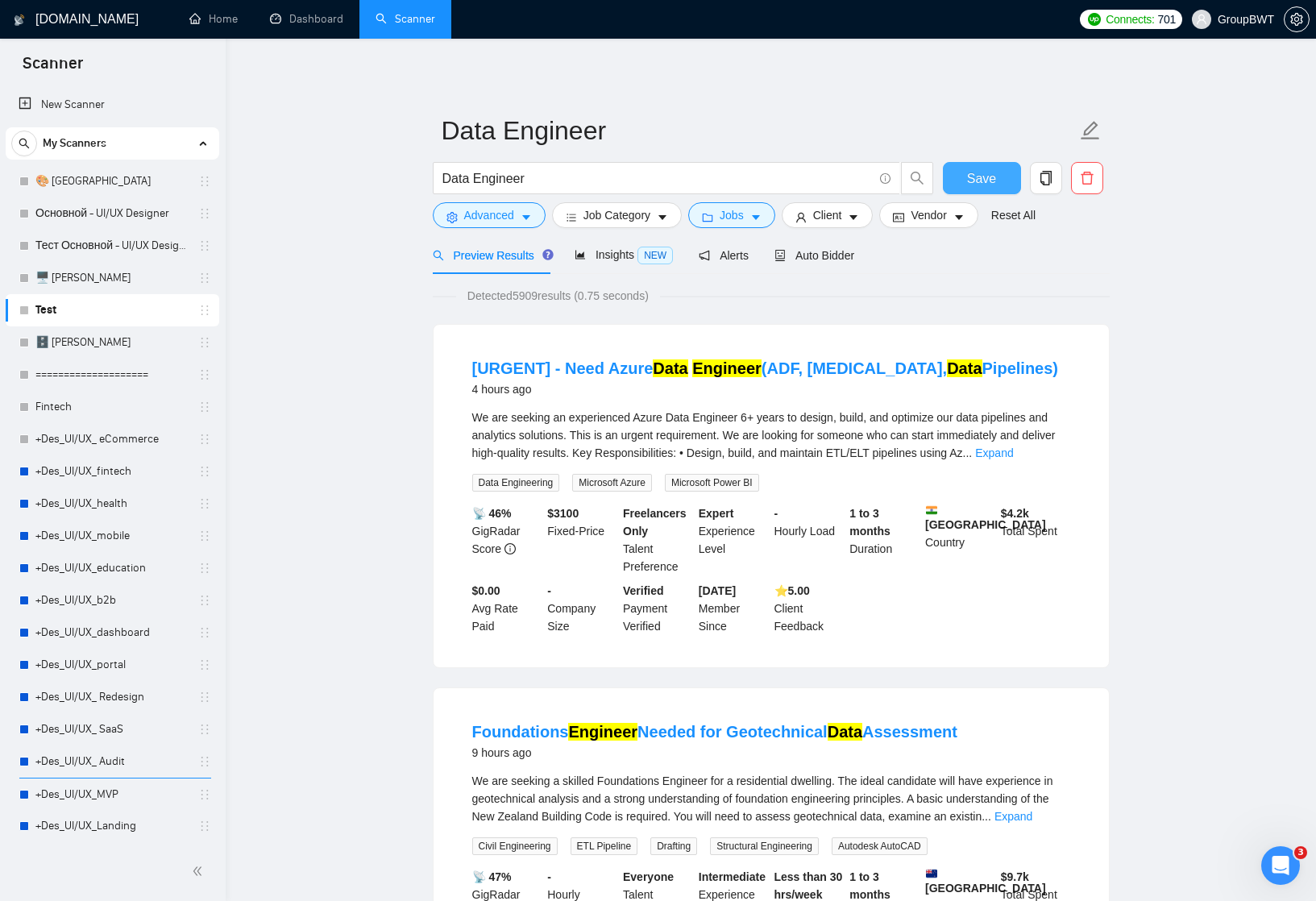
click at [983, 179] on span "Save" at bounding box center [981, 178] width 29 height 21
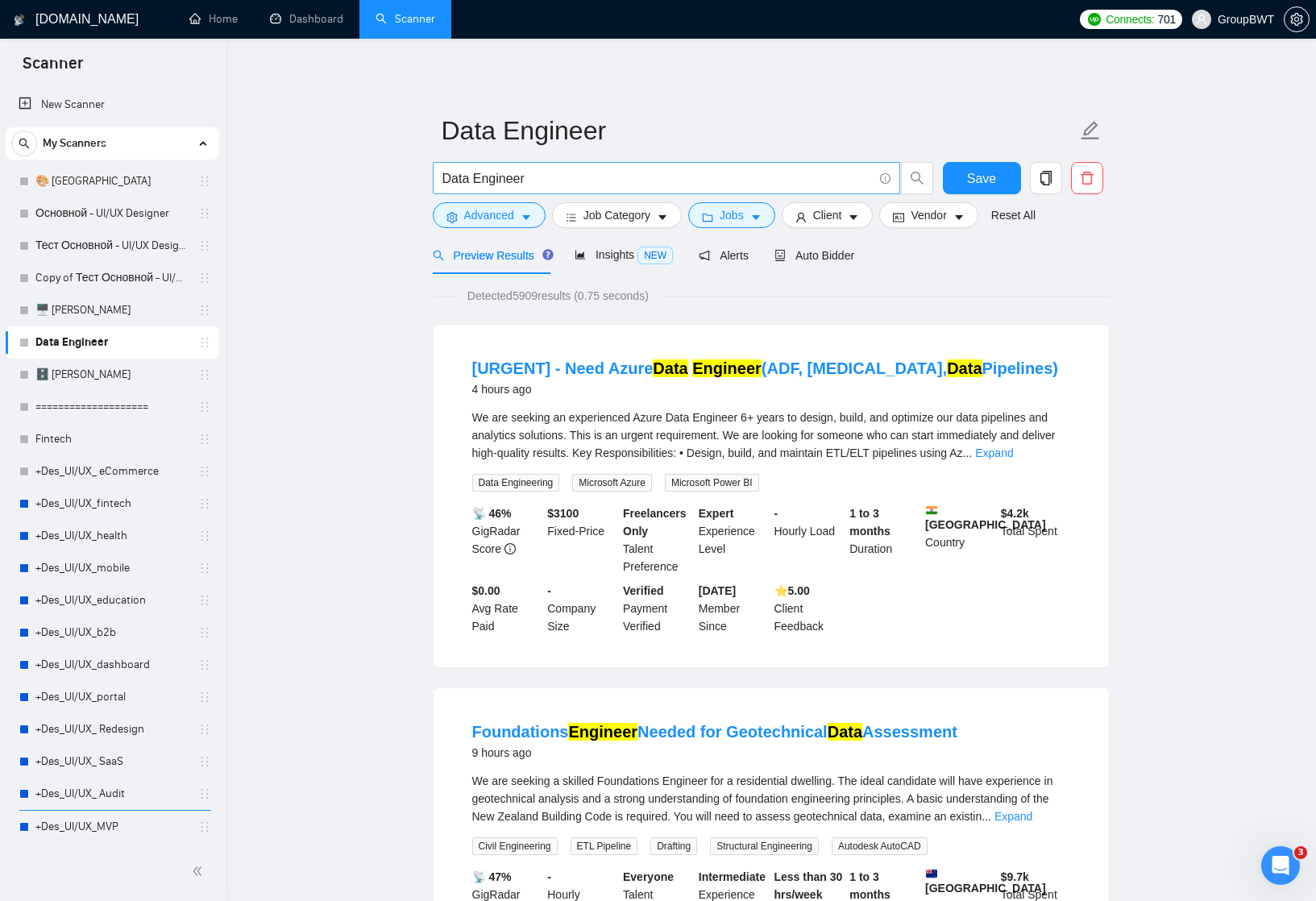
click at [551, 179] on input "Data Engineer" at bounding box center [658, 178] width 430 height 21
paste input "ETL"
type input "ETL"
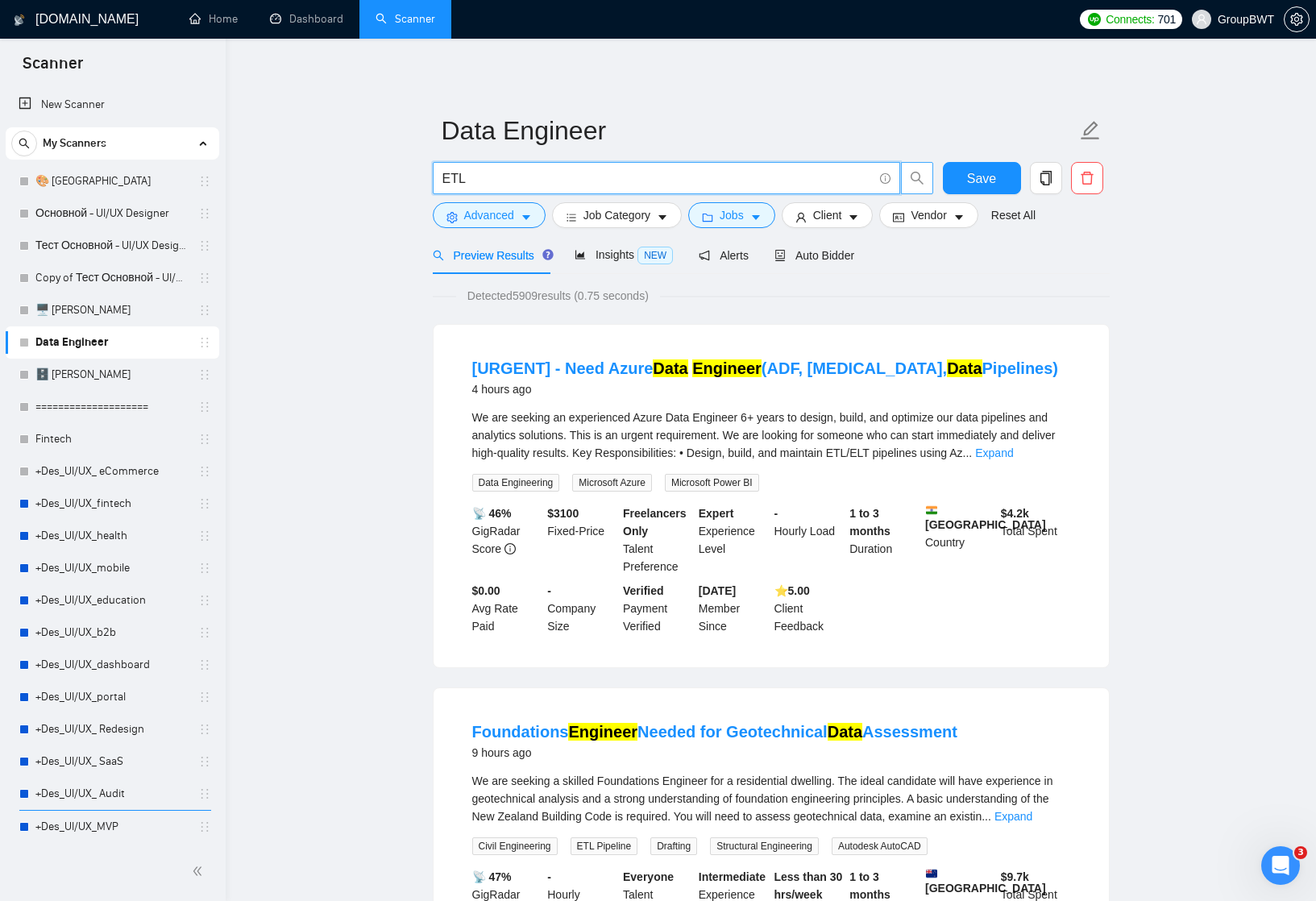
click at [918, 176] on icon "search" at bounding box center [918, 178] width 15 height 15
click at [826, 180] on input "ETL" at bounding box center [658, 178] width 430 height 21
click at [926, 181] on span "search" at bounding box center [917, 178] width 30 height 15
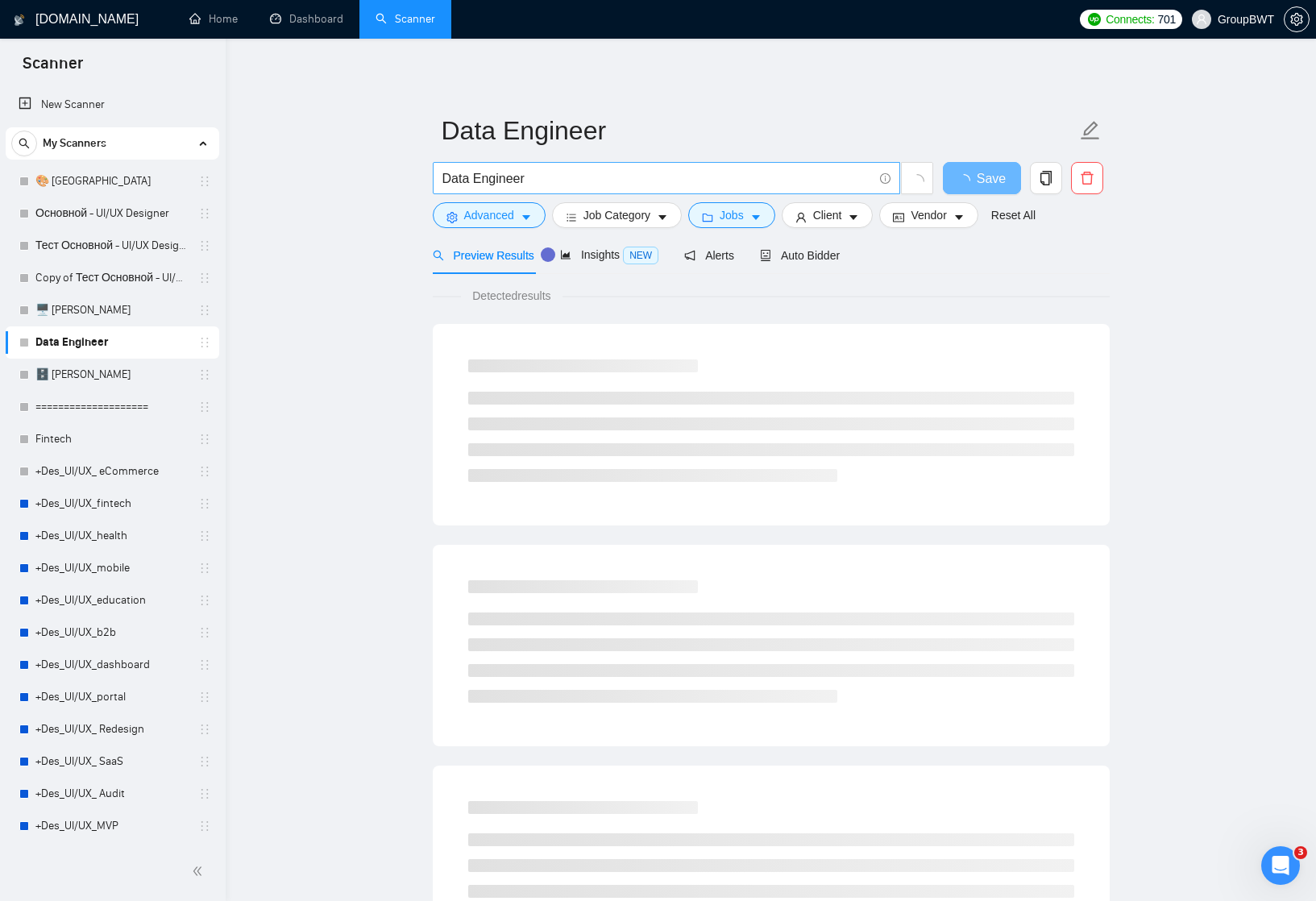
click at [557, 178] on input "Data Engineer" at bounding box center [658, 178] width 430 height 21
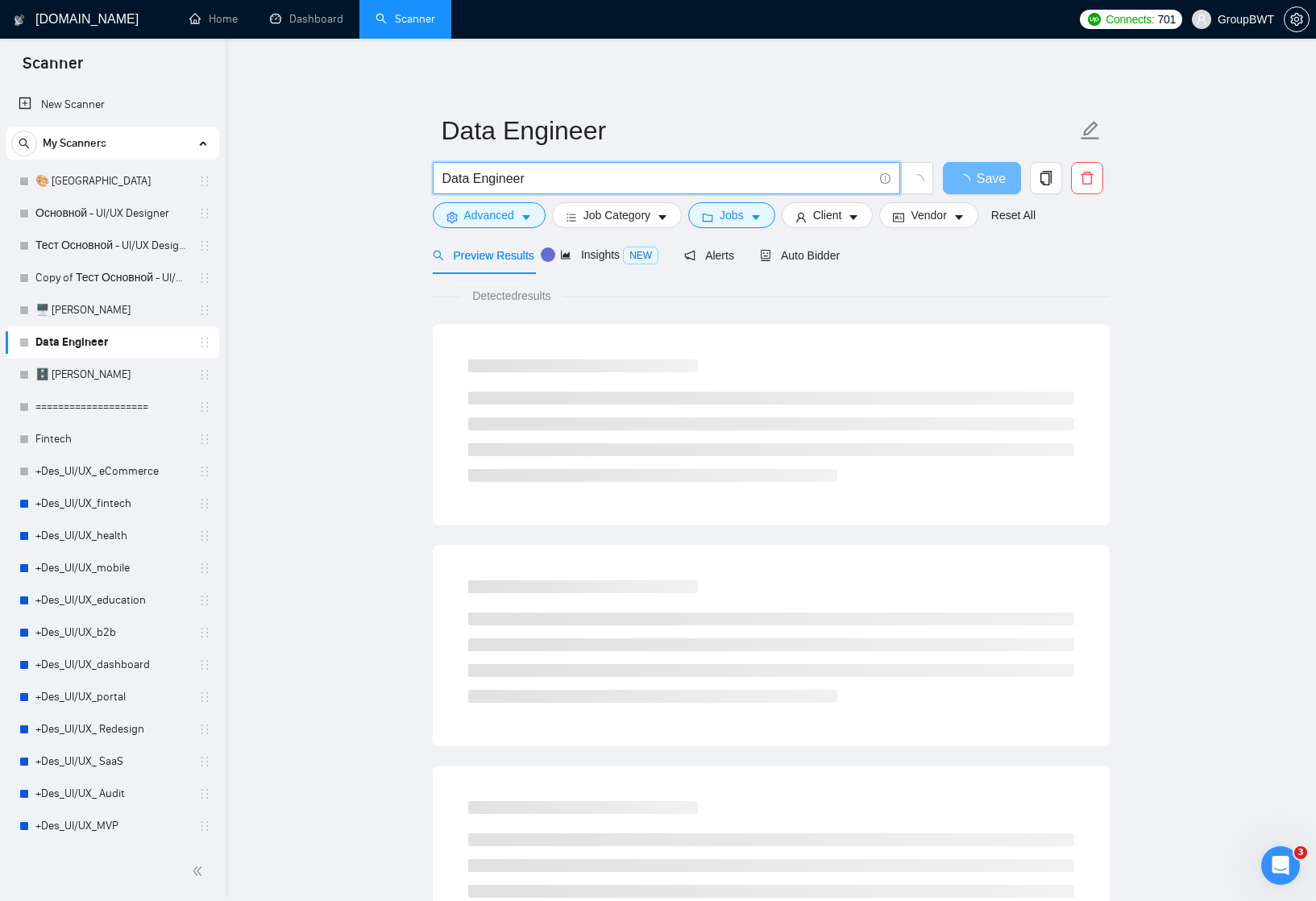
paste input "ETL"
type input "ETL"
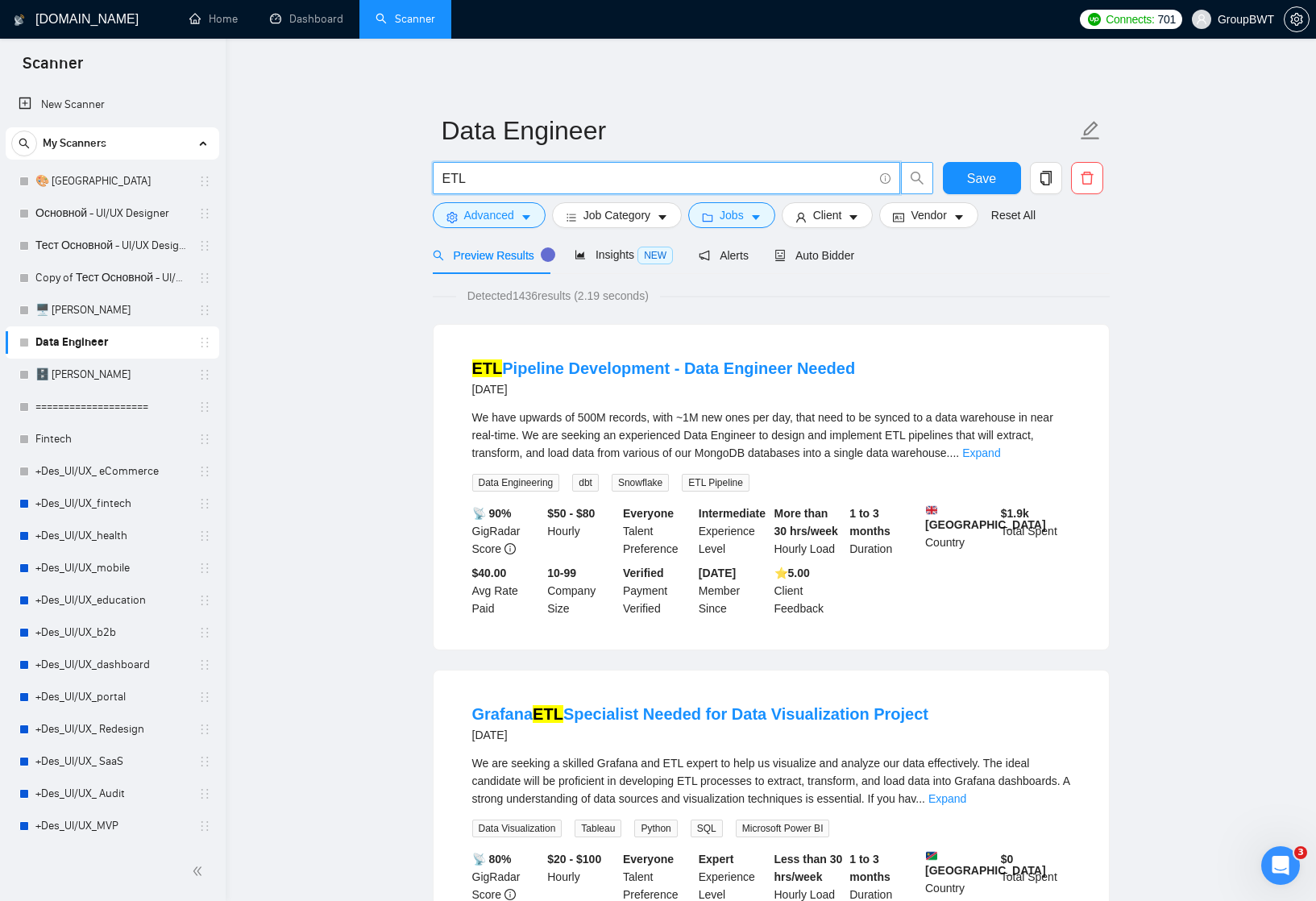
click at [455, 177] on input "ETL" at bounding box center [658, 178] width 430 height 21
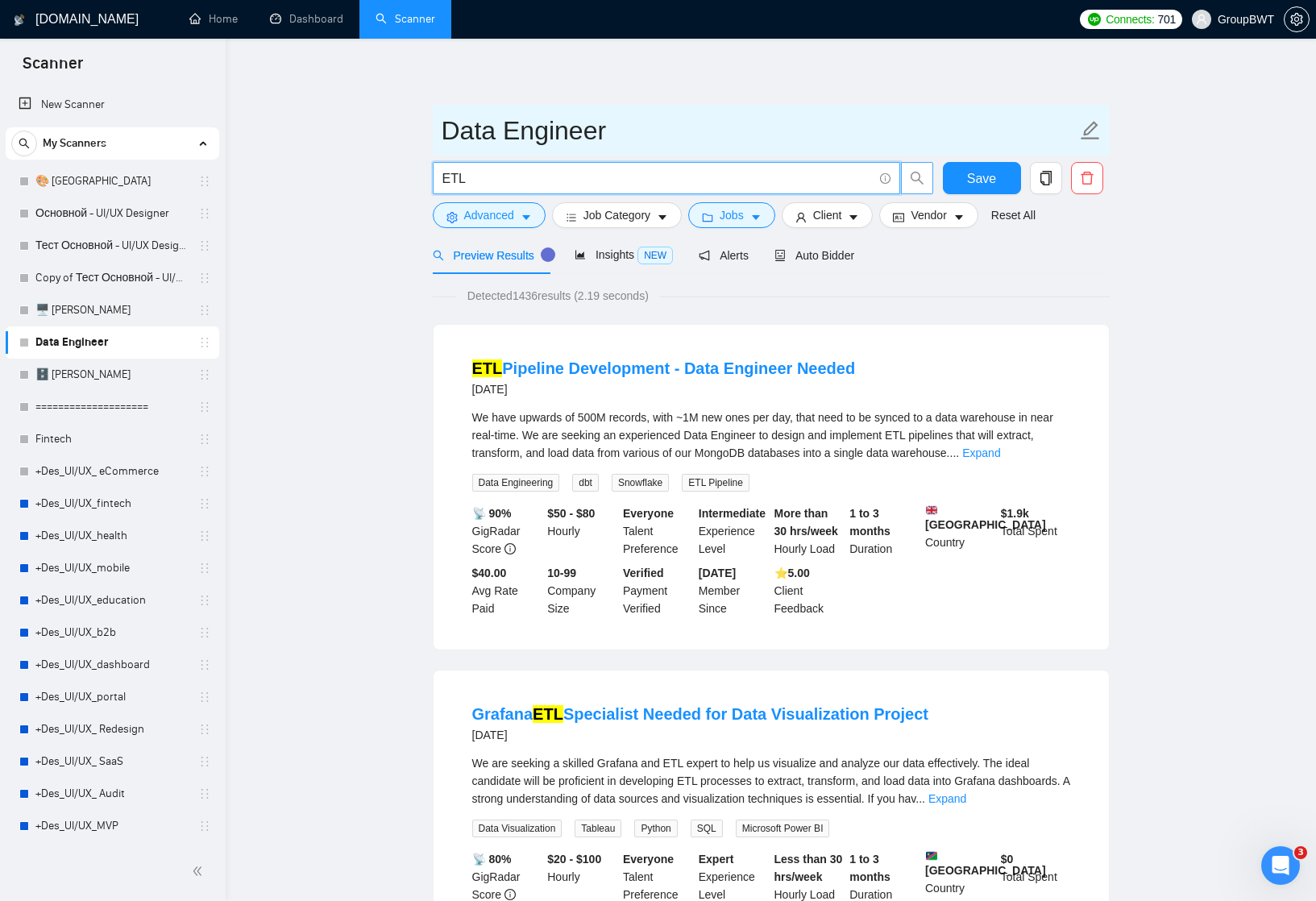
click at [491, 126] on input "Data Engineer" at bounding box center [759, 130] width 635 height 40
paste input "ETL"
type input "ETL"
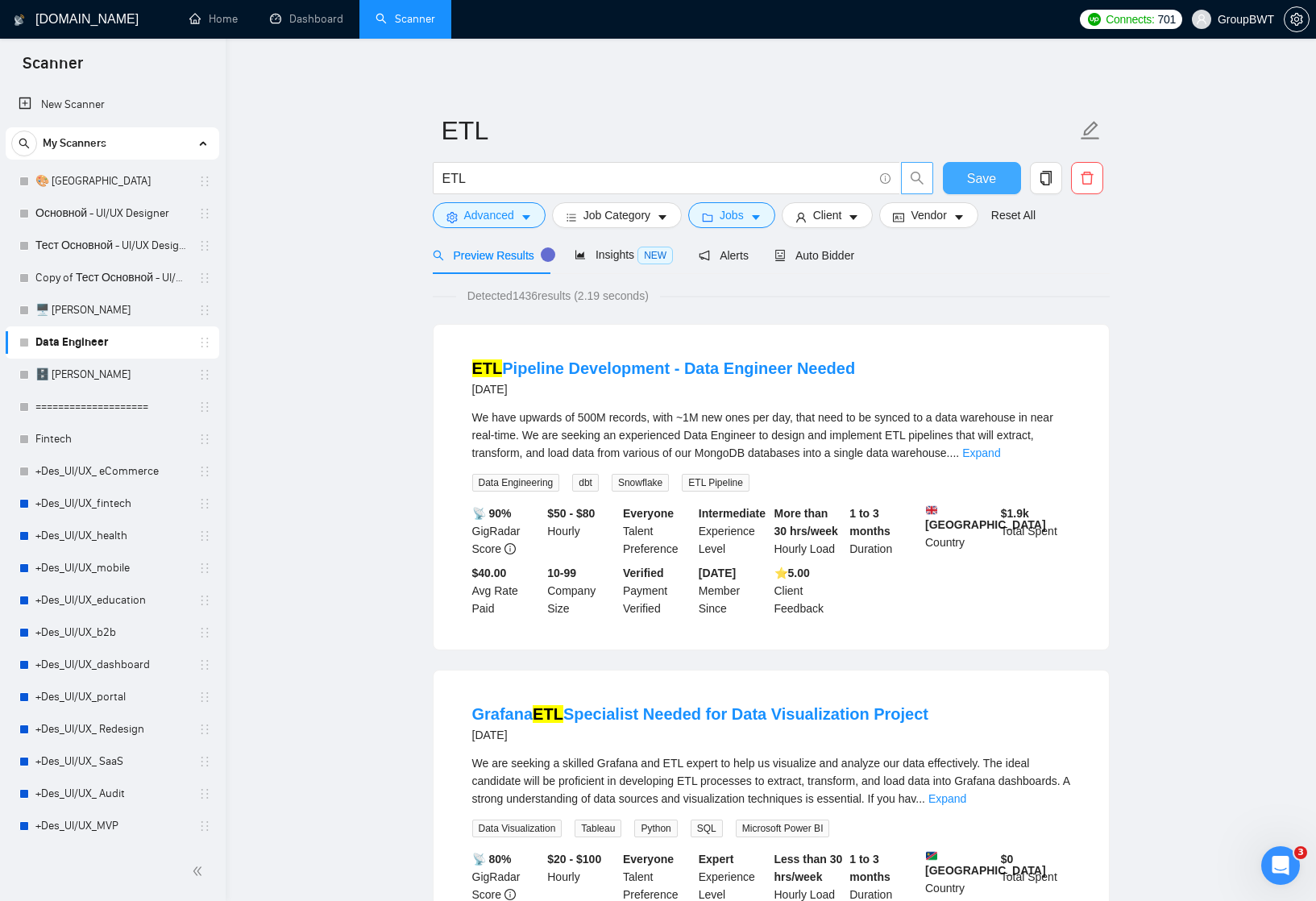
click at [985, 179] on span "Save" at bounding box center [981, 178] width 29 height 21
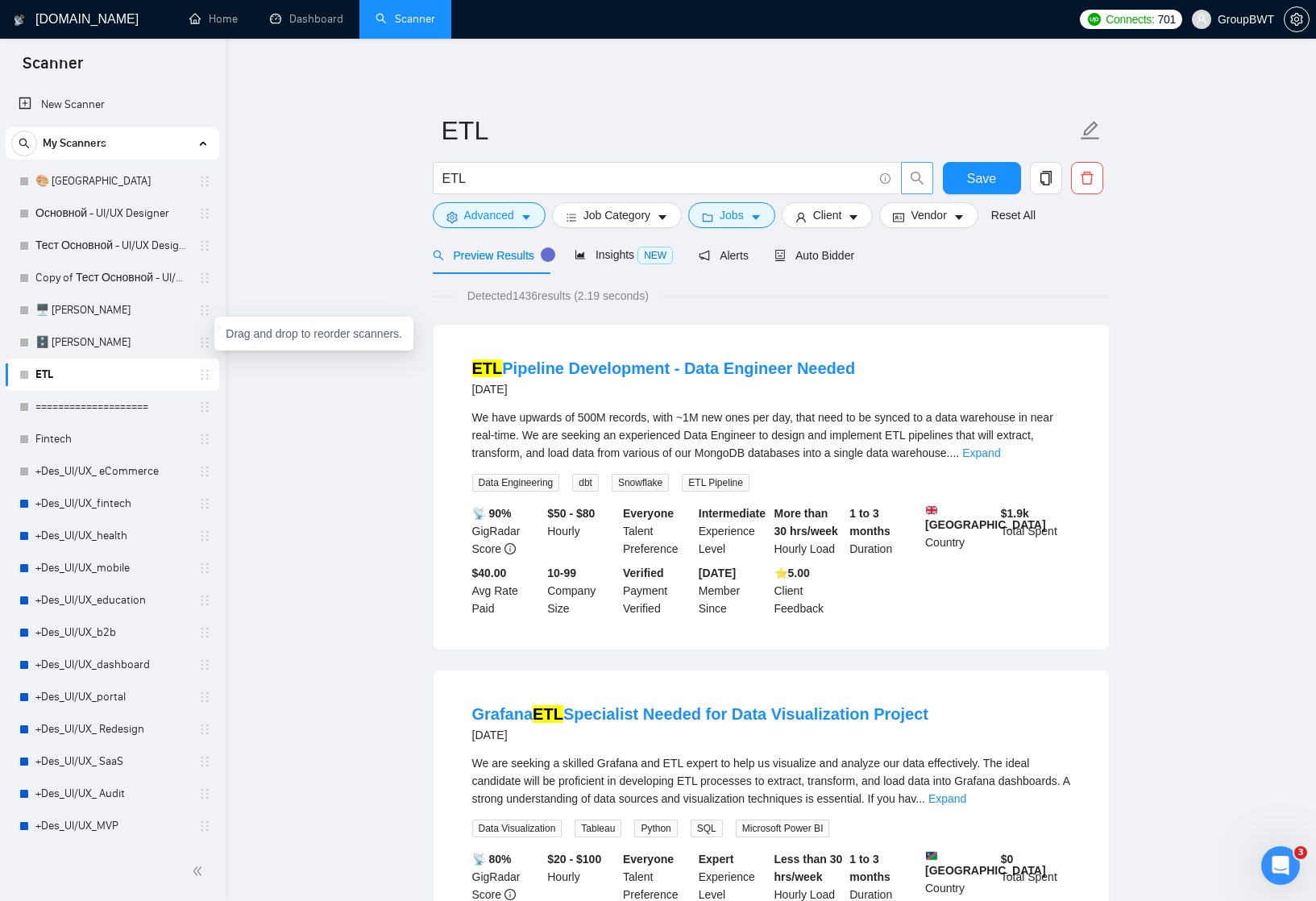
click at [827, 259] on span "Auto Bidder" at bounding box center [814, 255] width 80 height 13
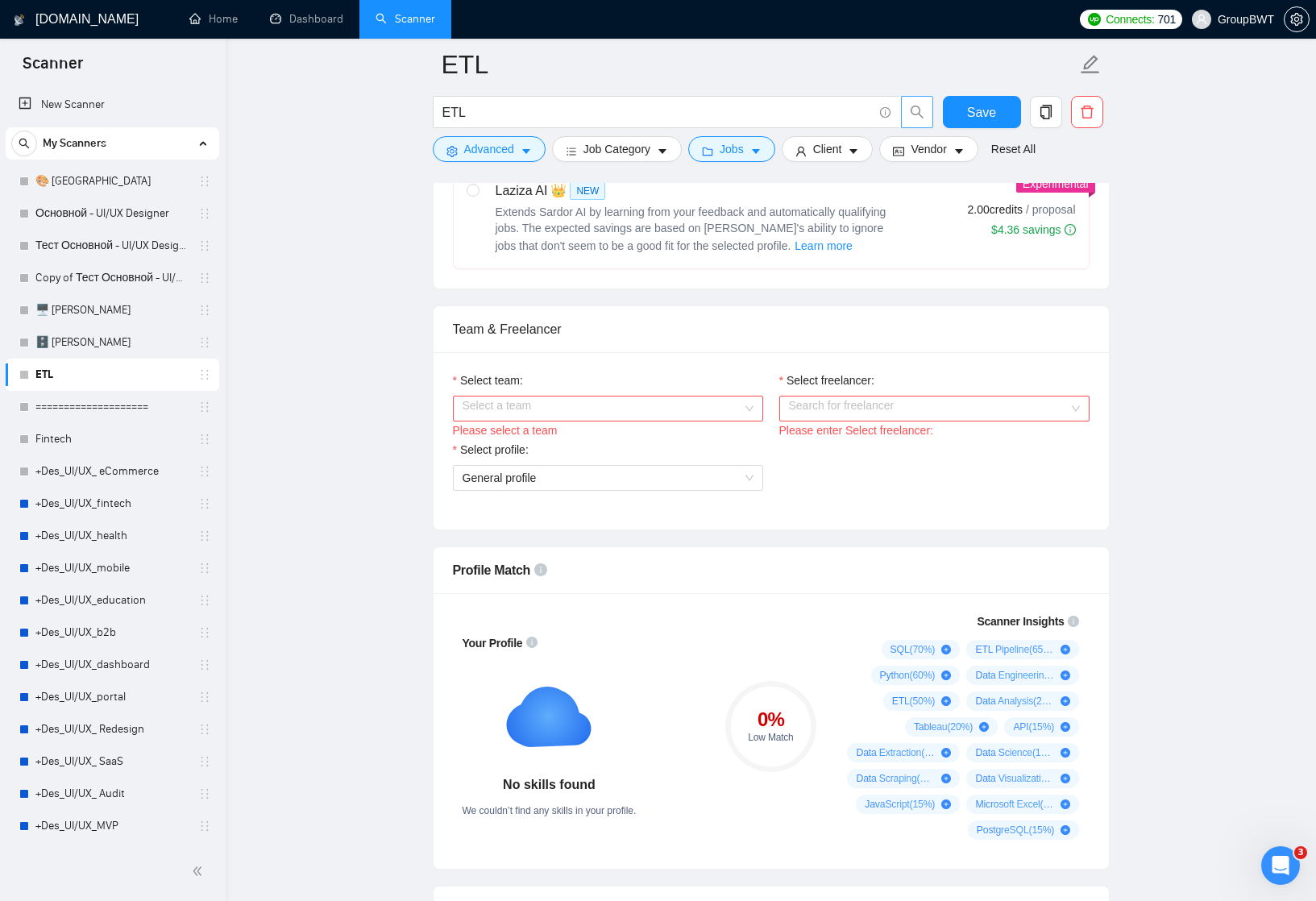
scroll to position [667, 0]
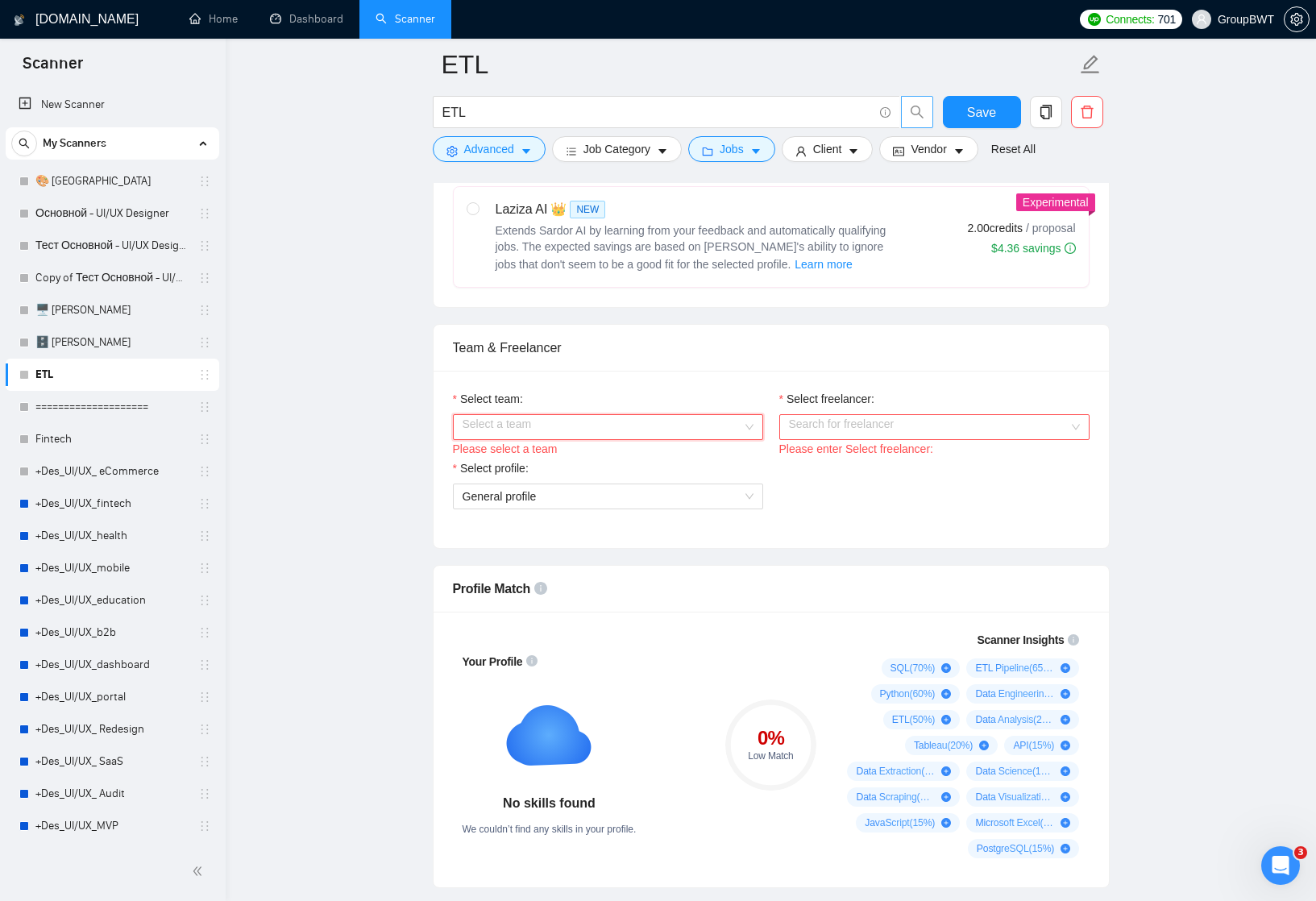
click at [748, 424] on div "Select a team" at bounding box center [608, 426] width 311 height 25
click at [711, 453] on div "BWT Team Data" at bounding box center [607, 458] width 291 height 18
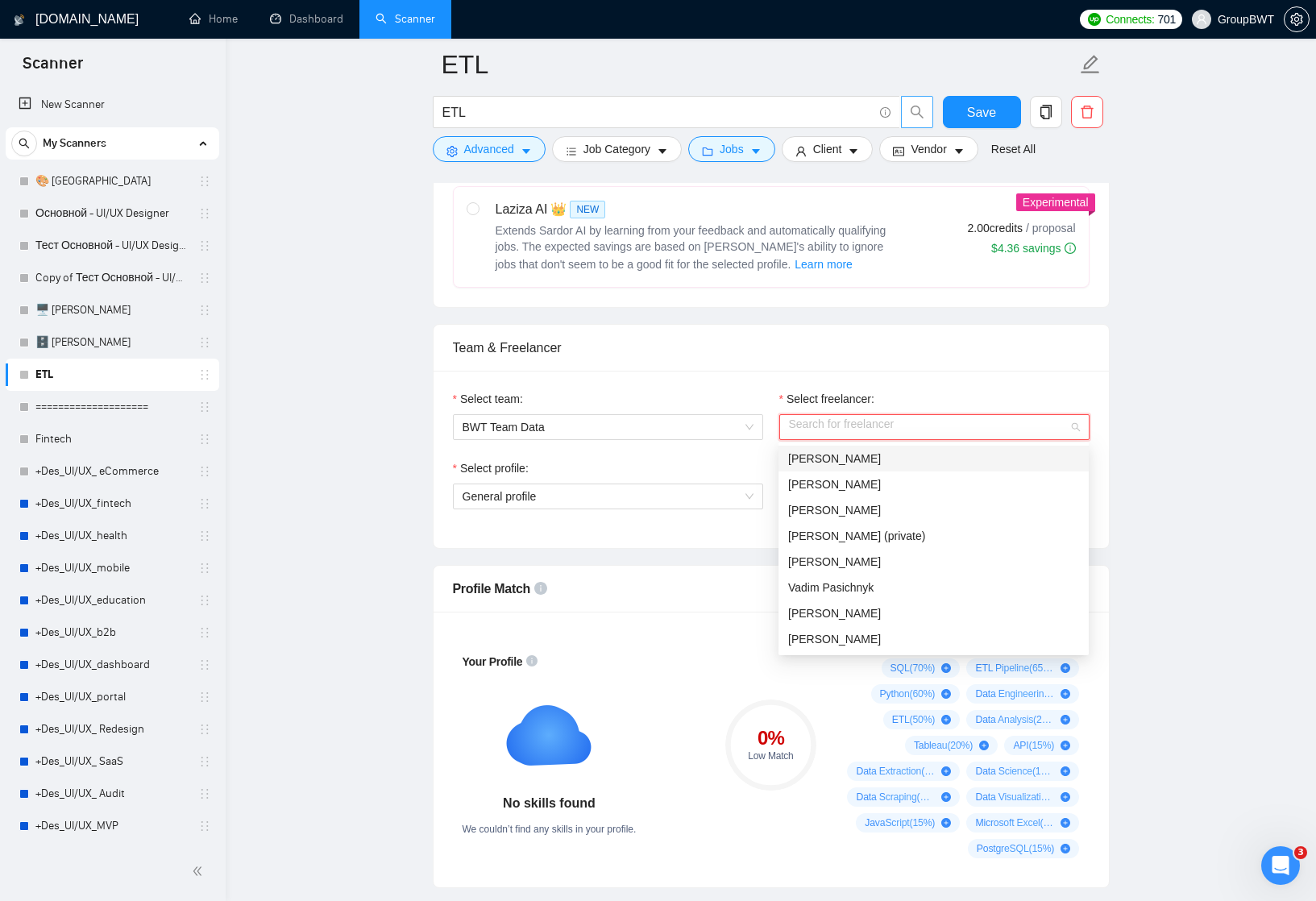
click at [836, 425] on input "Select freelancer:" at bounding box center [928, 426] width 279 height 24
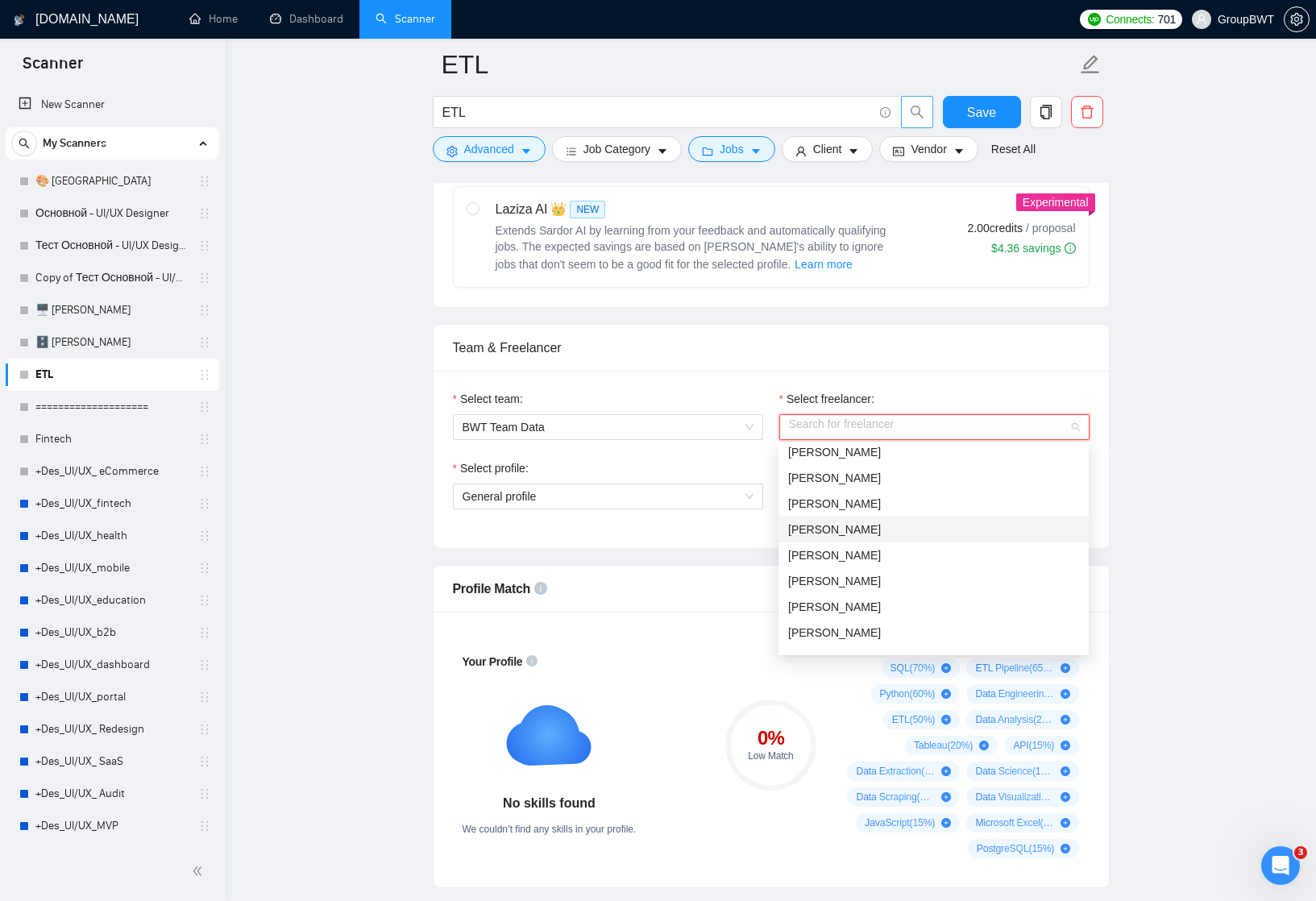
scroll to position [283, 0]
click at [839, 592] on span "Oleg Boyko" at bounding box center [834, 587] width 93 height 13
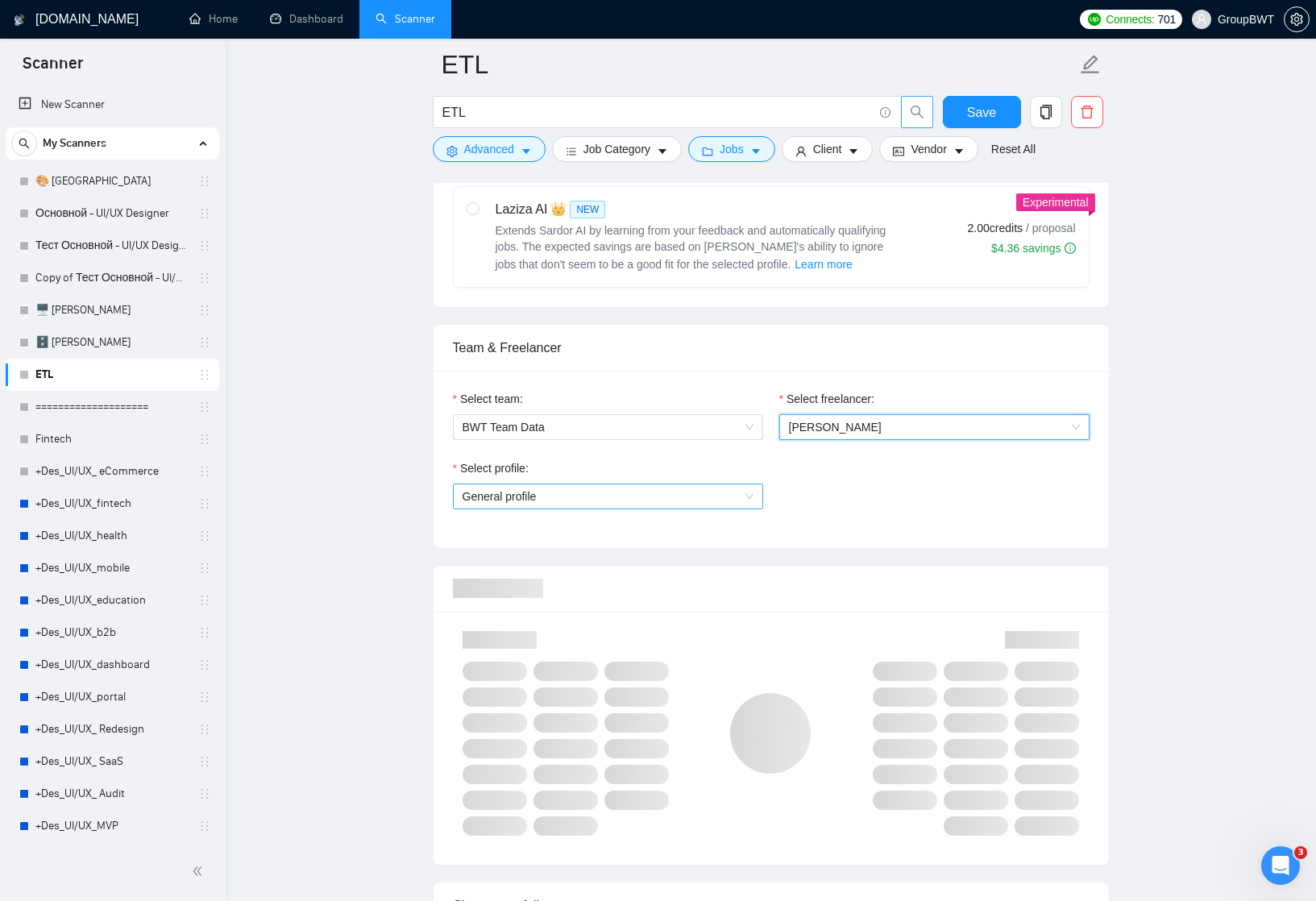
click at [753, 501] on div "General profile" at bounding box center [608, 496] width 311 height 25
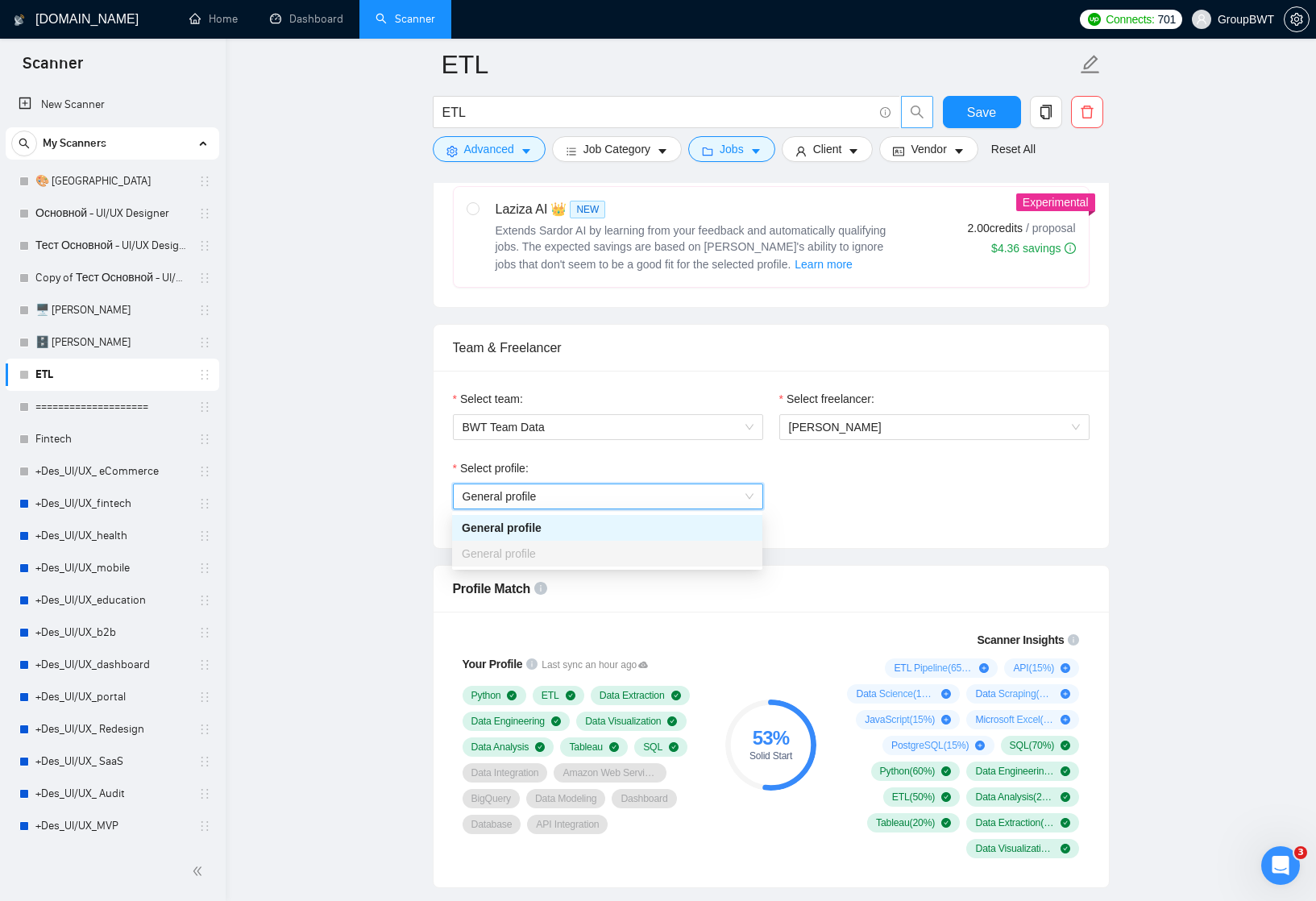
click at [775, 486] on div "Select profile: General profile General profile" at bounding box center [771, 494] width 653 height 69
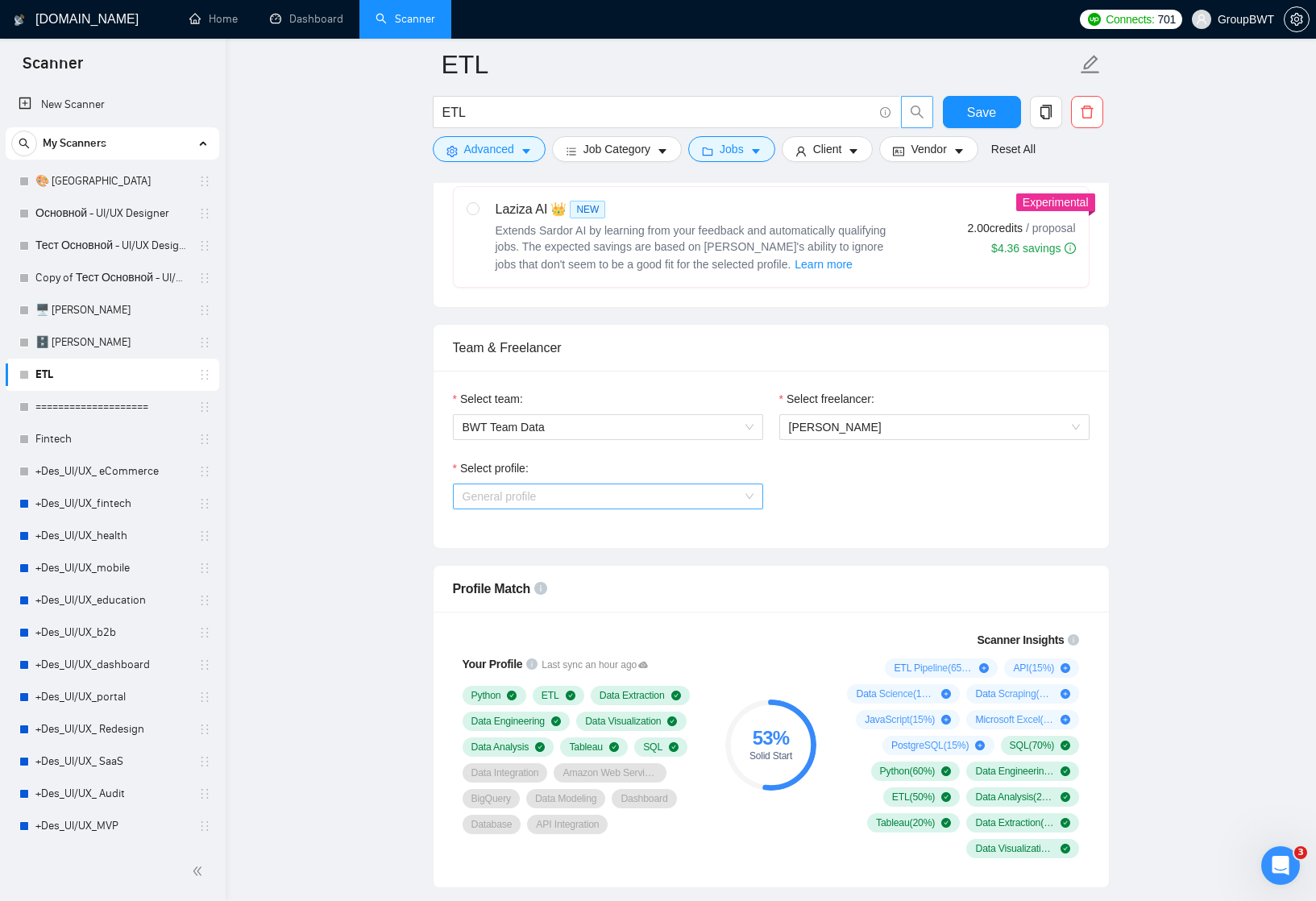
click at [745, 490] on span "General profile" at bounding box center [608, 496] width 291 height 24
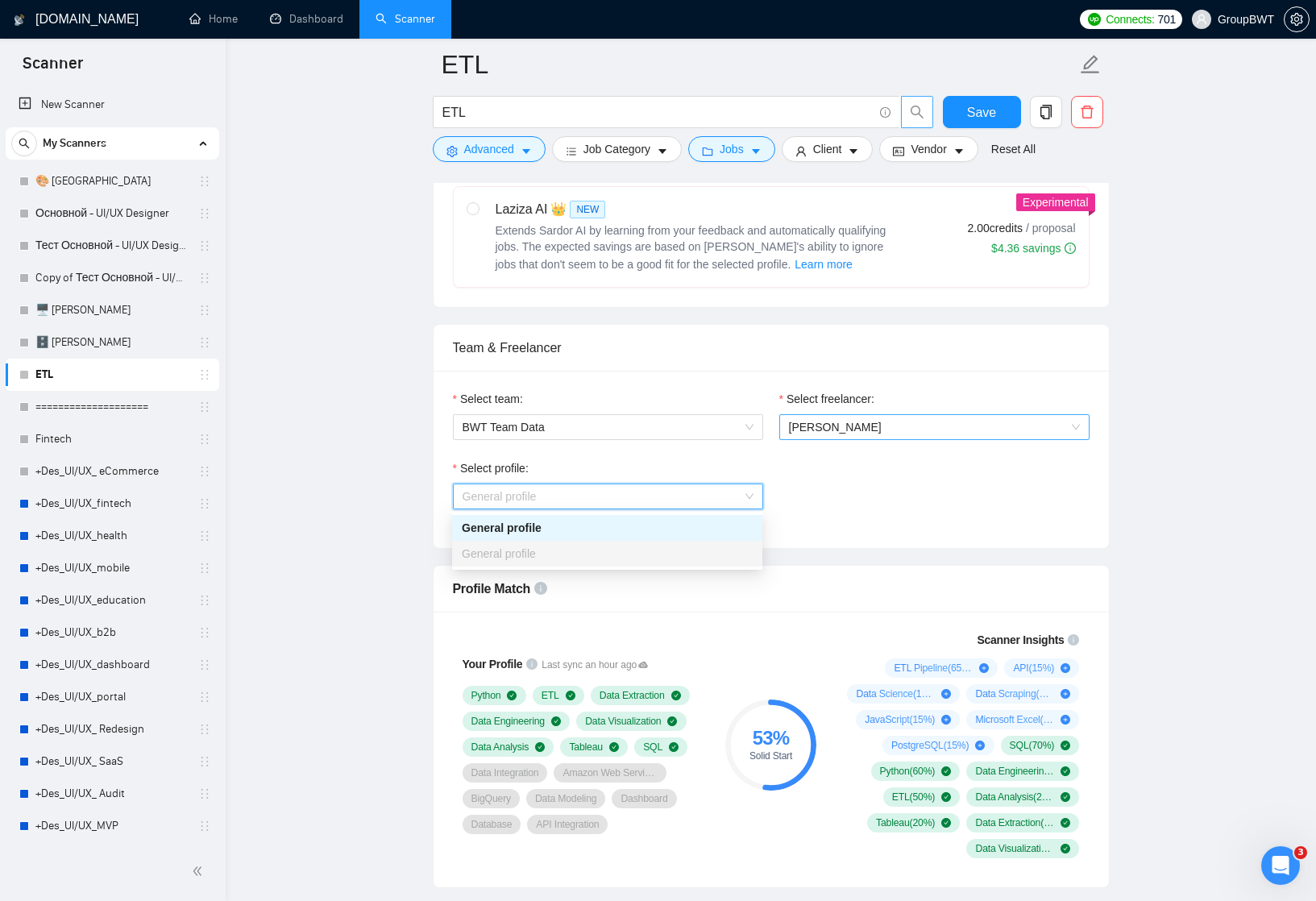
click at [817, 429] on span "Oleg Boyko" at bounding box center [835, 427] width 93 height 13
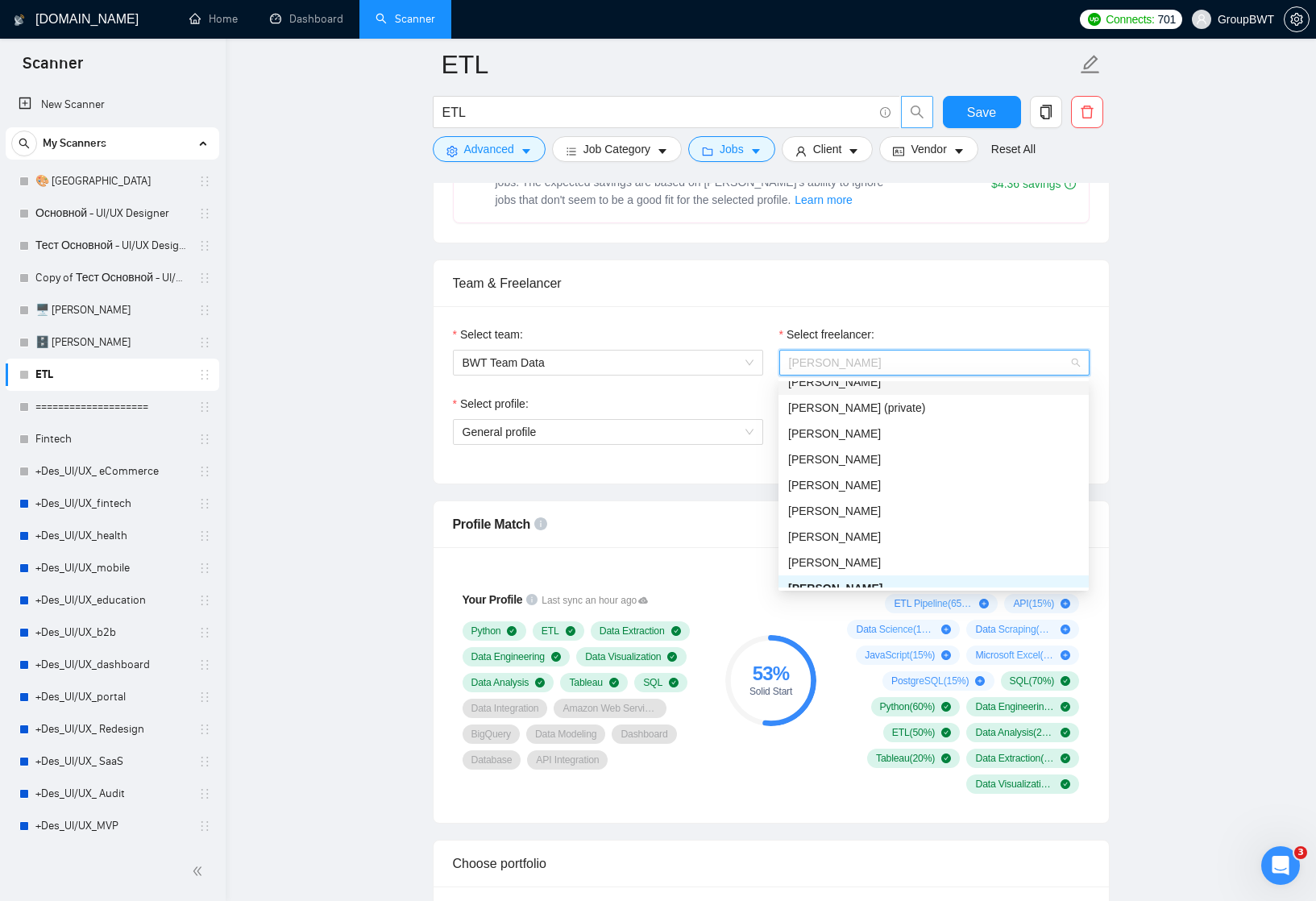
scroll to position [259, 0]
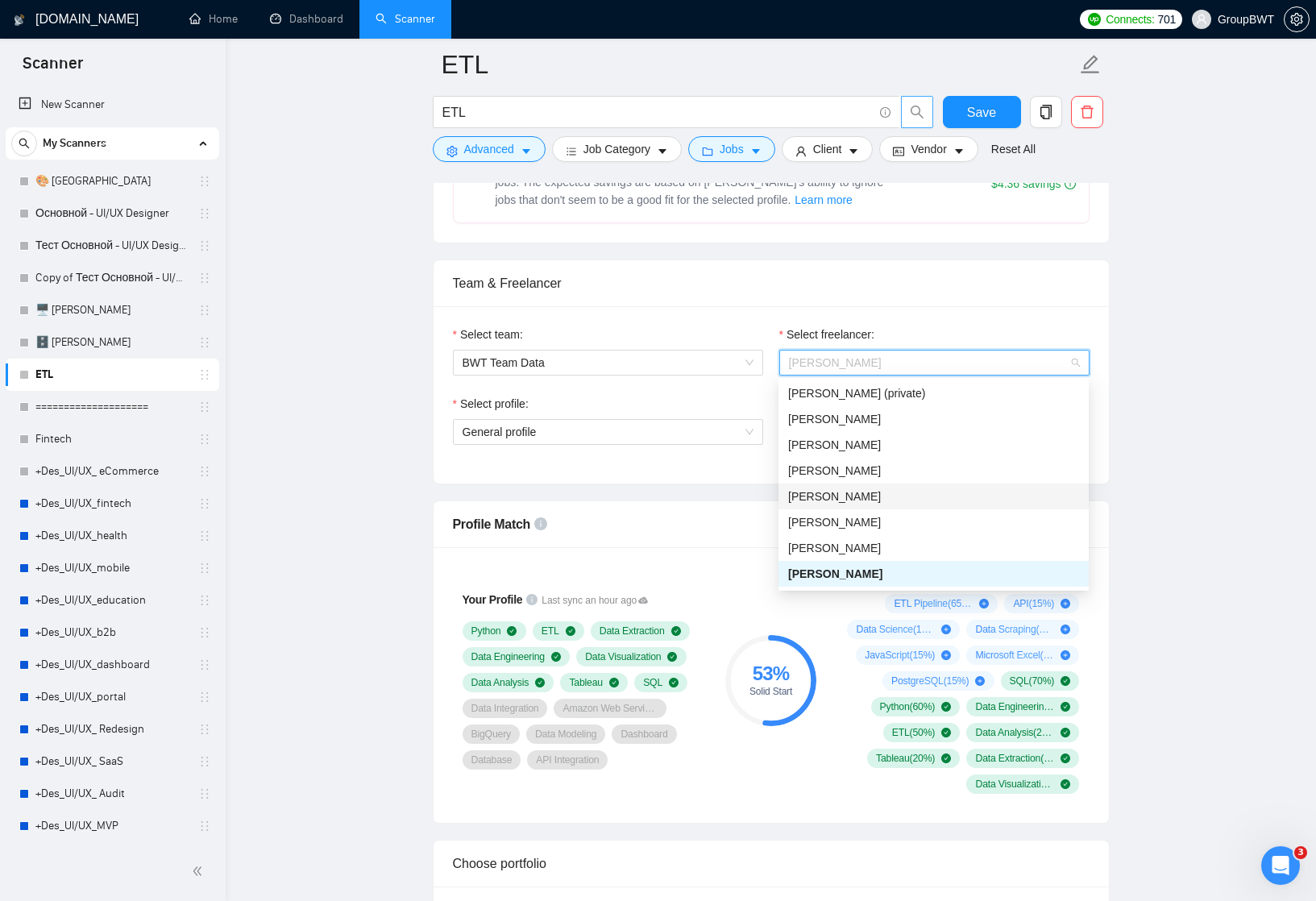
click at [846, 495] on span "[PERSON_NAME]" at bounding box center [834, 496] width 93 height 13
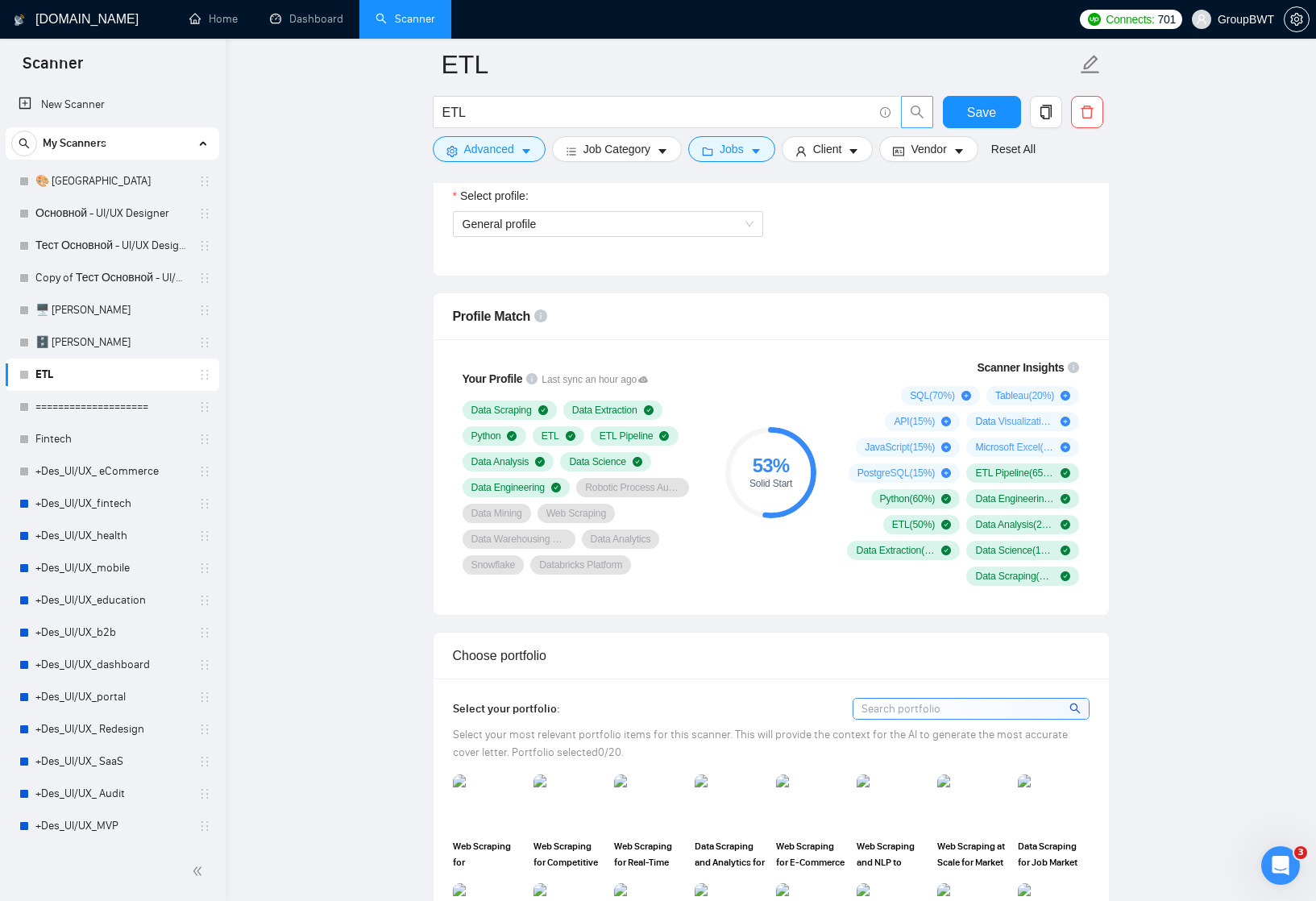
scroll to position [903, 0]
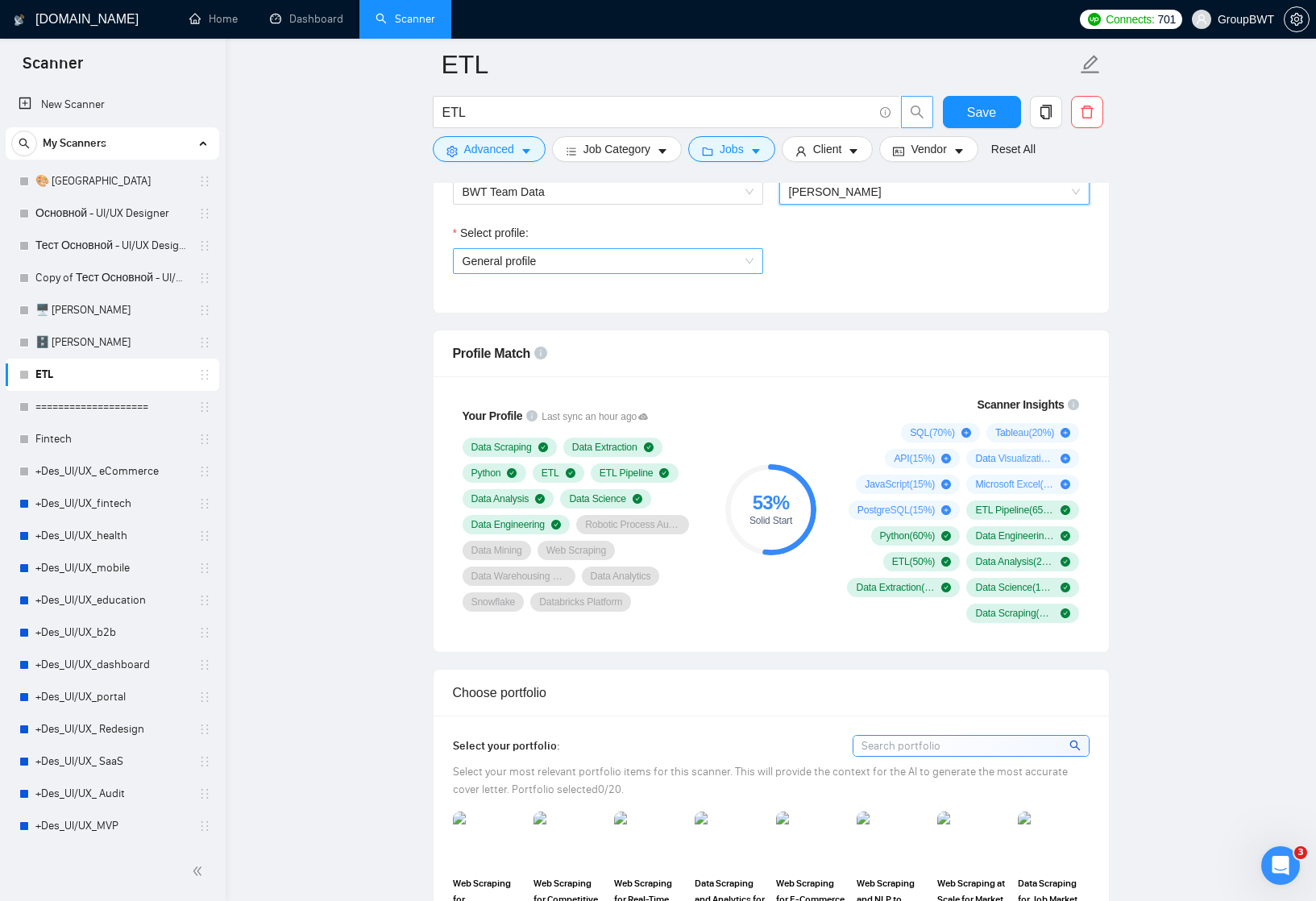
click at [739, 251] on span "General profile" at bounding box center [608, 260] width 291 height 24
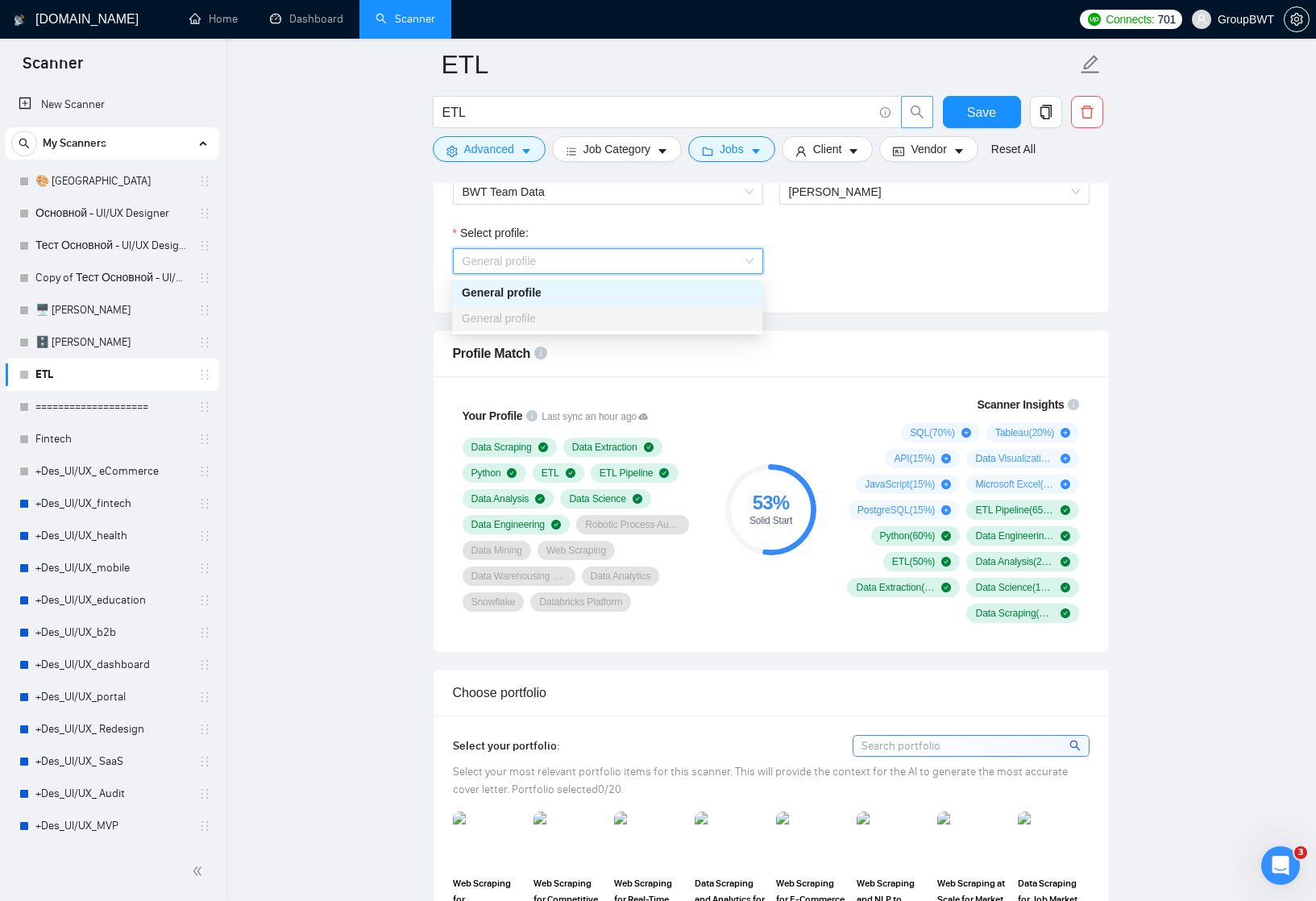
click at [780, 251] on div "Select profile: General profile" at bounding box center [771, 259] width 653 height 69
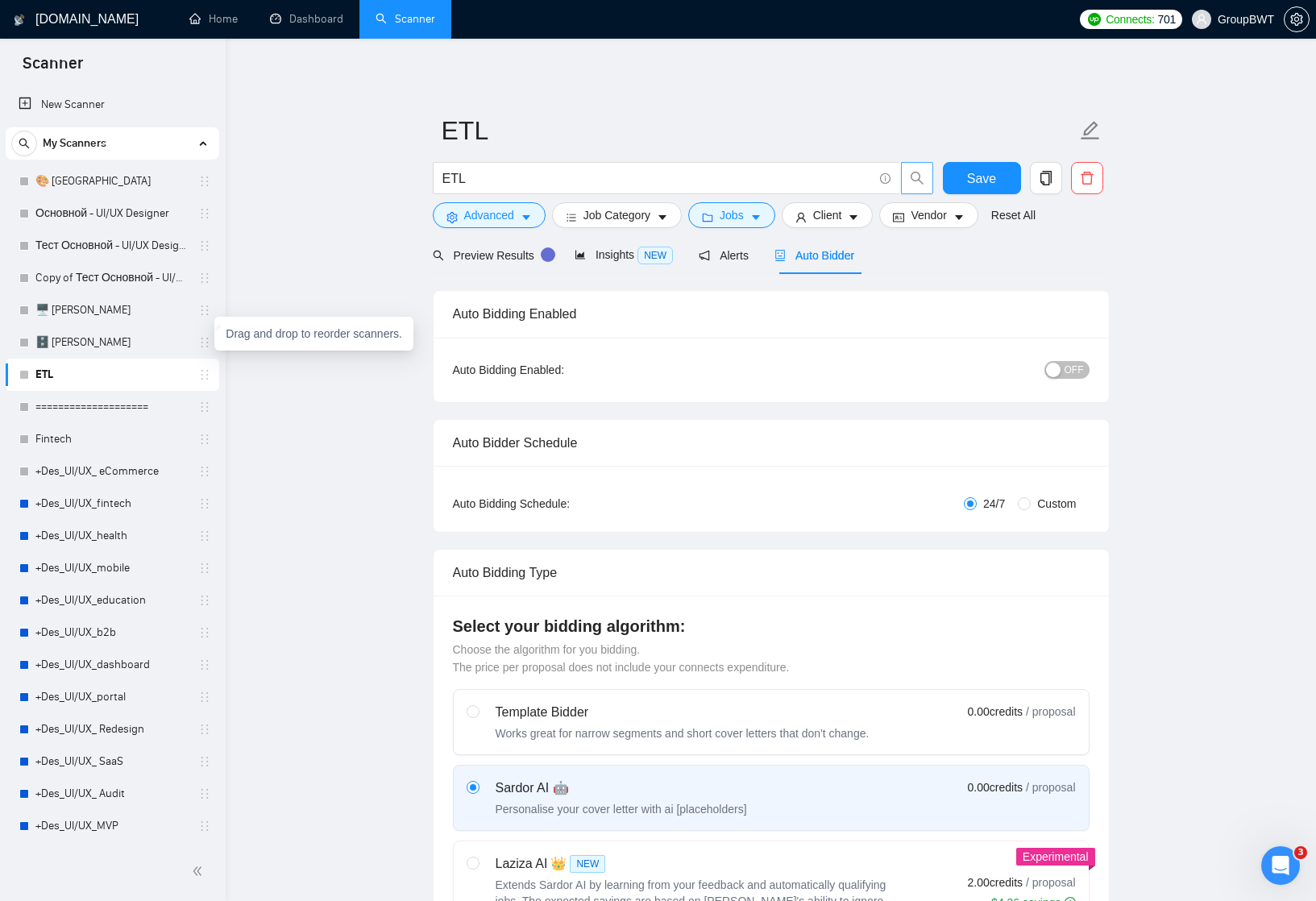
scroll to position [0, 0]
click at [987, 177] on span "Save" at bounding box center [981, 178] width 29 height 21
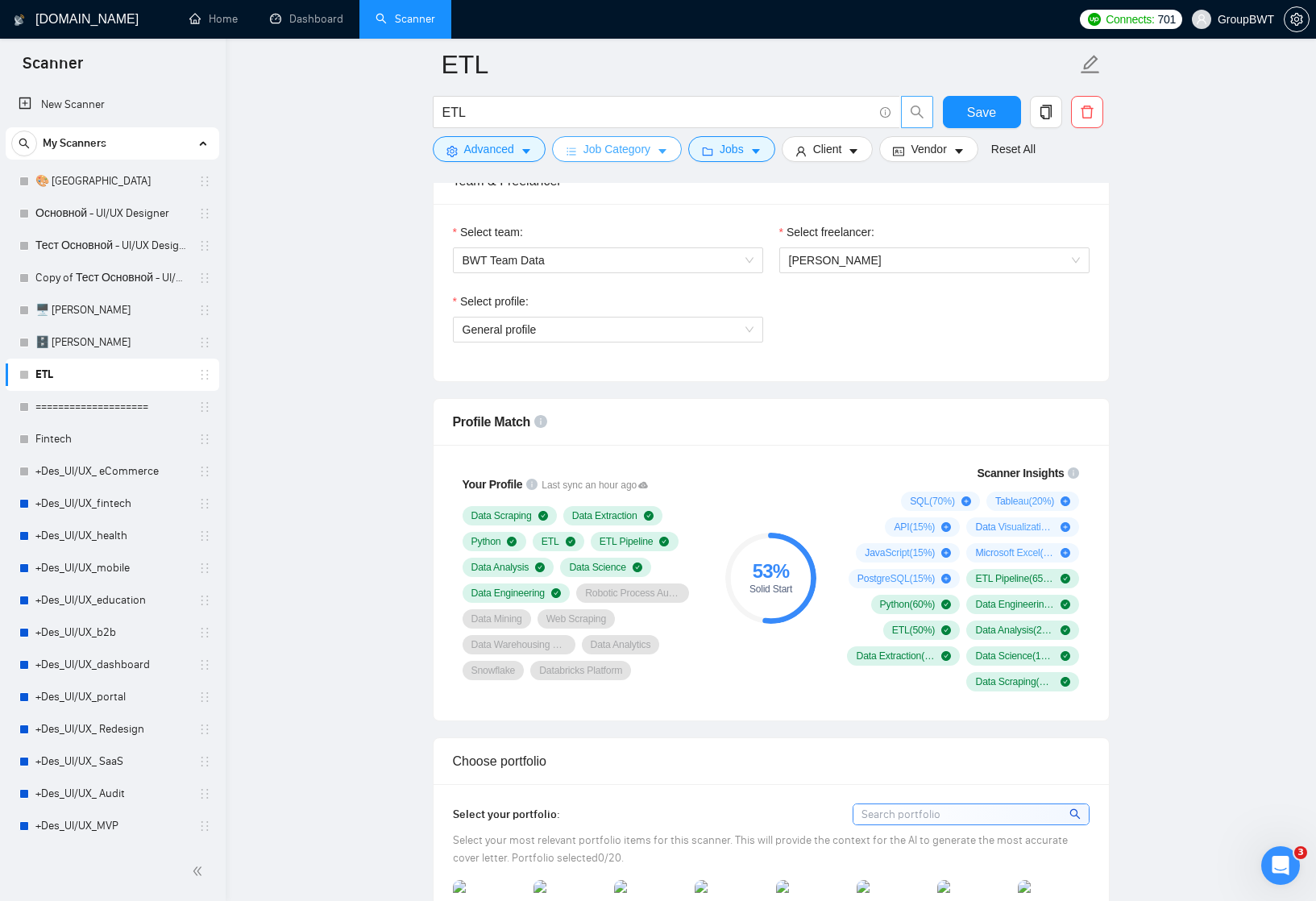
scroll to position [745, 0]
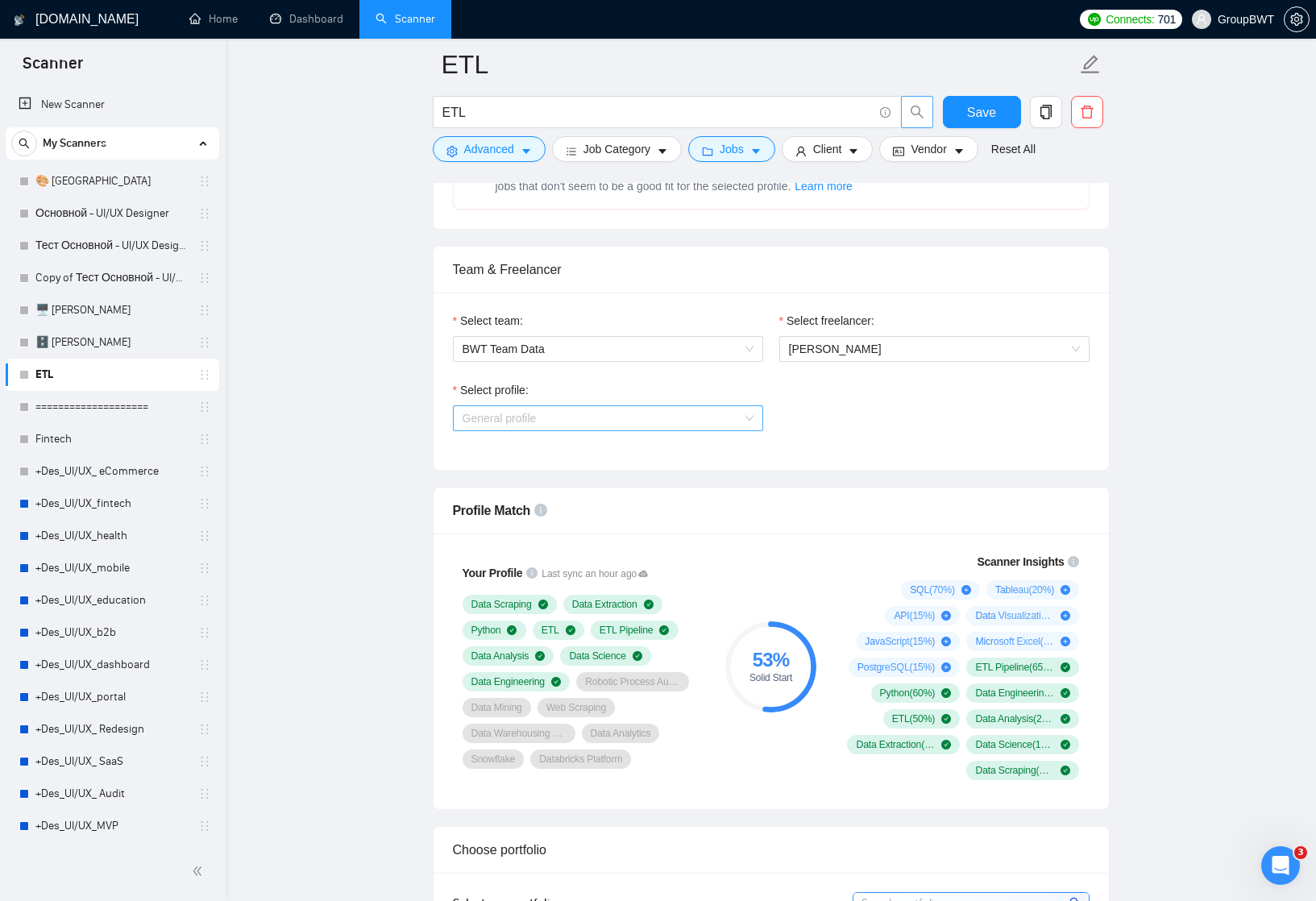
click at [700, 425] on span "General profile" at bounding box center [608, 417] width 291 height 24
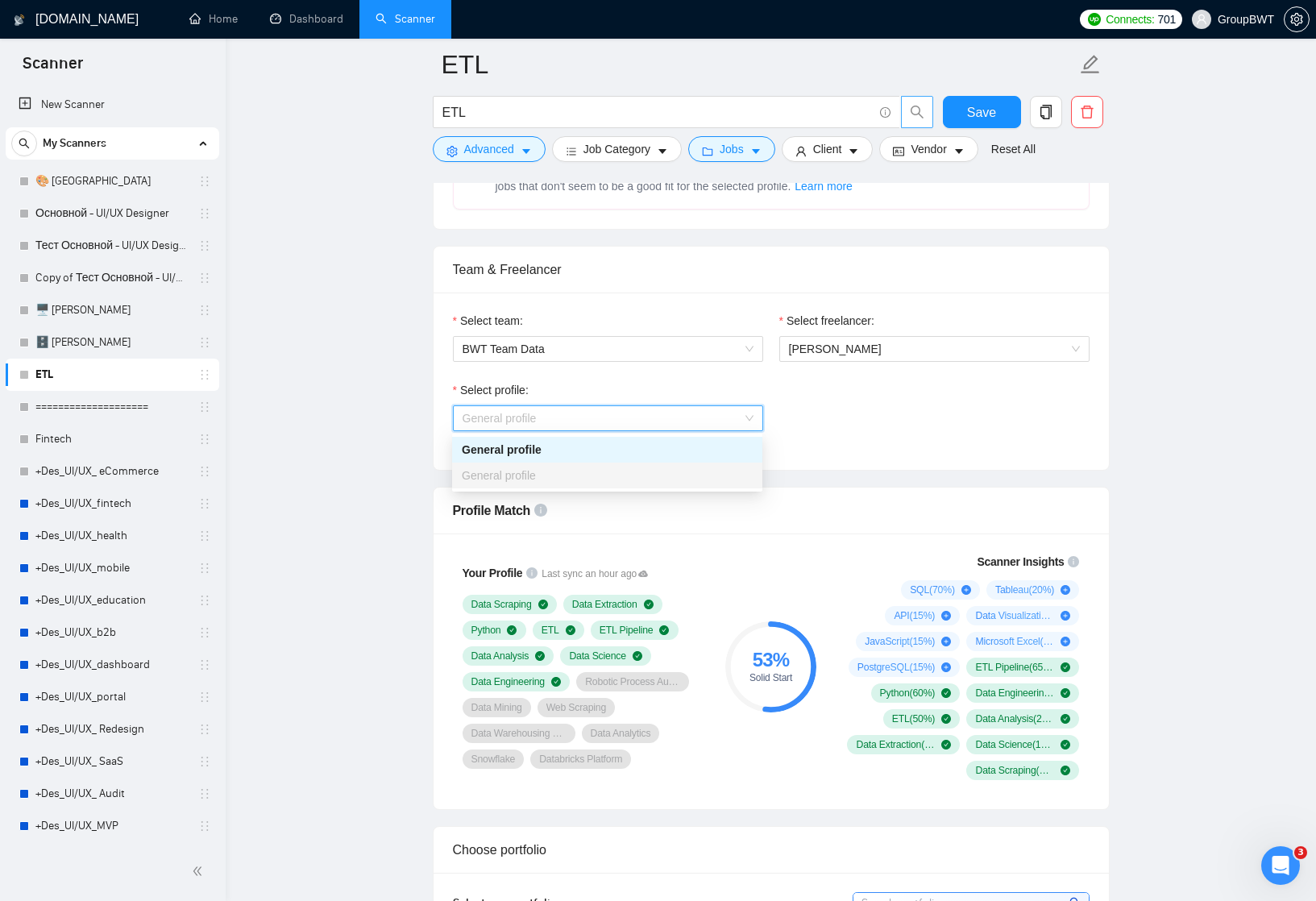
click at [698, 479] on div "General profile" at bounding box center [607, 476] width 291 height 18
click at [824, 394] on div "Select profile: General profile" at bounding box center [771, 416] width 653 height 69
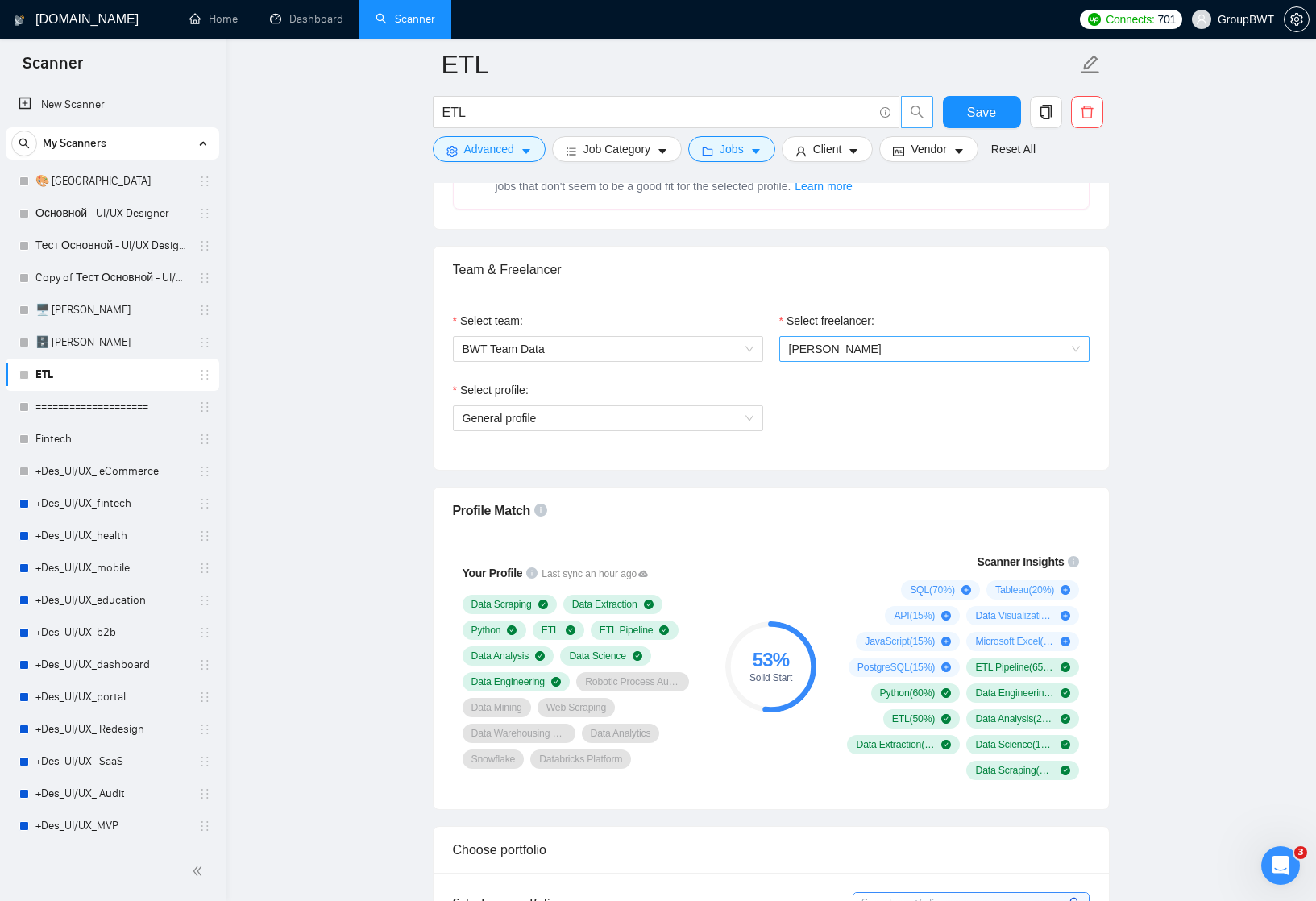
click at [827, 338] on span "[PERSON_NAME]" at bounding box center [934, 348] width 291 height 24
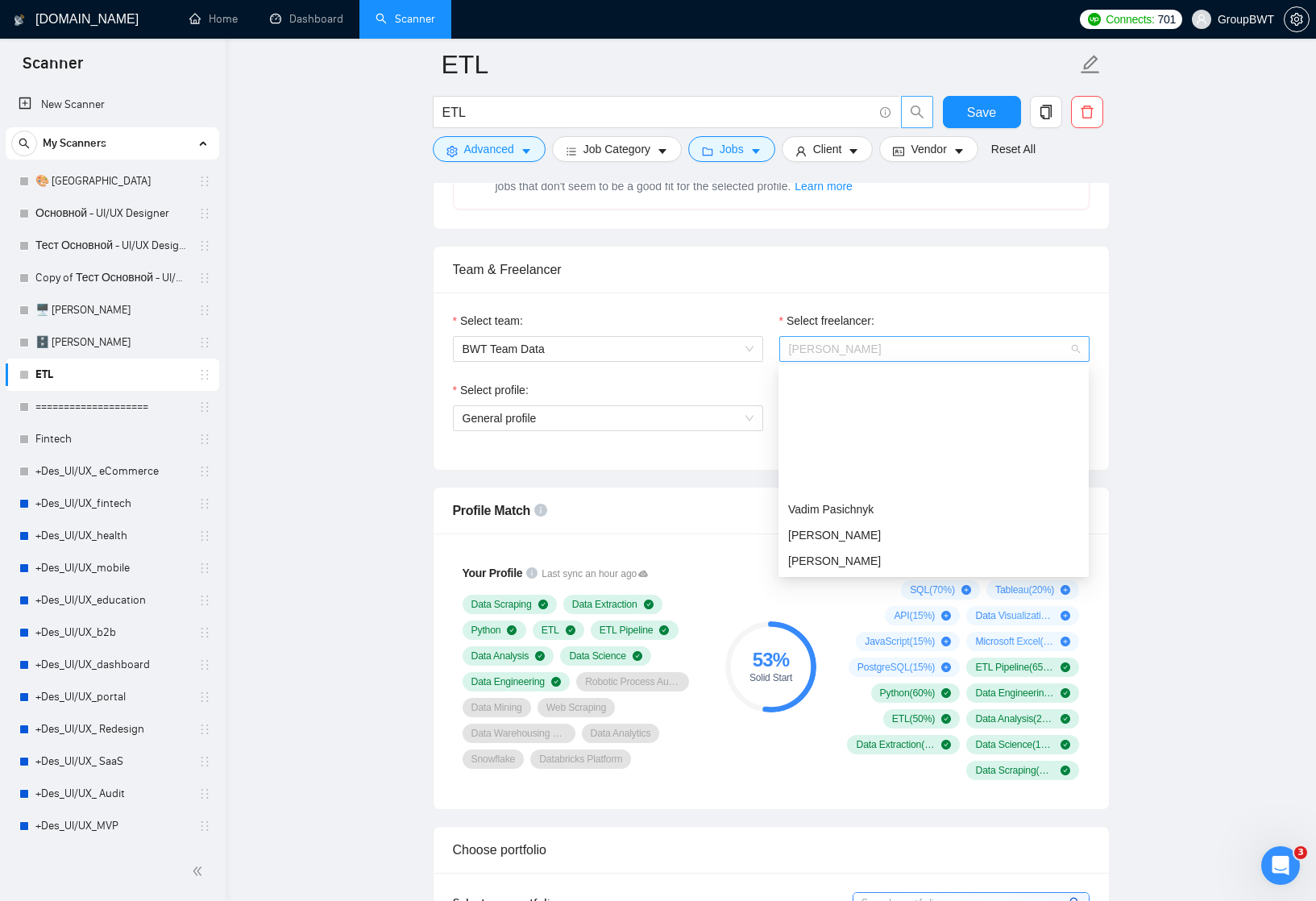
scroll to position [154, 0]
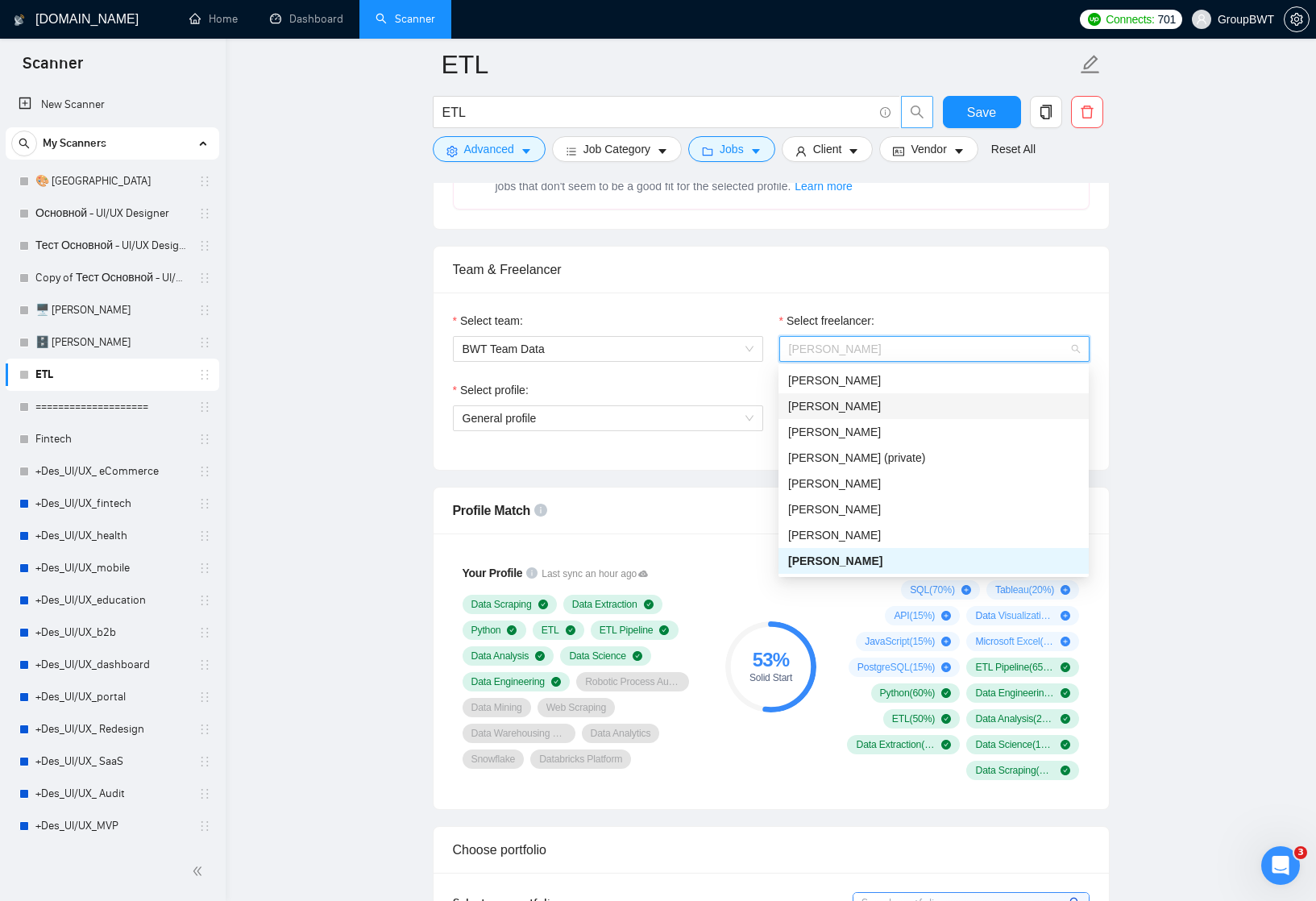
click at [827, 404] on span "[PERSON_NAME]" at bounding box center [834, 407] width 93 height 13
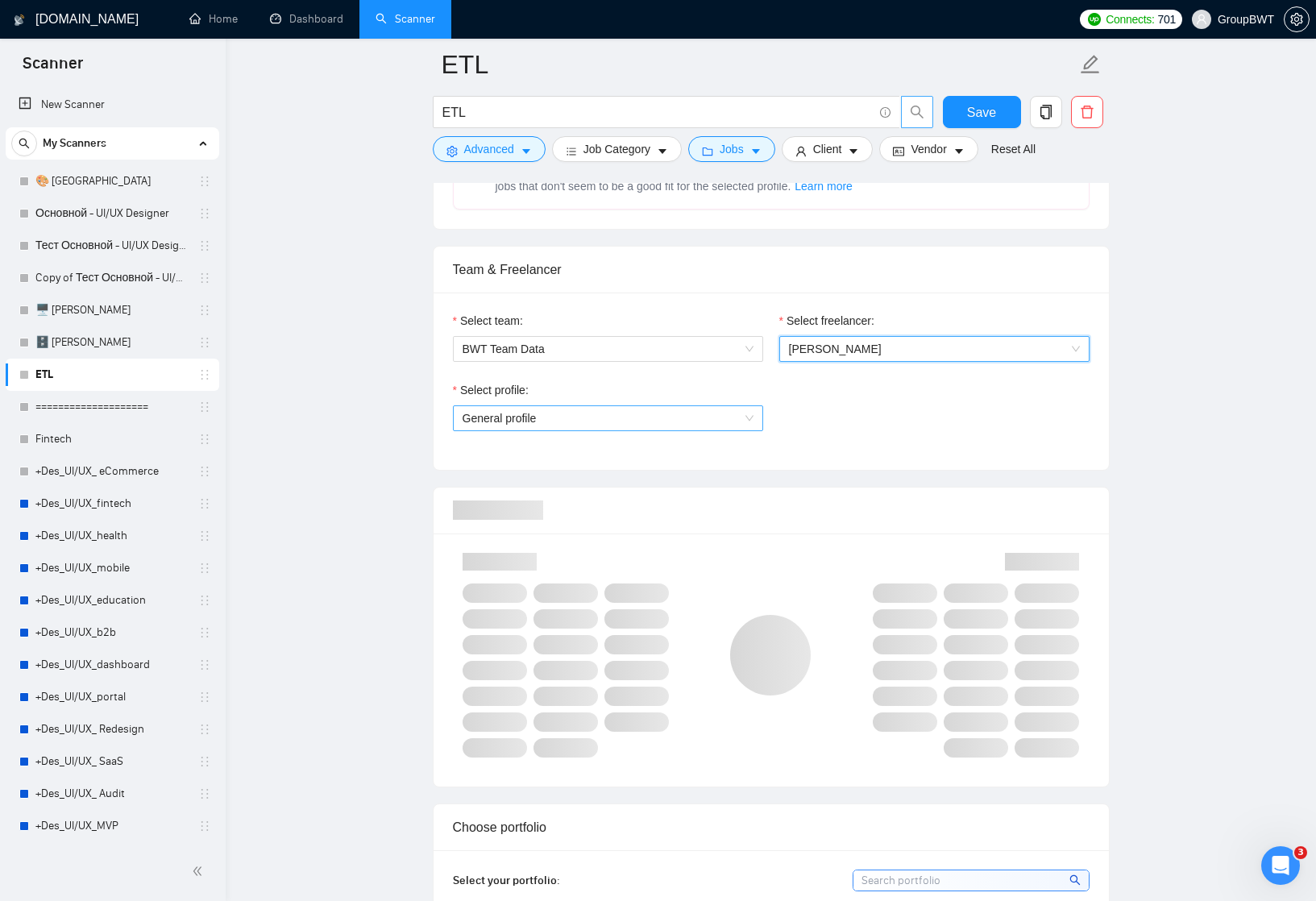
click at [748, 418] on span "General profile" at bounding box center [608, 417] width 291 height 24
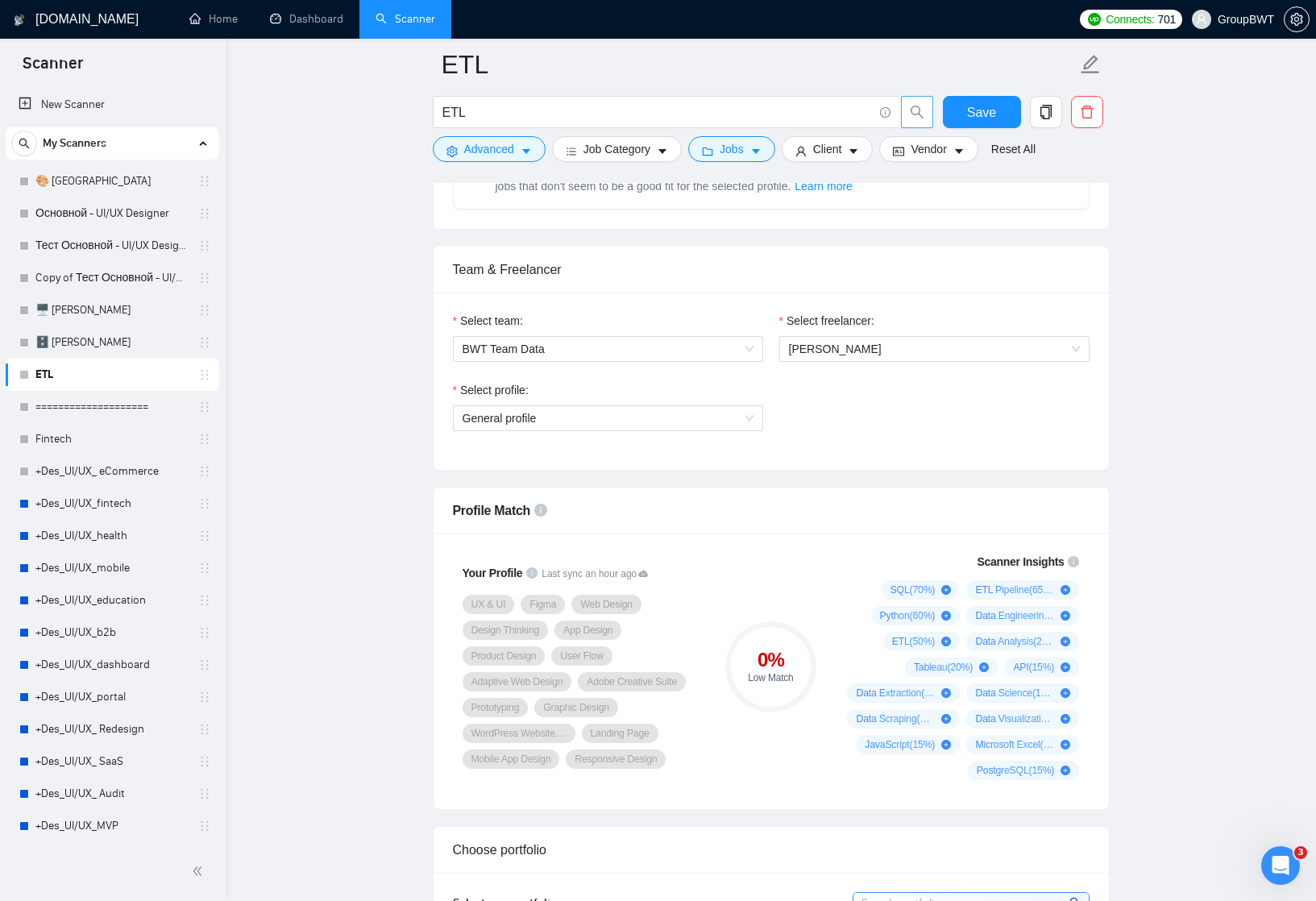
click at [791, 379] on div "Select freelancer: Sofiia Katalandze" at bounding box center [934, 347] width 326 height 69
click at [738, 422] on span "General profile" at bounding box center [608, 417] width 291 height 24
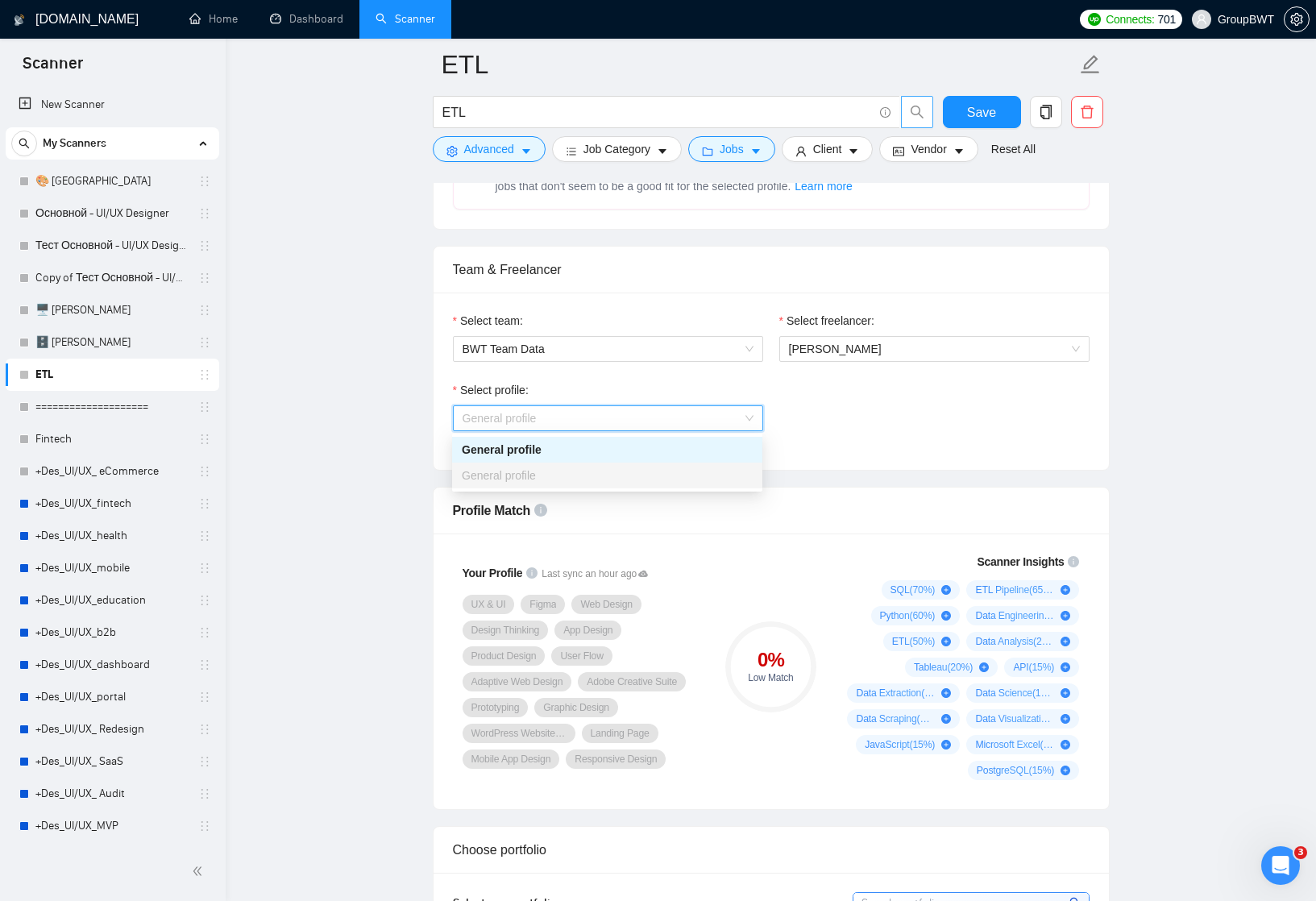
click at [714, 457] on div "General profile" at bounding box center [607, 450] width 291 height 18
click at [719, 432] on div "Select profile: General profile General profile" at bounding box center [608, 416] width 326 height 69
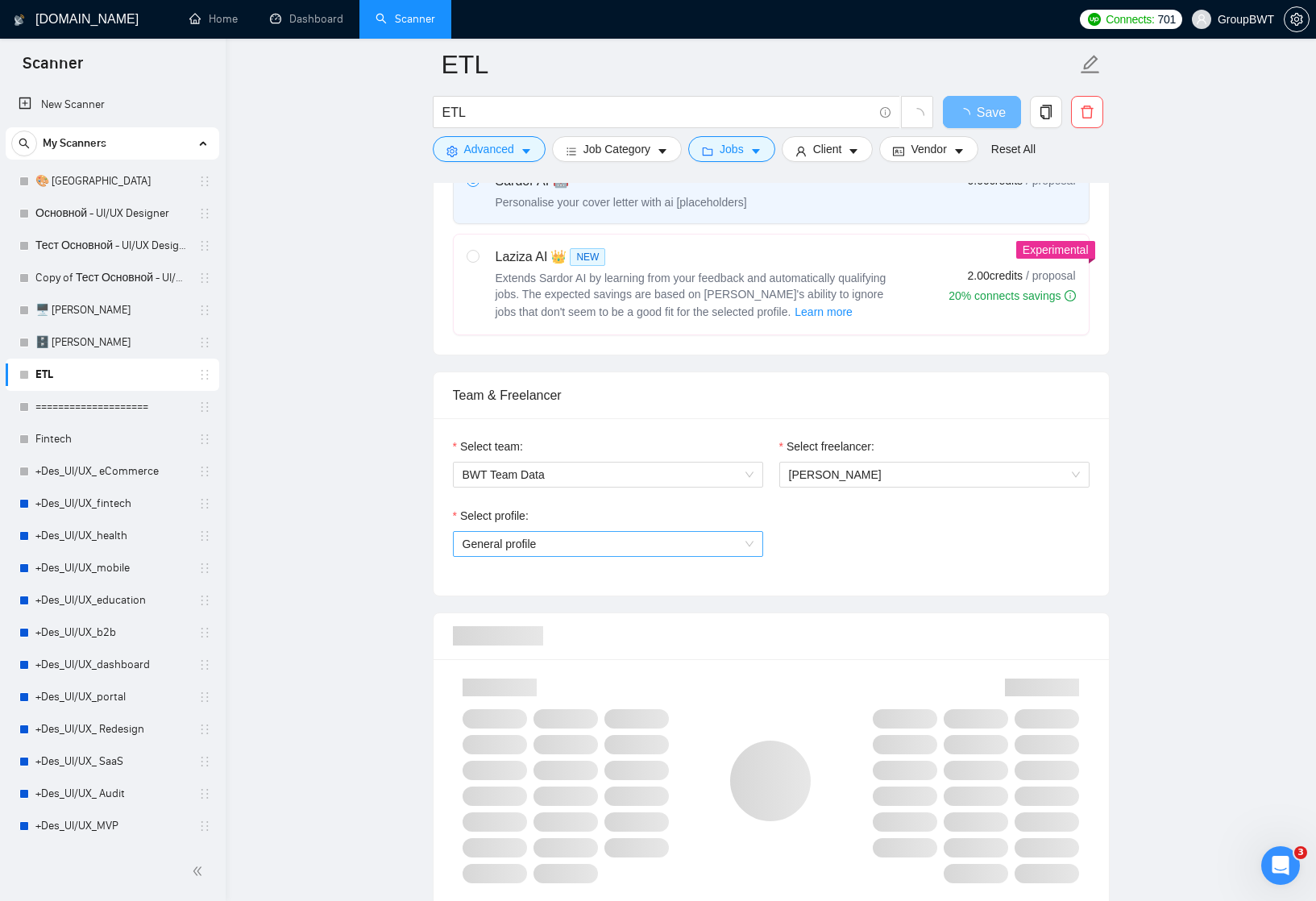
click at [711, 540] on span "General profile" at bounding box center [608, 544] width 291 height 24
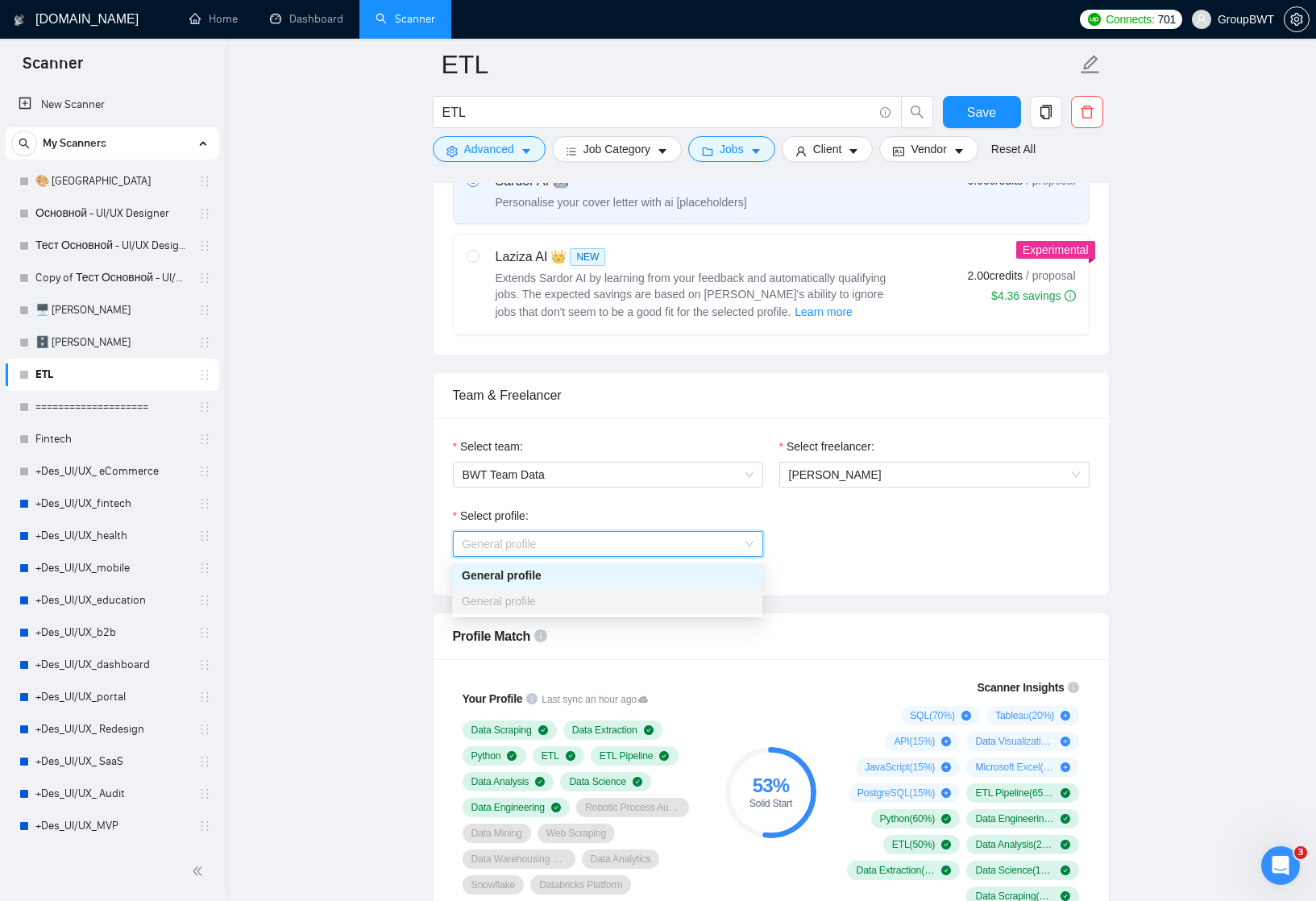
click at [835, 539] on div "Select profile: General profile" at bounding box center [771, 541] width 653 height 69
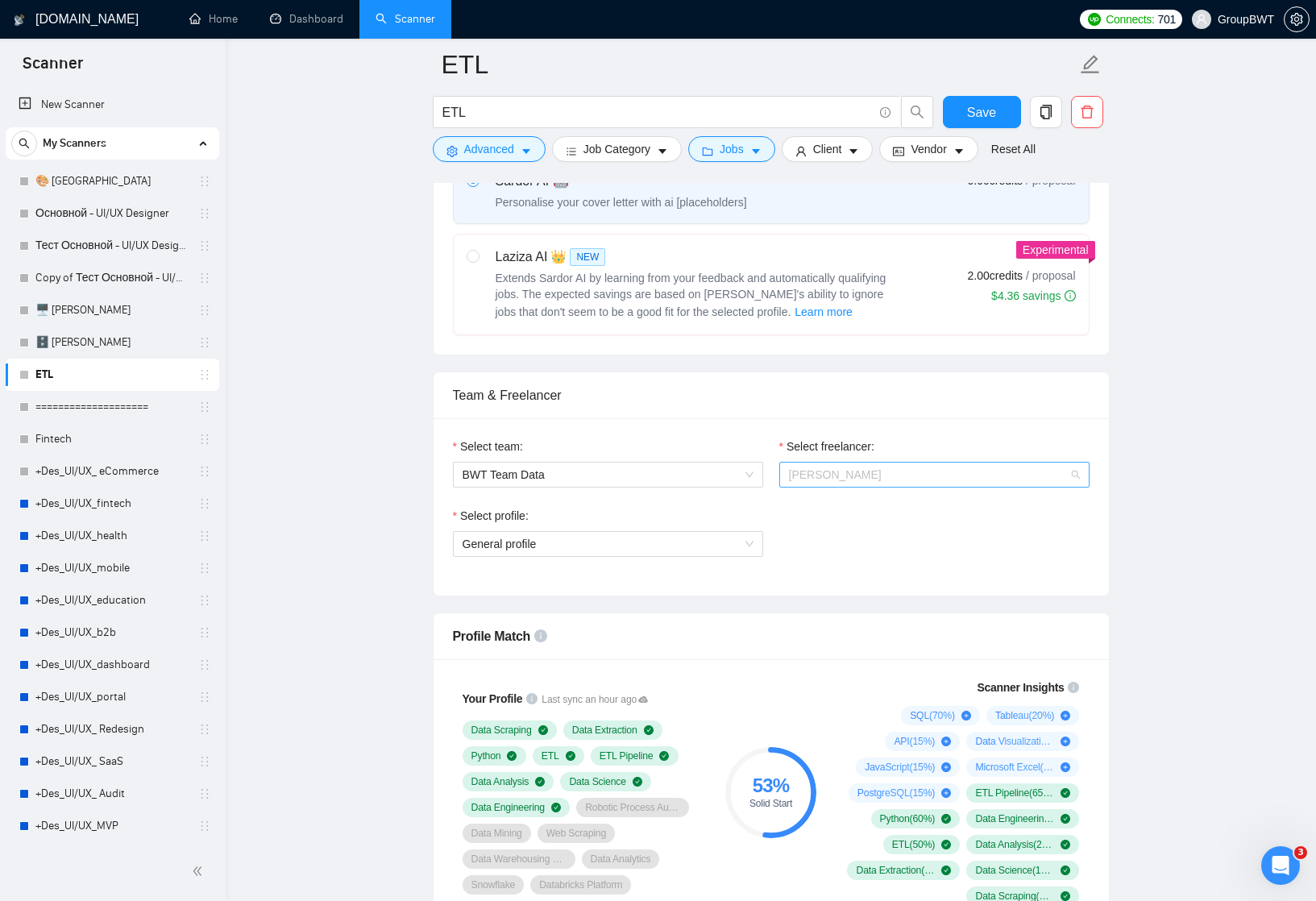
click at [835, 471] on span "[PERSON_NAME]" at bounding box center [835, 475] width 93 height 13
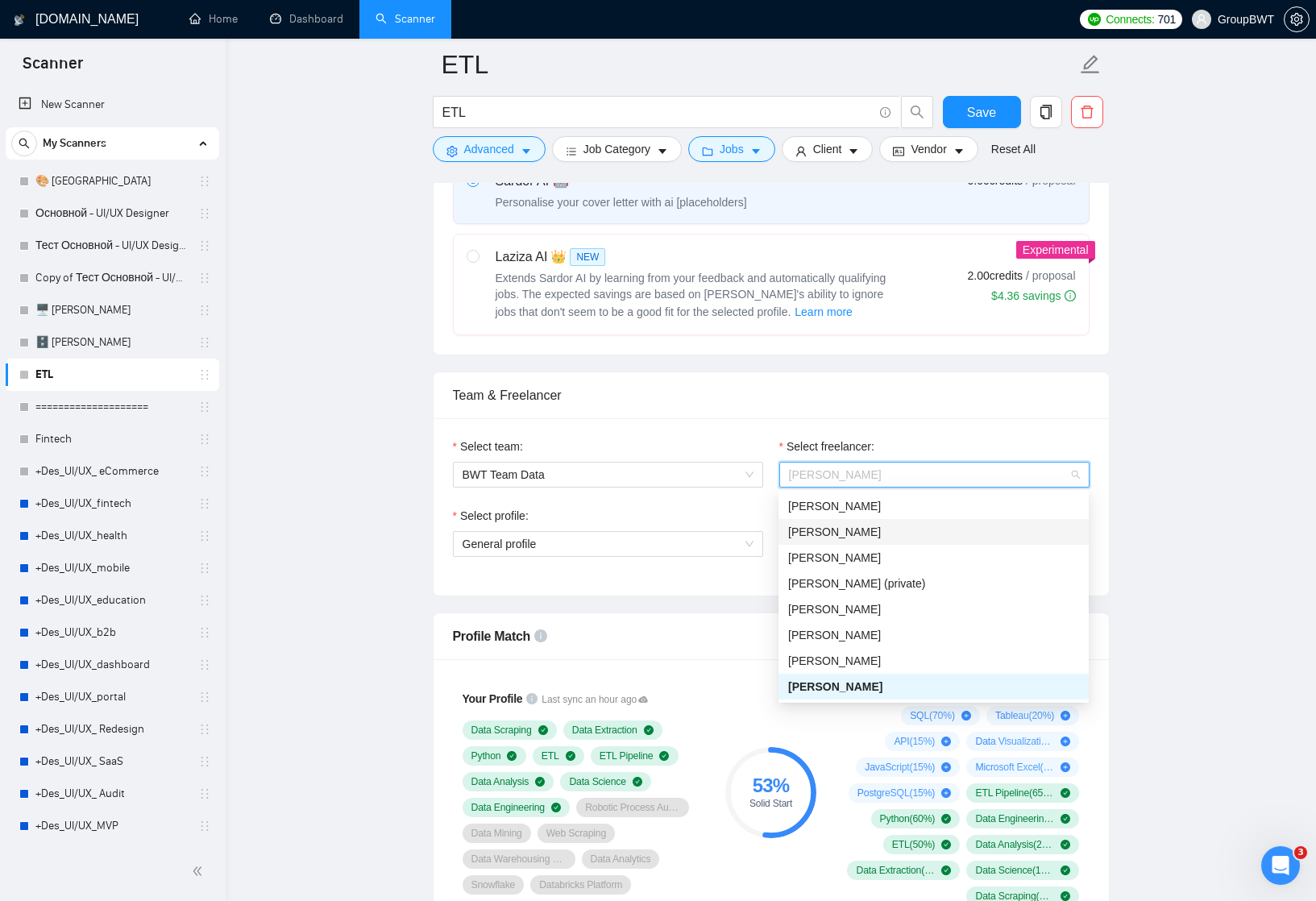
click at [757, 515] on div "Select profile:" at bounding box center [608, 518] width 311 height 24
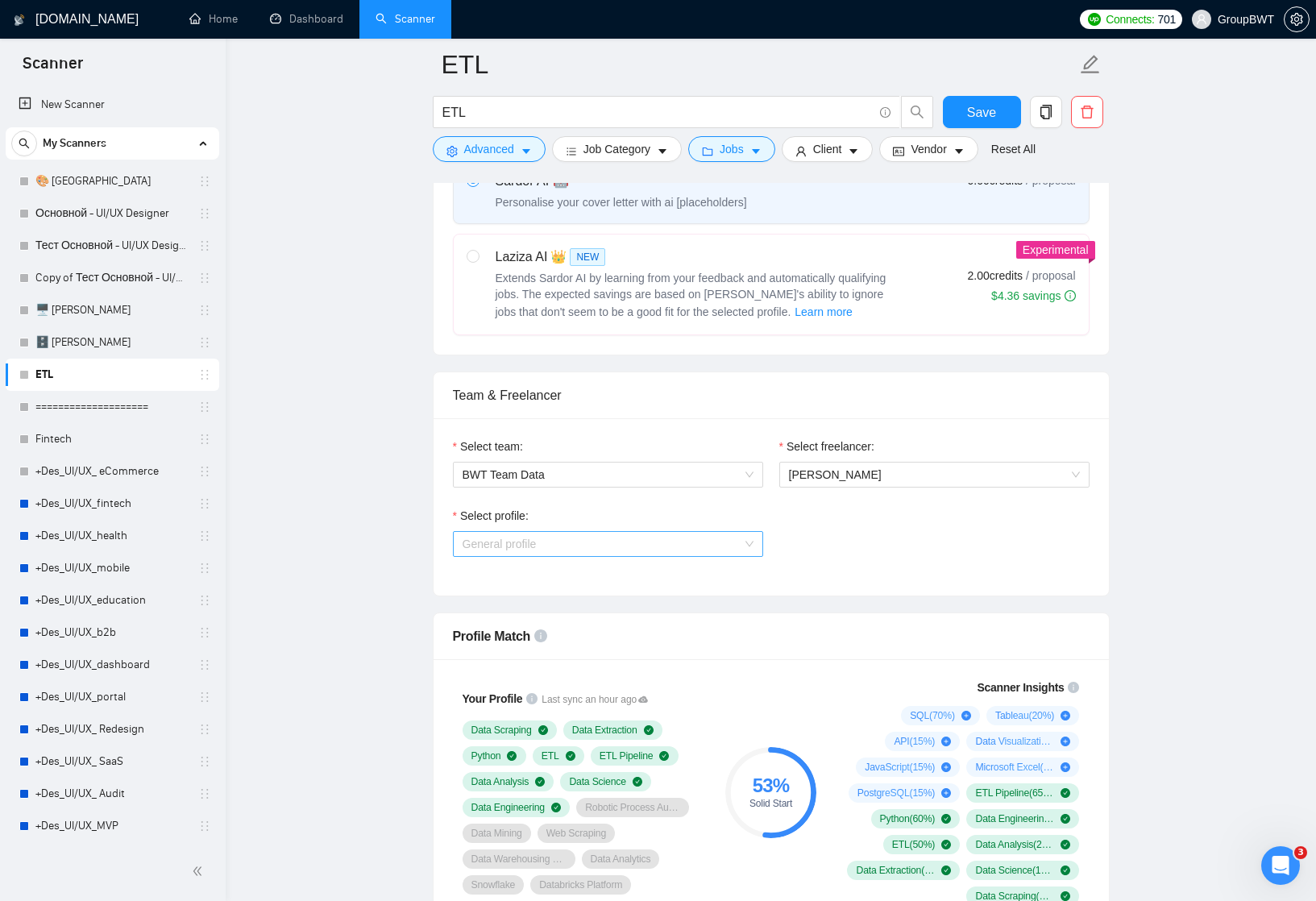
click at [749, 534] on span "General profile" at bounding box center [608, 544] width 291 height 24
click at [788, 517] on div "Select profile: General profile General profile" at bounding box center [771, 541] width 653 height 69
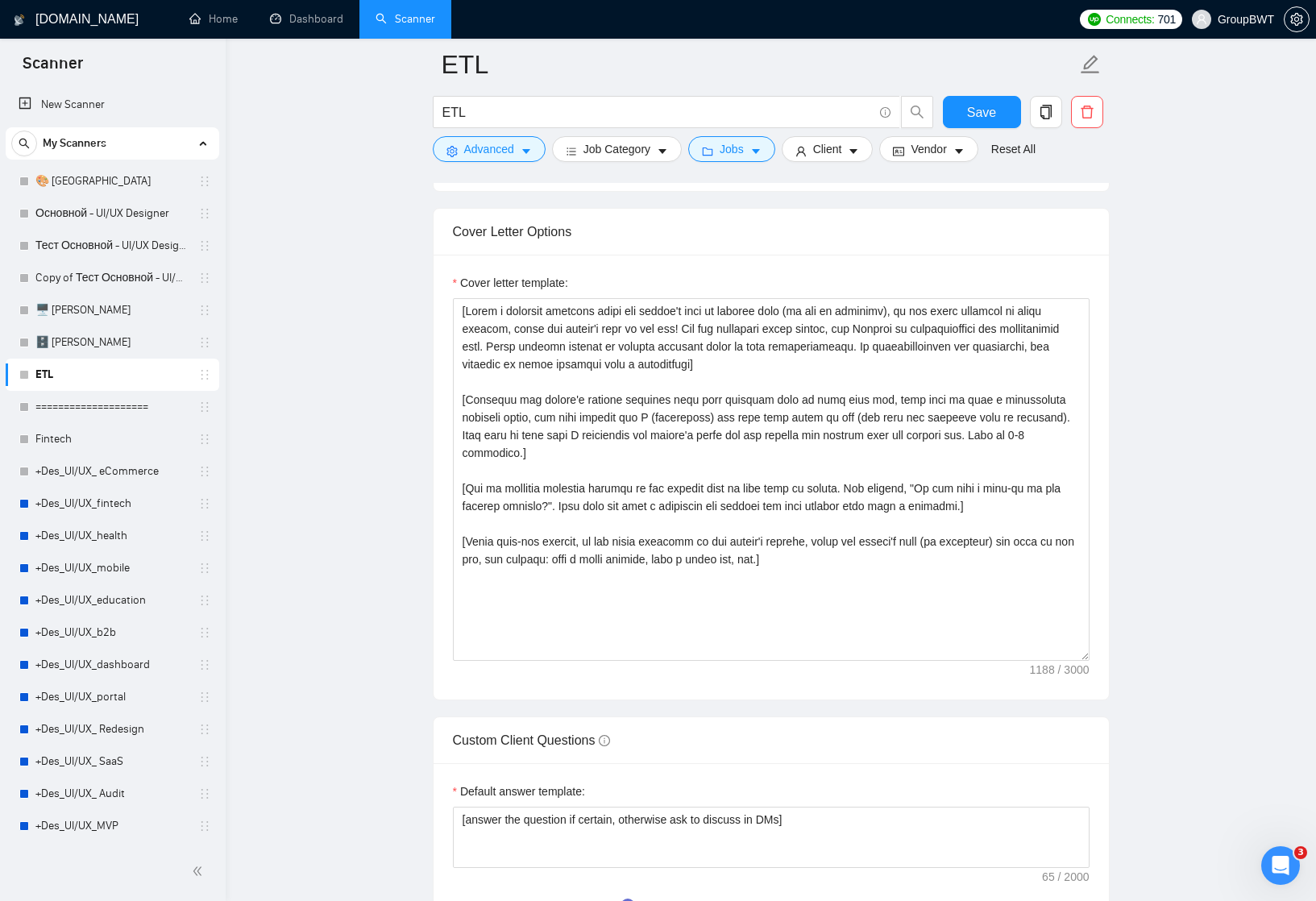
scroll to position [2156, 0]
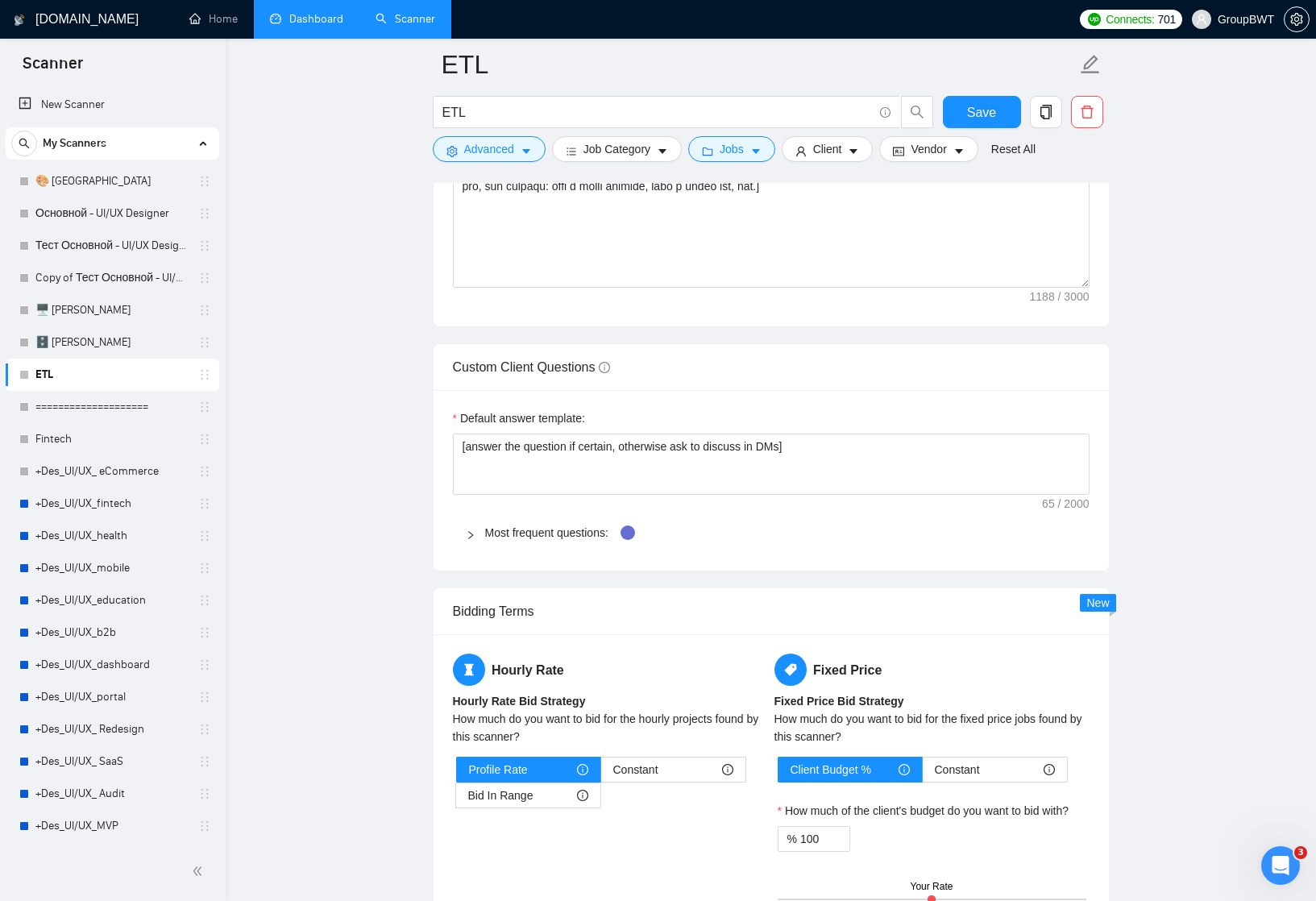
click at [314, 22] on link "Dashboard" at bounding box center [306, 19] width 73 height 14
